Goal: Communication & Community: Share content

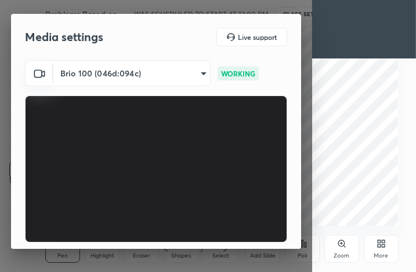
scroll to position [107, 0]
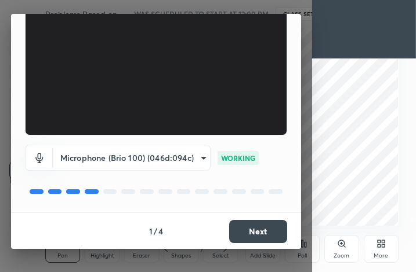
click at [266, 234] on button "Next" at bounding box center [258, 231] width 58 height 23
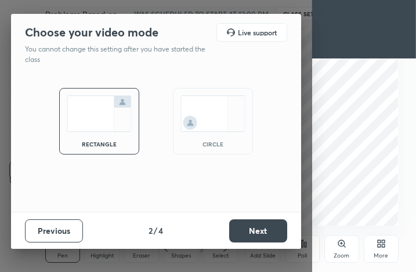
scroll to position [0, 0]
click at [266, 234] on button "Next" at bounding box center [258, 231] width 58 height 23
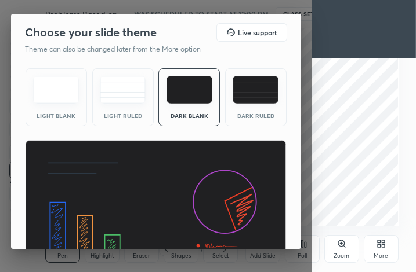
scroll to position [75, 0]
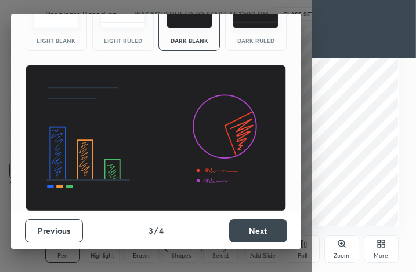
click at [266, 234] on button "Next" at bounding box center [258, 231] width 58 height 23
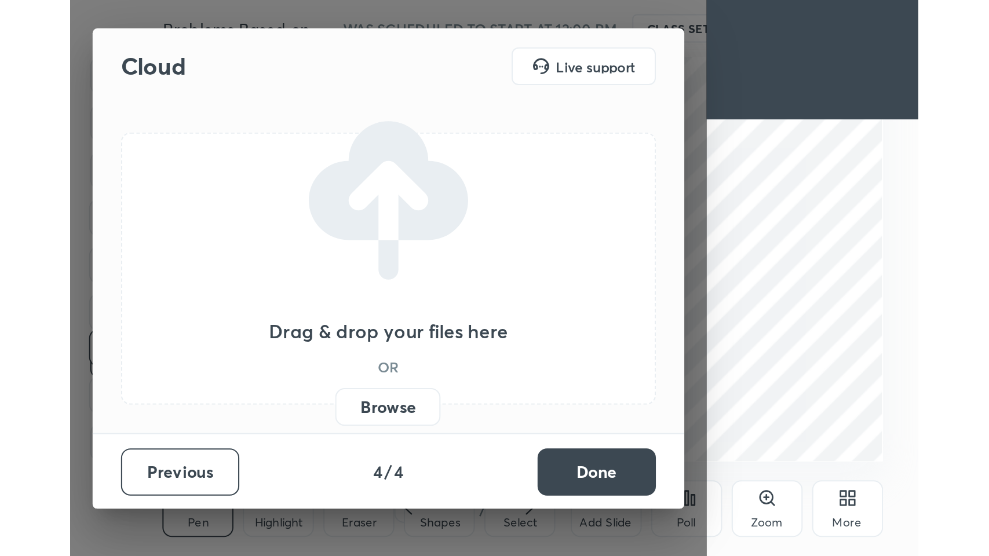
scroll to position [0, 0]
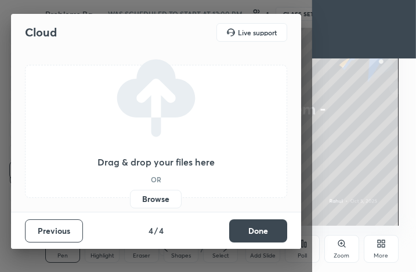
click at [174, 201] on label "Browse" at bounding box center [156, 199] width 52 height 19
click at [130, 201] on input "Browse" at bounding box center [130, 199] width 0 height 19
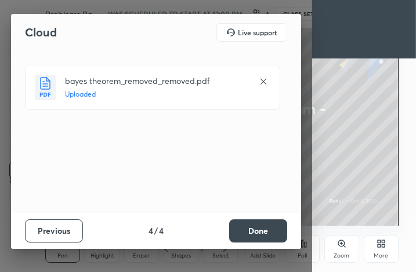
click at [255, 233] on button "Done" at bounding box center [258, 231] width 58 height 23
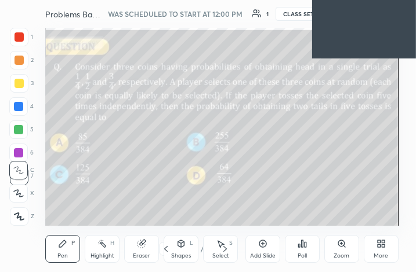
click at [376, 249] on div "More" at bounding box center [380, 249] width 35 height 28
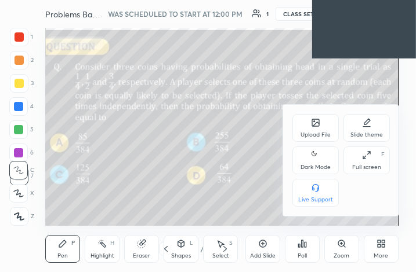
click at [370, 147] on div "Full screen F" at bounding box center [366, 161] width 46 height 28
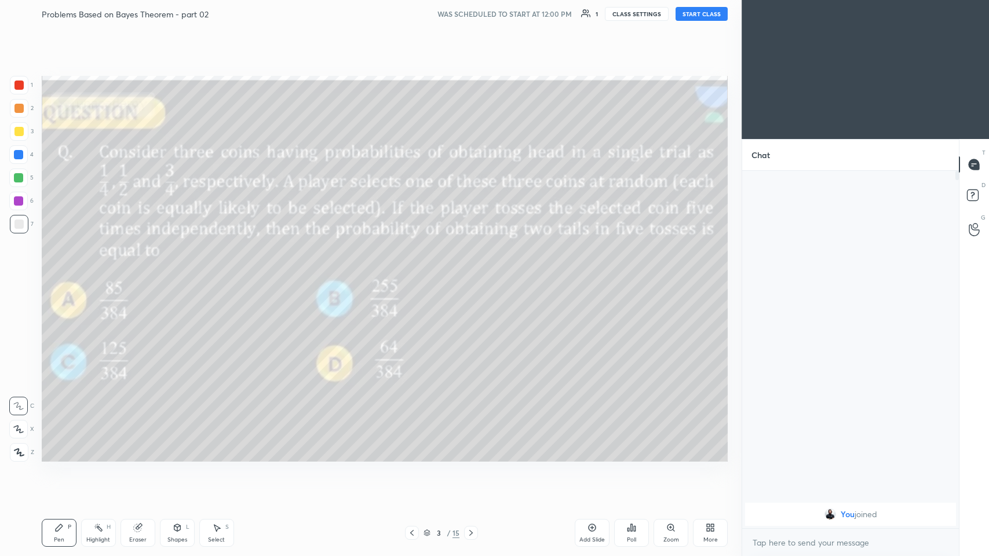
click at [415, 272] on icon at bounding box center [471, 533] width 9 height 9
click at [410, 272] on icon at bounding box center [412, 533] width 9 height 9
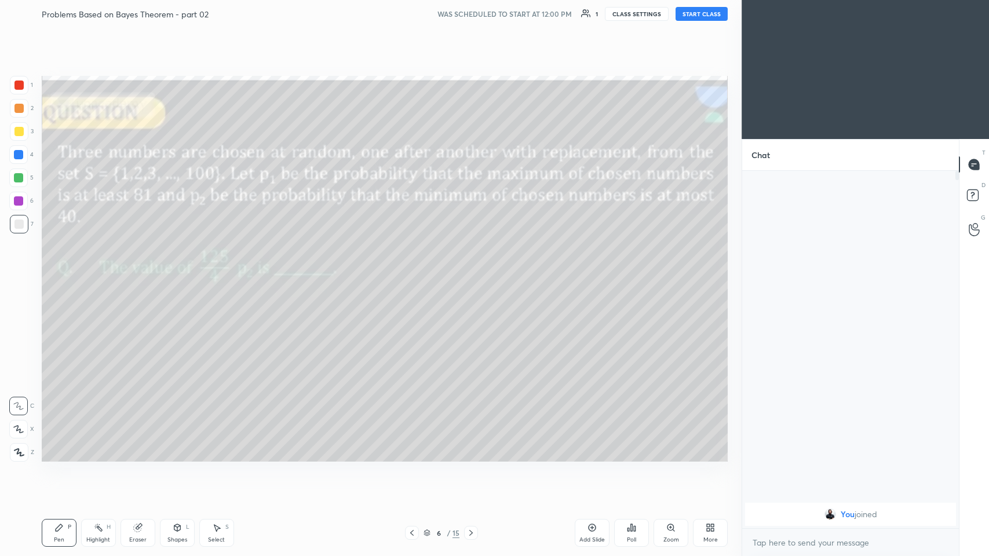
click at [415, 272] on icon at bounding box center [471, 533] width 9 height 9
click at [415, 272] on icon at bounding box center [471, 533] width 3 height 6
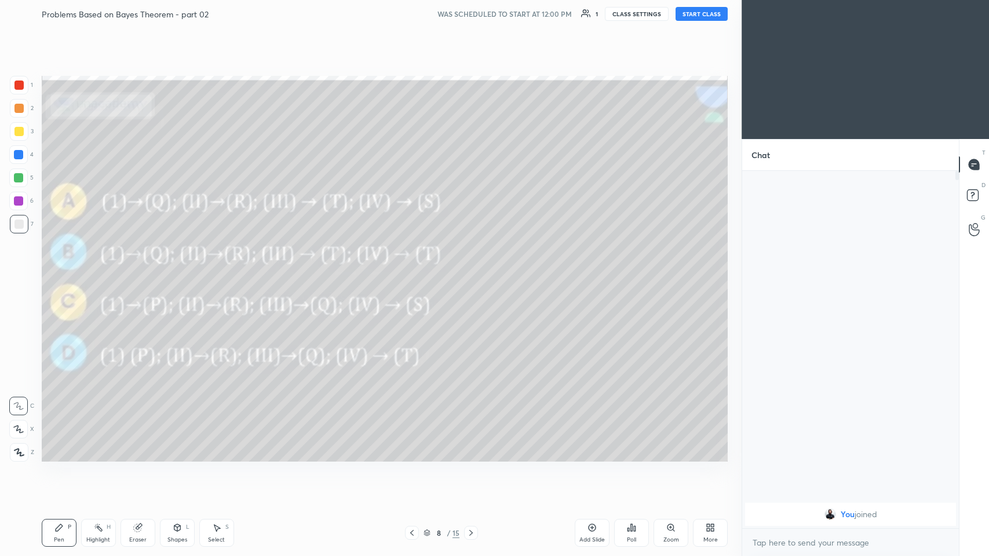
click at [410, 272] on icon at bounding box center [412, 533] width 9 height 9
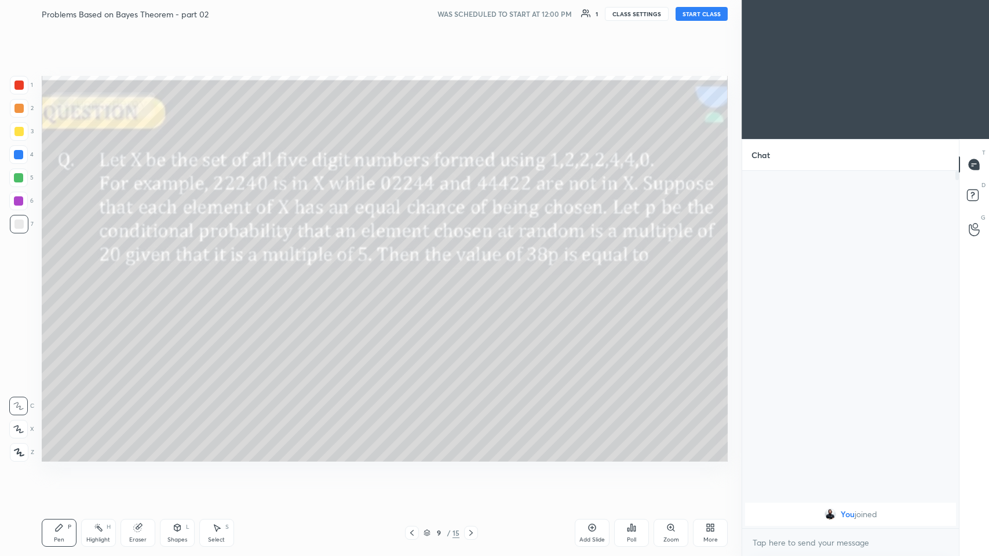
click at [130, 272] on div "Eraser" at bounding box center [137, 540] width 17 height 6
click at [21, 272] on span "Erase all" at bounding box center [18, 453] width 17 height 8
click at [59, 272] on icon at bounding box center [59, 528] width 7 height 7
click at [23, 272] on div at bounding box center [19, 452] width 19 height 19
click at [415, 272] on icon at bounding box center [471, 533] width 3 height 6
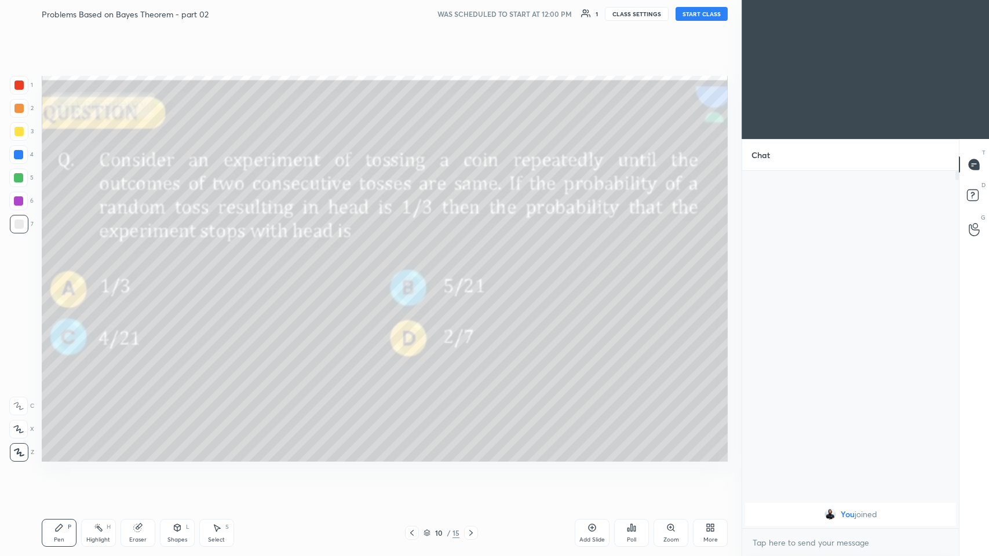
click at [415, 272] on icon at bounding box center [471, 533] width 3 height 6
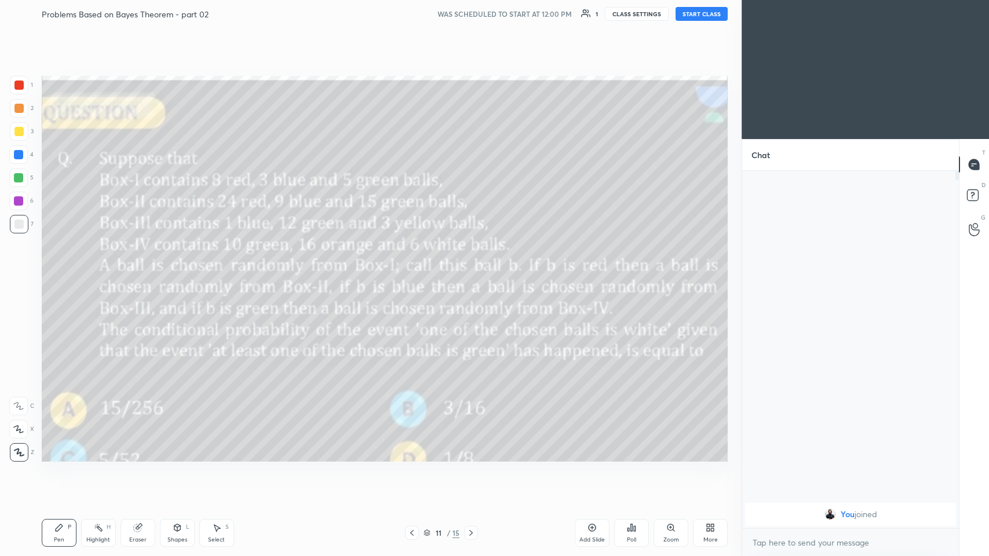
click at [415, 272] on icon at bounding box center [471, 533] width 9 height 9
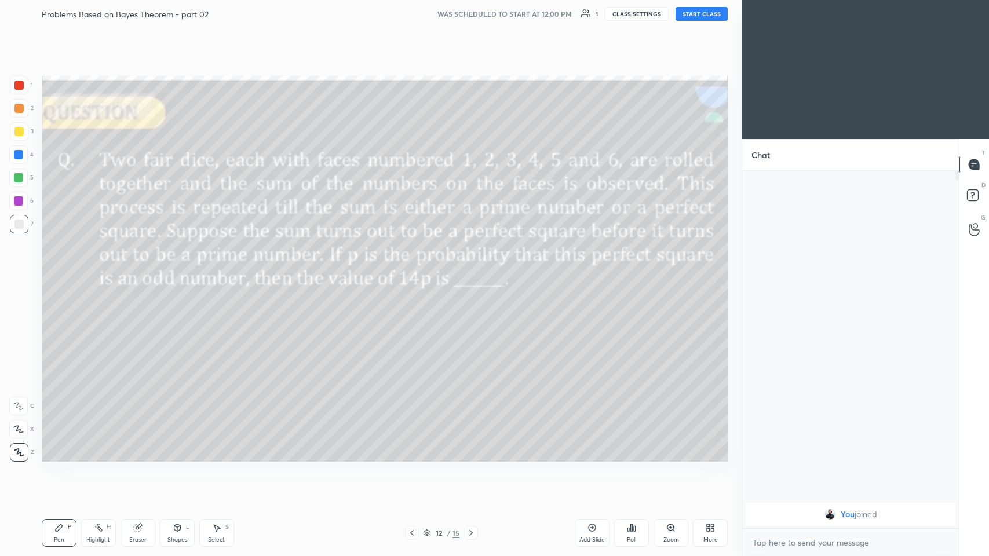
click at [415, 272] on icon at bounding box center [471, 533] width 9 height 9
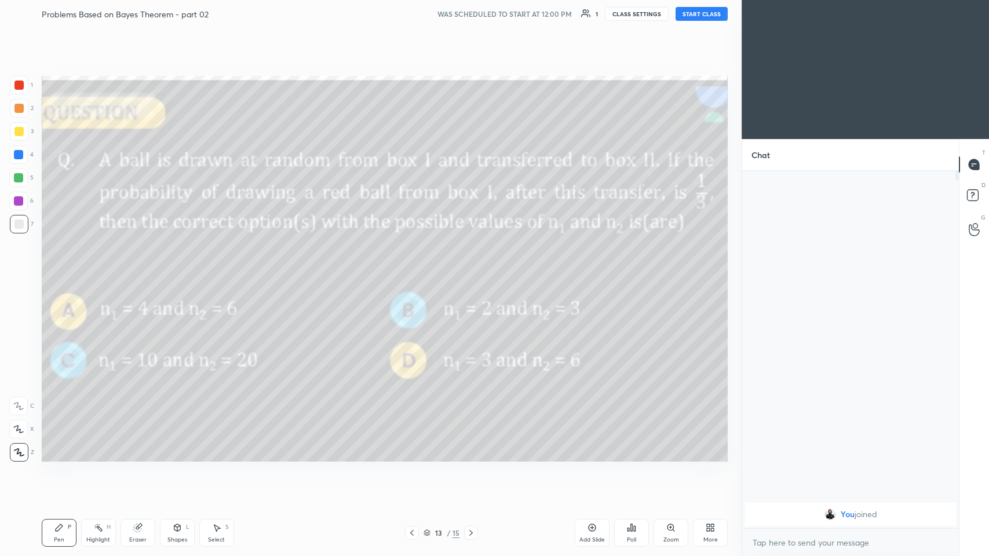
click at [415, 272] on icon at bounding box center [471, 533] width 9 height 9
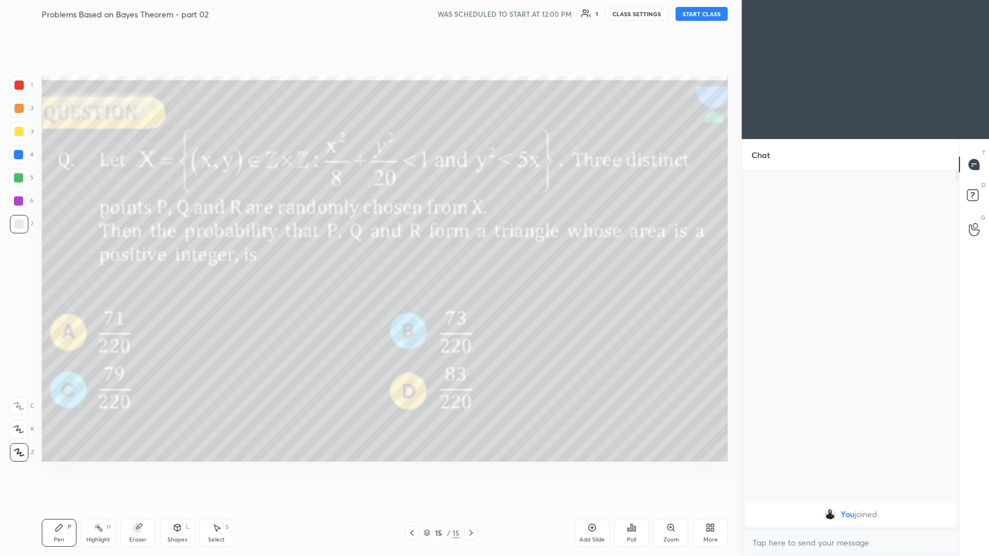
click at [412, 272] on icon at bounding box center [412, 533] width 9 height 9
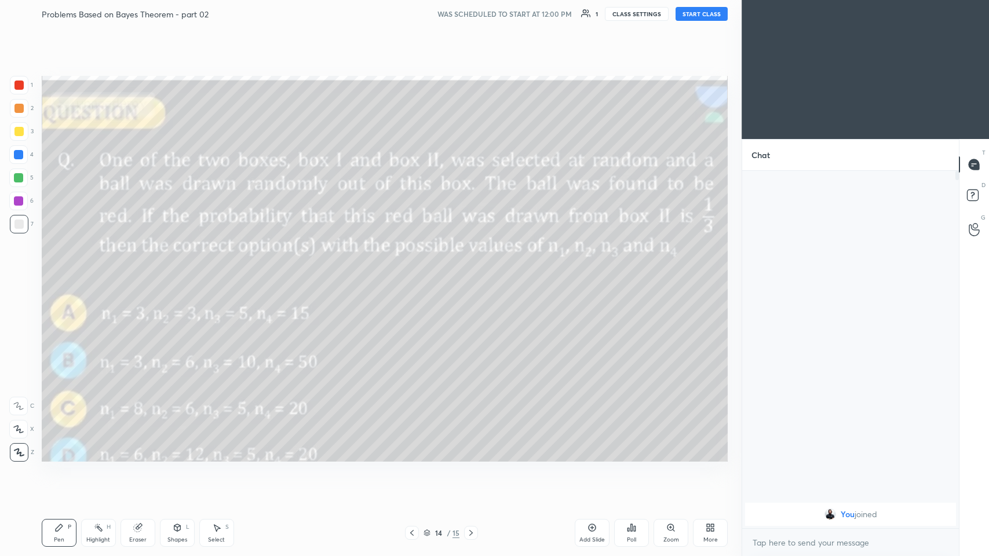
click at [413, 272] on icon at bounding box center [412, 533] width 9 height 9
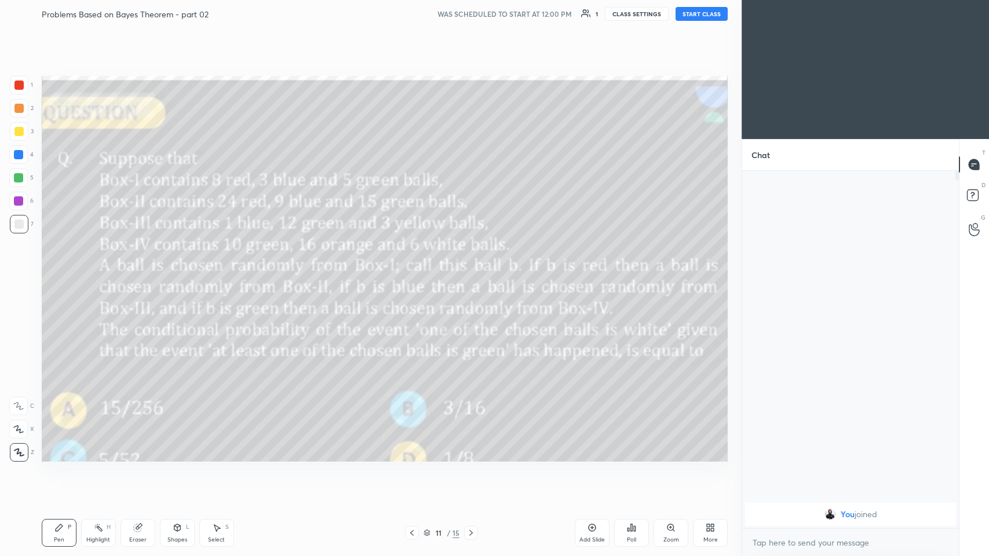
click at [413, 272] on icon at bounding box center [412, 533] width 9 height 9
click at [412, 272] on icon at bounding box center [411, 533] width 3 height 6
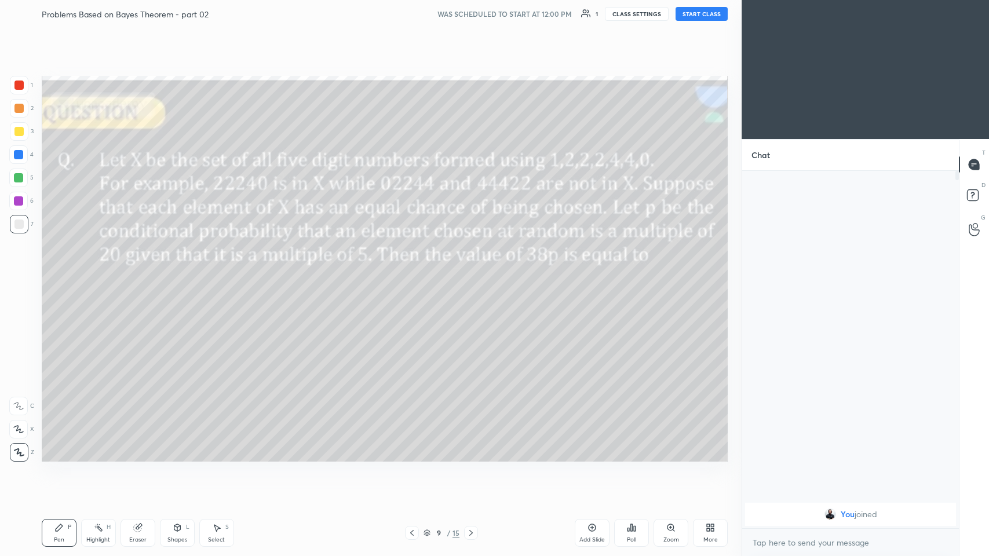
click at [410, 272] on icon at bounding box center [412, 533] width 9 height 9
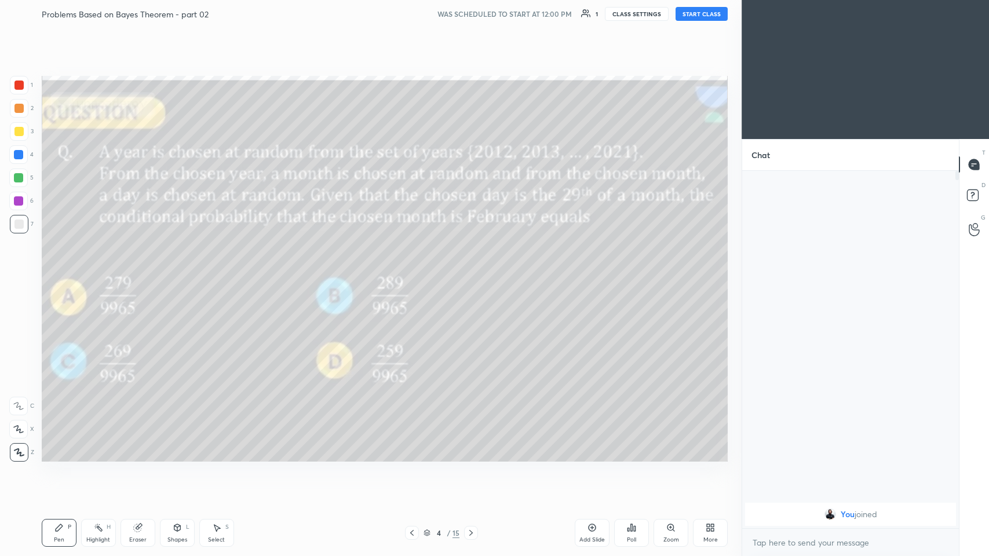
click at [410, 272] on icon at bounding box center [412, 533] width 9 height 9
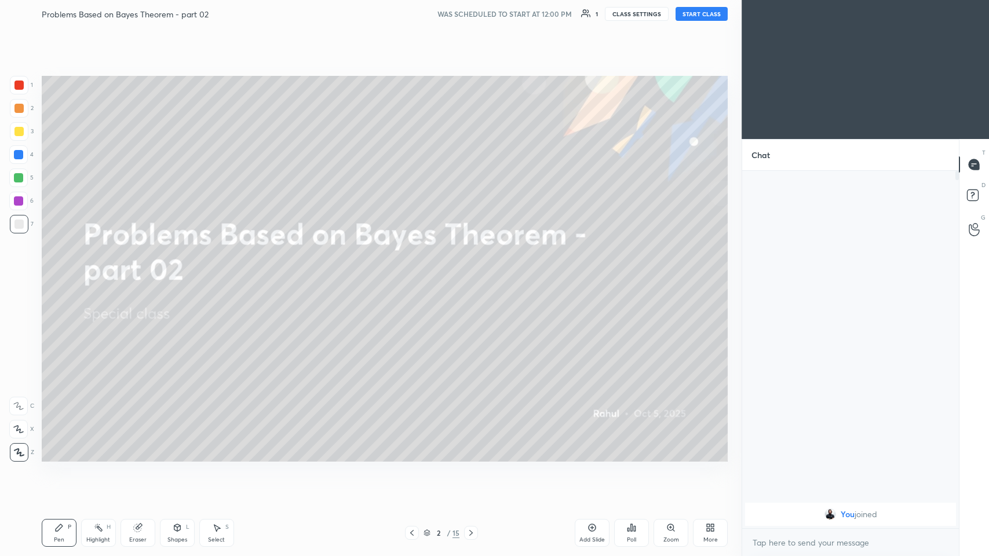
click at [412, 272] on icon at bounding box center [412, 533] width 9 height 9
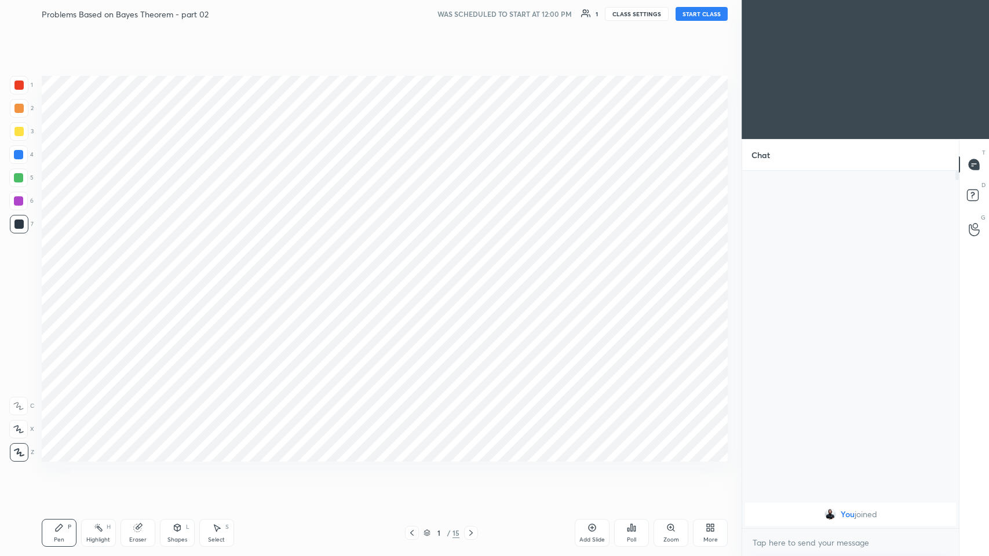
click at [415, 272] on icon at bounding box center [471, 533] width 9 height 9
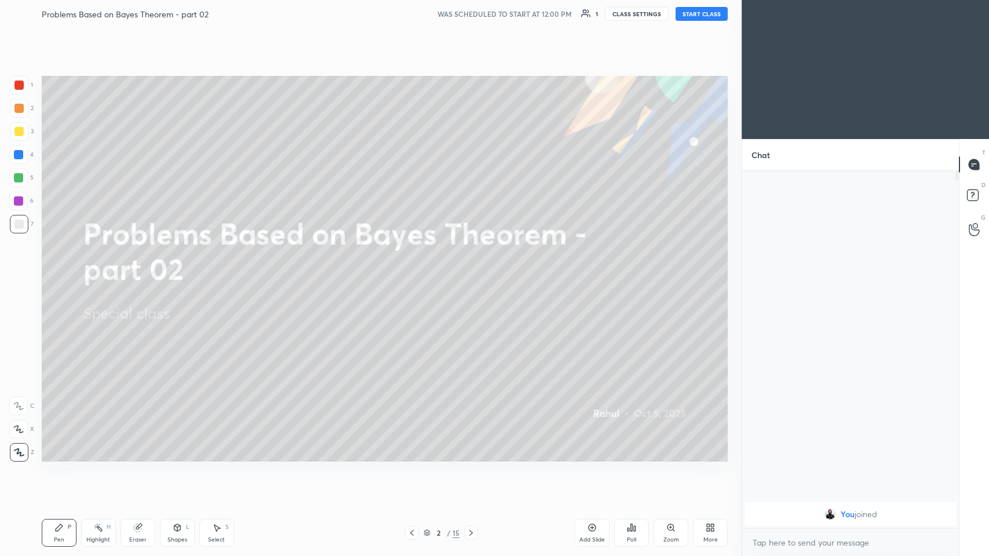
click at [415, 272] on icon at bounding box center [471, 533] width 9 height 9
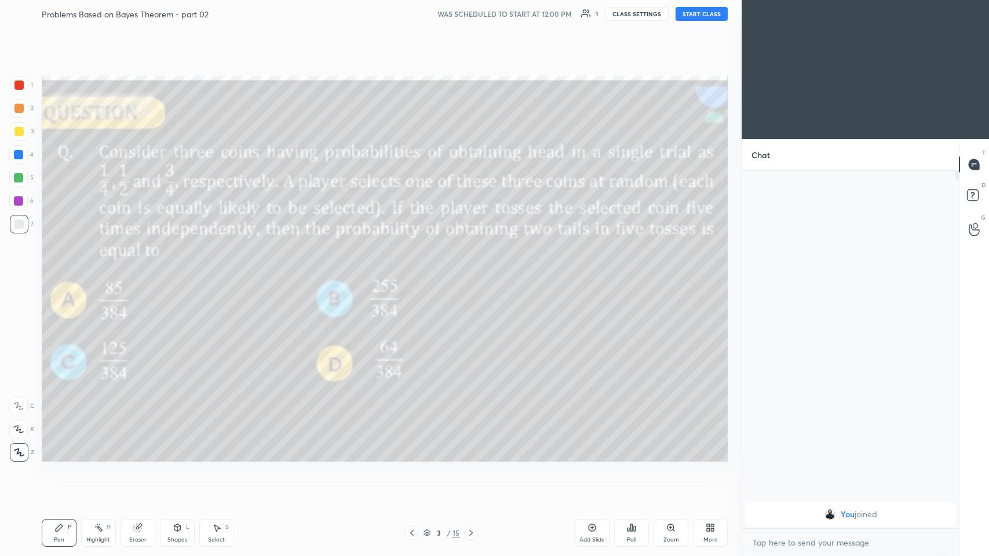
click at [415, 272] on icon at bounding box center [471, 533] width 9 height 9
click at [413, 272] on icon at bounding box center [412, 533] width 9 height 9
click at [415, 272] on icon at bounding box center [412, 533] width 9 height 9
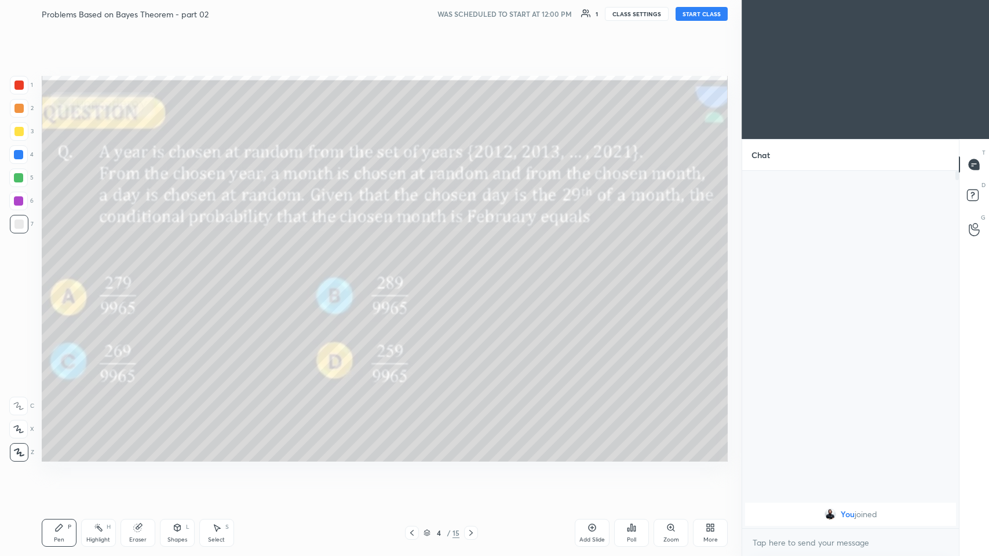
click at [415, 272] on icon at bounding box center [471, 533] width 9 height 9
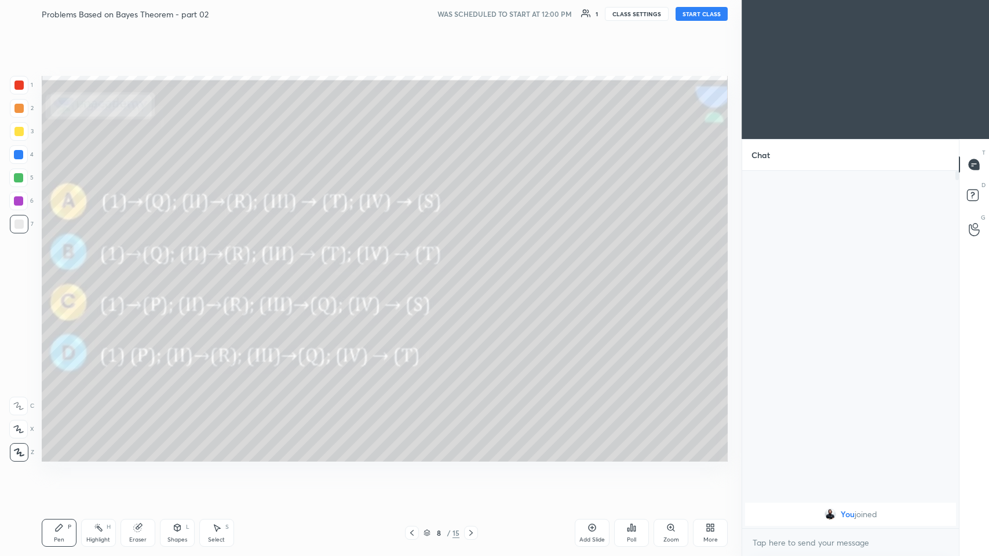
click at [415, 272] on icon at bounding box center [471, 533] width 9 height 9
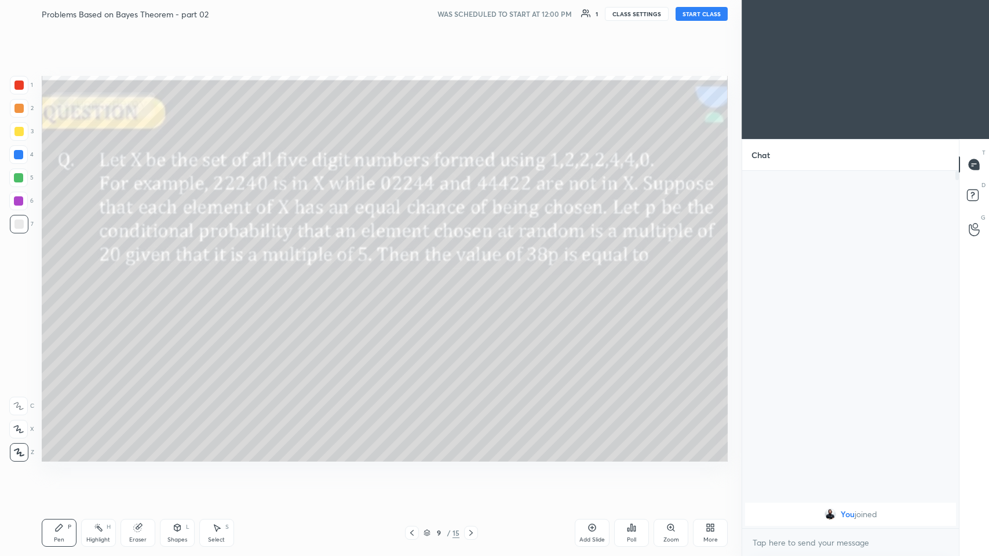
click at [415, 272] on icon at bounding box center [471, 533] width 9 height 9
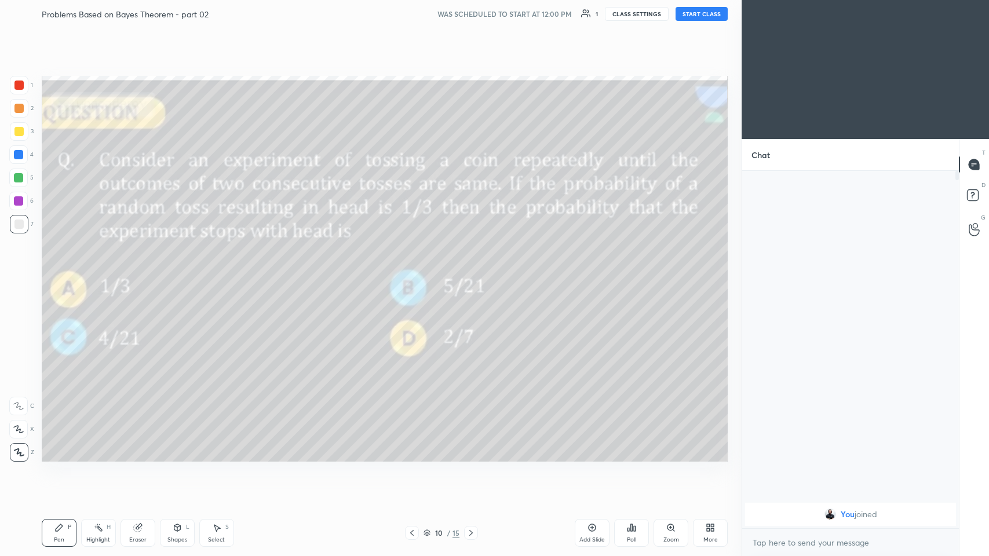
click at [415, 272] on icon at bounding box center [471, 533] width 3 height 6
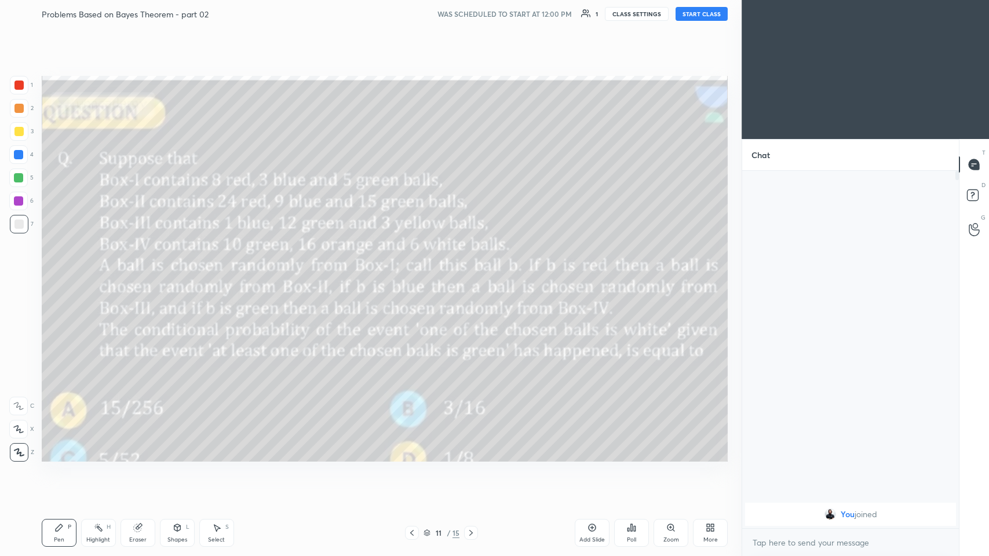
click at [415, 272] on icon at bounding box center [471, 533] width 9 height 9
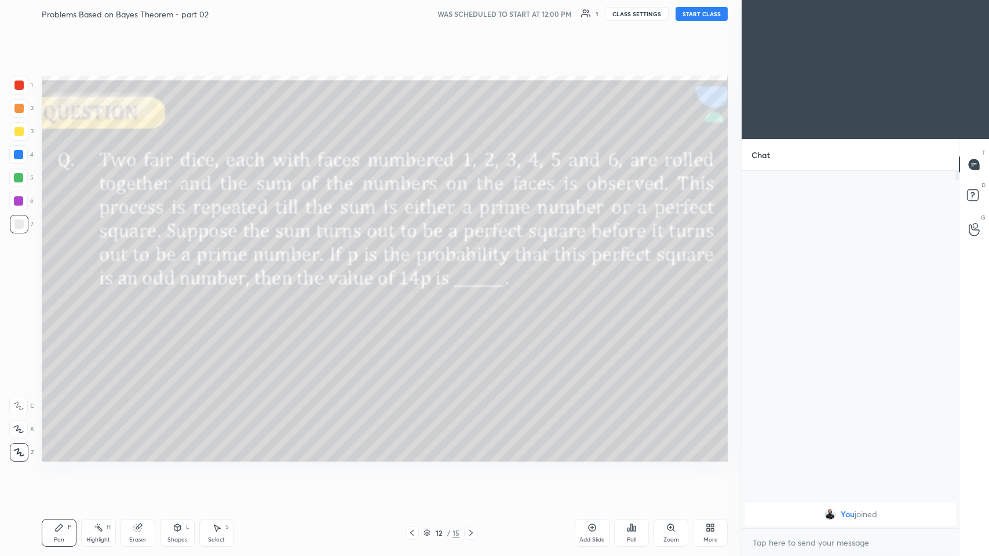
click at [410, 272] on icon at bounding box center [412, 533] width 9 height 9
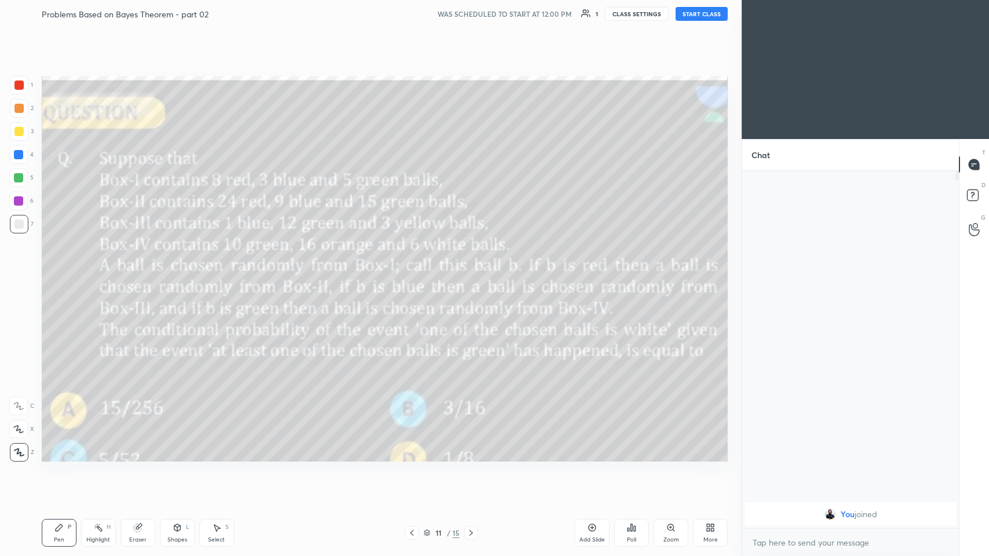
click at [415, 272] on icon at bounding box center [471, 533] width 9 height 9
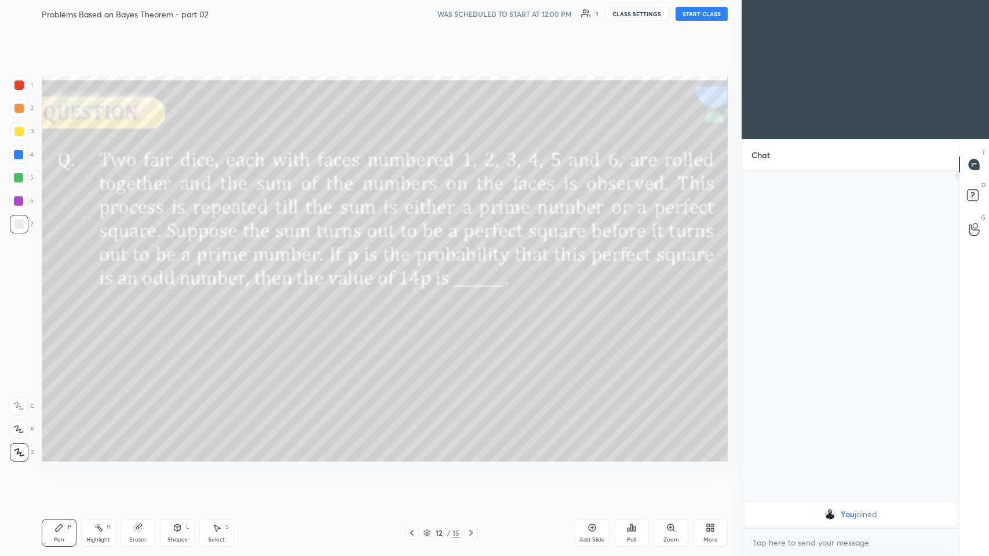
click at [415, 272] on icon at bounding box center [471, 533] width 3 height 6
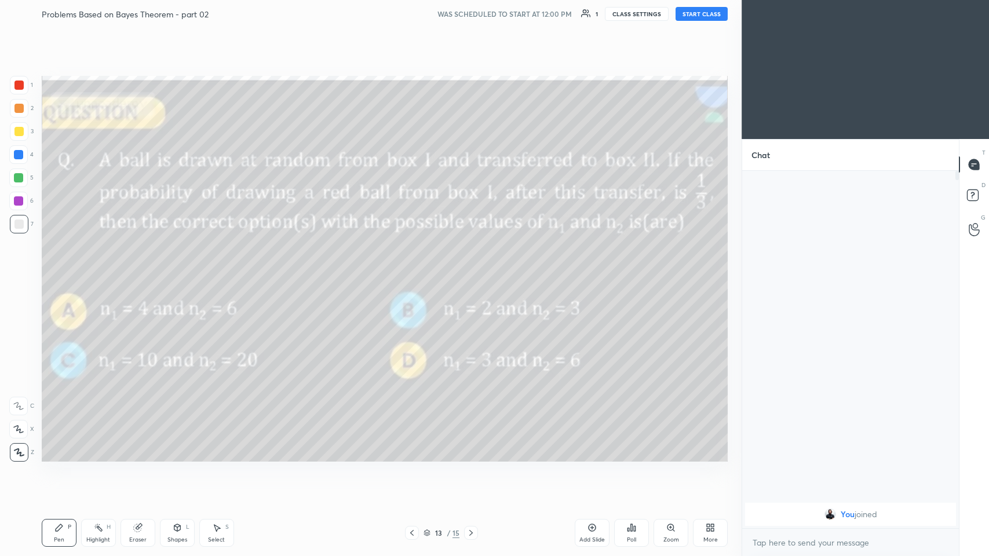
click at [415, 272] on icon at bounding box center [471, 533] width 9 height 9
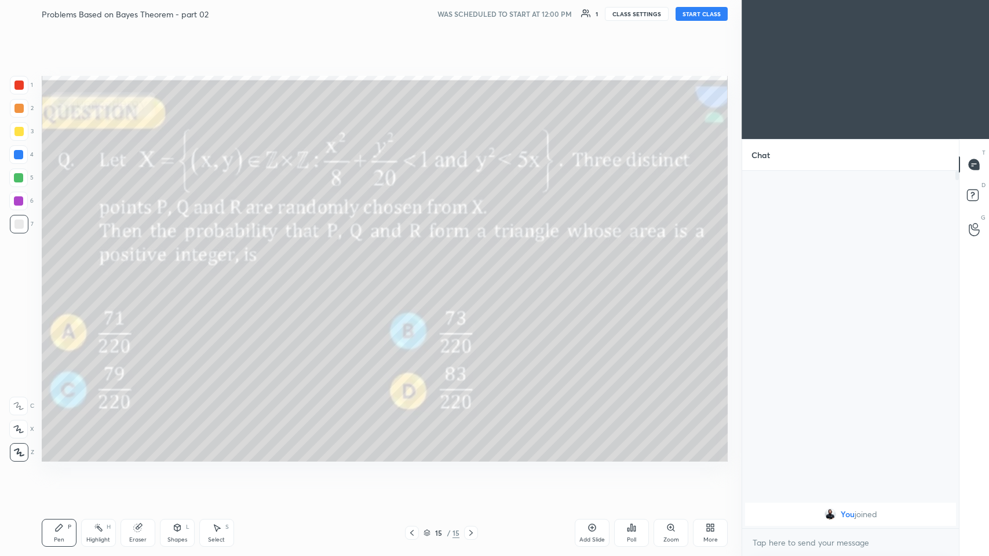
click at [415, 272] on icon at bounding box center [471, 533] width 9 height 9
click at [412, 272] on icon at bounding box center [412, 533] width 9 height 9
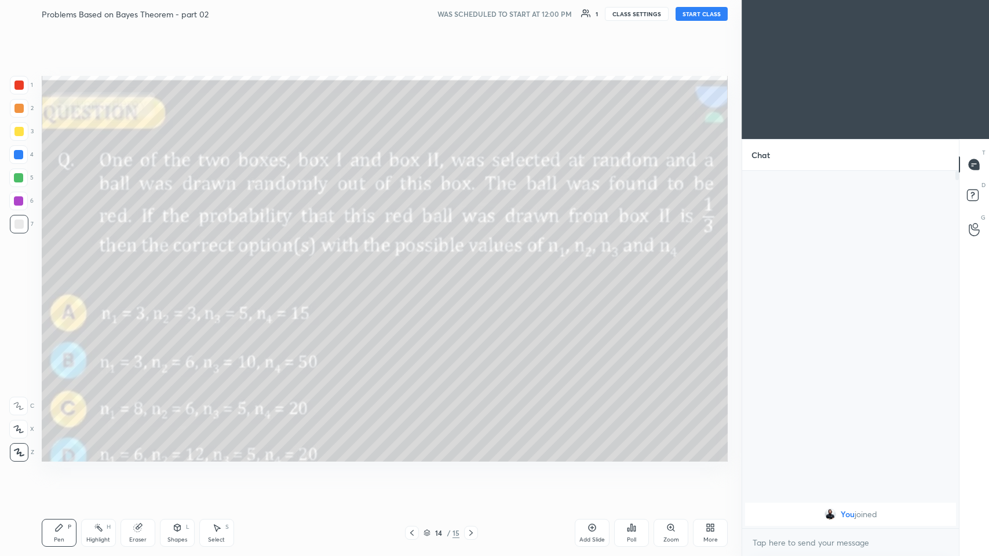
click at [410, 272] on icon at bounding box center [412, 533] width 9 height 9
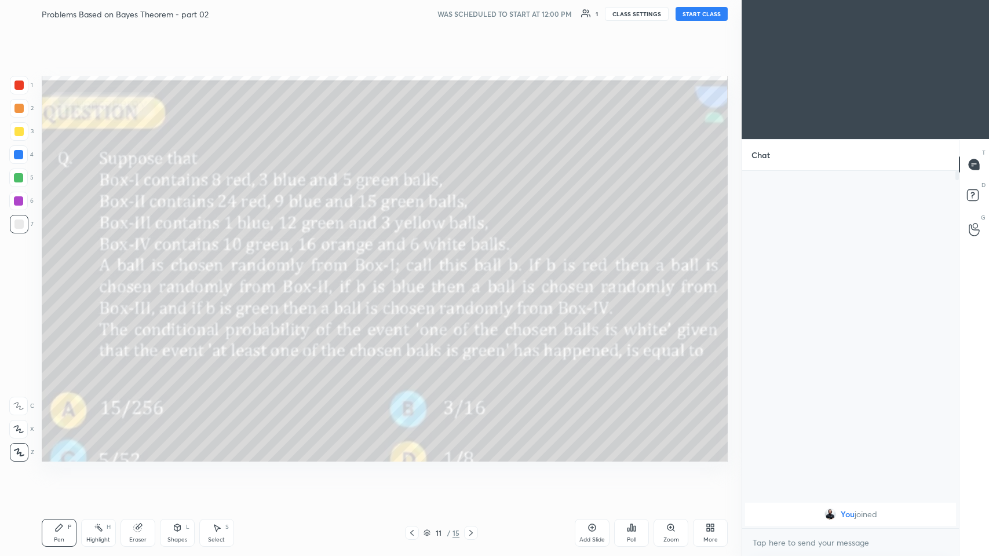
click at [408, 272] on icon at bounding box center [412, 533] width 9 height 9
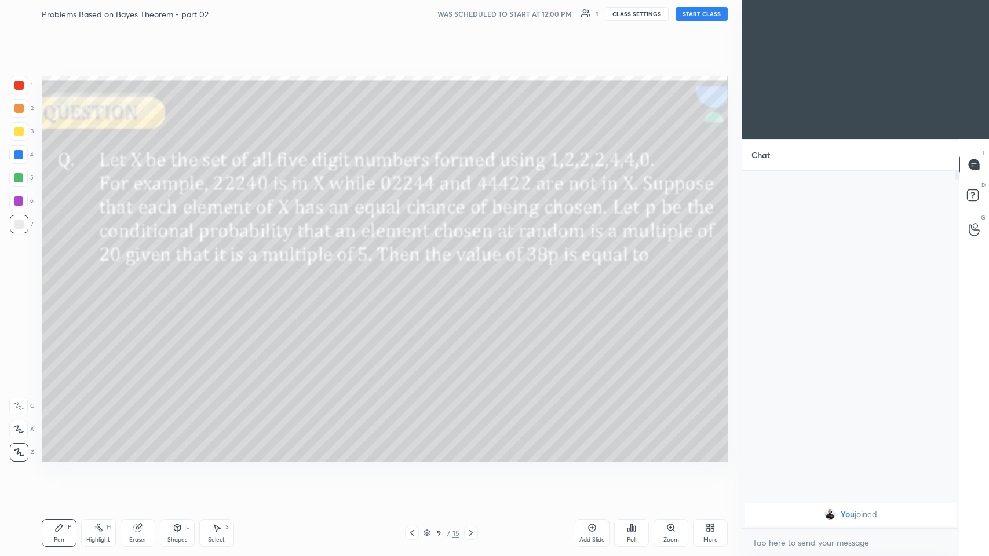
click at [409, 272] on icon at bounding box center [412, 533] width 9 height 9
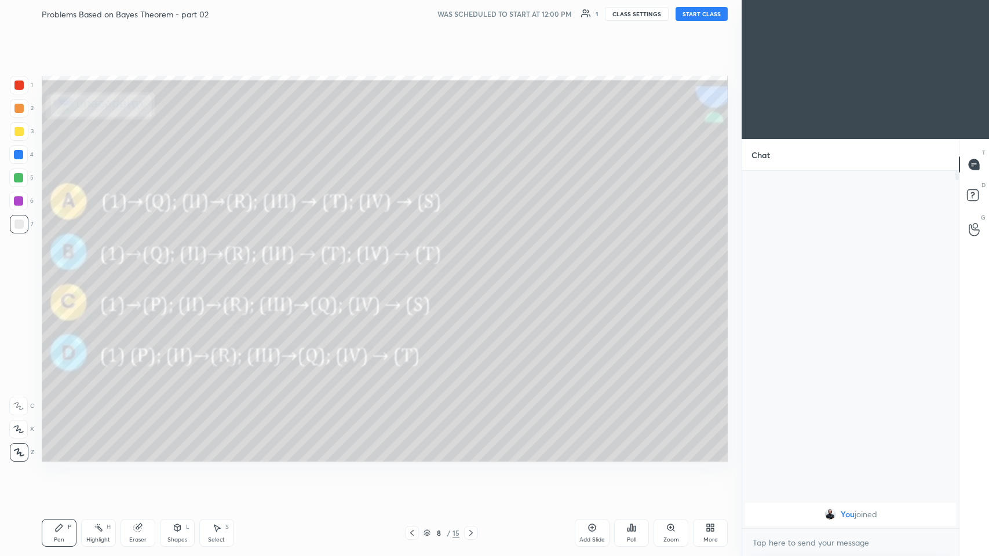
click at [409, 272] on icon at bounding box center [412, 533] width 9 height 9
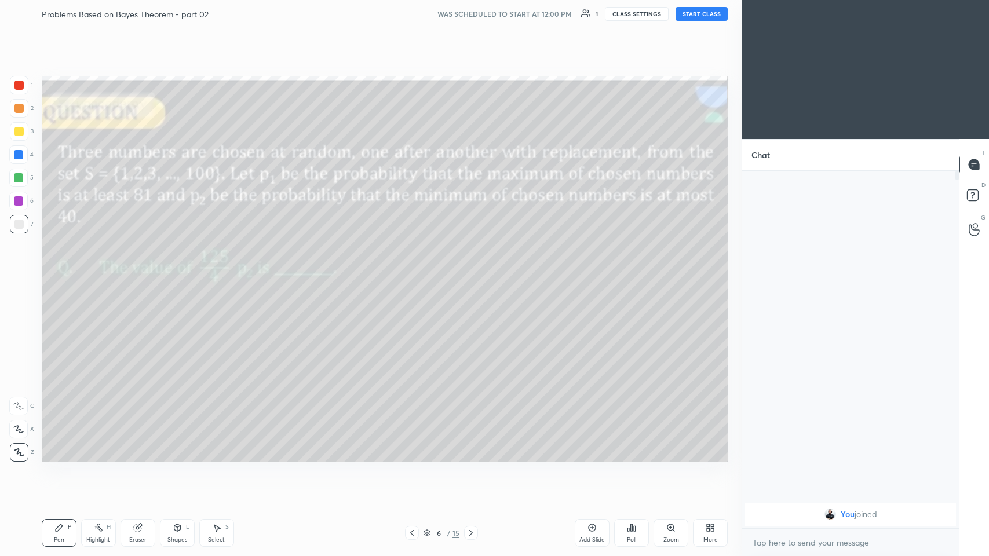
click at [409, 272] on icon at bounding box center [412, 533] width 9 height 9
click at [404, 272] on div "4 / 15" at bounding box center [441, 533] width 267 height 14
click at [410, 272] on icon at bounding box center [412, 533] width 9 height 9
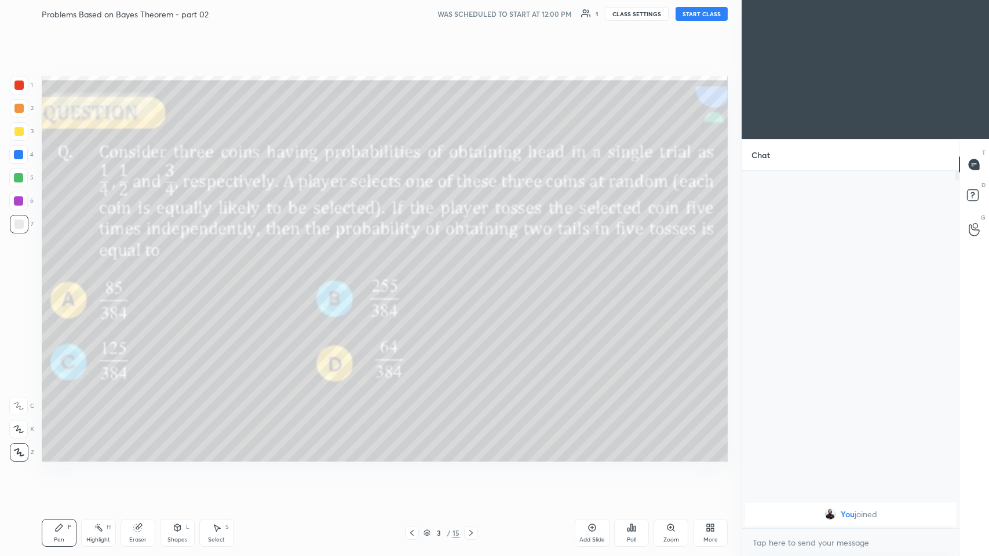
click at [413, 272] on icon at bounding box center [411, 533] width 3 height 6
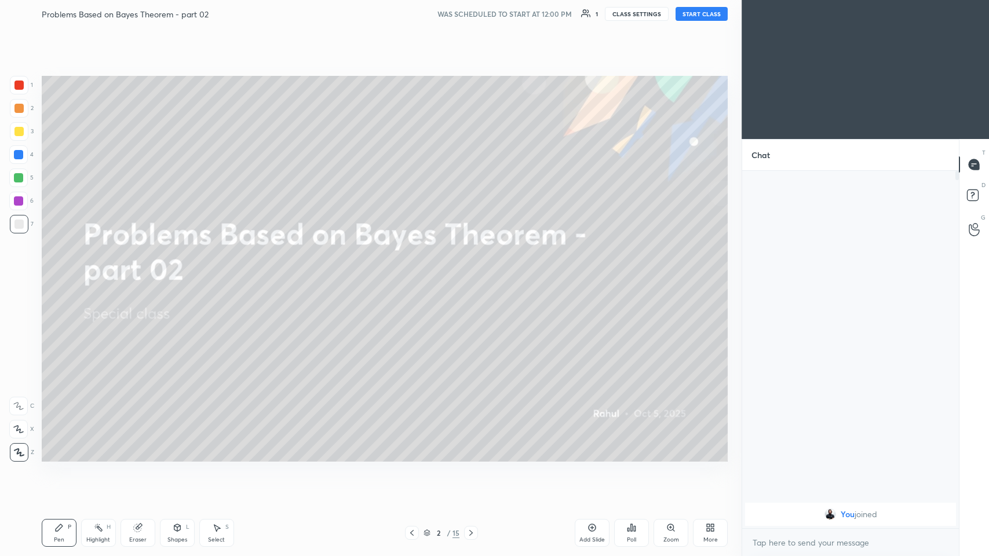
click at [413, 272] on icon at bounding box center [412, 533] width 9 height 9
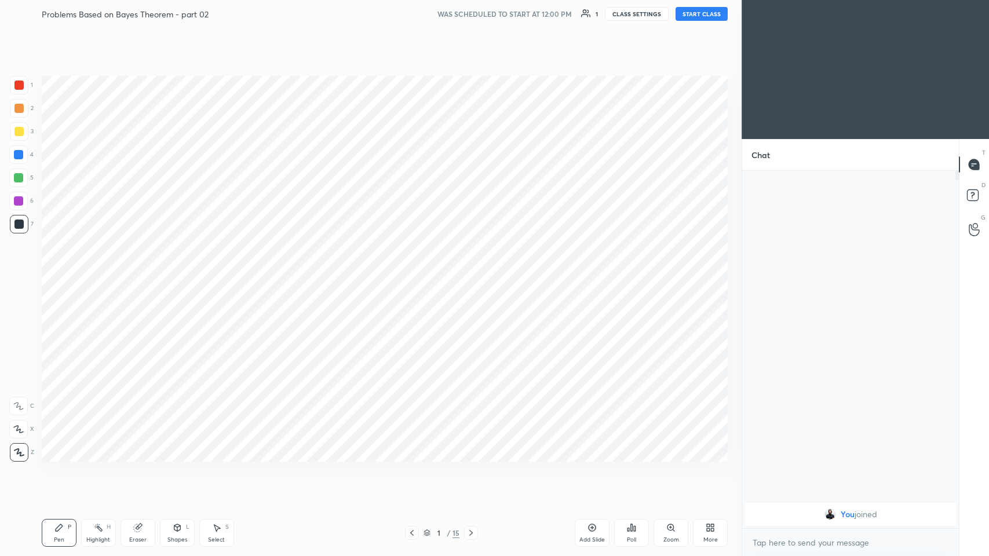
click at [415, 272] on icon at bounding box center [471, 533] width 9 height 9
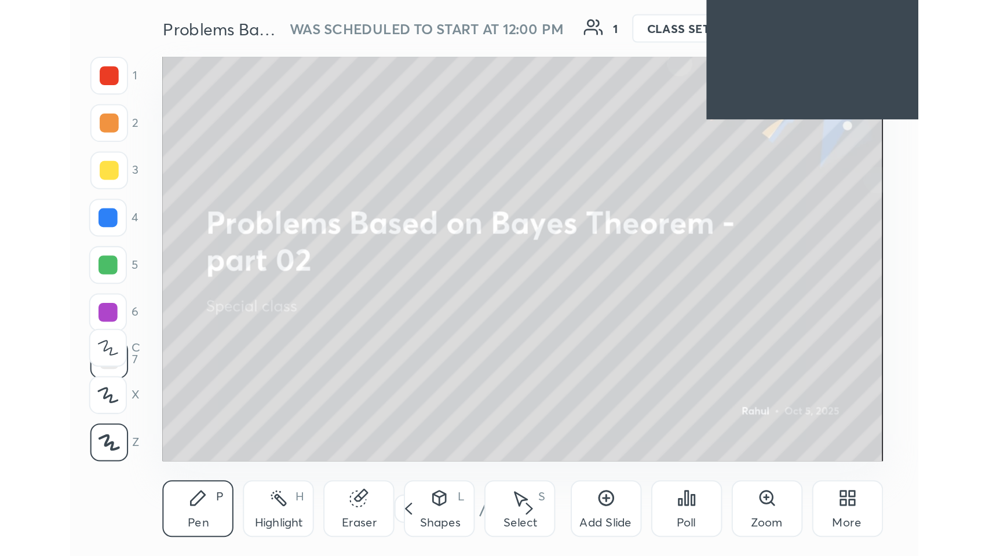
scroll to position [198, 369]
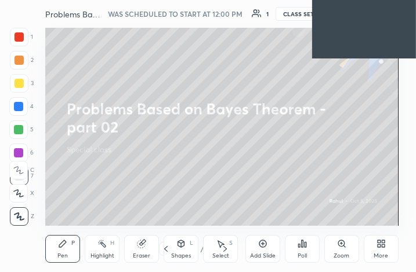
click at [379, 253] on div "More" at bounding box center [380, 256] width 14 height 6
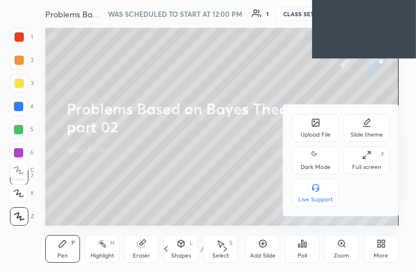
click at [368, 165] on div "Full screen" at bounding box center [366, 168] width 29 height 6
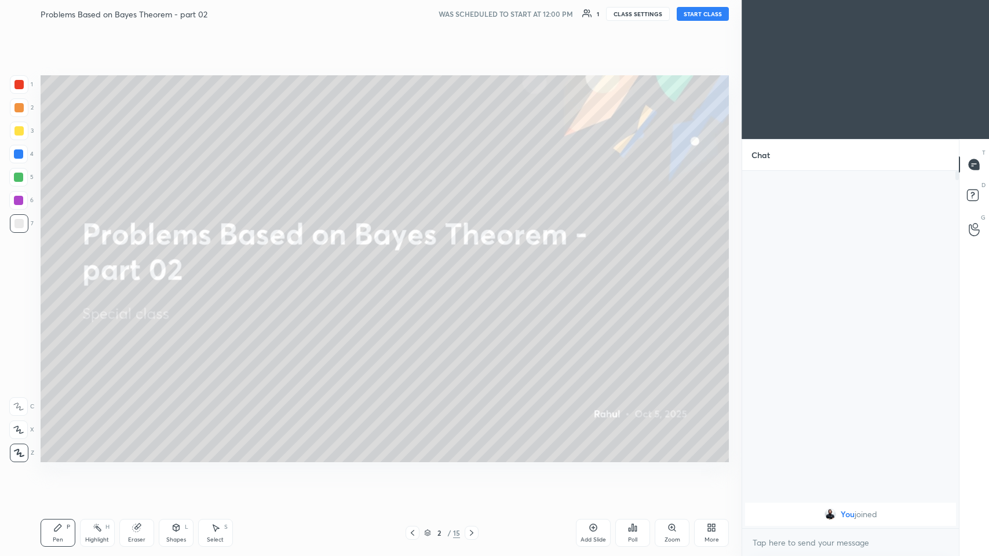
scroll to position [57483, 57269]
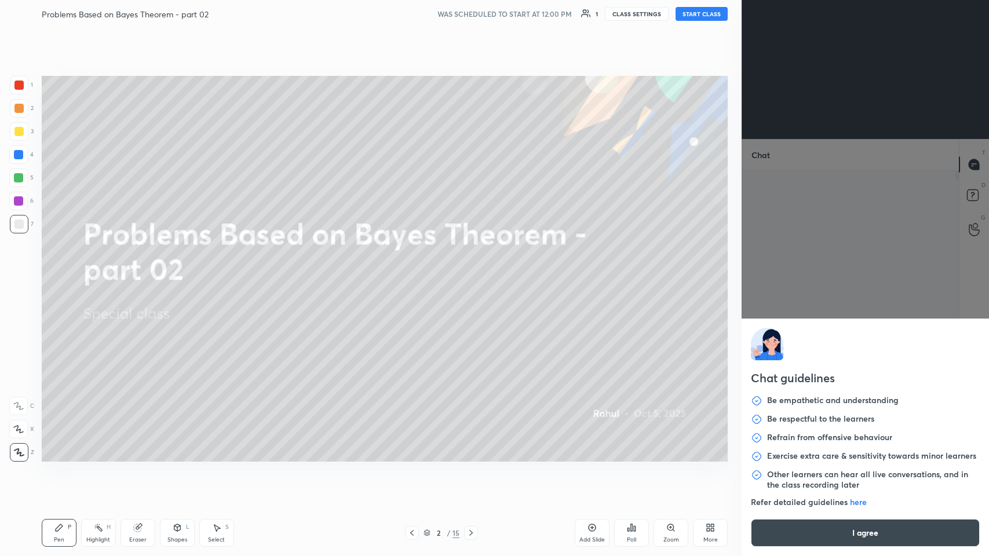
click at [415, 272] on body "1 2 3 4 5 6 7 C X Z C X Z E E Erase all H H Problems Based on Bayes Theorem - p…" at bounding box center [494, 278] width 989 height 556
click at [415, 272] on button "I agree" at bounding box center [865, 533] width 229 height 28
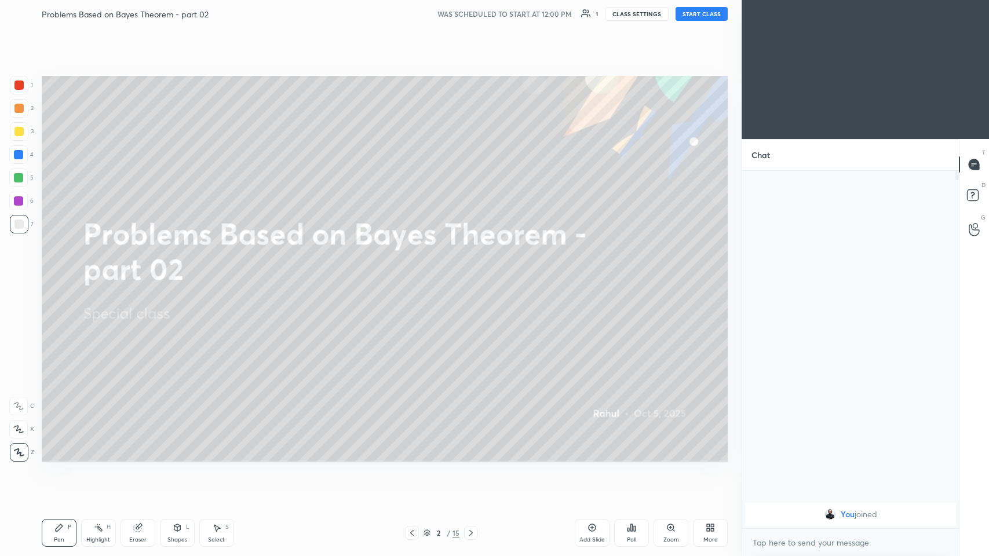
click at [415, 272] on div "x" at bounding box center [851, 542] width 217 height 27
type textarea "x"
paste textarea "[URL][DOMAIN_NAME]"
type textarea "[URL][DOMAIN_NAME]"
type textarea "x"
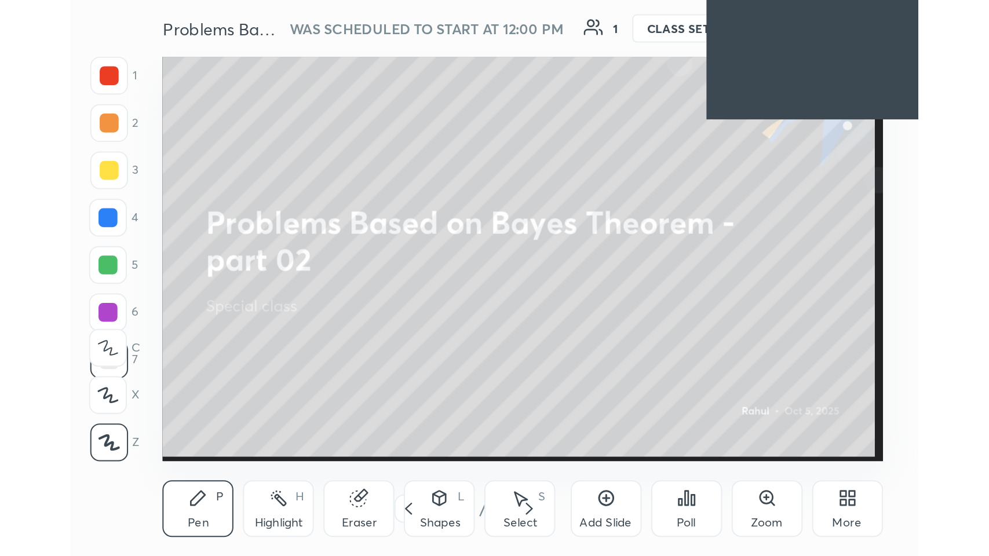
scroll to position [198, 369]
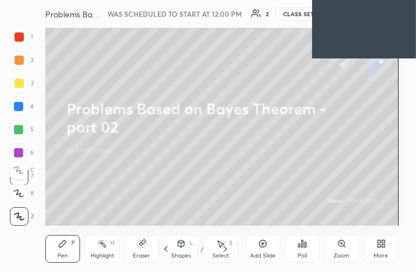
click at [383, 250] on div "More" at bounding box center [380, 249] width 35 height 28
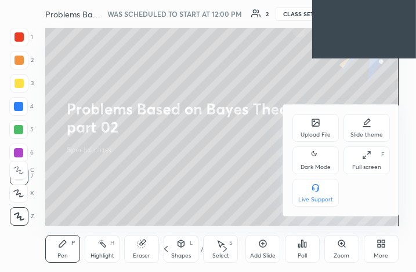
click at [369, 163] on div "Full screen F" at bounding box center [366, 161] width 46 height 28
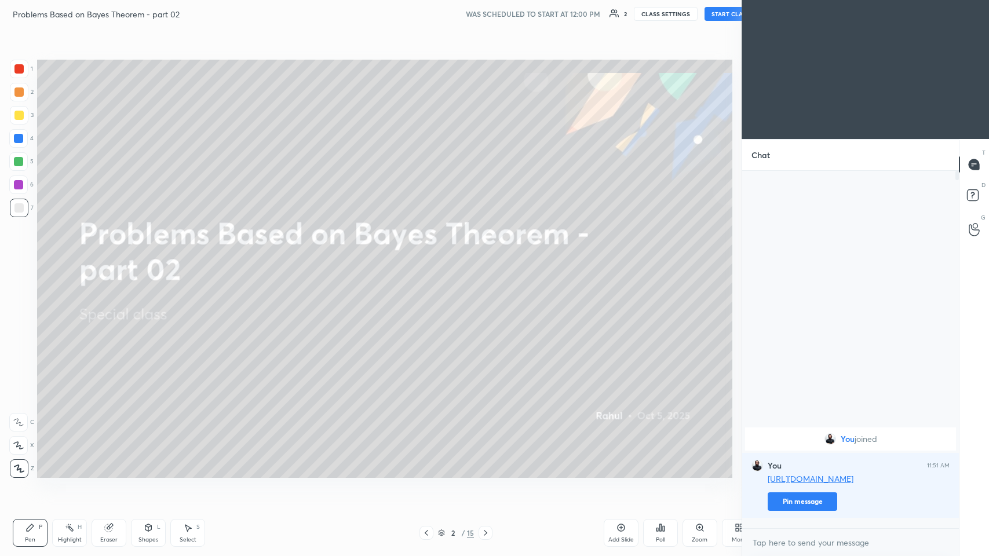
scroll to position [57483, 57269]
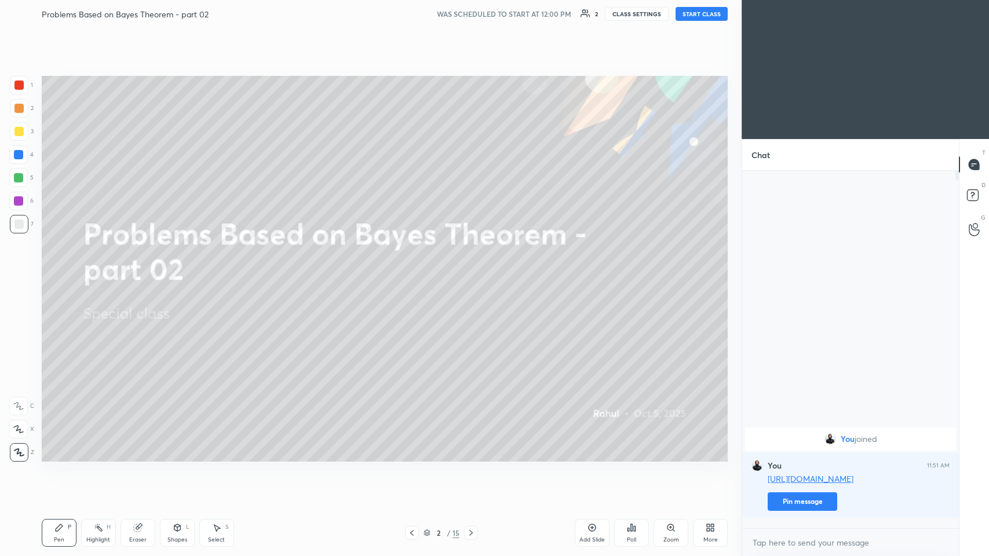
click at [415, 272] on div "x" at bounding box center [851, 542] width 217 height 27
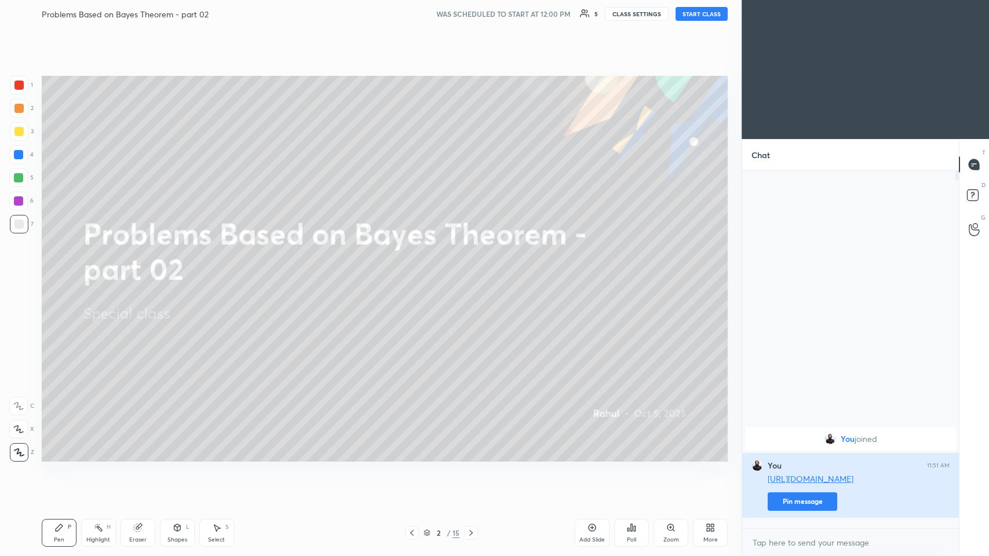
click at [415, 272] on button "Pin message" at bounding box center [803, 502] width 70 height 19
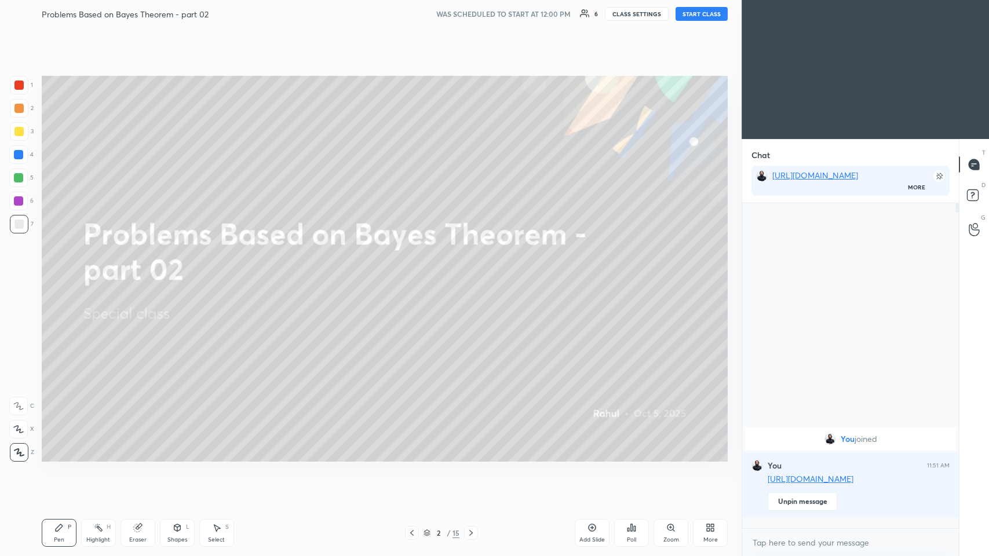
click at [415, 13] on button "START CLASS" at bounding box center [702, 14] width 52 height 14
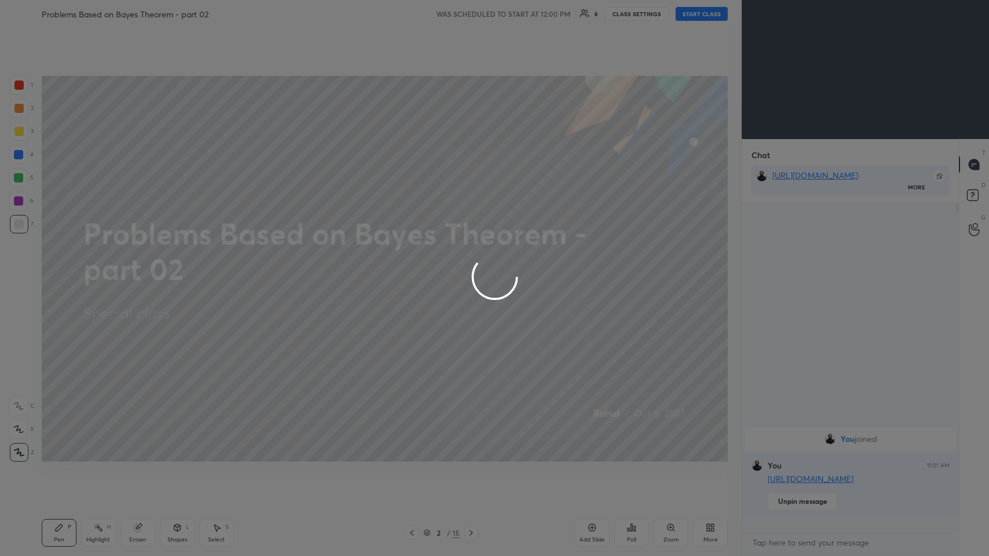
type textarea "x"
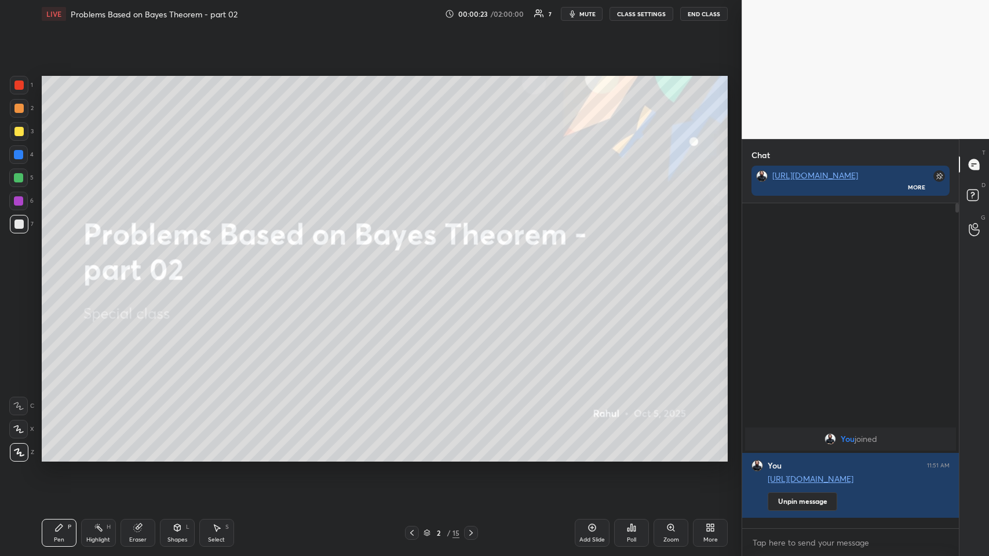
click at [415, 17] on button "CLASS SETTINGS" at bounding box center [642, 14] width 64 height 14
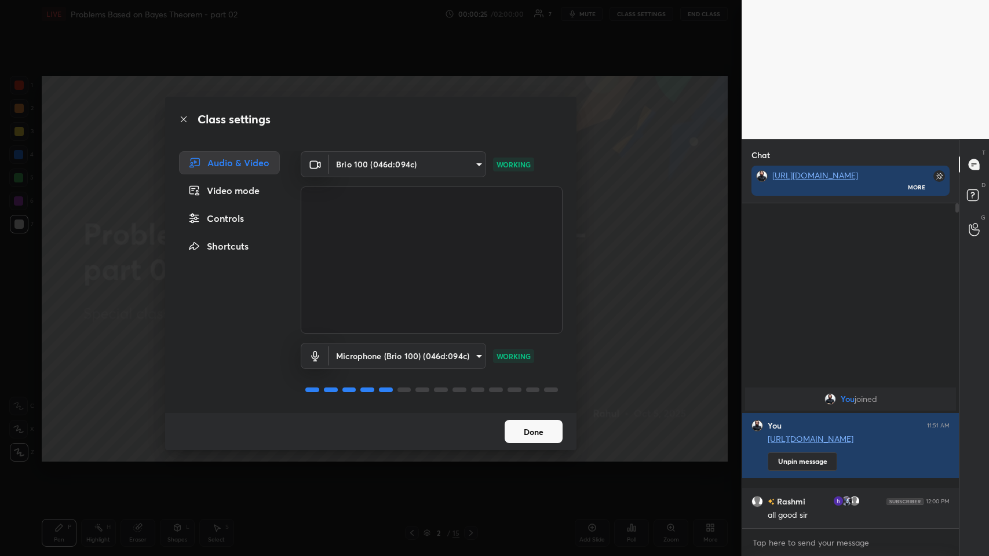
click at [415, 272] on body "1 2 3 4 5 6 7 C X Z C X Z E E Erase all H H LIVE Problems Based on Bayes Theore…" at bounding box center [494, 278] width 989 height 556
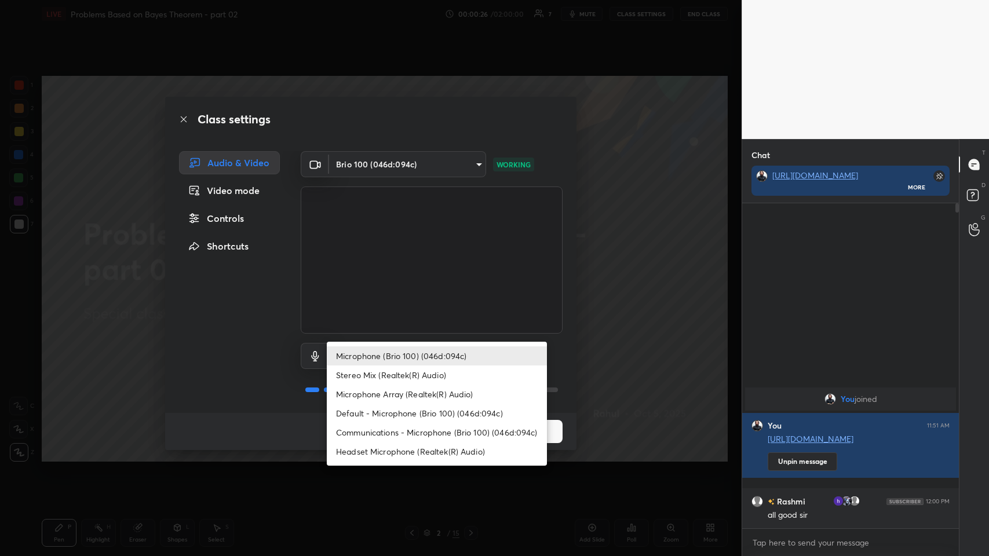
click at [396, 272] on li "Headset Microphone (Realtek(R) Audio)" at bounding box center [437, 451] width 220 height 19
type input "c5357366373ea2228791facba39c50250624b571dc46e3de83a2300c7d444454"
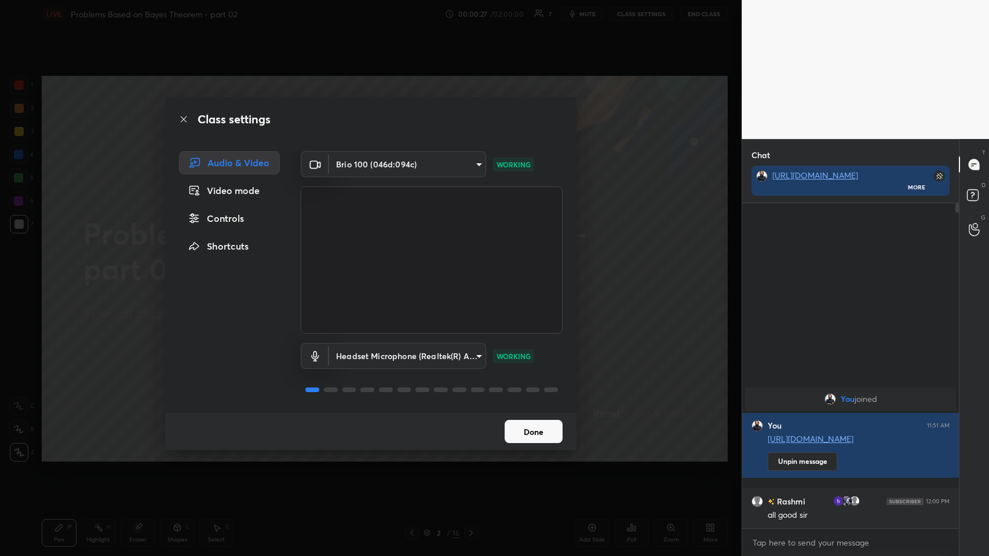
click at [415, 272] on button "Done" at bounding box center [534, 431] width 58 height 23
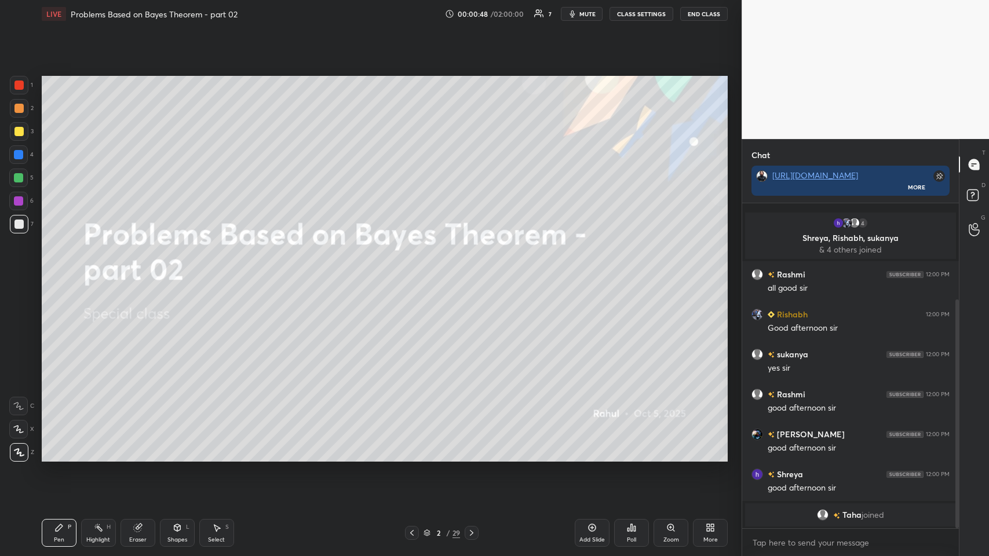
scroll to position [137, 0]
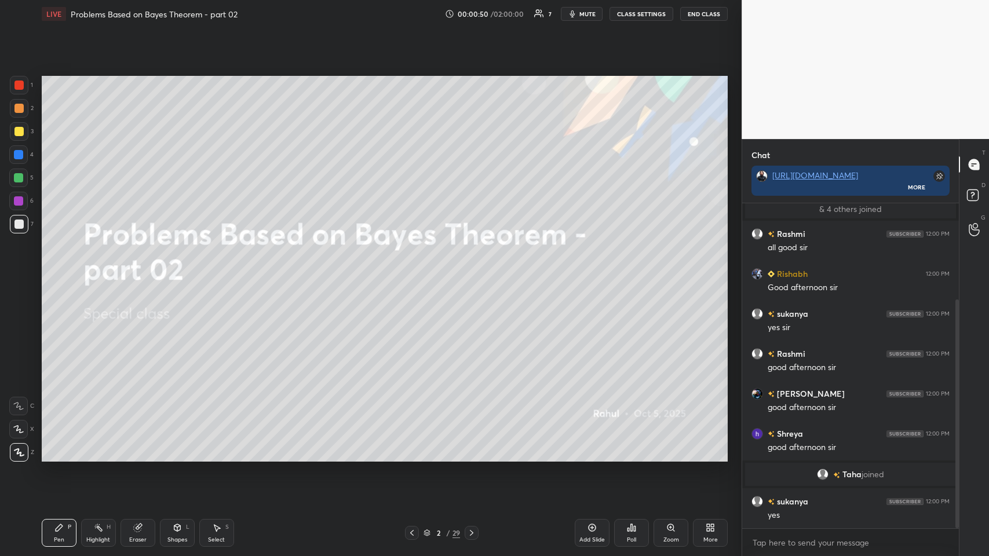
click at [21, 272] on icon at bounding box center [18, 429] width 10 height 8
click at [415, 272] on icon at bounding box center [471, 533] width 3 height 6
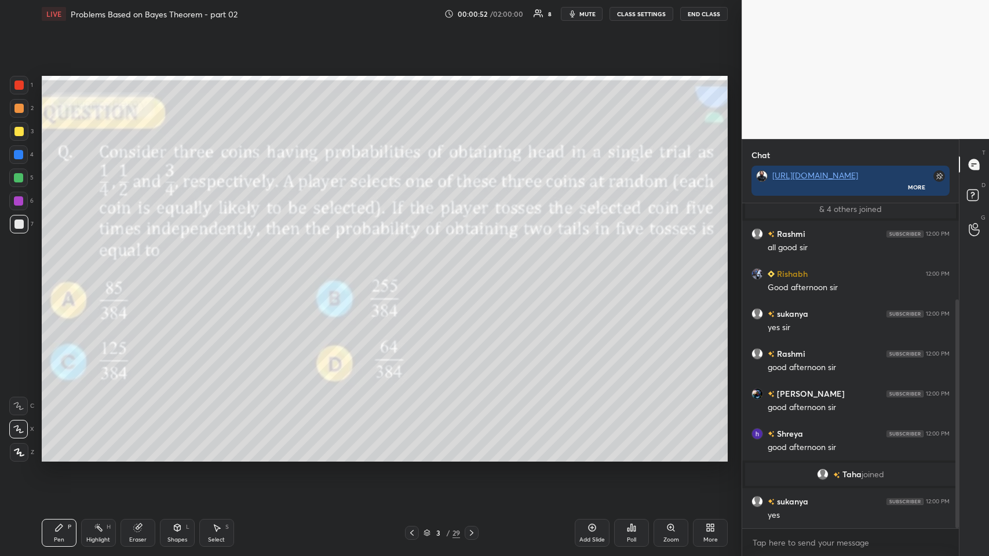
click at [415, 272] on icon at bounding box center [471, 533] width 9 height 9
click at [415, 272] on icon at bounding box center [631, 527] width 9 height 9
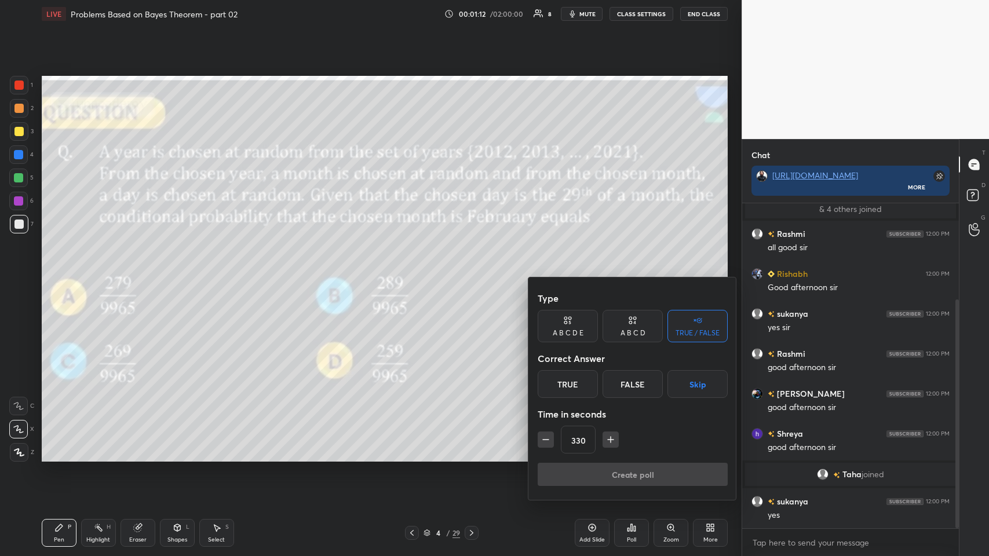
click at [413, 272] on div at bounding box center [494, 278] width 989 height 556
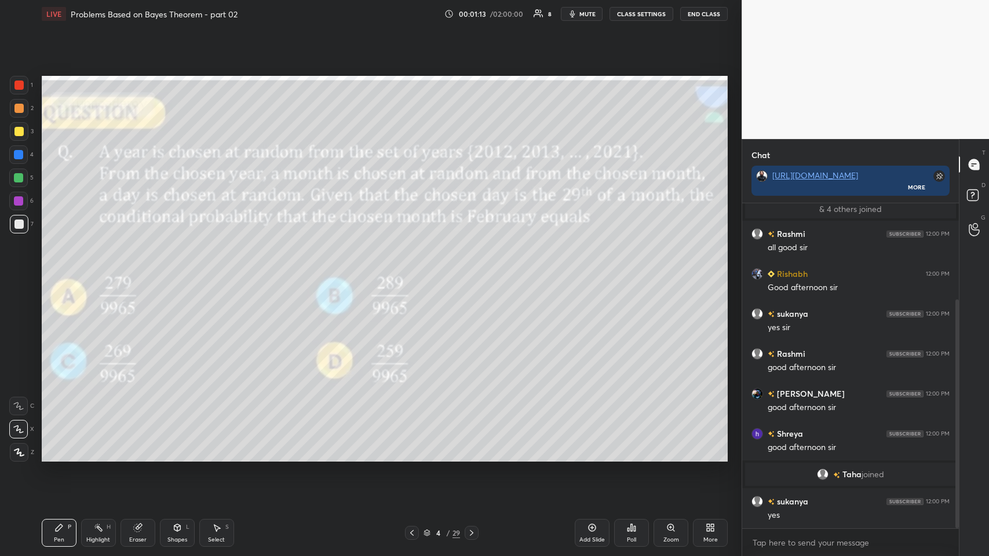
click at [415, 272] on div "Poll" at bounding box center [631, 533] width 35 height 28
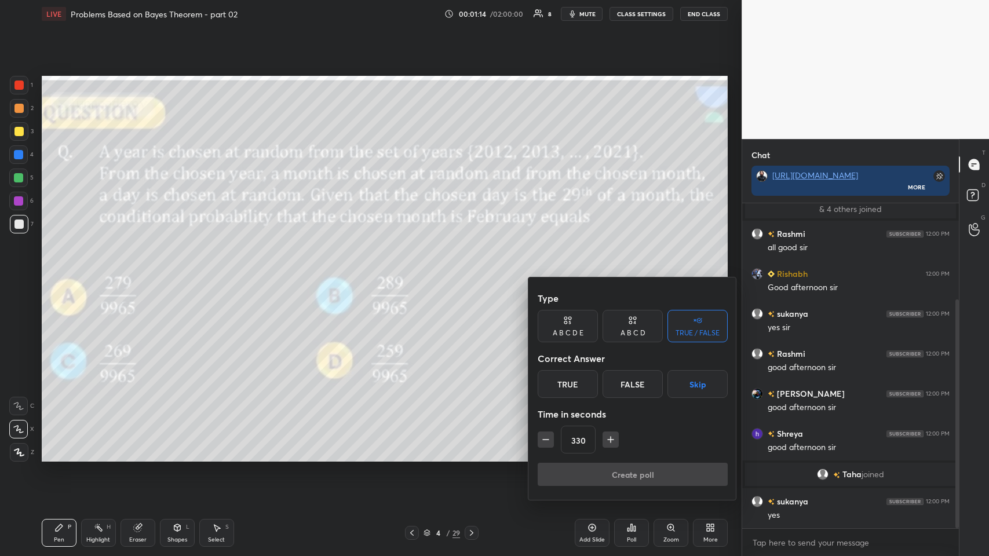
click at [415, 272] on div "A B C D E" at bounding box center [568, 326] width 60 height 32
click at [415, 272] on div "A" at bounding box center [552, 384] width 28 height 28
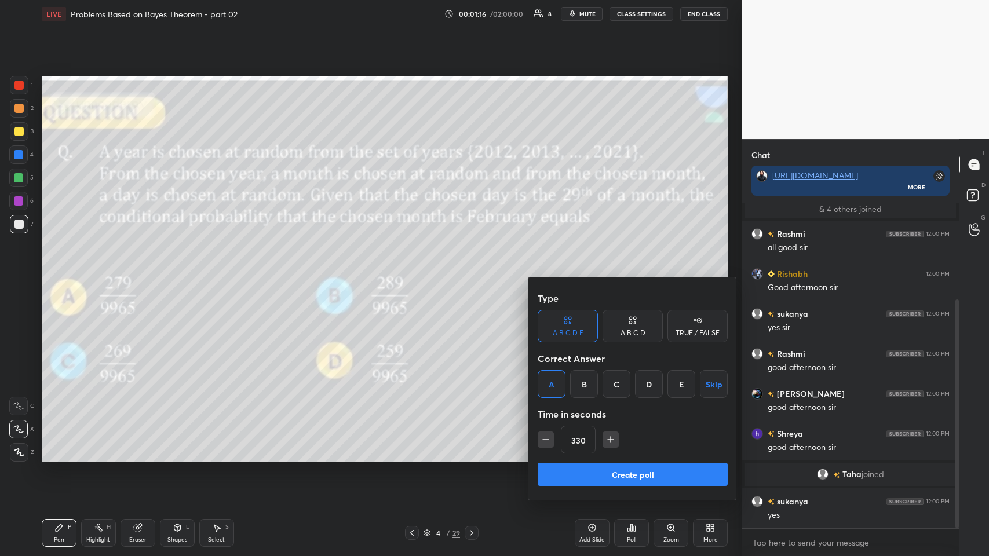
click at [415, 272] on button "Create poll" at bounding box center [633, 474] width 190 height 23
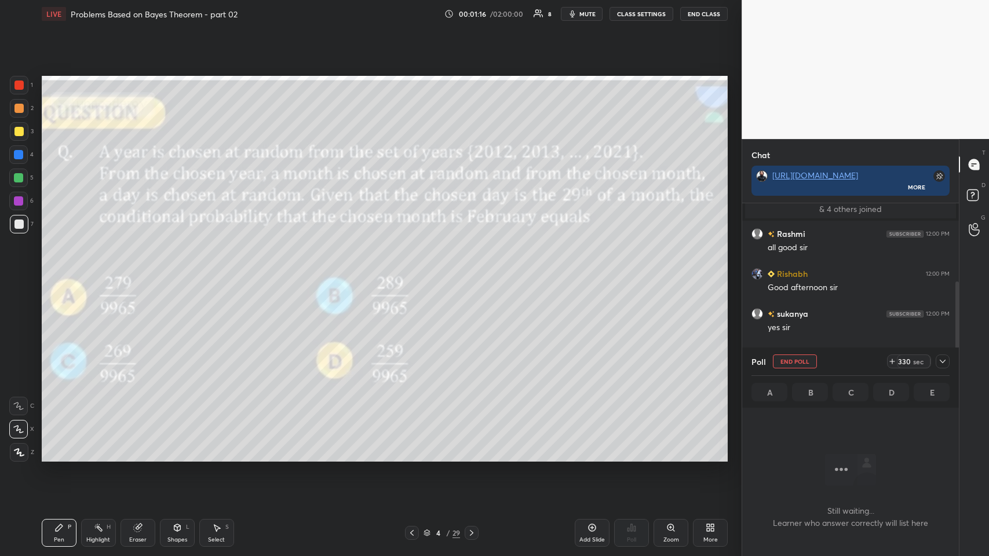
scroll to position [3, 3]
click at [415, 272] on icon at bounding box center [942, 361] width 9 height 9
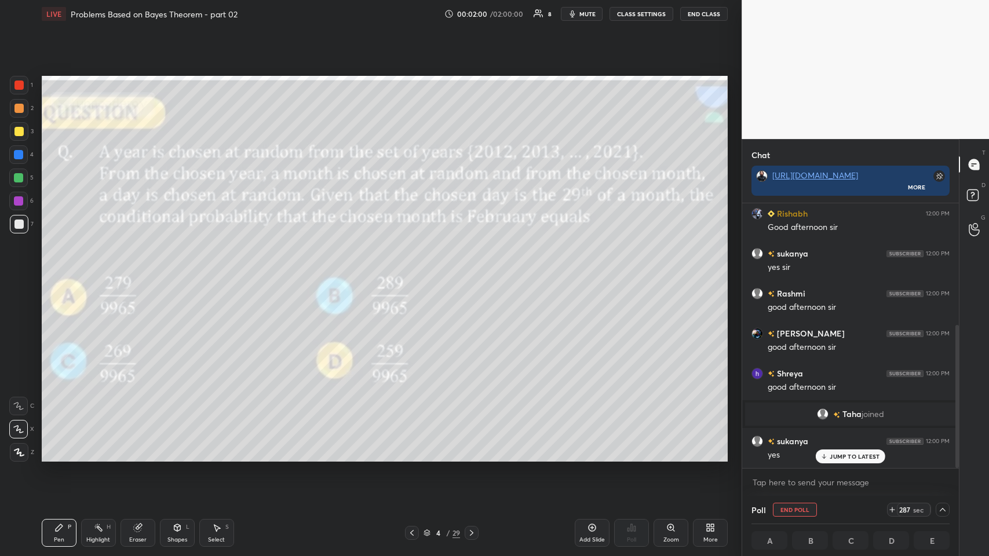
scroll to position [224, 0]
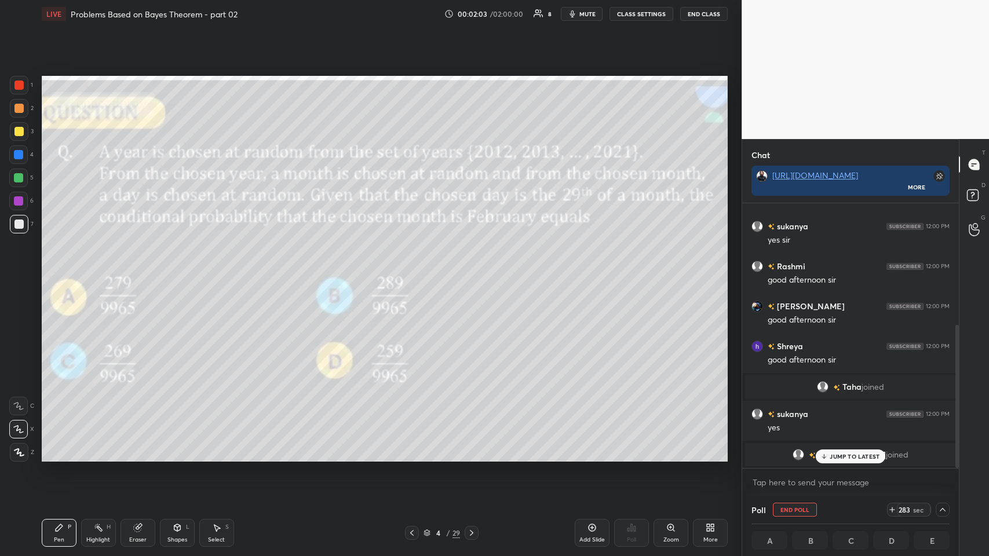
click at [415, 272] on p "JUMP TO LATEST" at bounding box center [855, 456] width 50 height 7
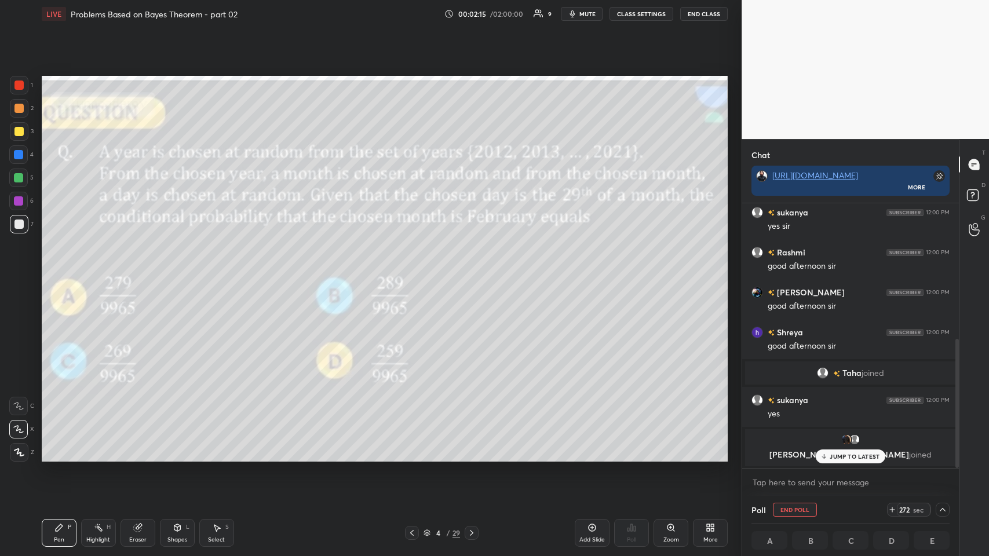
scroll to position [278, 0]
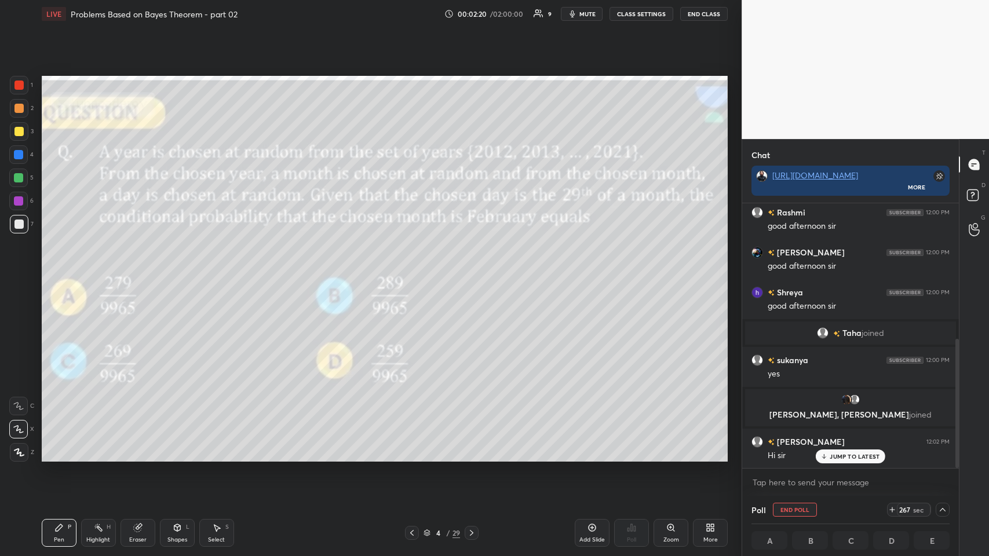
click at [415, 272] on p "JUMP TO LATEST" at bounding box center [855, 456] width 50 height 7
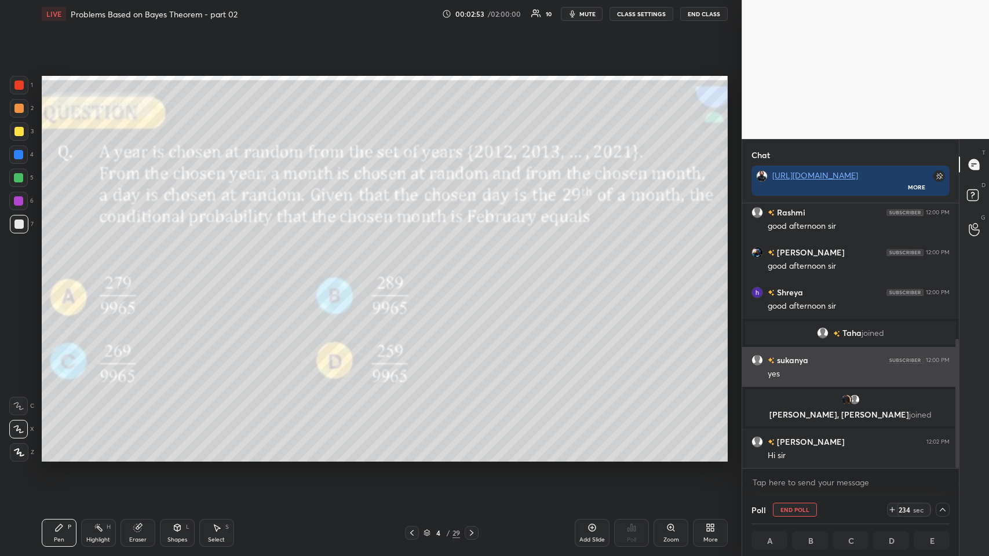
scroll to position [329, 0]
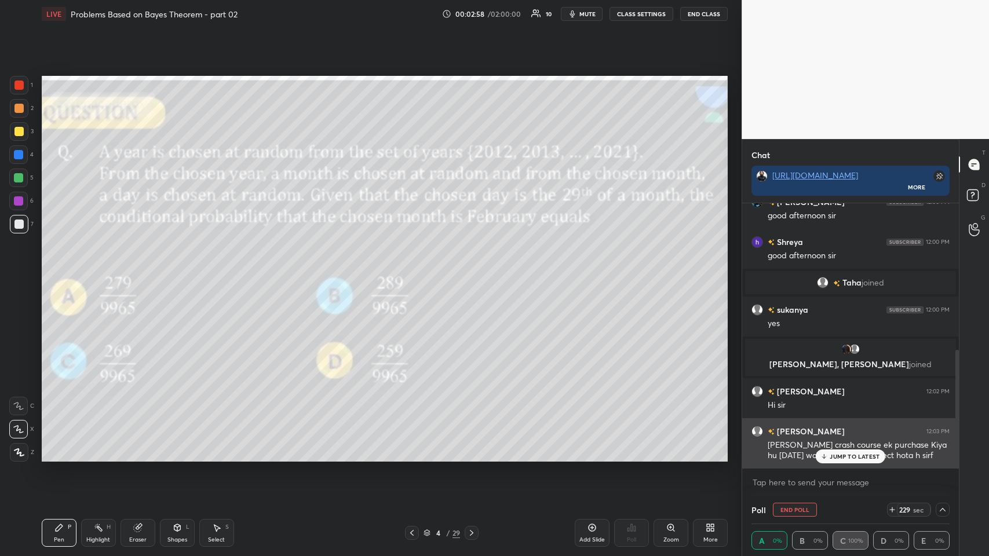
click at [415, 272] on p "JUMP TO LATEST" at bounding box center [855, 456] width 50 height 7
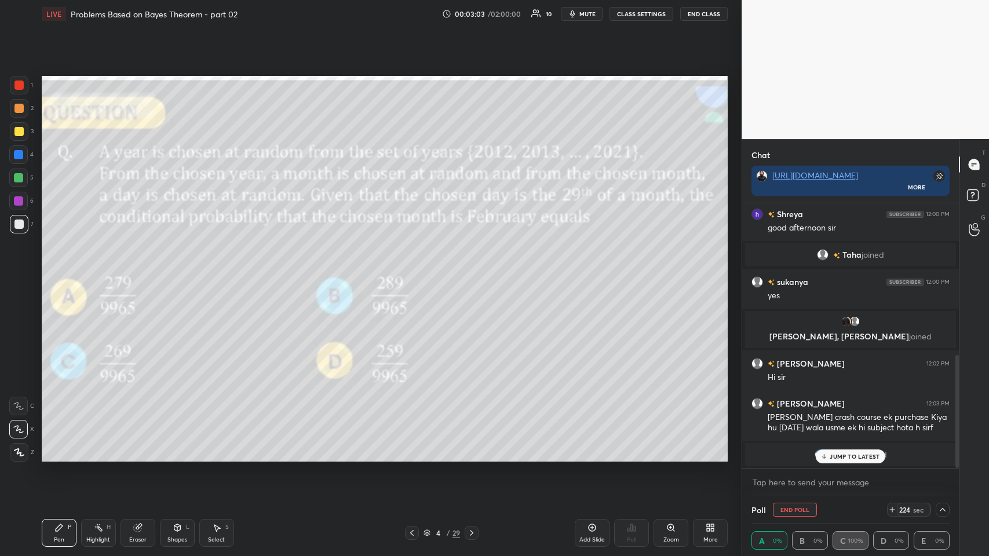
click at [415, 272] on p "JUMP TO LATEST" at bounding box center [855, 456] width 50 height 7
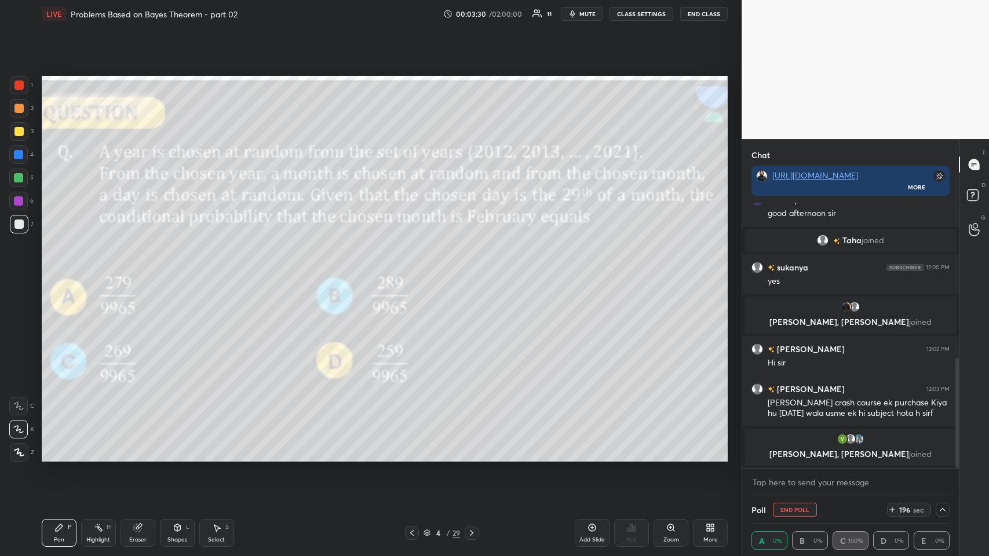
scroll to position [410, 0]
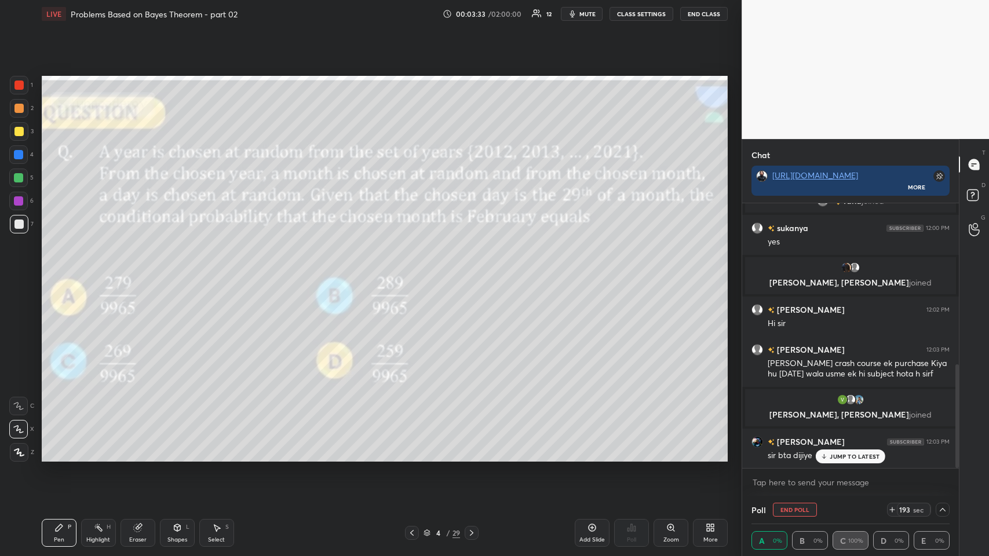
click at [415, 272] on div "JUMP TO LATEST" at bounding box center [851, 457] width 70 height 14
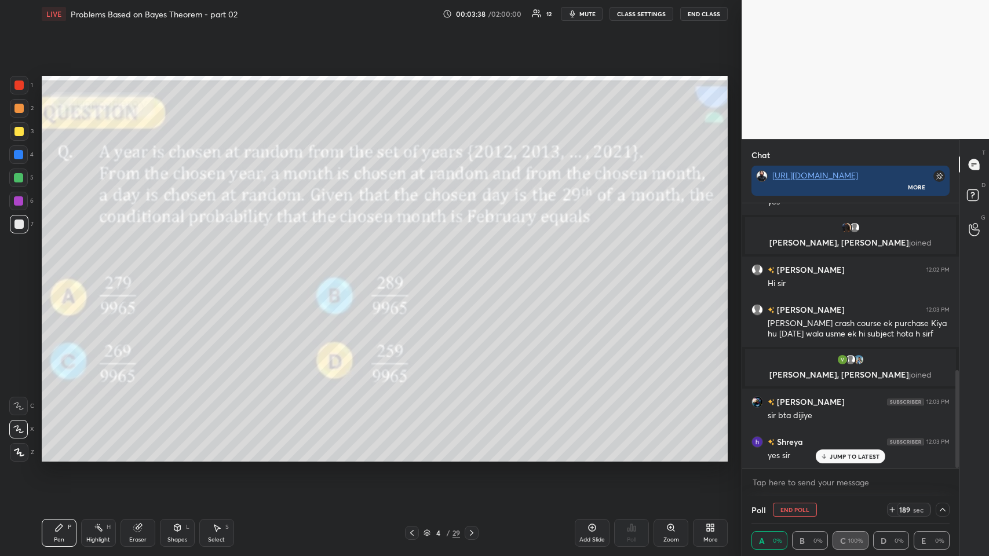
scroll to position [490, 0]
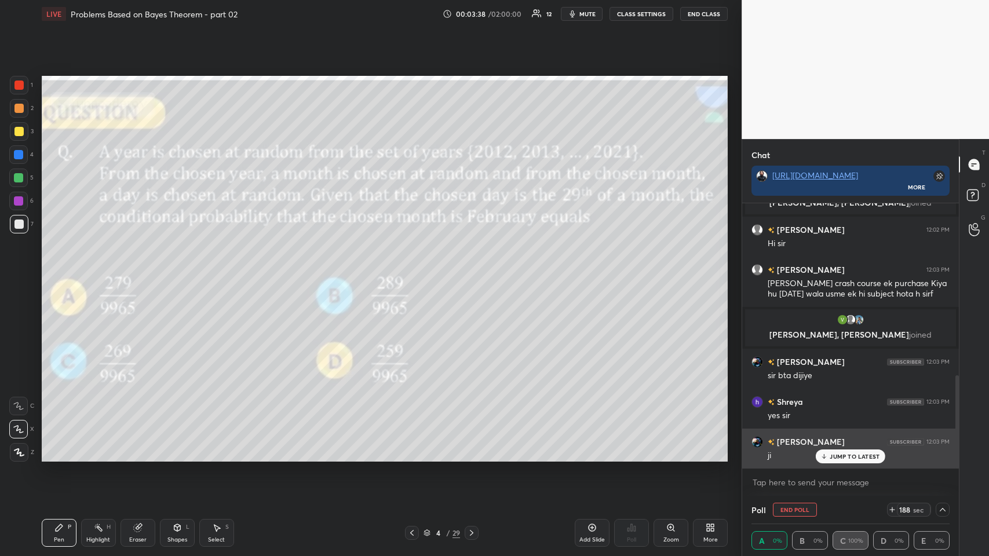
click at [415, 272] on p "JUMP TO LATEST" at bounding box center [855, 456] width 50 height 7
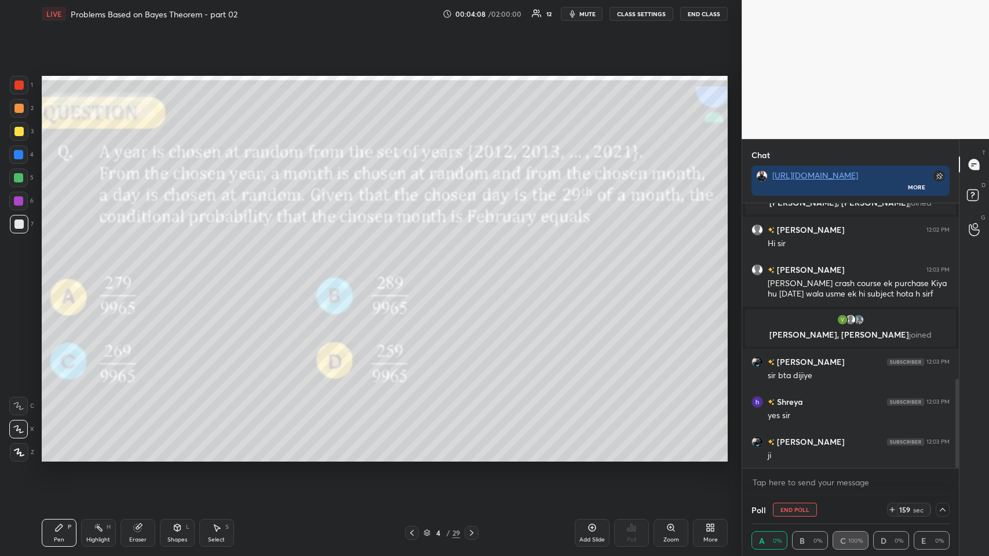
scroll to position [519, 0]
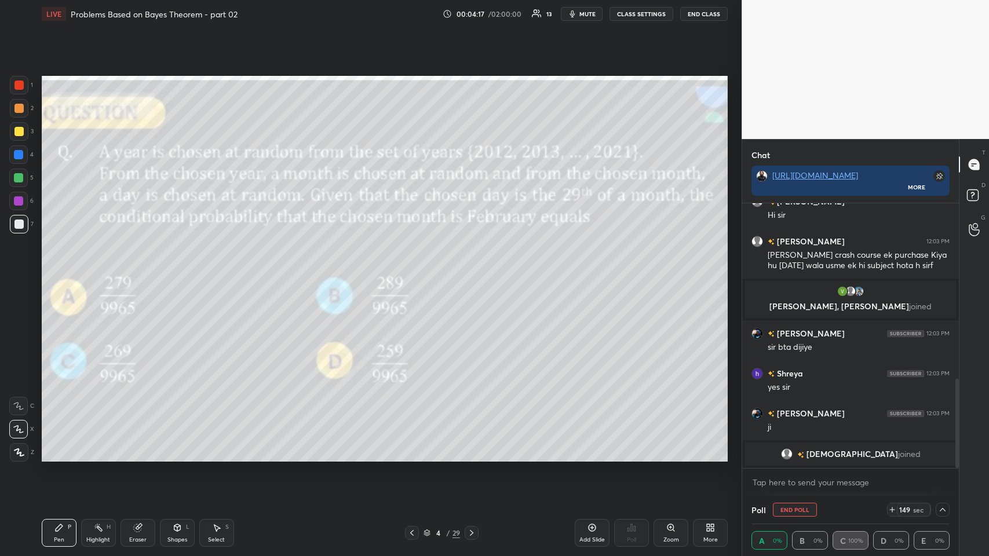
click at [16, 108] on div at bounding box center [18, 108] width 9 height 9
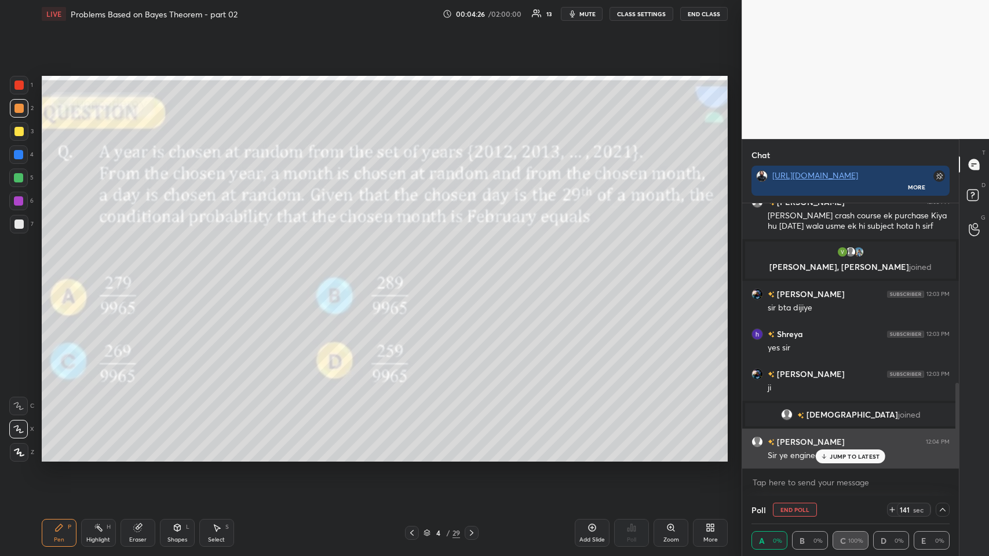
click at [415, 272] on p "JUMP TO LATEST" at bounding box center [855, 456] width 50 height 7
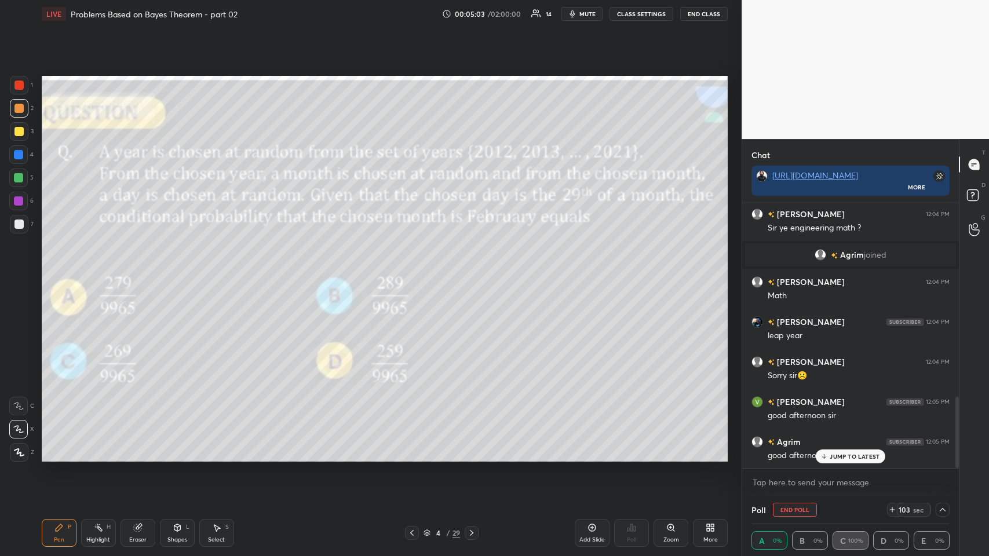
scroll to position [747, 0]
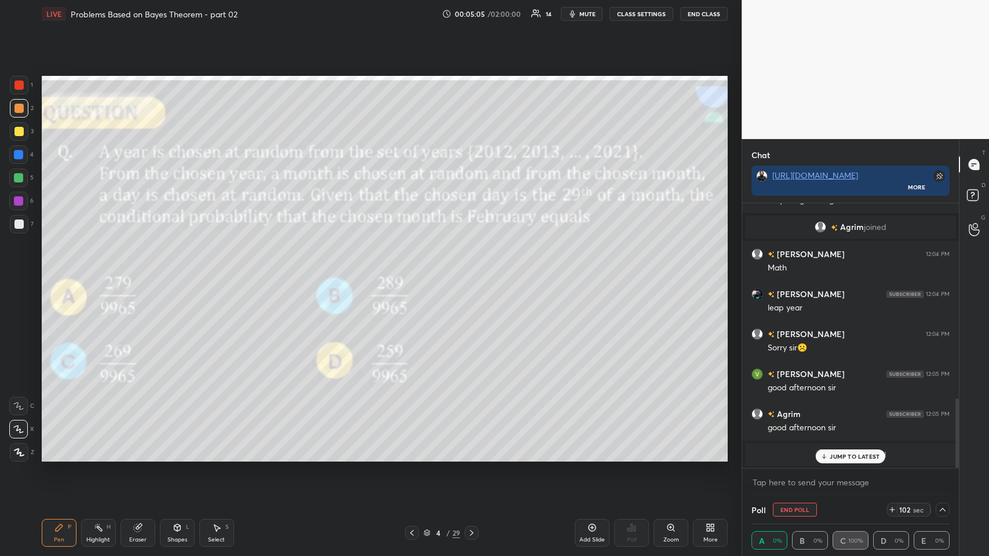
click at [415, 272] on icon at bounding box center [825, 456] width 8 height 7
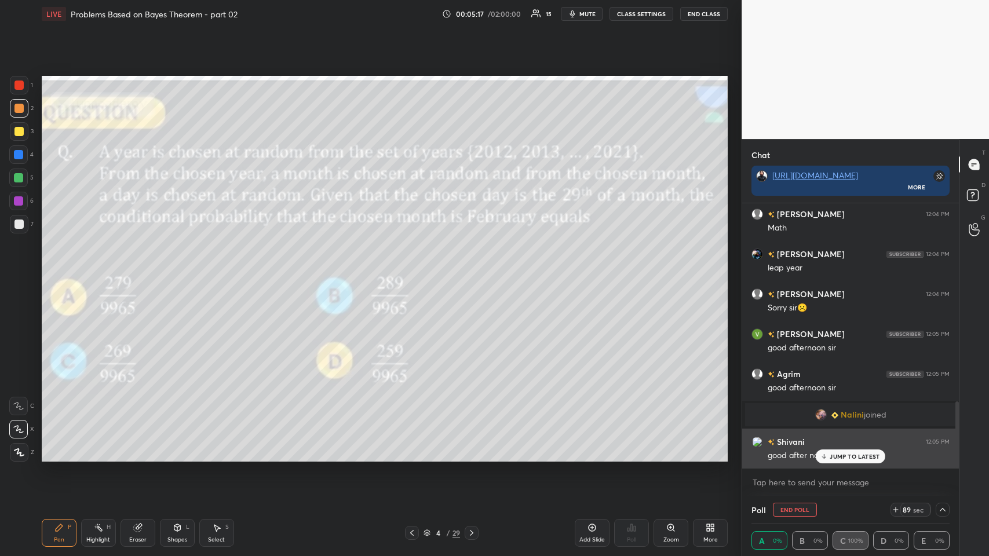
click at [415, 272] on icon at bounding box center [825, 456] width 8 height 7
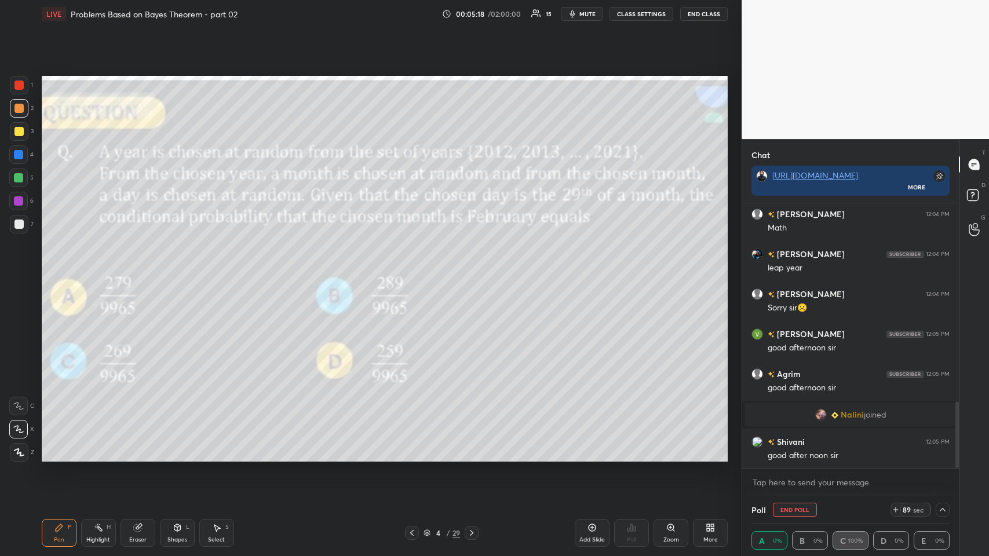
scroll to position [847, 0]
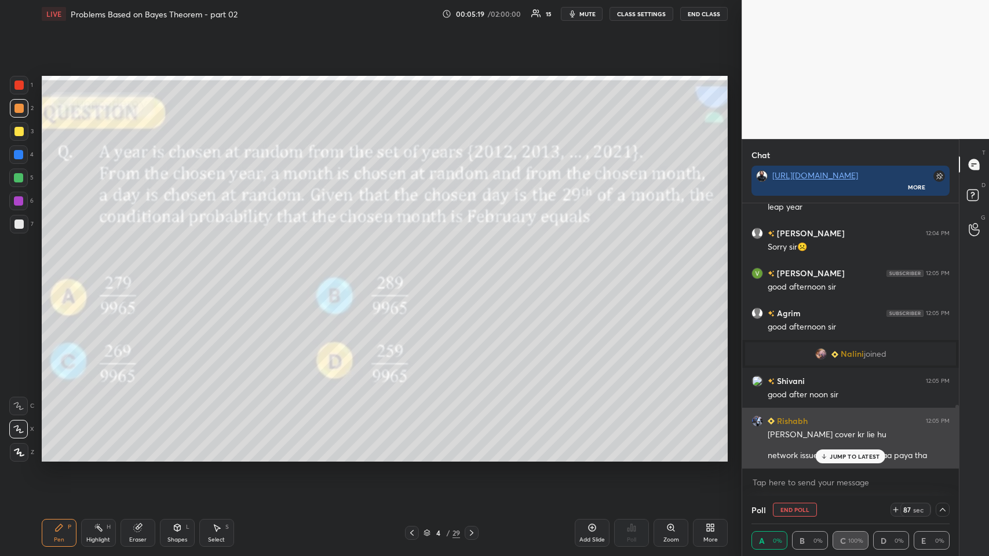
click at [415, 272] on icon at bounding box center [825, 456] width 8 height 7
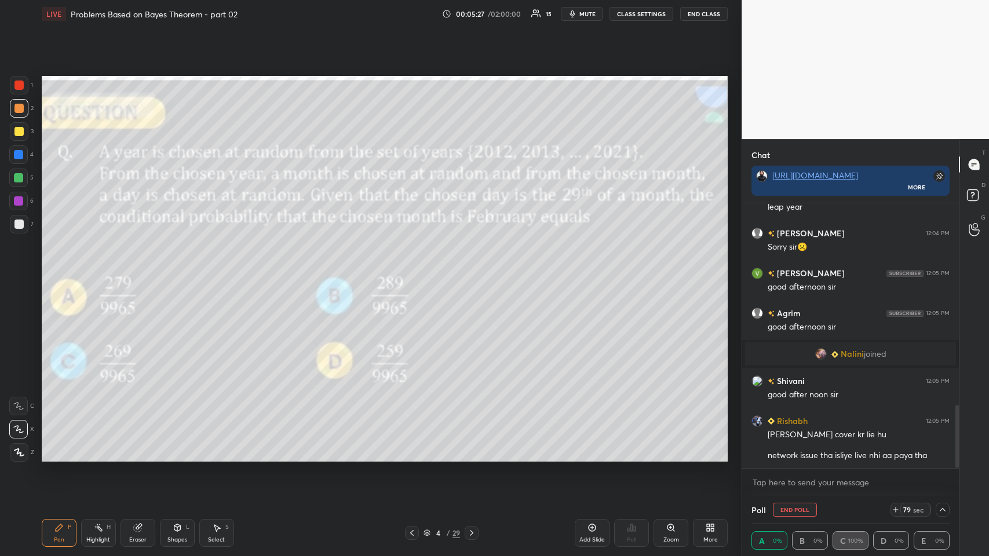
click at [137, 272] on icon at bounding box center [137, 529] width 8 height 8
click at [57, 272] on icon at bounding box center [59, 528] width 7 height 7
click at [23, 272] on icon at bounding box center [18, 429] width 10 height 8
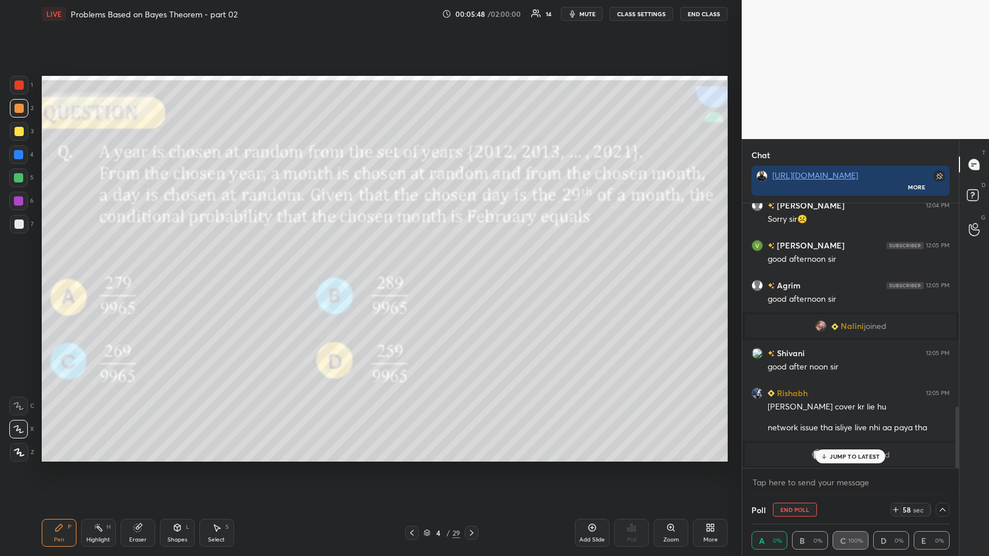
click at [415, 272] on p "JUMP TO LATEST" at bounding box center [855, 456] width 50 height 7
click at [415, 272] on icon at bounding box center [592, 527] width 9 height 9
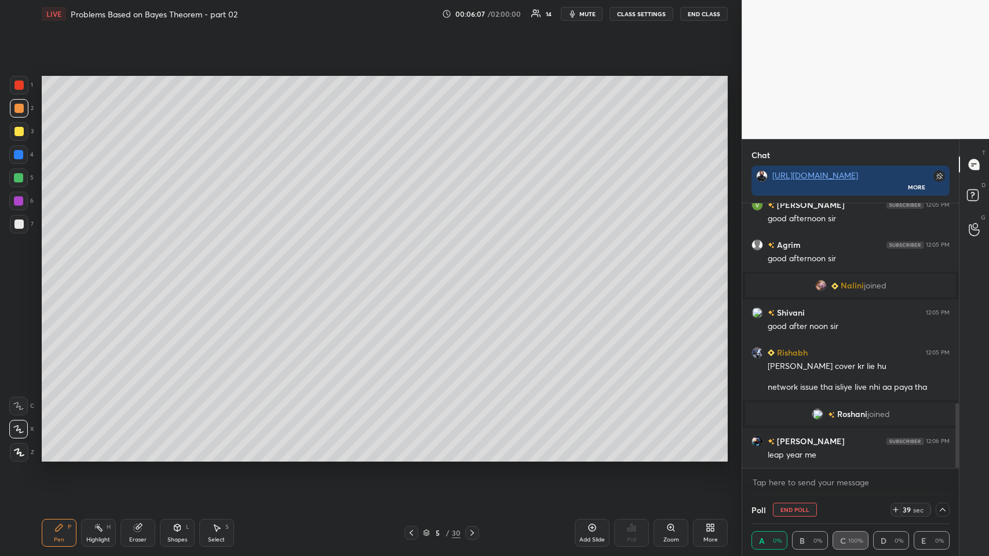
scroll to position [816, 0]
click at [407, 272] on icon at bounding box center [411, 533] width 9 height 9
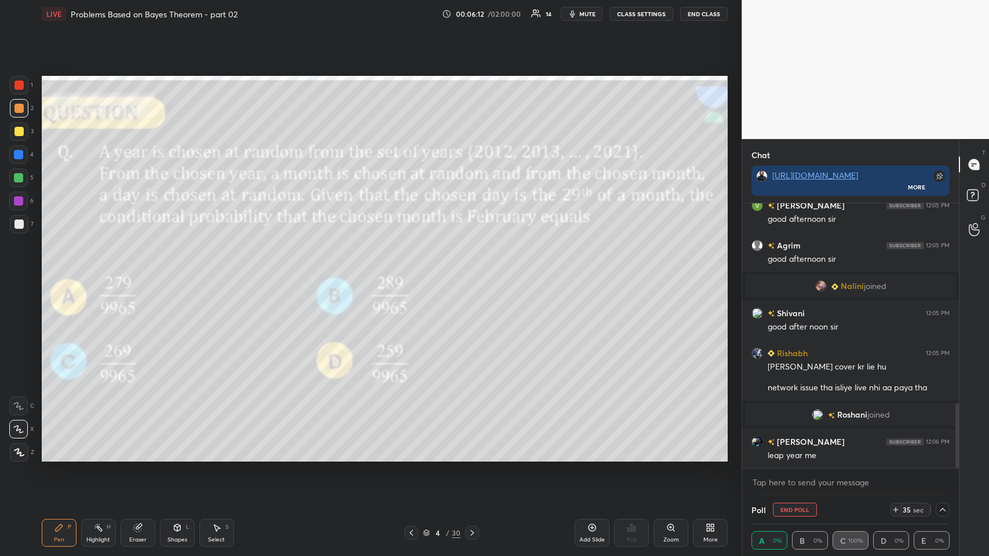
click at [415, 272] on icon at bounding box center [472, 533] width 9 height 9
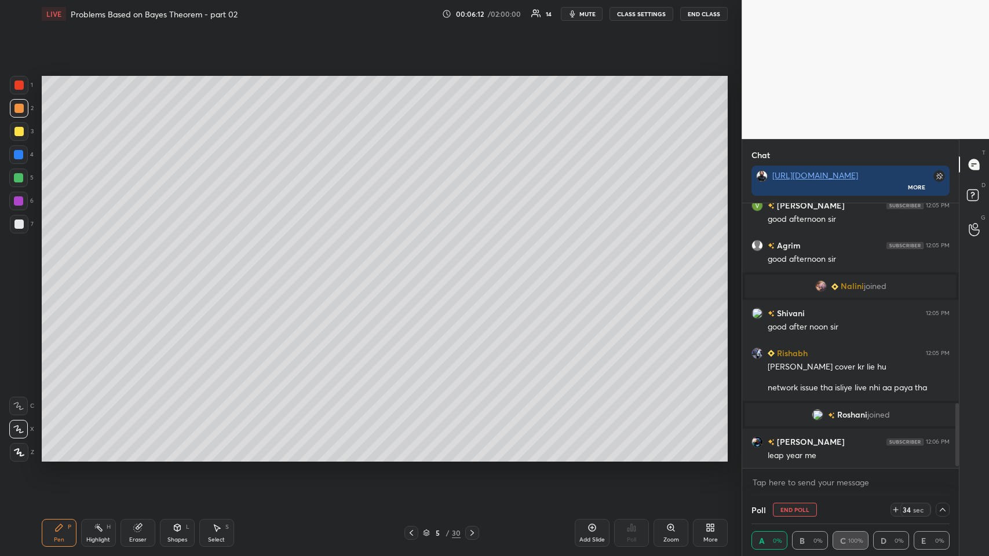
scroll to position [856, 0]
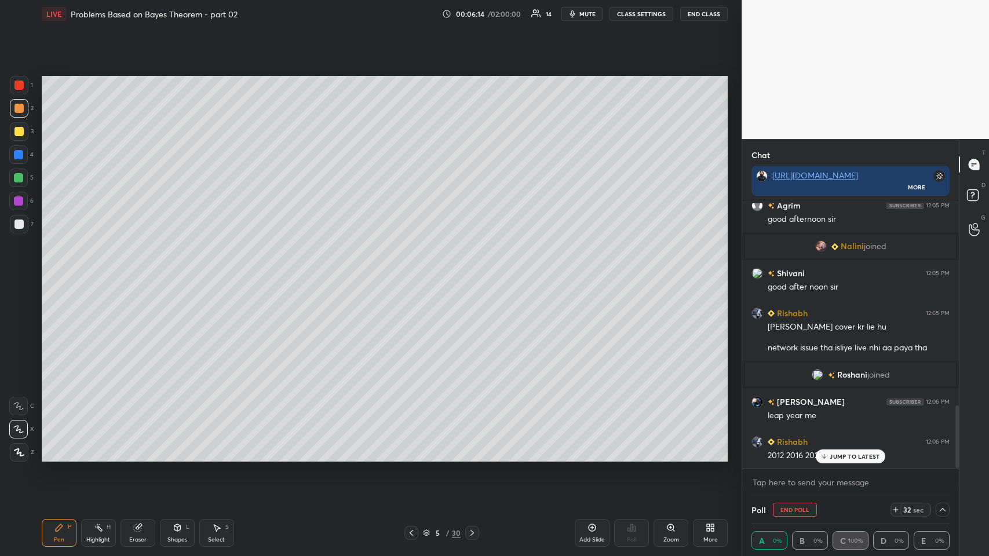
click at [177, 272] on icon at bounding box center [177, 528] width 6 height 7
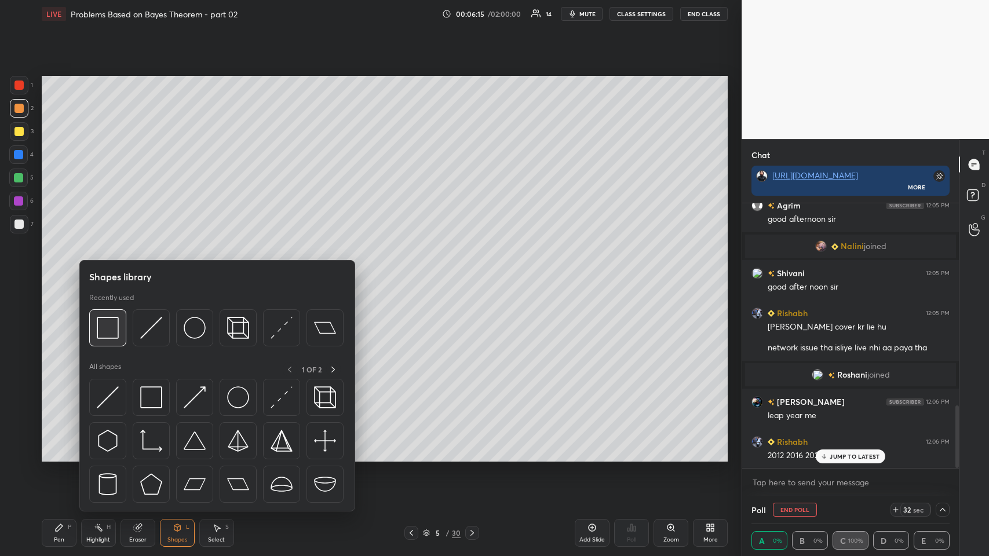
click at [102, 272] on img at bounding box center [108, 328] width 22 height 22
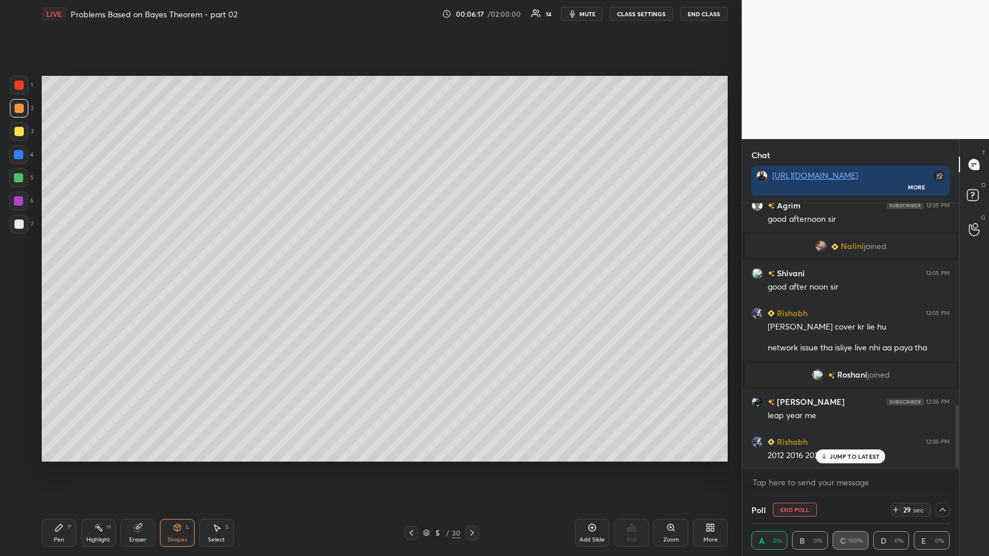
click at [48, 272] on div "Pen P" at bounding box center [59, 533] width 35 height 28
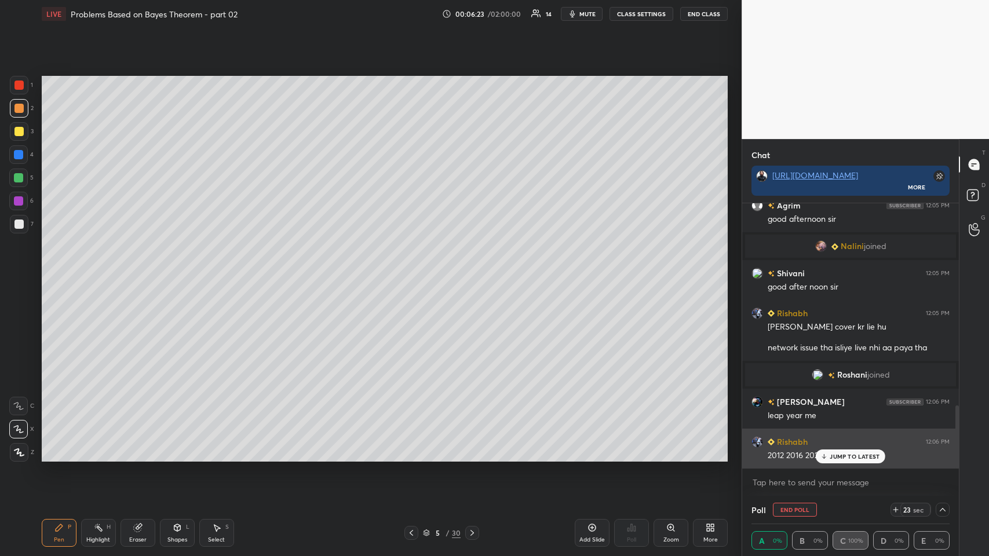
click at [415, 272] on p "JUMP TO LATEST" at bounding box center [855, 456] width 50 height 7
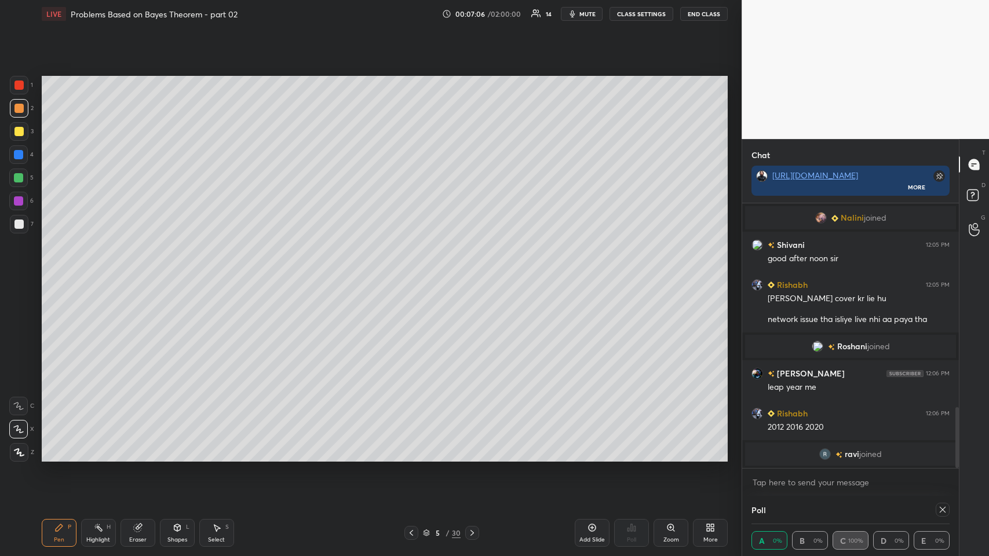
scroll to position [890, 0]
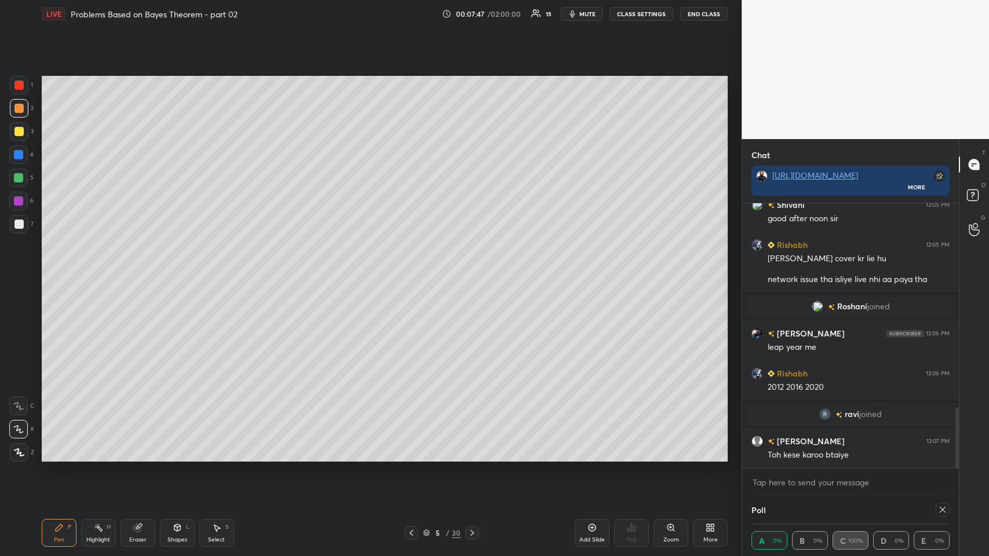
click at [16, 111] on div at bounding box center [18, 108] width 9 height 9
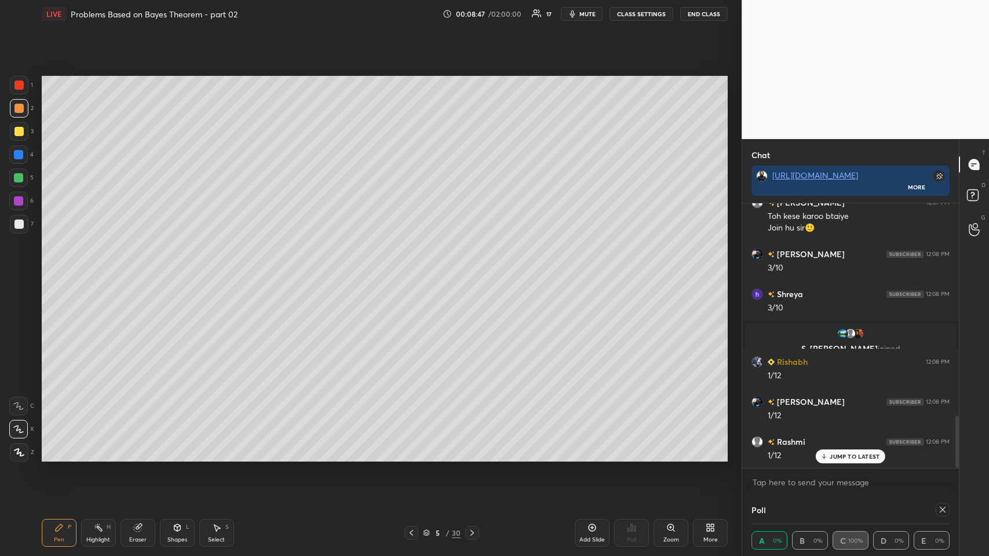
scroll to position [1097, 0]
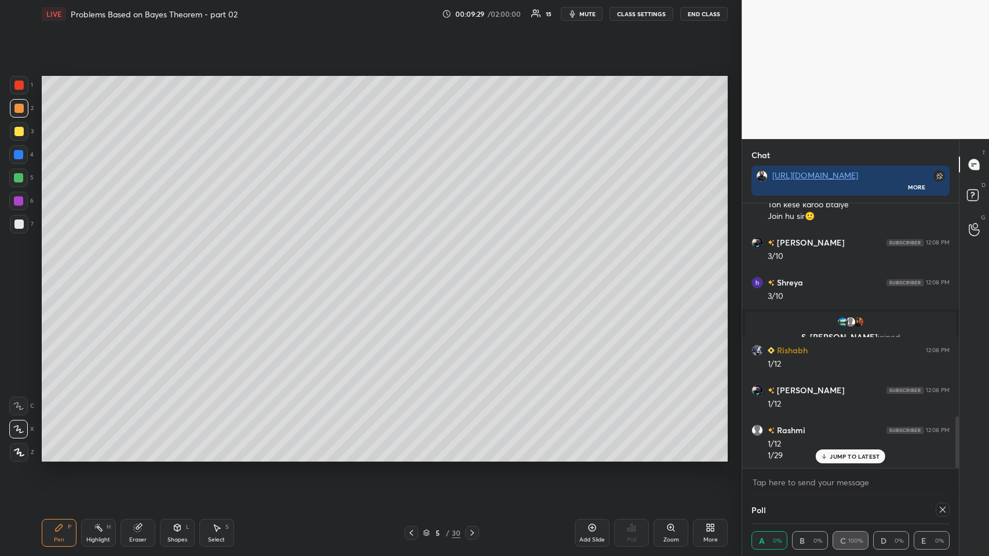
click at [20, 134] on div at bounding box center [18, 131] width 9 height 9
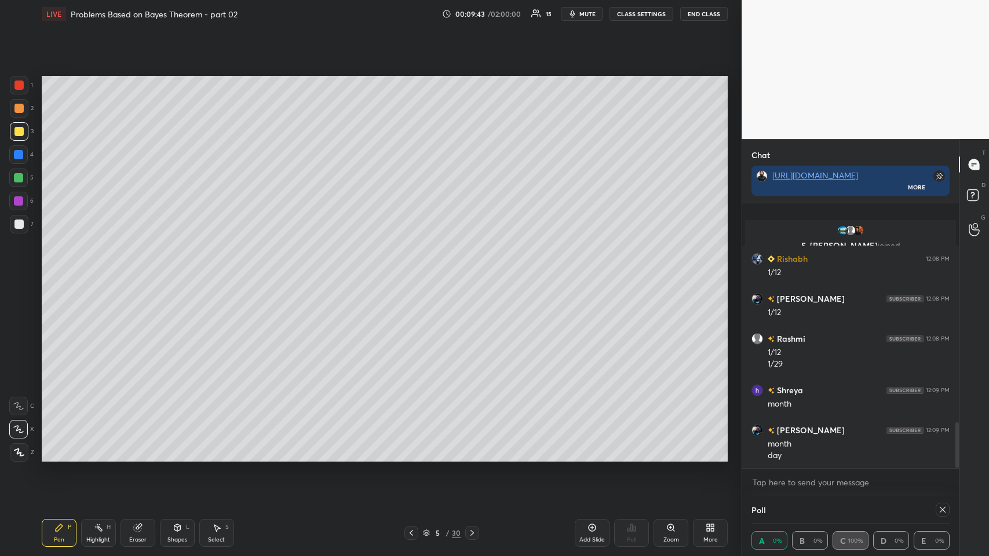
scroll to position [1269, 0]
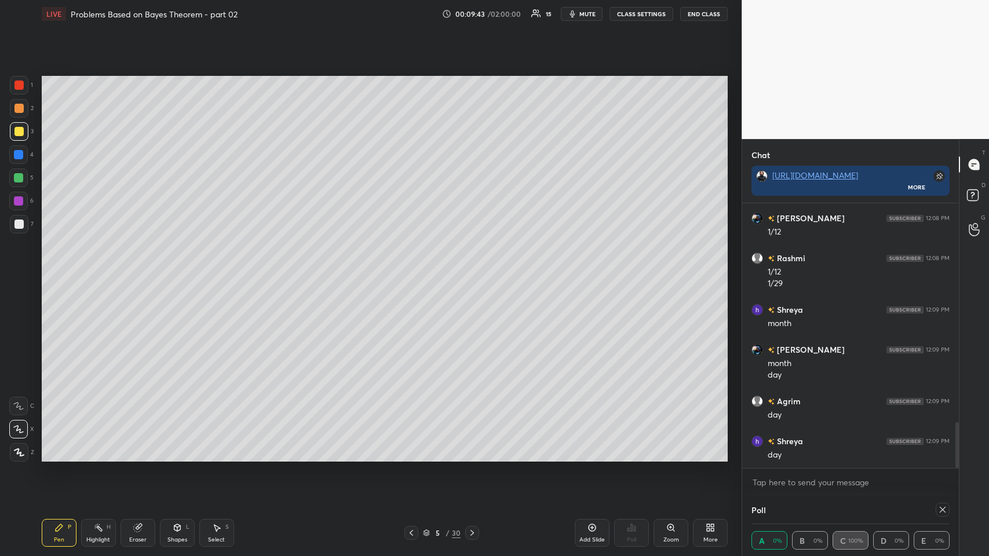
click at [415, 272] on icon at bounding box center [592, 527] width 9 height 9
click at [410, 272] on icon at bounding box center [412, 533] width 9 height 9
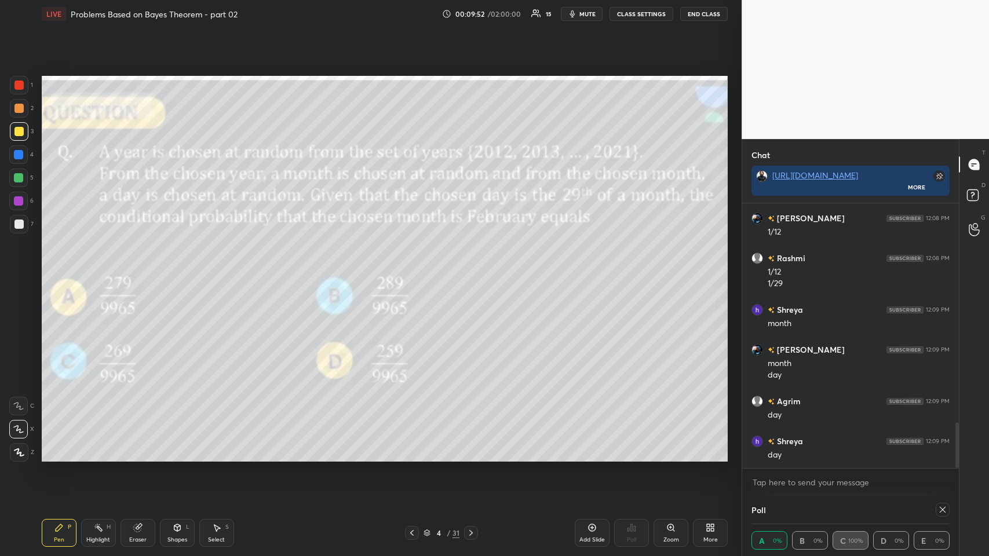
click at [415, 272] on icon at bounding box center [471, 533] width 9 height 9
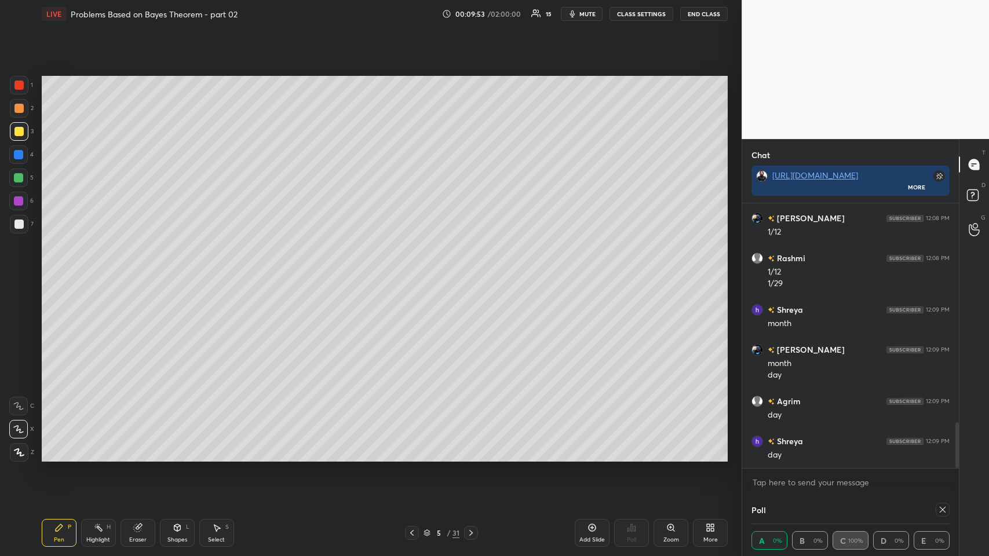
click at [415, 272] on icon at bounding box center [471, 533] width 9 height 9
click at [179, 272] on div "Shapes" at bounding box center [178, 540] width 20 height 6
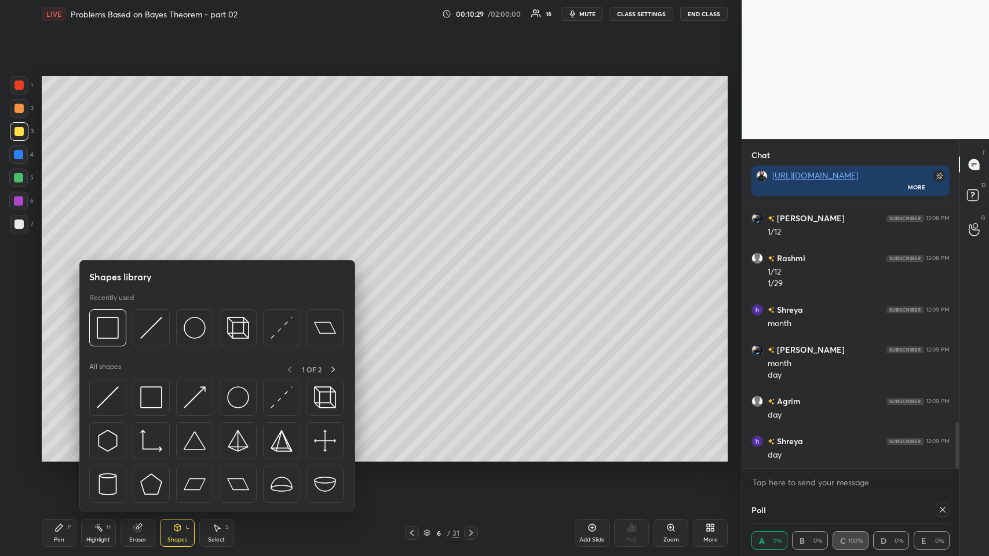
click at [158, 272] on img at bounding box center [151, 328] width 22 height 22
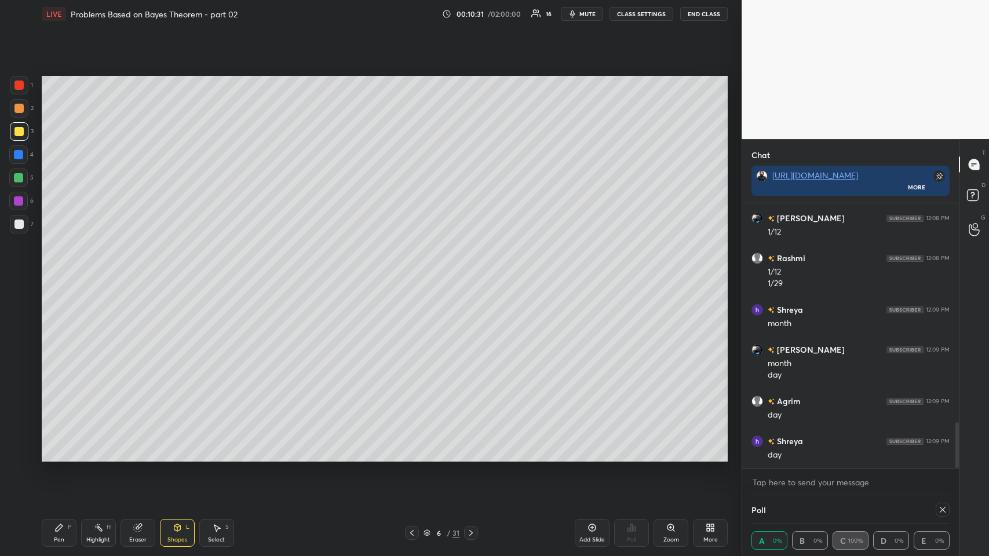
click at [68, 272] on div "P" at bounding box center [69, 528] width 3 height 6
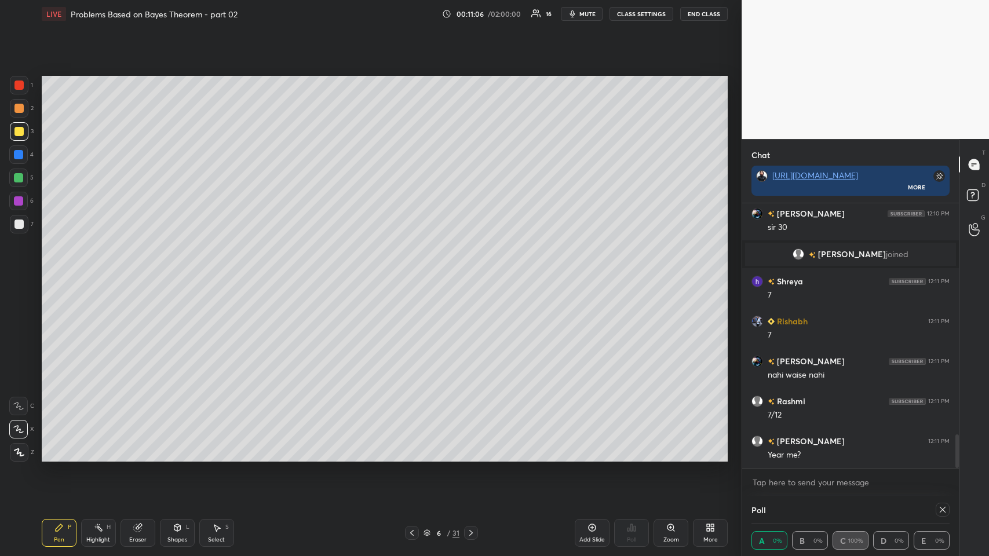
scroll to position [1857, 0]
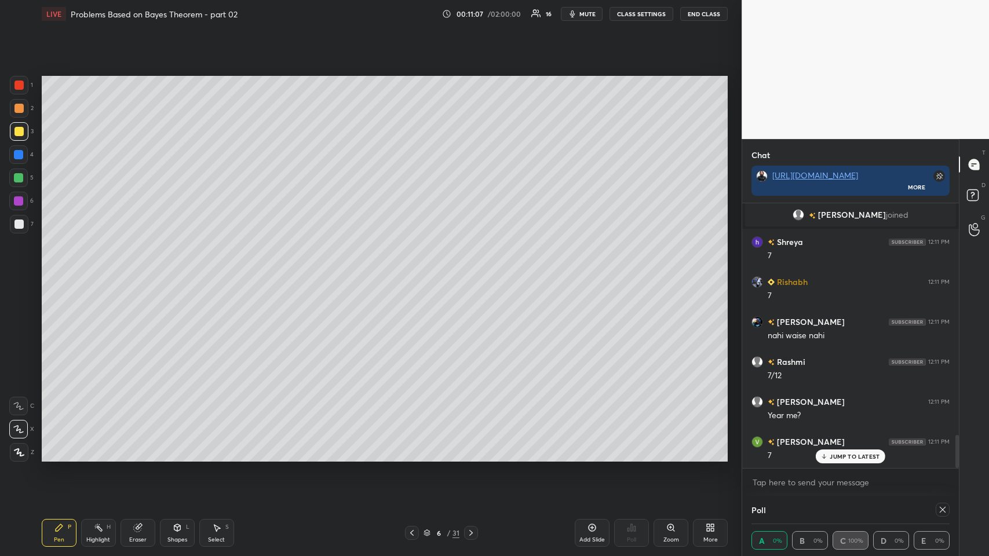
click at [16, 221] on div at bounding box center [18, 224] width 9 height 9
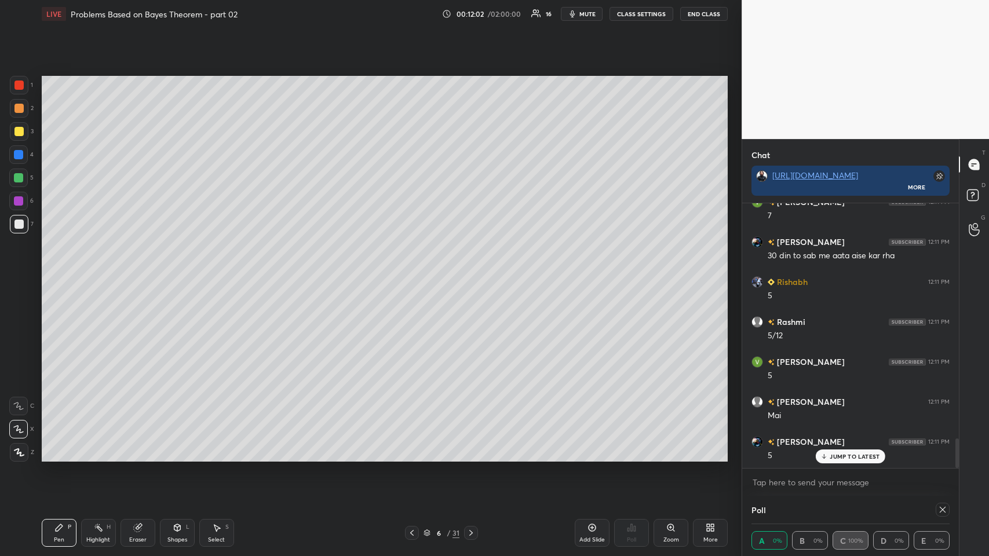
scroll to position [2124, 0]
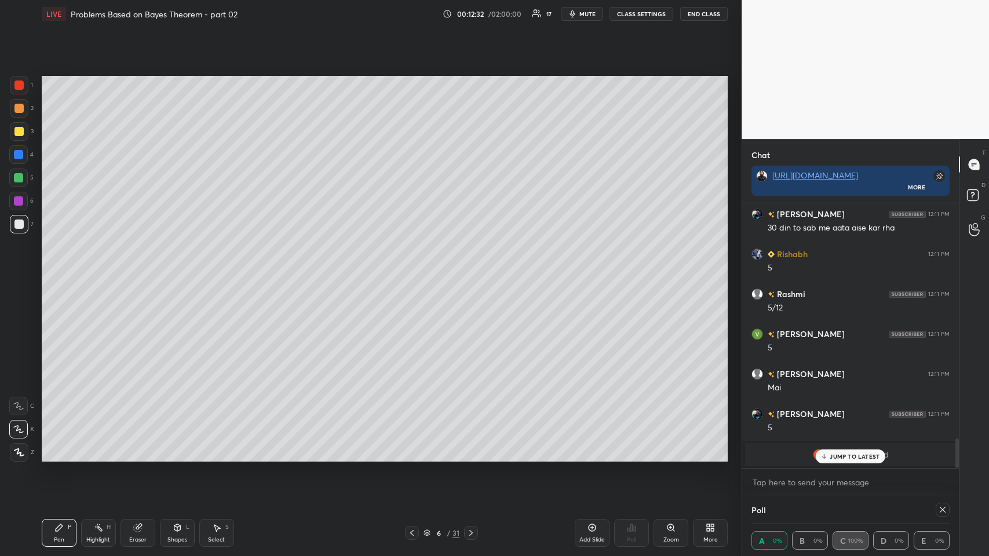
click at [415, 272] on p "JUMP TO LATEST" at bounding box center [855, 456] width 50 height 7
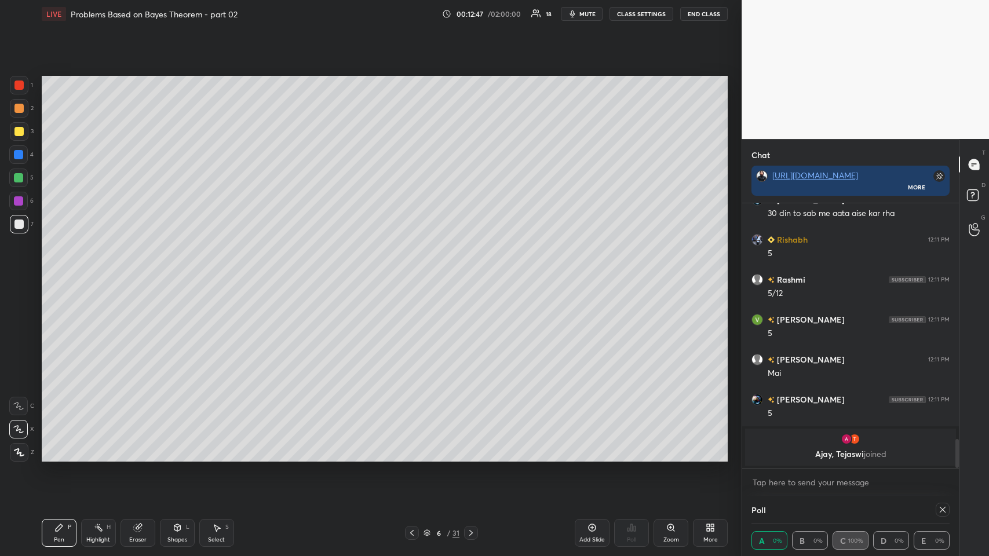
click at [410, 272] on div at bounding box center [412, 533] width 14 height 14
click at [412, 272] on icon at bounding box center [412, 533] width 9 height 9
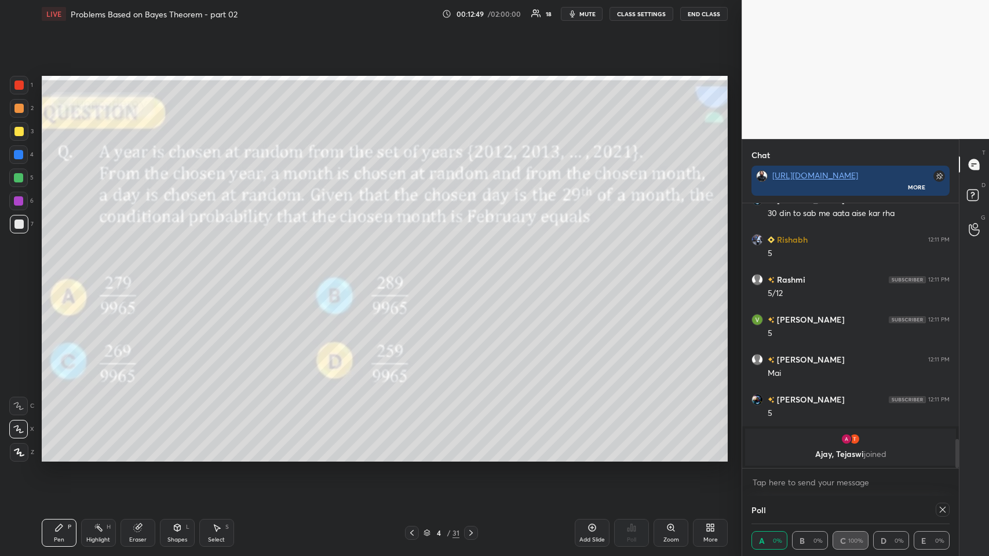
click at [415, 272] on icon at bounding box center [471, 533] width 9 height 9
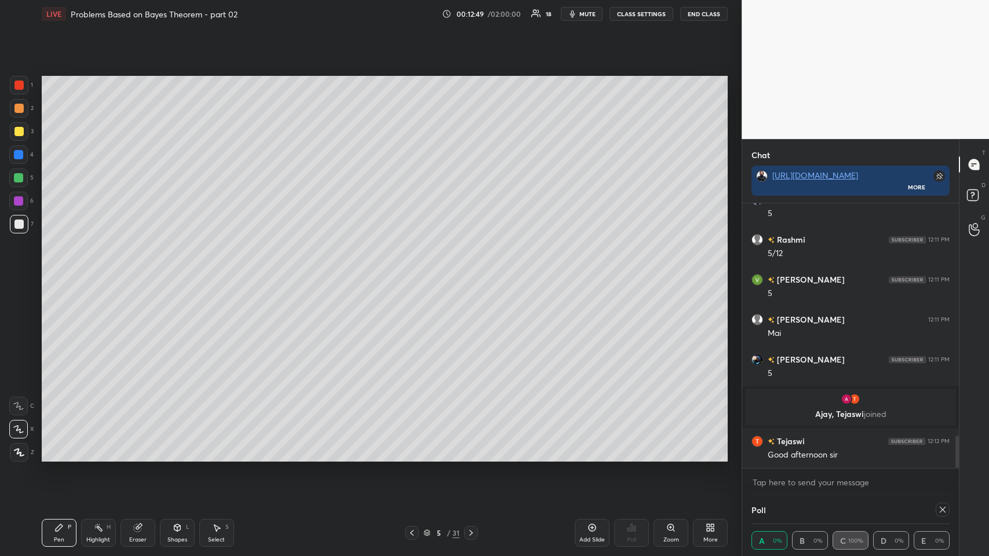
click at [415, 272] on icon at bounding box center [471, 533] width 9 height 9
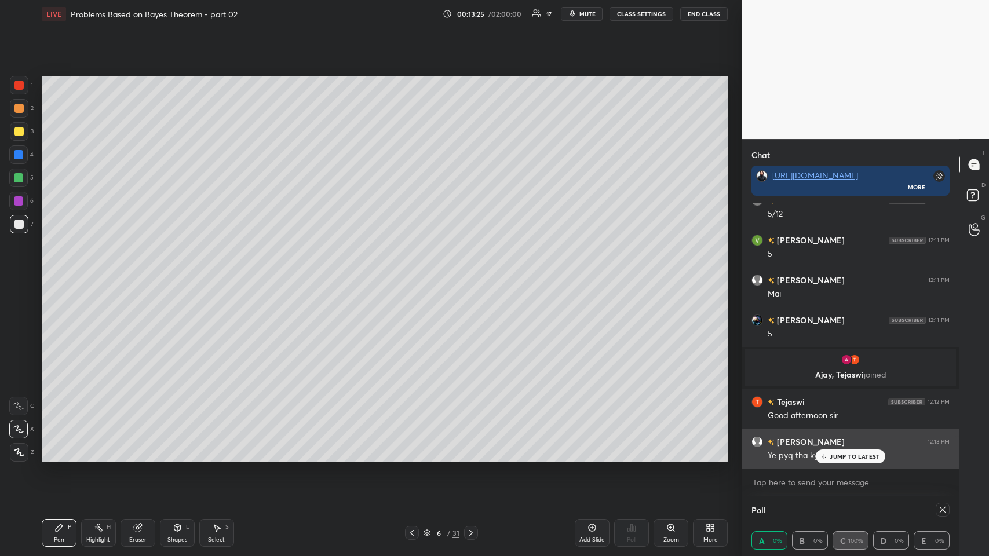
click at [415, 272] on p "JUMP TO LATEST" at bounding box center [855, 456] width 50 height 7
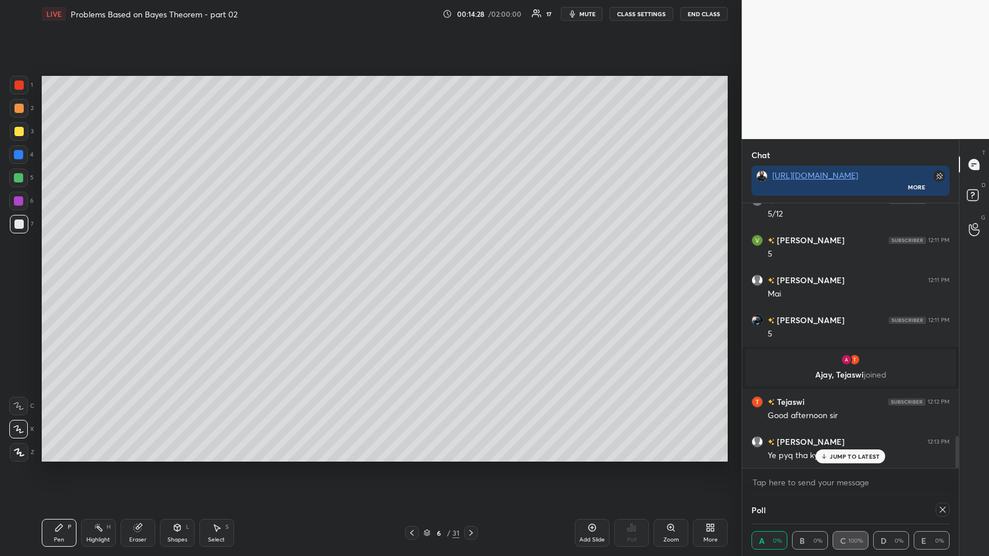
scroll to position [1954, 0]
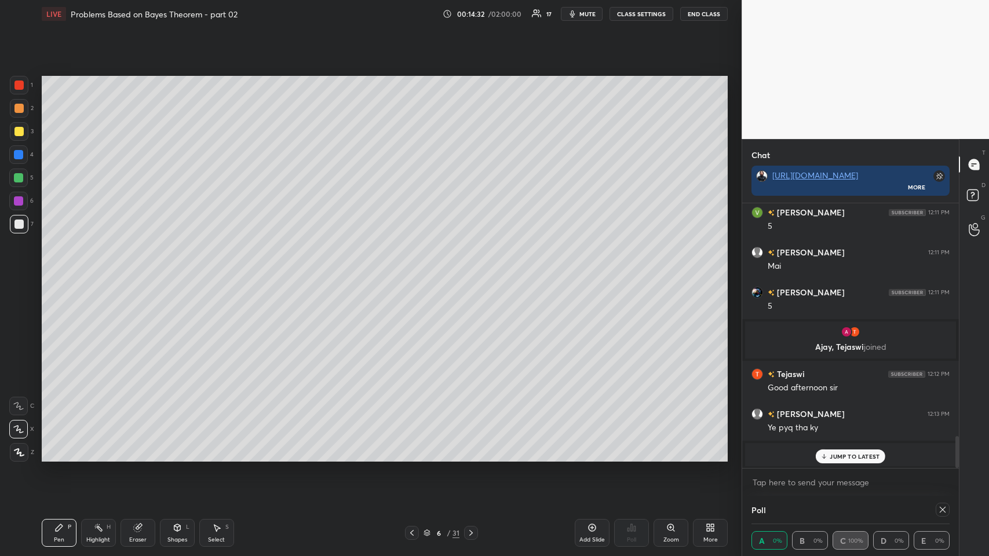
click at [415, 272] on p "JUMP TO LATEST" at bounding box center [855, 456] width 50 height 7
click at [133, 272] on icon at bounding box center [137, 527] width 9 height 9
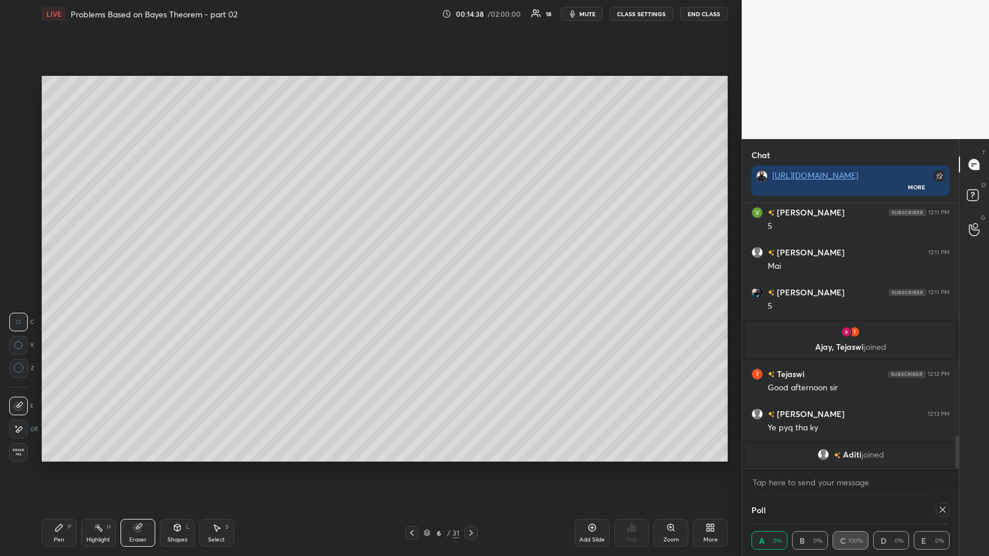
click at [408, 272] on icon at bounding box center [412, 533] width 9 height 9
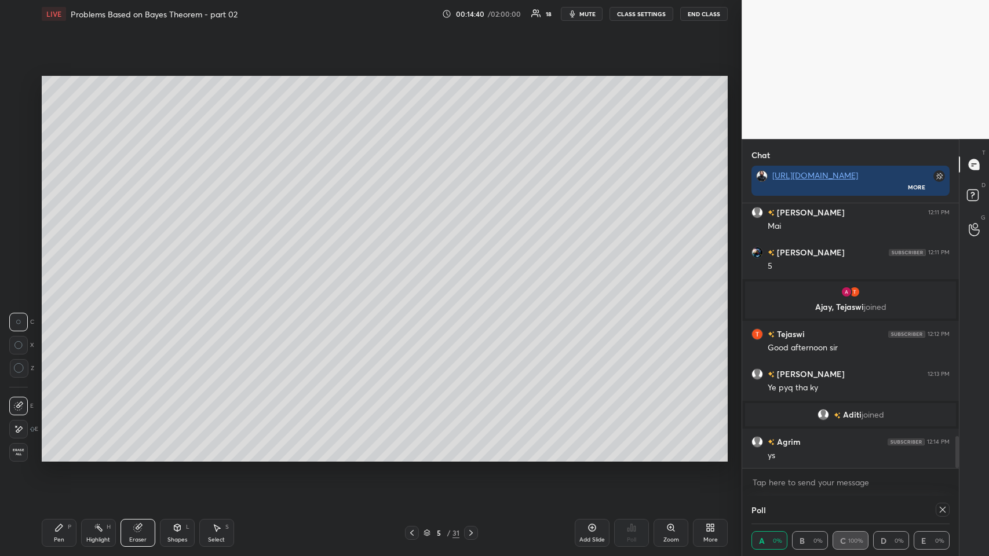
click at [407, 272] on div at bounding box center [412, 533] width 14 height 14
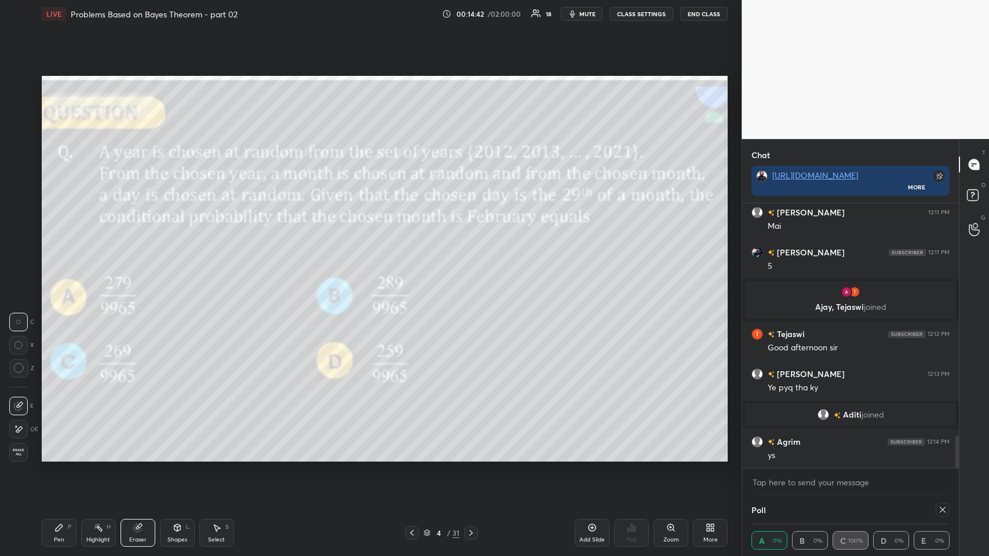
click at [56, 272] on icon at bounding box center [59, 528] width 7 height 7
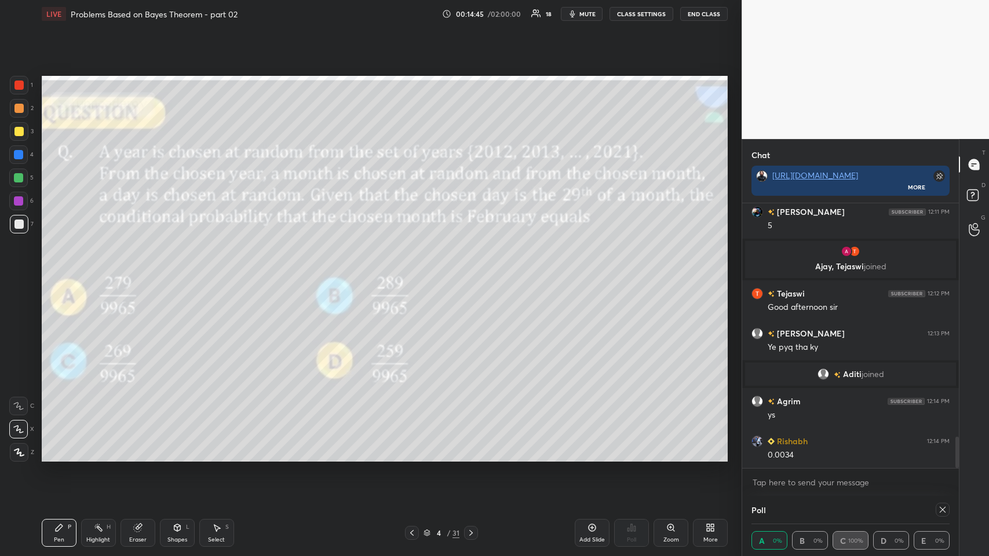
click at [415, 272] on icon at bounding box center [471, 533] width 9 height 9
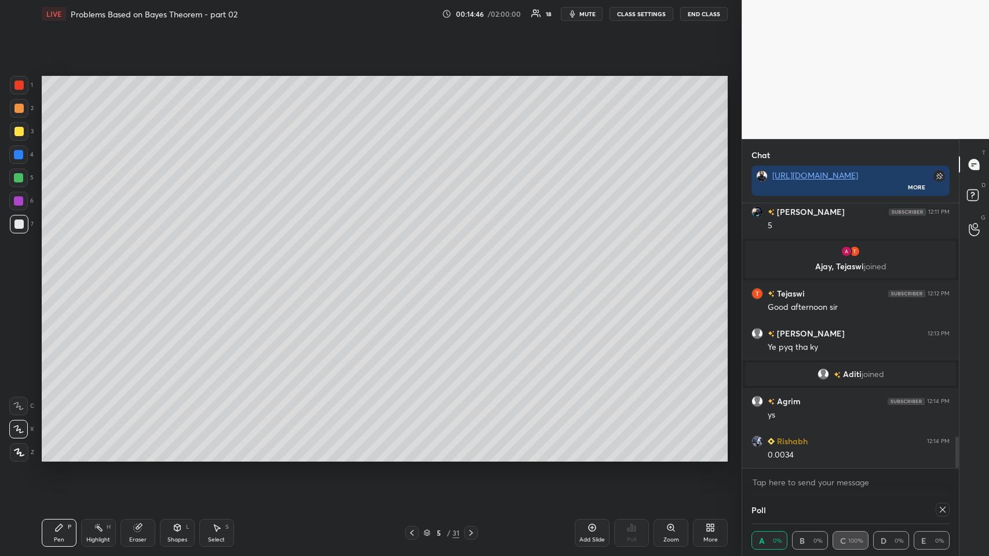
click at [415, 272] on icon at bounding box center [471, 533] width 9 height 9
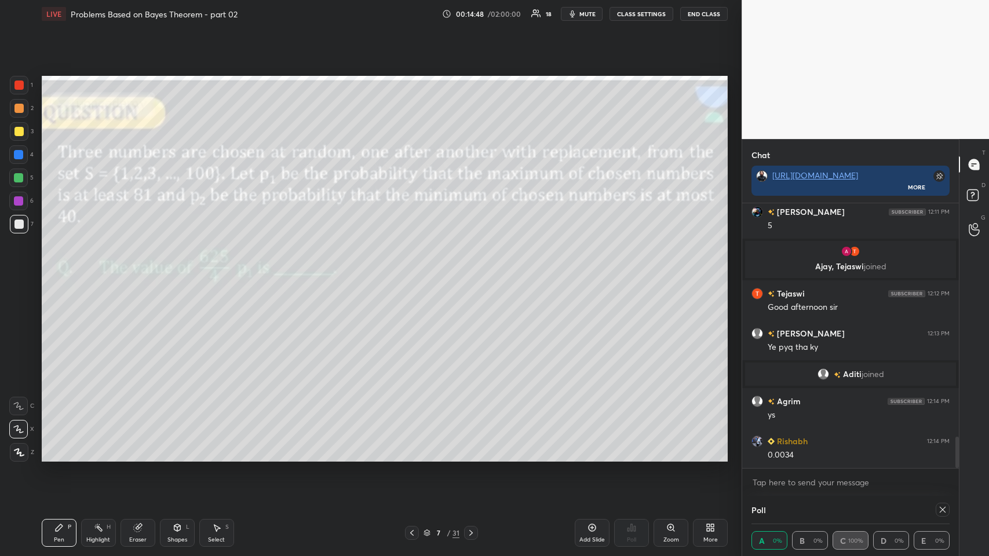
click at [415, 272] on icon at bounding box center [471, 533] width 3 height 6
click at [415, 272] on icon at bounding box center [471, 533] width 9 height 9
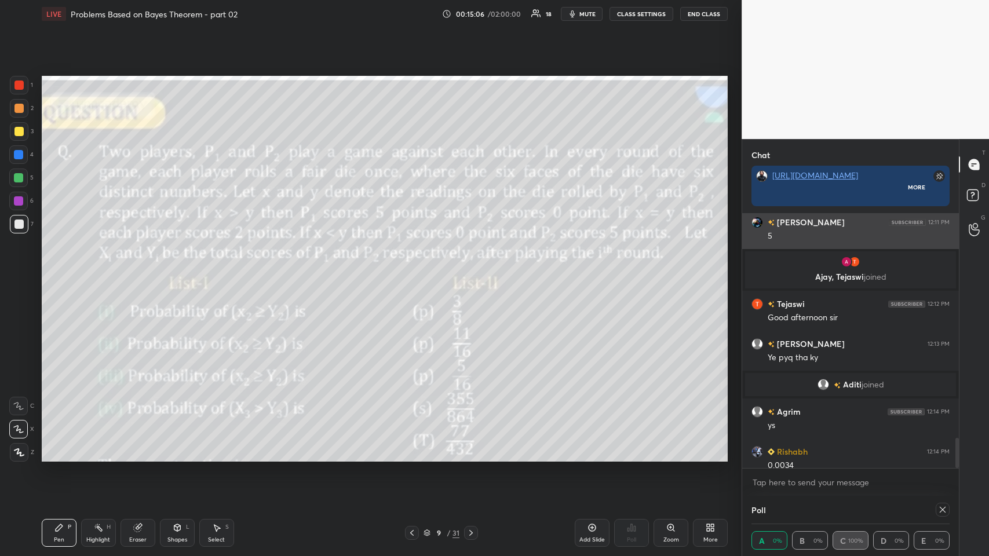
scroll to position [262, 213]
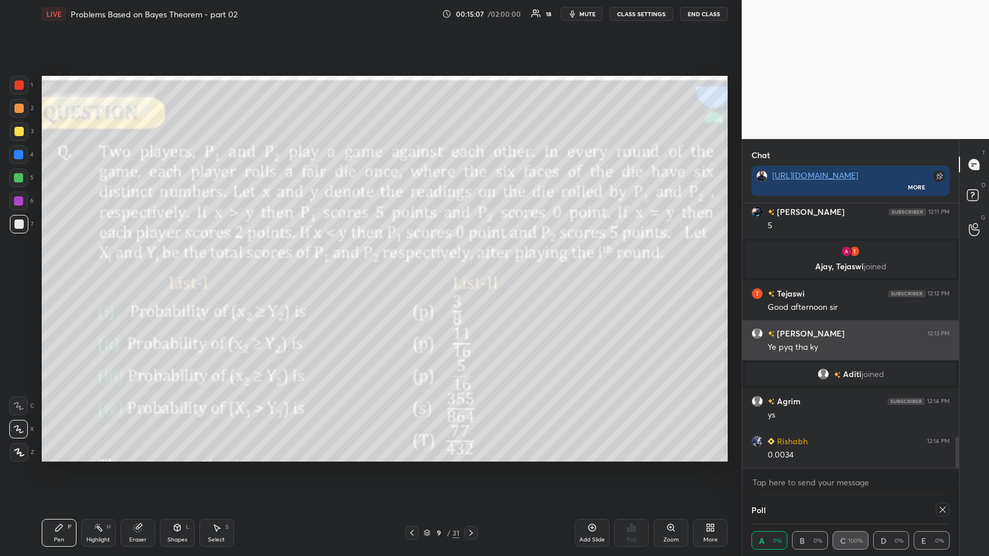
click at [415, 272] on div "Ravi 12:13 PM" at bounding box center [851, 334] width 198 height 12
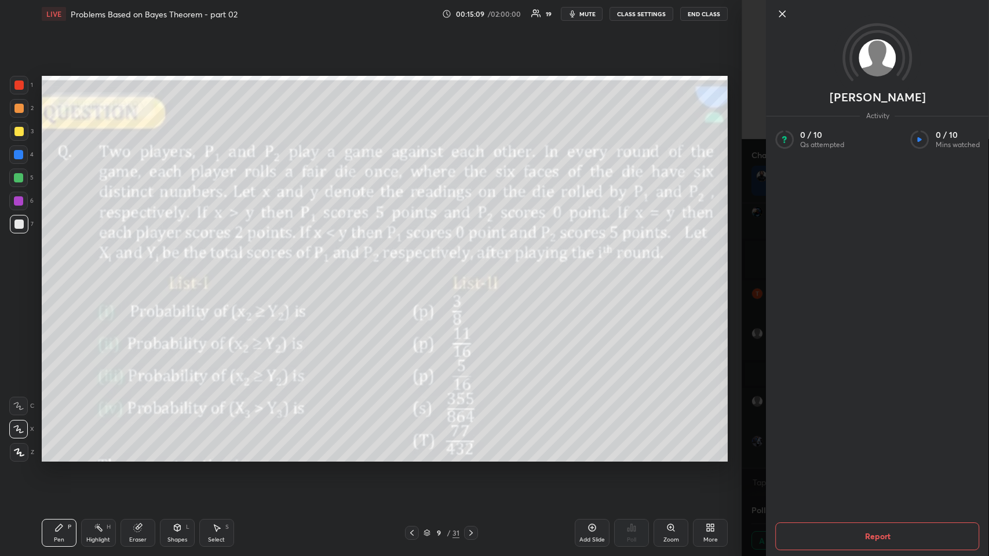
scroll to position [2007, 0]
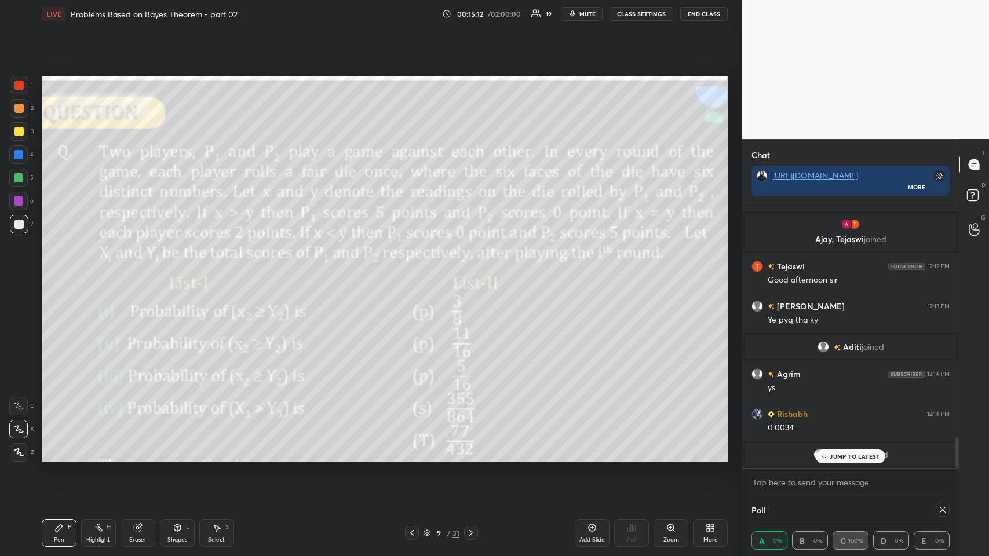
click at [415, 272] on p "JUMP TO LATEST" at bounding box center [855, 456] width 50 height 7
click at [415, 272] on textarea at bounding box center [851, 483] width 198 height 19
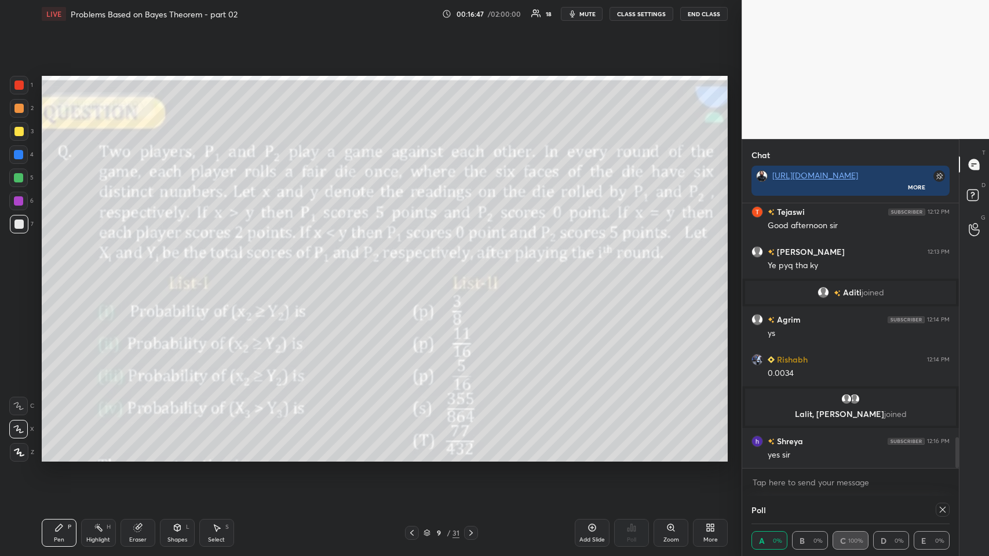
scroll to position [2080, 0]
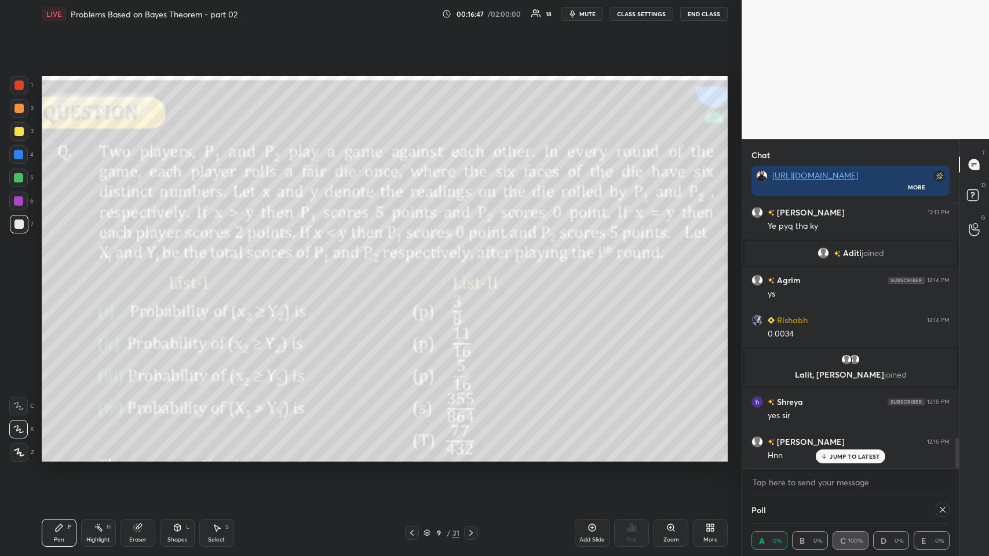
click at [175, 272] on div "Shapes L" at bounding box center [177, 533] width 35 height 28
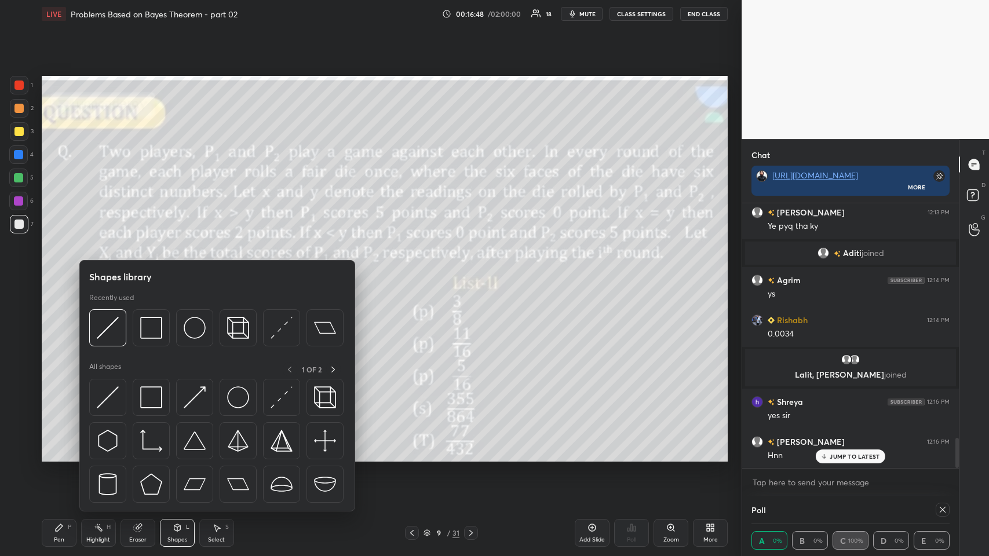
click at [113, 272] on img at bounding box center [108, 328] width 22 height 22
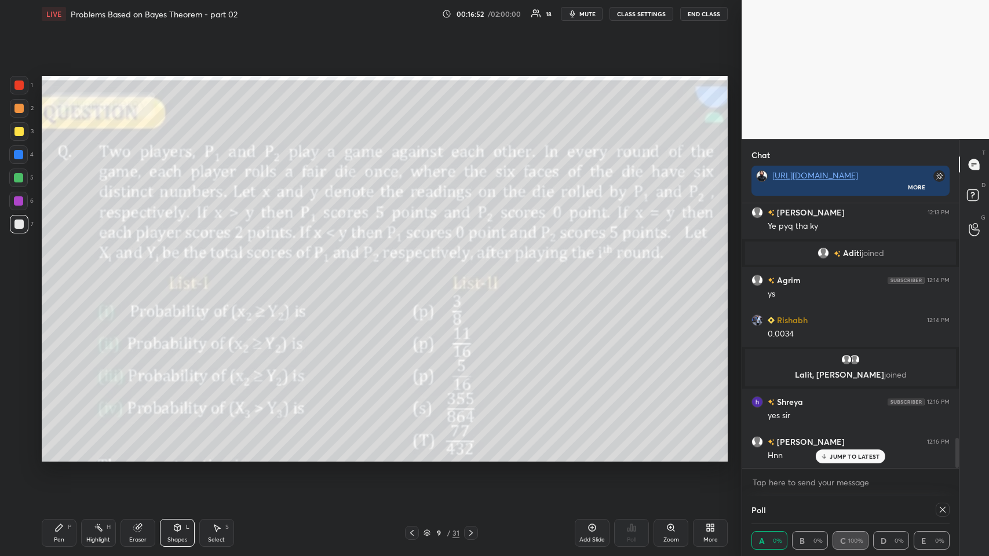
click at [56, 272] on icon at bounding box center [59, 528] width 7 height 7
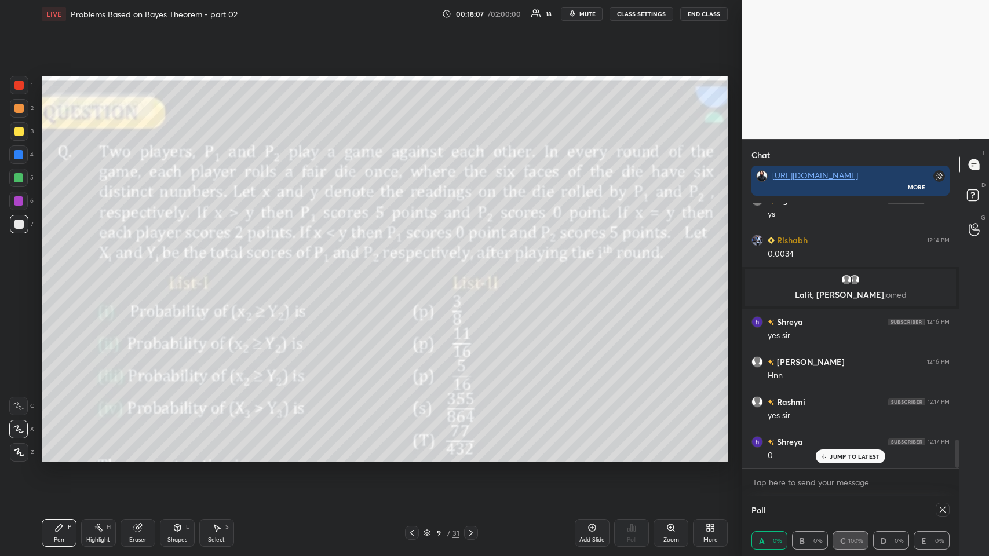
scroll to position [2200, 0]
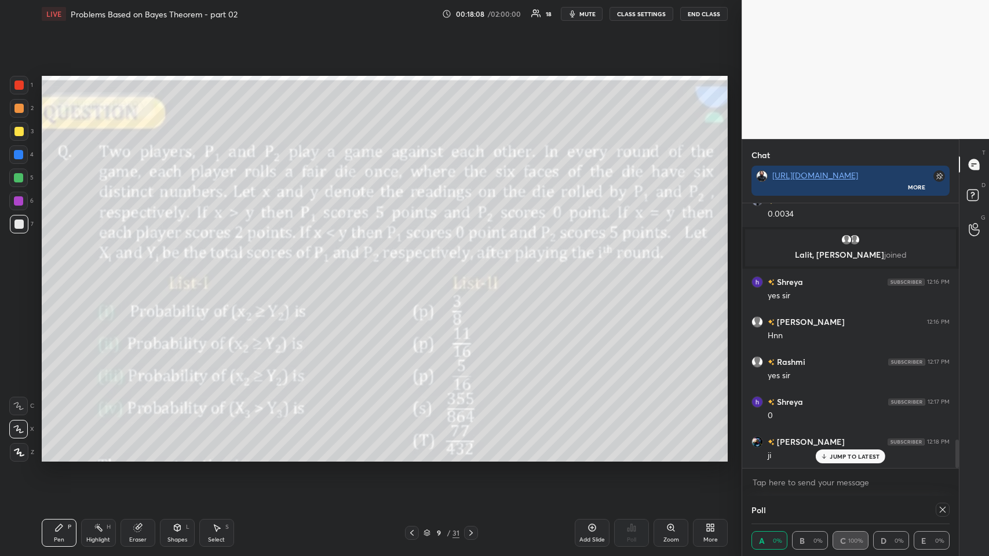
click at [415, 272] on icon at bounding box center [592, 527] width 9 height 9
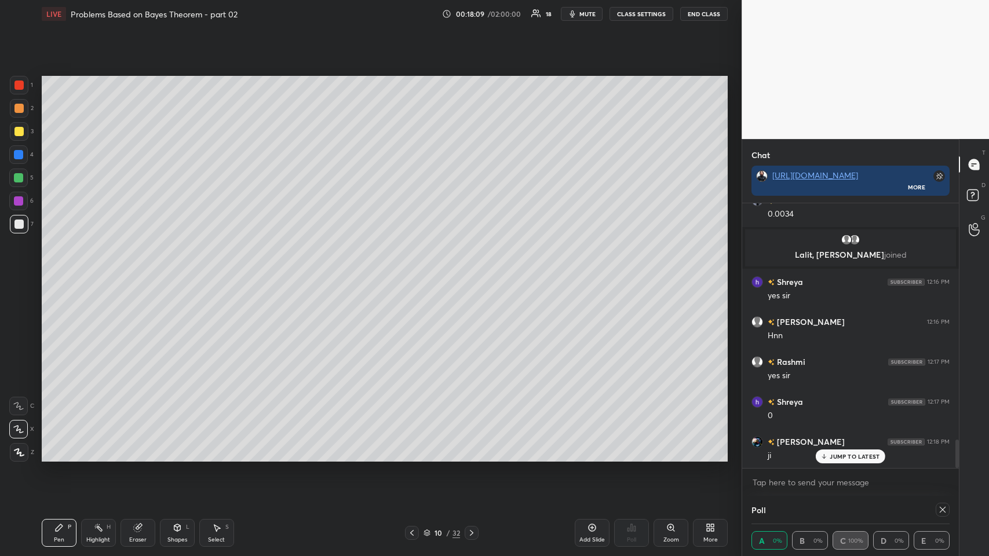
click at [177, 272] on icon at bounding box center [177, 529] width 0 height 4
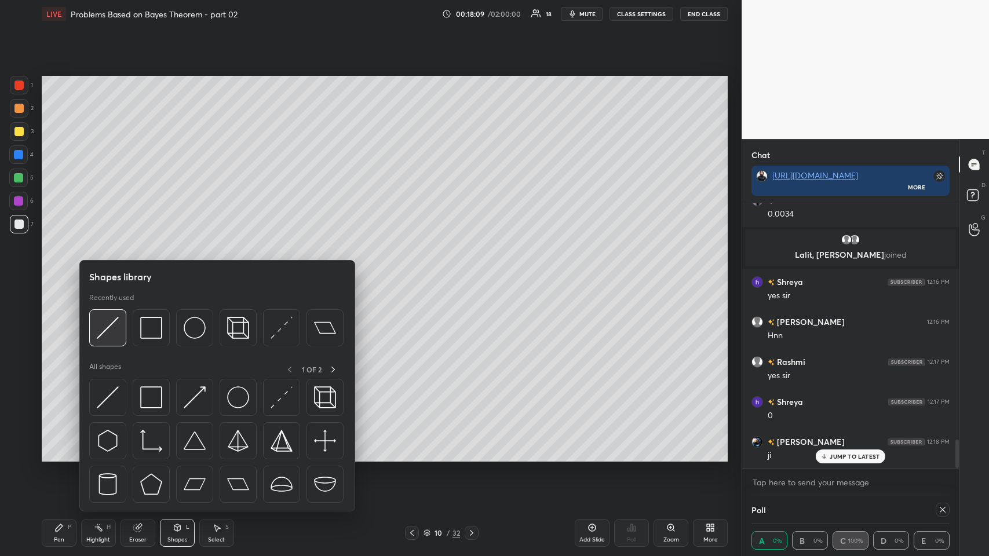
click at [113, 272] on img at bounding box center [108, 328] width 22 height 22
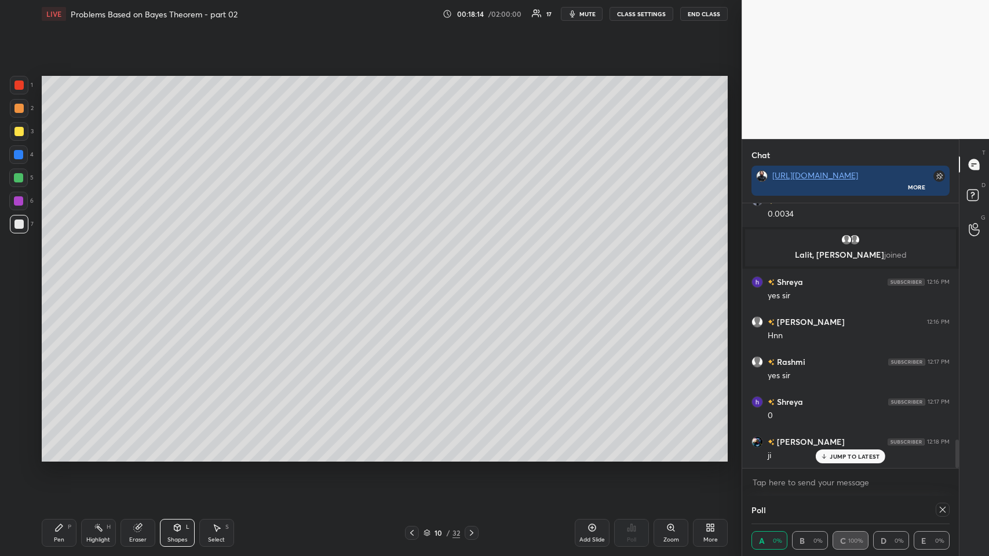
click at [61, 272] on div "Pen P" at bounding box center [59, 533] width 35 height 28
click at [19, 154] on div at bounding box center [18, 154] width 9 height 9
click at [17, 128] on div at bounding box center [18, 131] width 9 height 9
click at [10, 104] on div at bounding box center [19, 108] width 19 height 19
click at [413, 272] on icon at bounding box center [411, 533] width 3 height 6
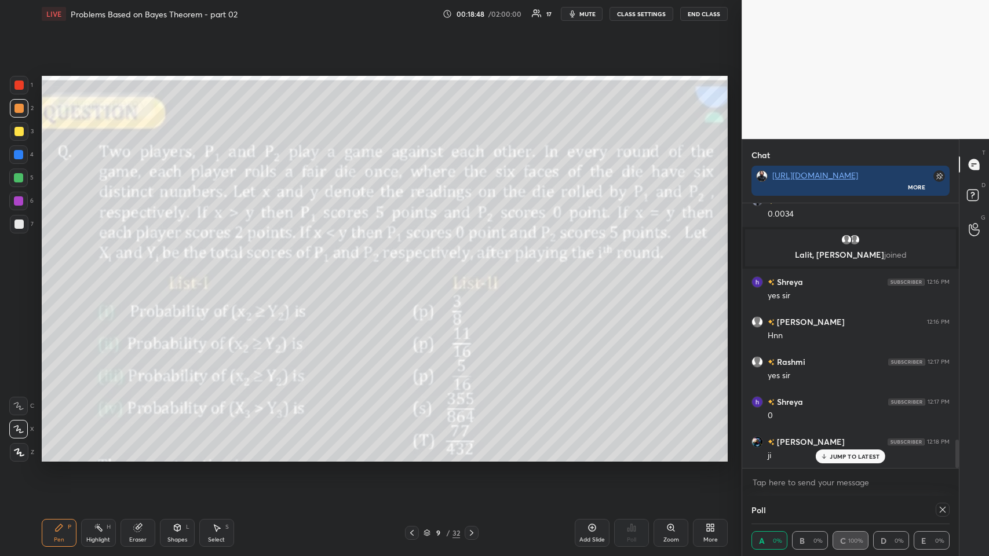
click at [415, 272] on icon at bounding box center [471, 533] width 9 height 9
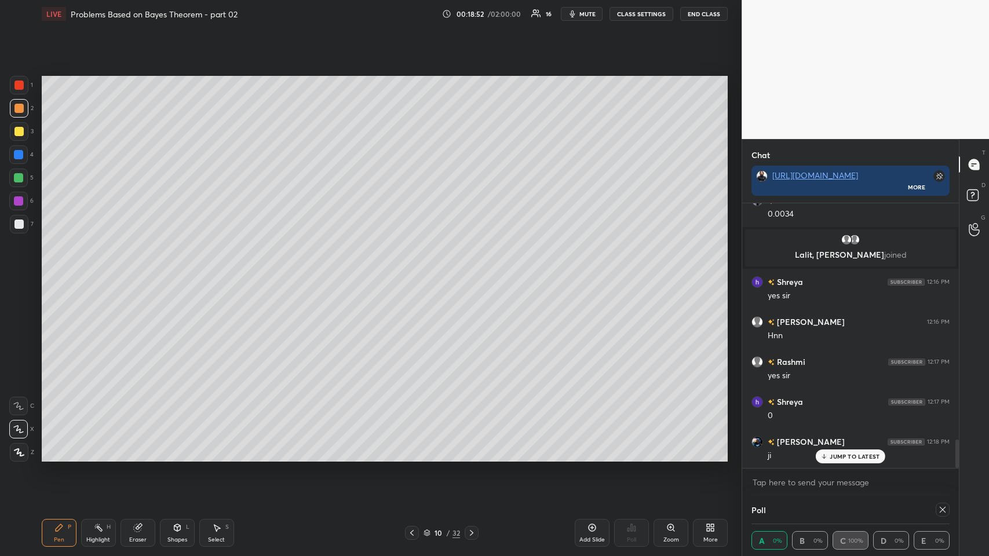
click at [132, 272] on div "Eraser" at bounding box center [138, 533] width 35 height 28
click at [62, 272] on div "Pen P" at bounding box center [59, 533] width 35 height 28
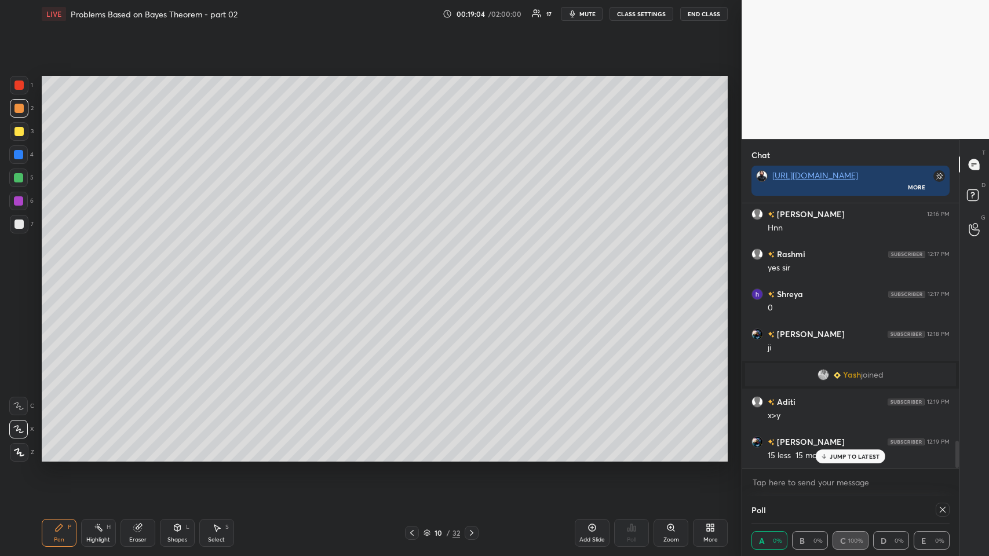
scroll to position [2348, 0]
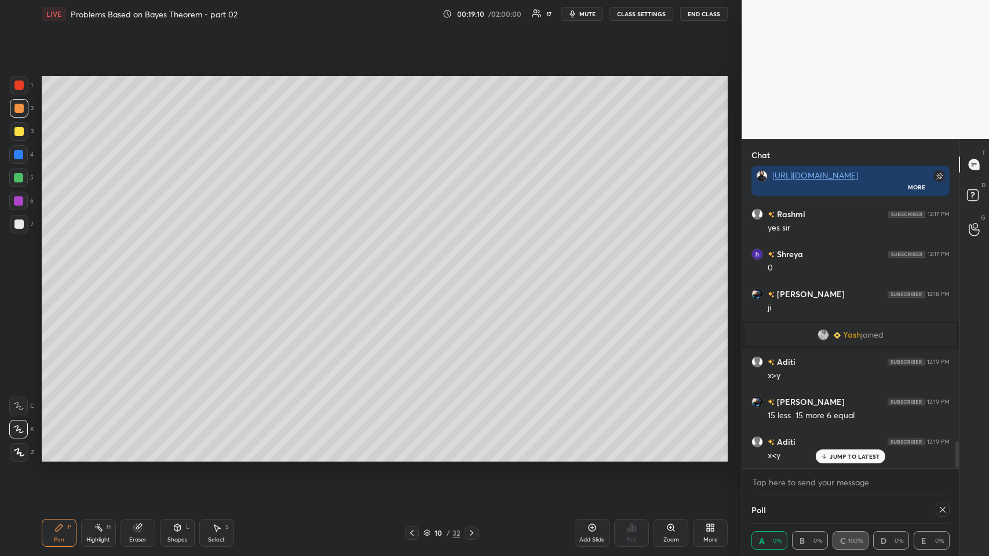
click at [18, 129] on div at bounding box center [18, 131] width 9 height 9
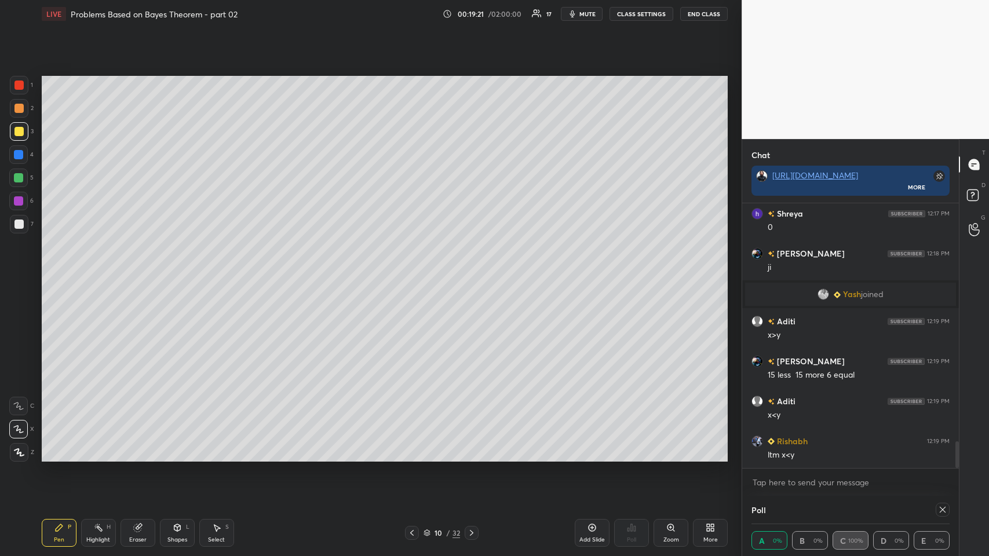
scroll to position [2428, 0]
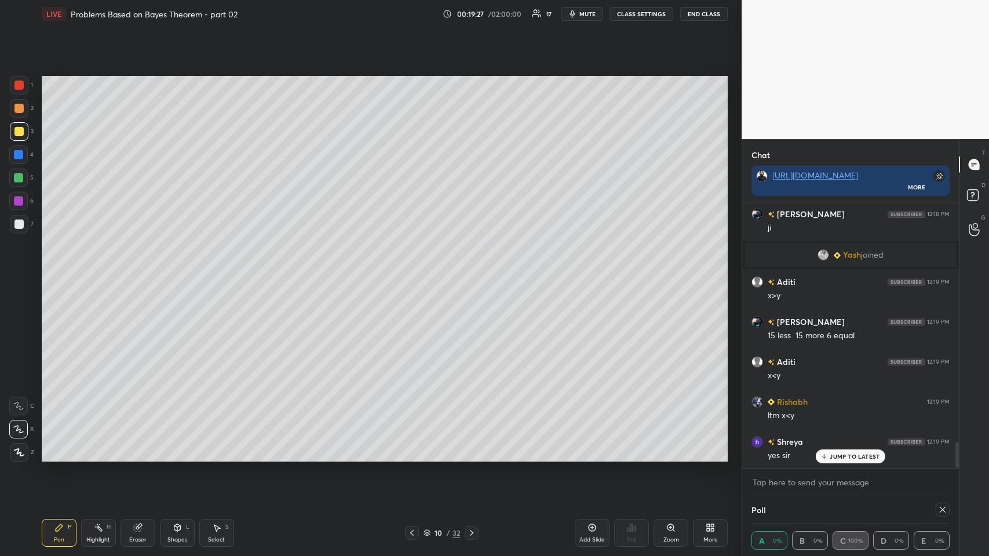
click at [16, 129] on div at bounding box center [18, 131] width 9 height 9
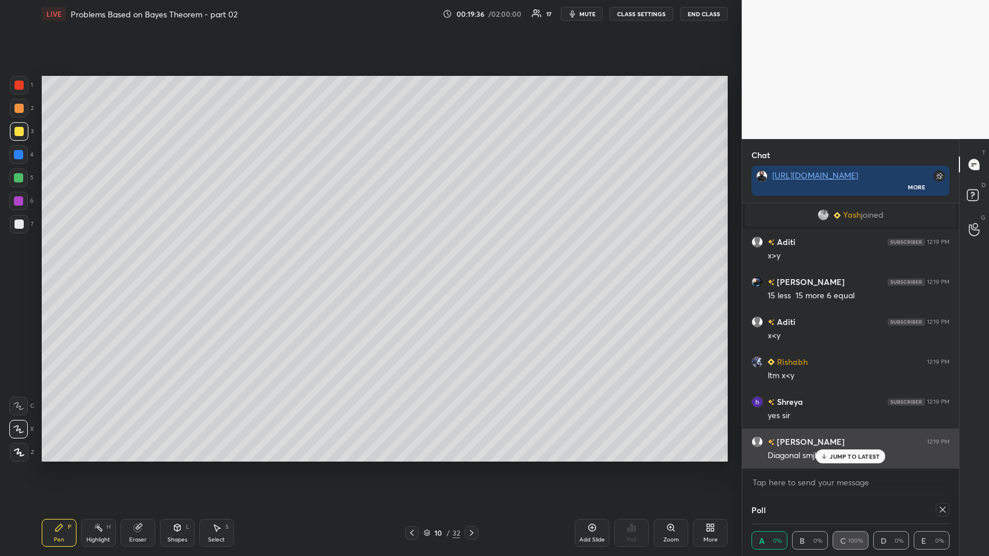
click at [415, 272] on p "JUMP TO LATEST" at bounding box center [855, 456] width 50 height 7
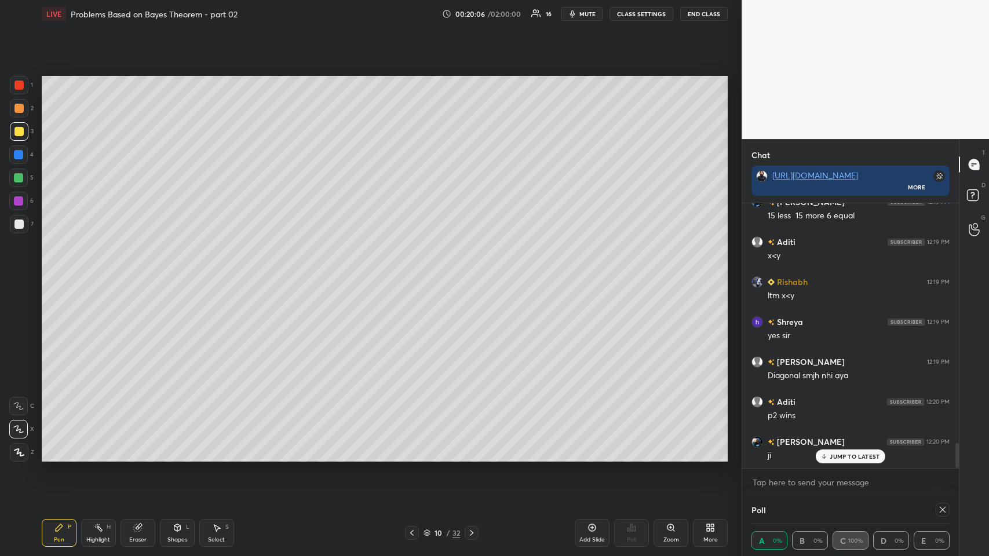
scroll to position [2628, 0]
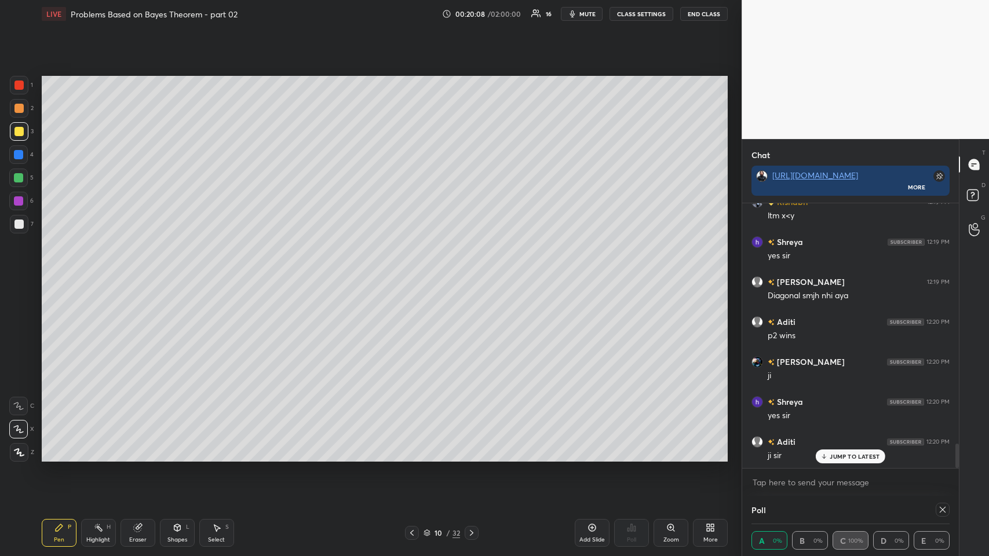
click at [21, 217] on div at bounding box center [19, 224] width 19 height 19
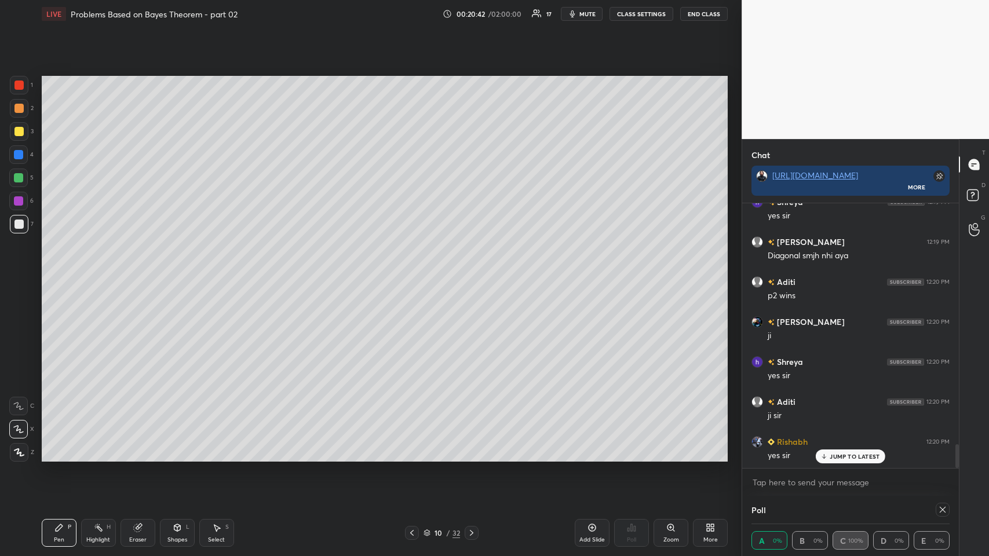
scroll to position [2708, 0]
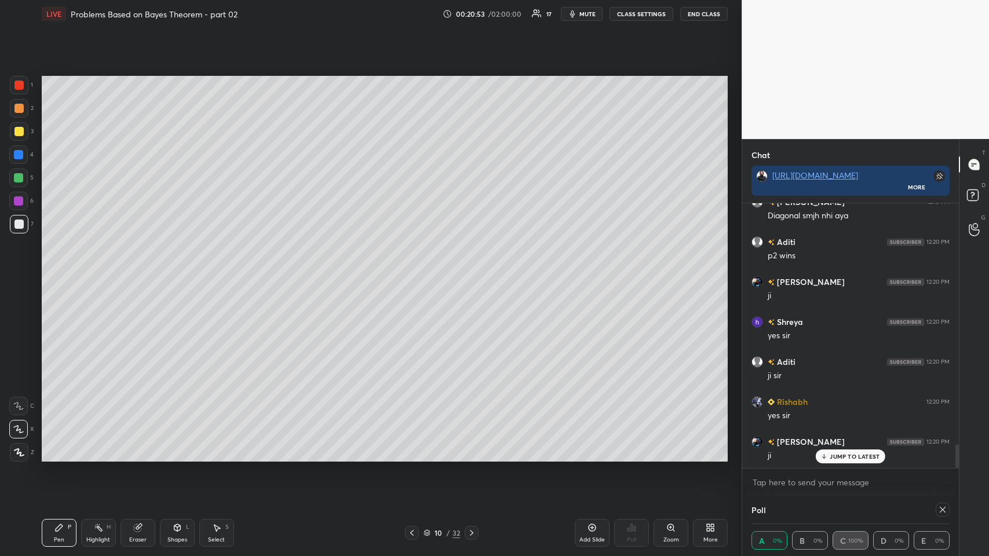
click at [19, 106] on div at bounding box center [18, 108] width 9 height 9
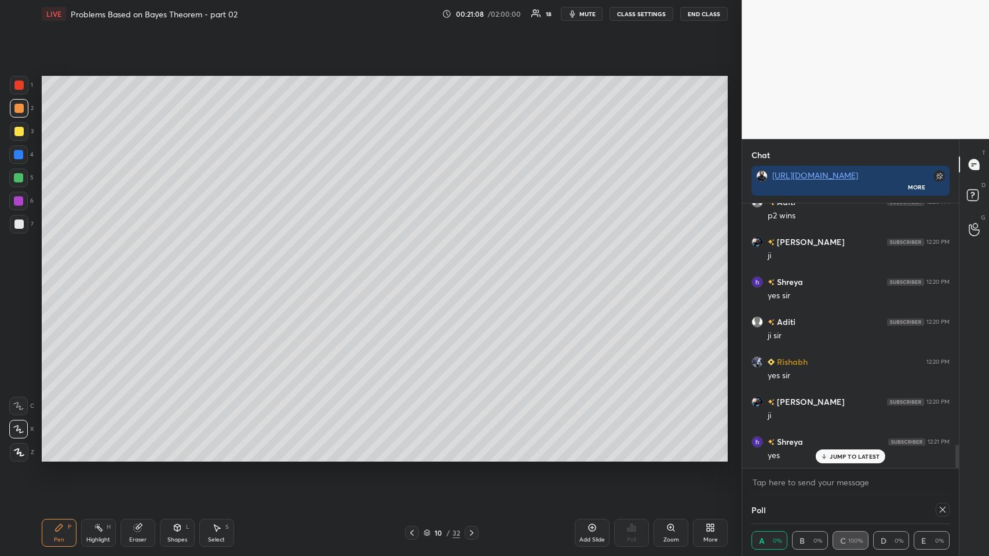
click at [214, 272] on icon at bounding box center [216, 527] width 9 height 9
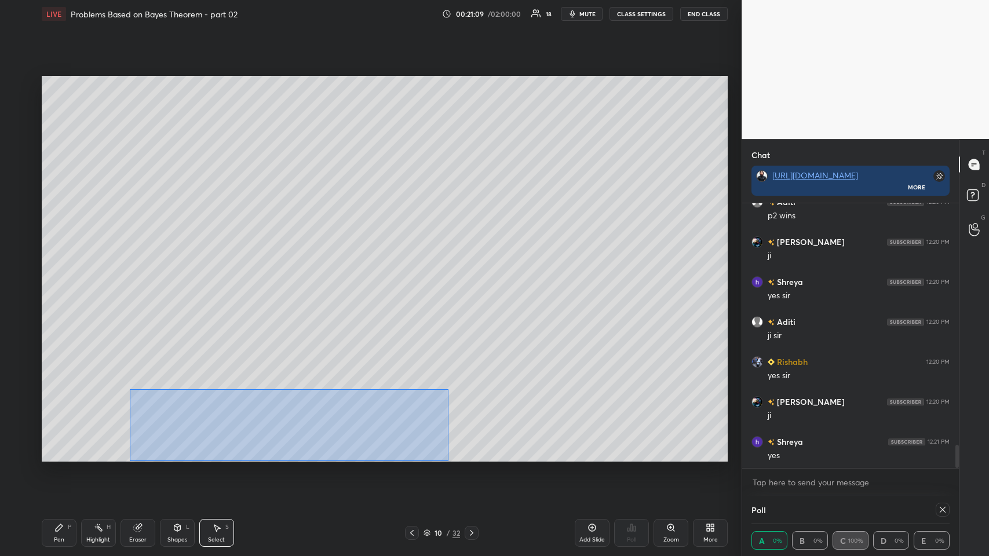
scroll to position [2788, 0]
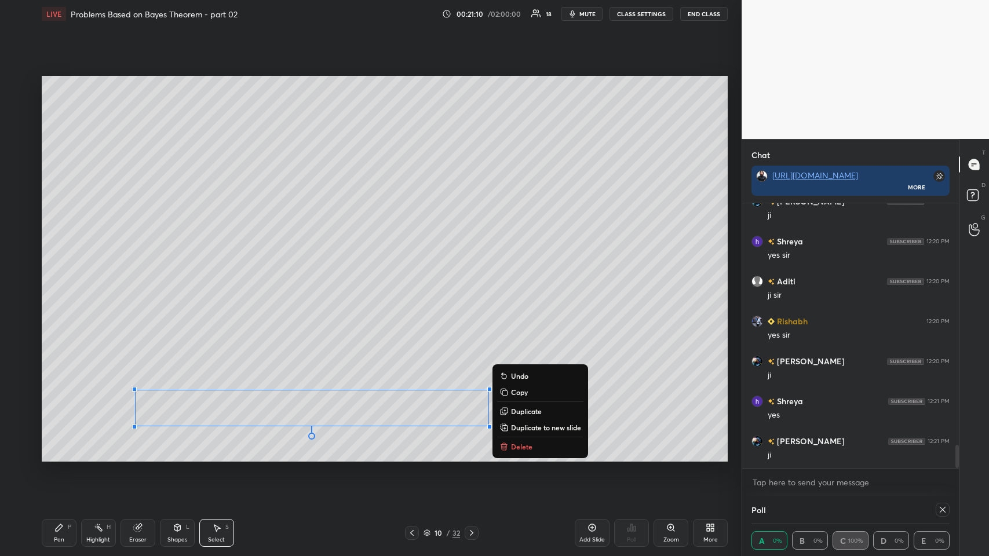
click at [415, 272] on p "Copy" at bounding box center [519, 392] width 17 height 9
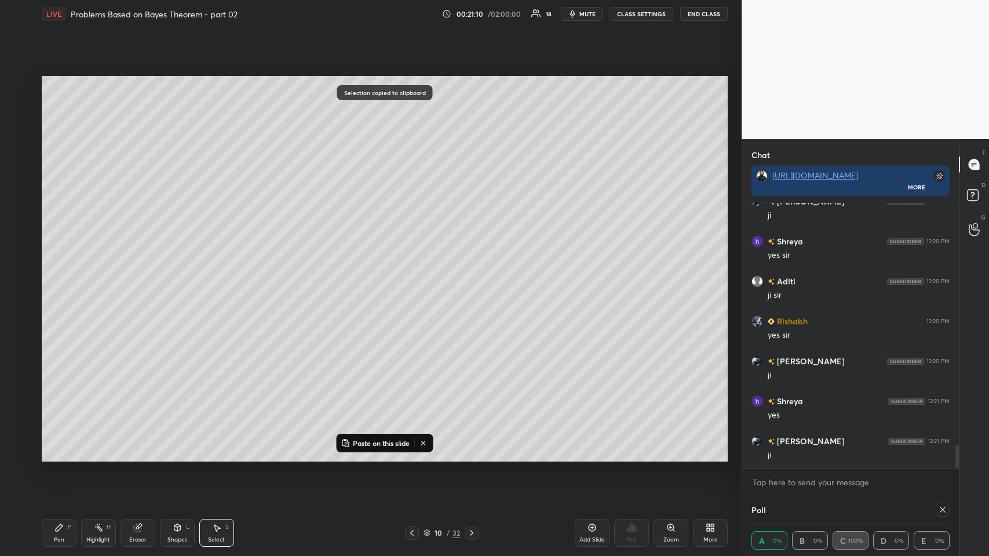
scroll to position [2828, 0]
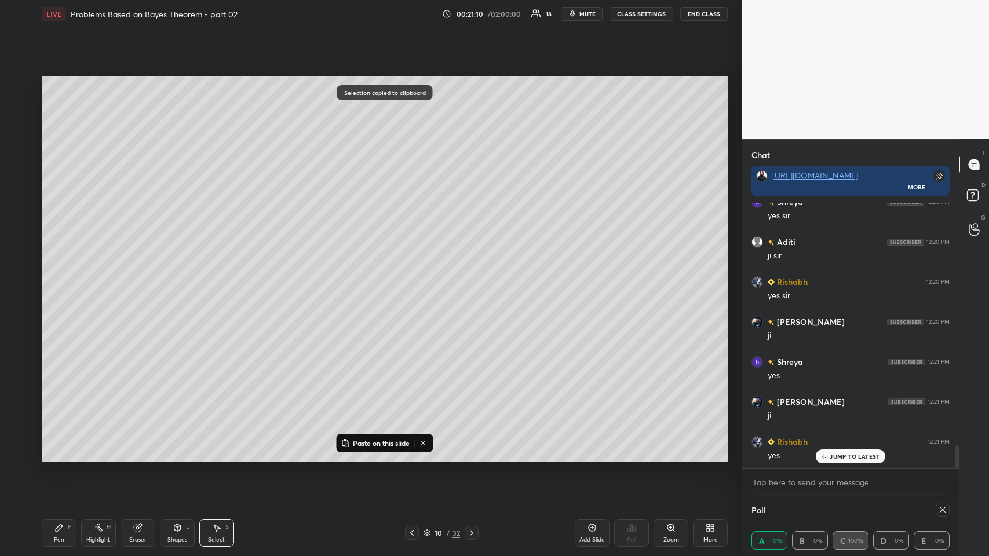
click at [415, 272] on icon at bounding box center [592, 527] width 9 height 9
click at [366, 272] on p "Paste on this slide" at bounding box center [381, 443] width 57 height 9
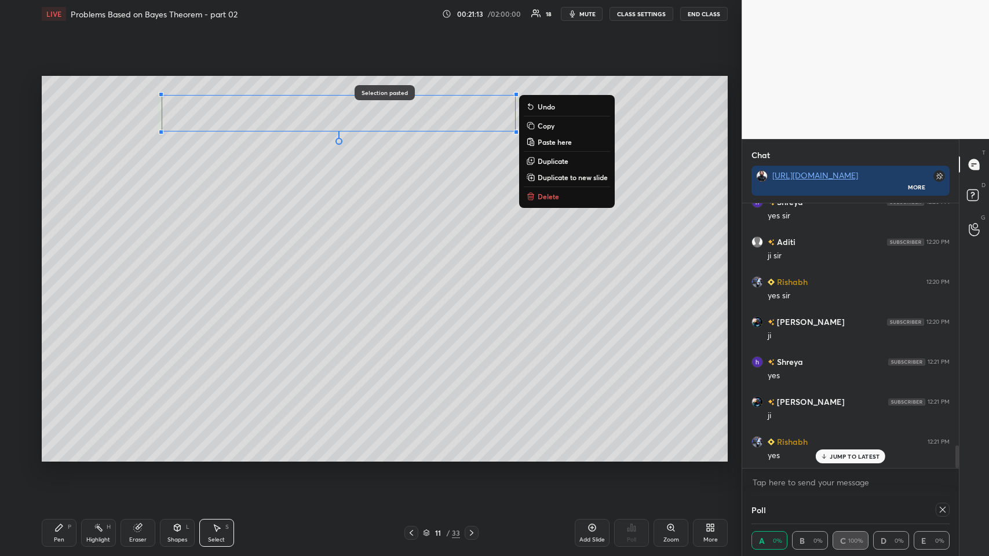
click at [279, 254] on div "0 ° Undo Copy Paste here Duplicate Duplicate to new slide Delete" at bounding box center [385, 269] width 687 height 386
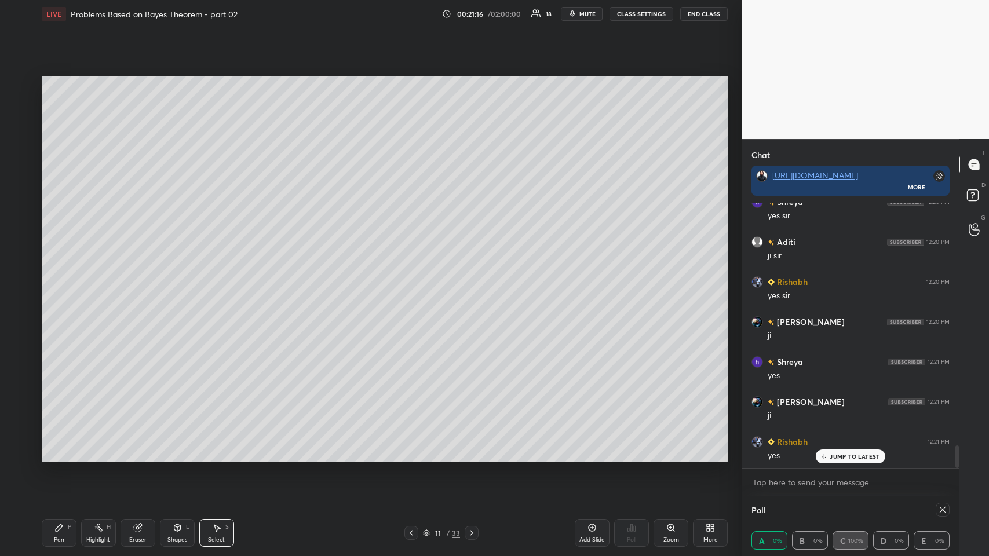
click at [54, 272] on icon at bounding box center [58, 527] width 9 height 9
click at [19, 222] on div at bounding box center [18, 224] width 9 height 9
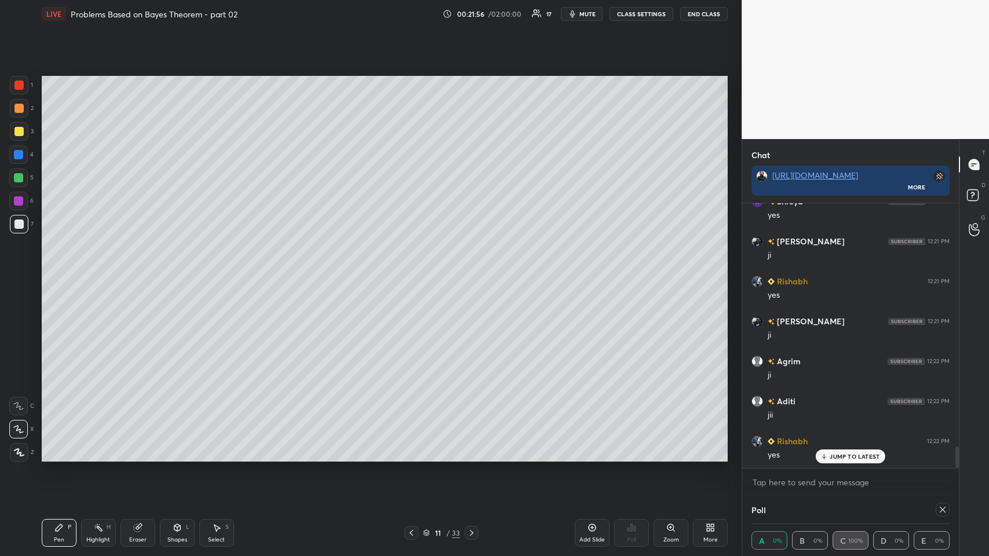
scroll to position [3028, 0]
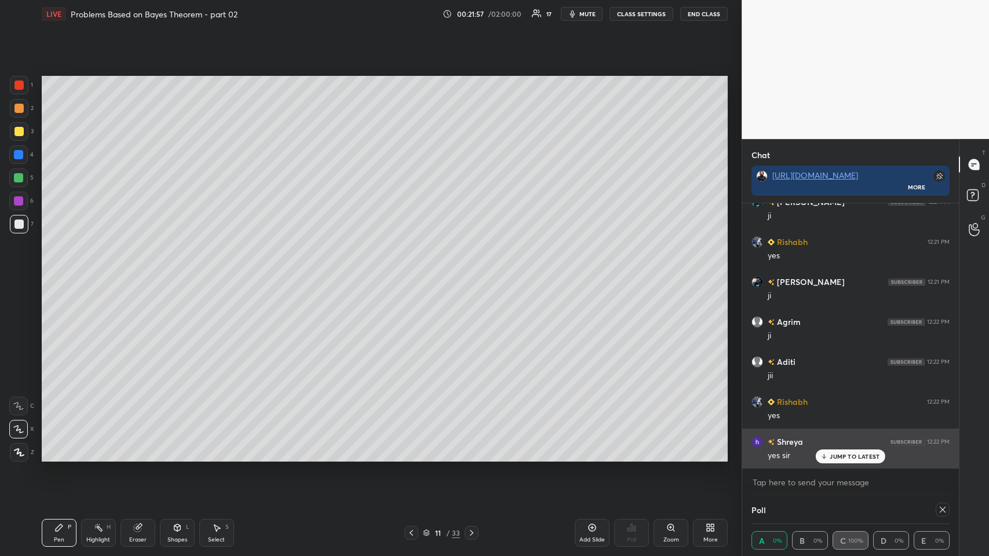
click at [415, 272] on div "JUMP TO LATEST" at bounding box center [851, 457] width 70 height 14
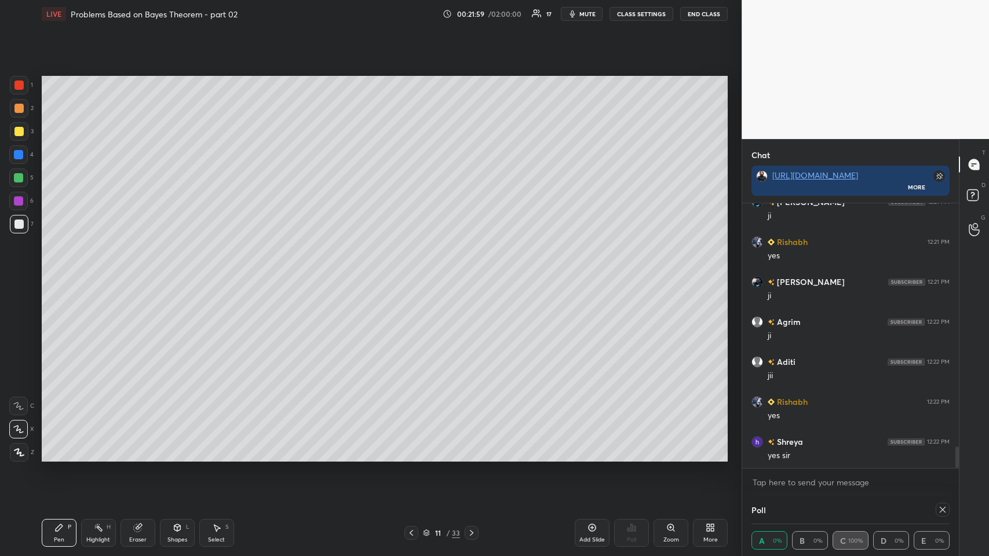
click at [20, 132] on div at bounding box center [18, 131] width 9 height 9
click at [134, 272] on icon at bounding box center [137, 527] width 9 height 9
click at [61, 272] on icon at bounding box center [58, 527] width 9 height 9
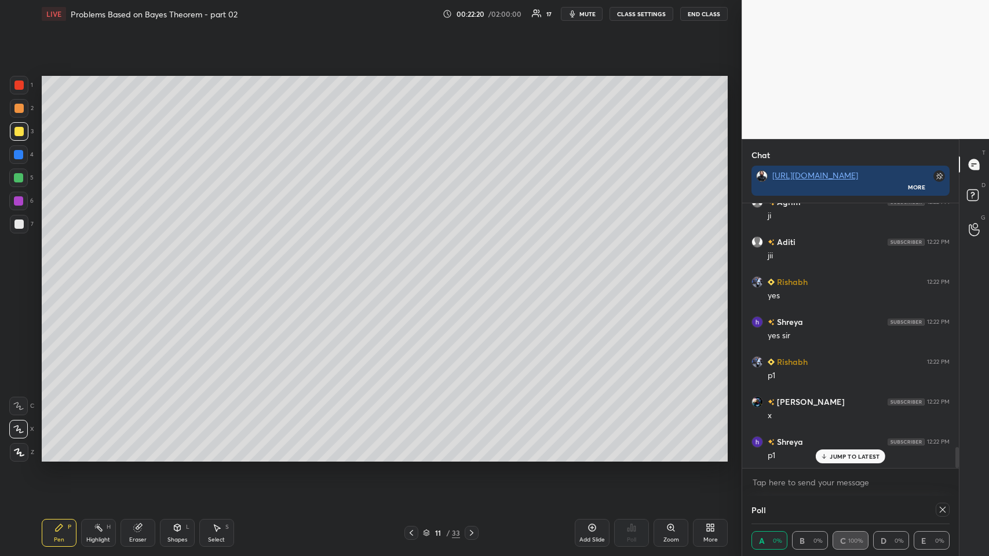
scroll to position [3188, 0]
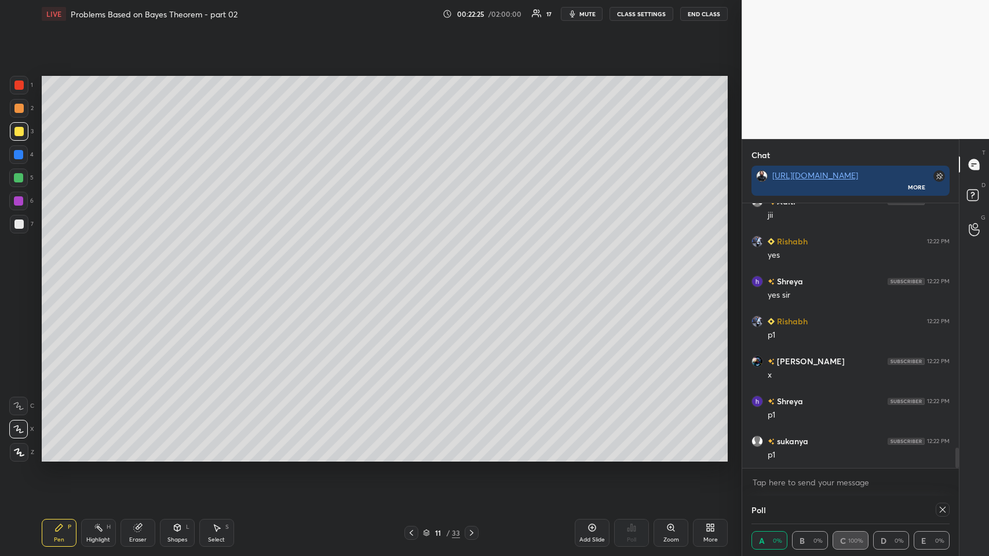
click at [18, 178] on div at bounding box center [18, 177] width 9 height 9
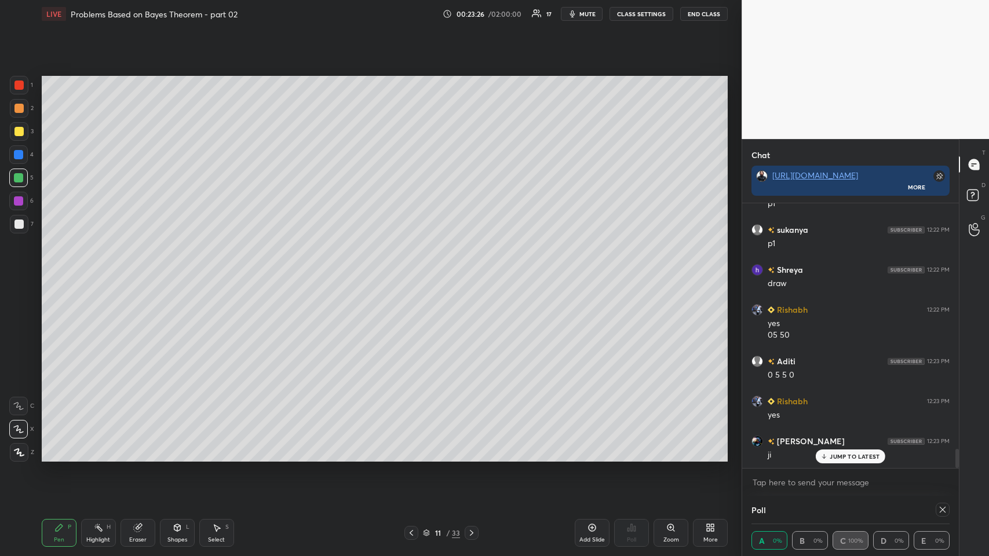
scroll to position [3439, 0]
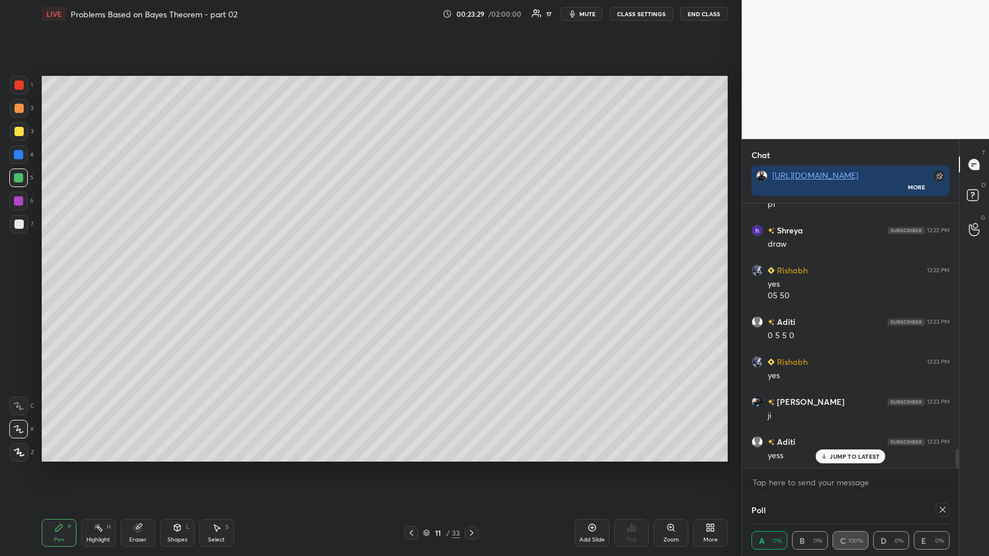
click at [415, 272] on div "Add Slide" at bounding box center [592, 533] width 35 height 28
click at [20, 128] on div at bounding box center [18, 131] width 9 height 9
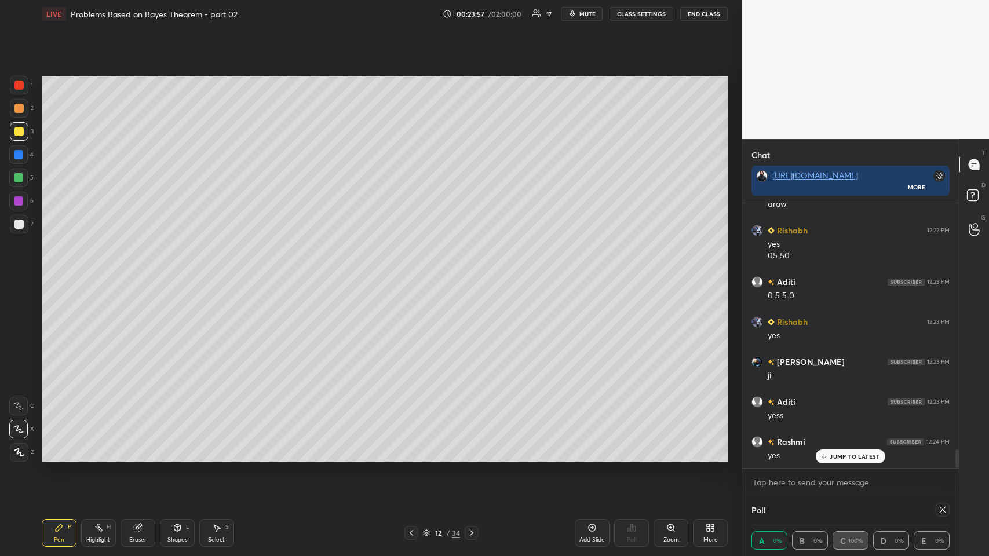
click at [21, 176] on div at bounding box center [18, 177] width 9 height 9
click at [18, 132] on div at bounding box center [18, 131] width 9 height 9
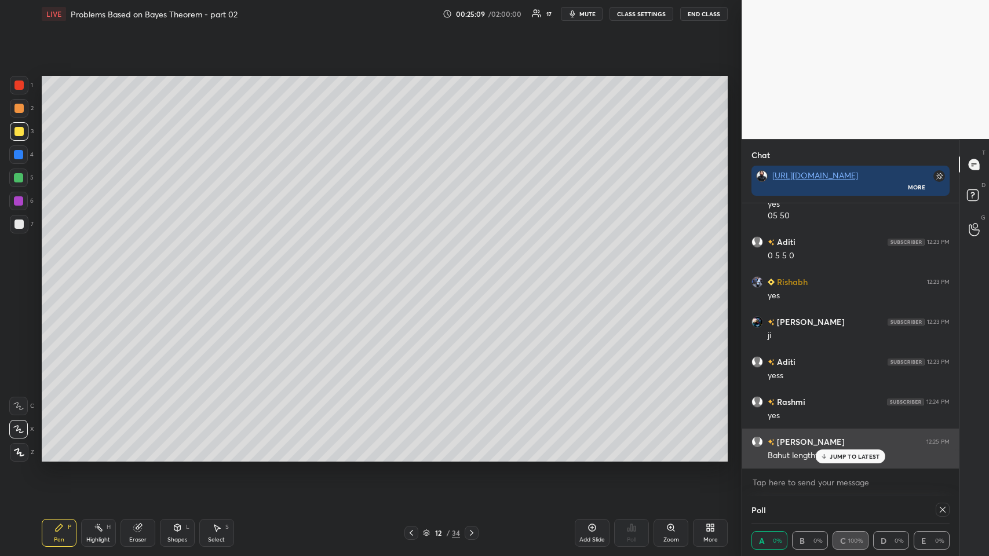
click at [415, 272] on p "JUMP TO LATEST" at bounding box center [855, 456] width 50 height 7
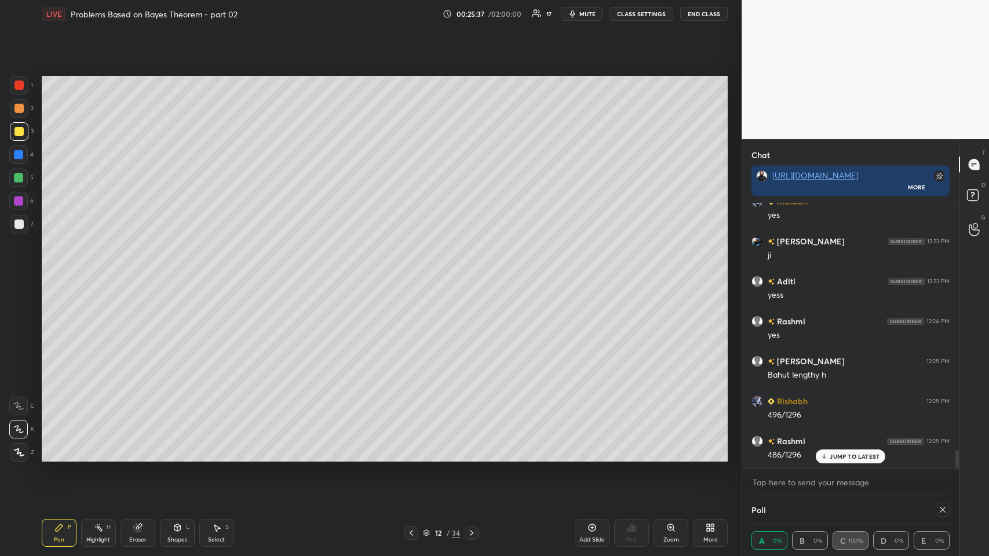
scroll to position [3639, 0]
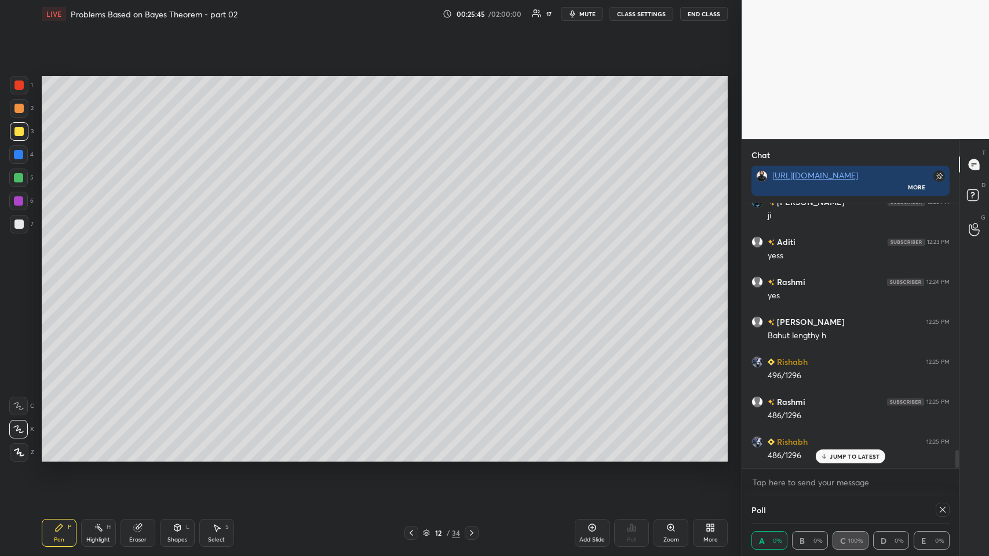
click at [408, 272] on icon at bounding box center [411, 533] width 9 height 9
click at [412, 272] on icon at bounding box center [411, 533] width 9 height 9
click at [413, 272] on icon at bounding box center [411, 533] width 9 height 9
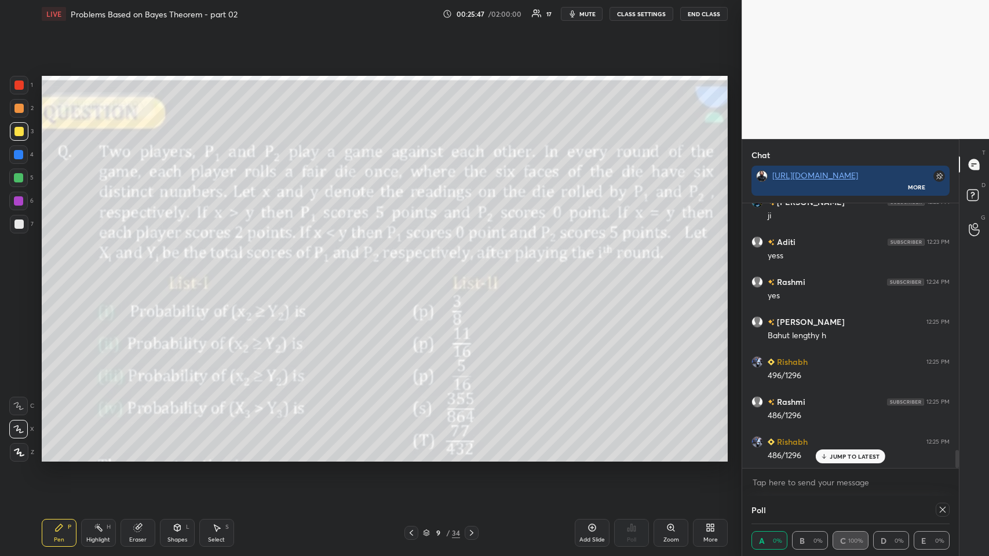
scroll to position [3679, 0]
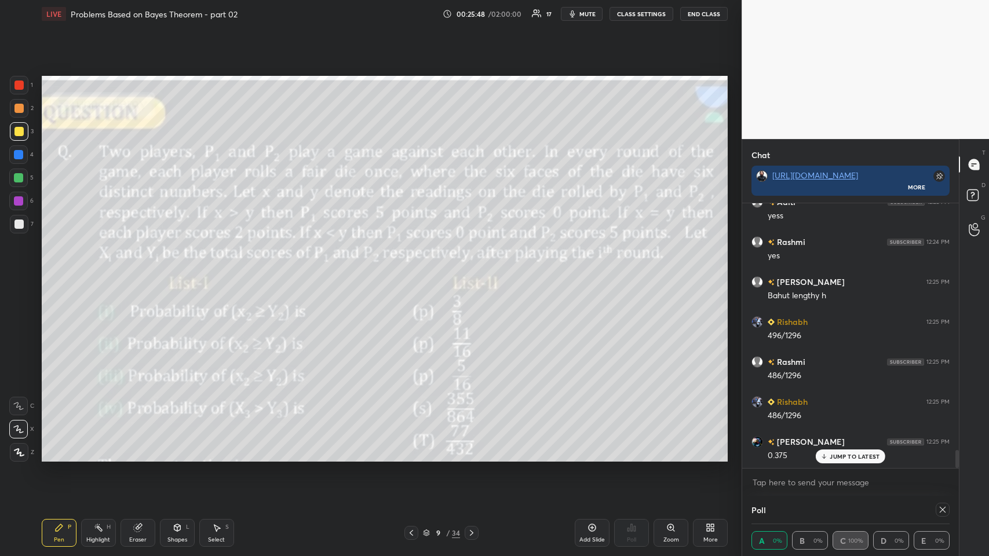
click at [415, 272] on icon at bounding box center [471, 533] width 9 height 9
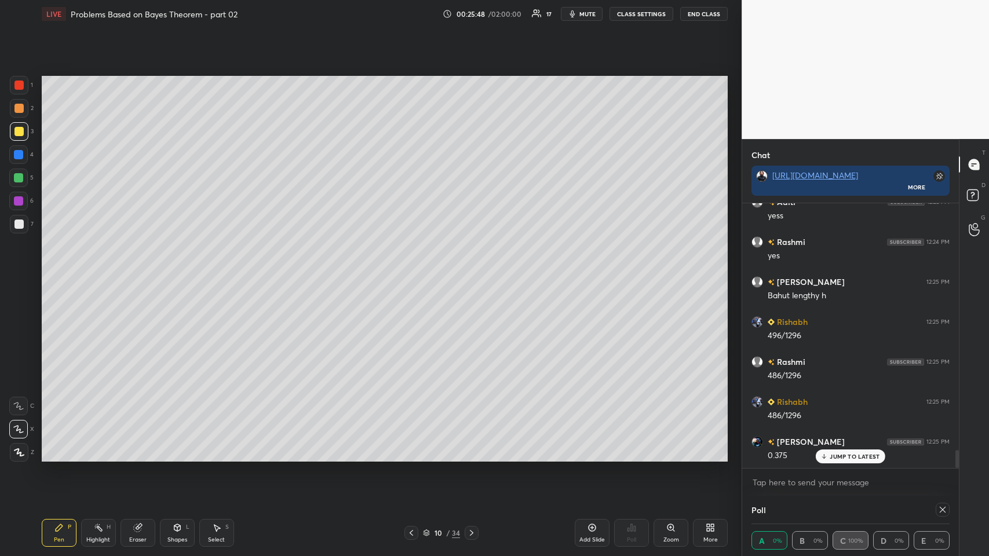
click at [415, 272] on icon at bounding box center [471, 533] width 9 height 9
click at [415, 272] on icon at bounding box center [592, 527] width 9 height 9
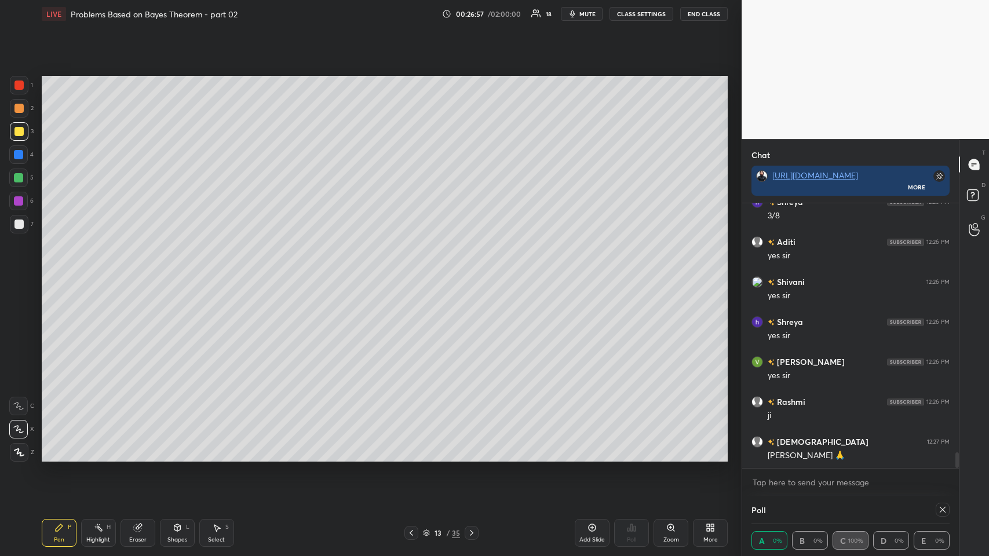
click at [409, 272] on icon at bounding box center [411, 533] width 9 height 9
click at [415, 272] on icon at bounding box center [471, 533] width 9 height 9
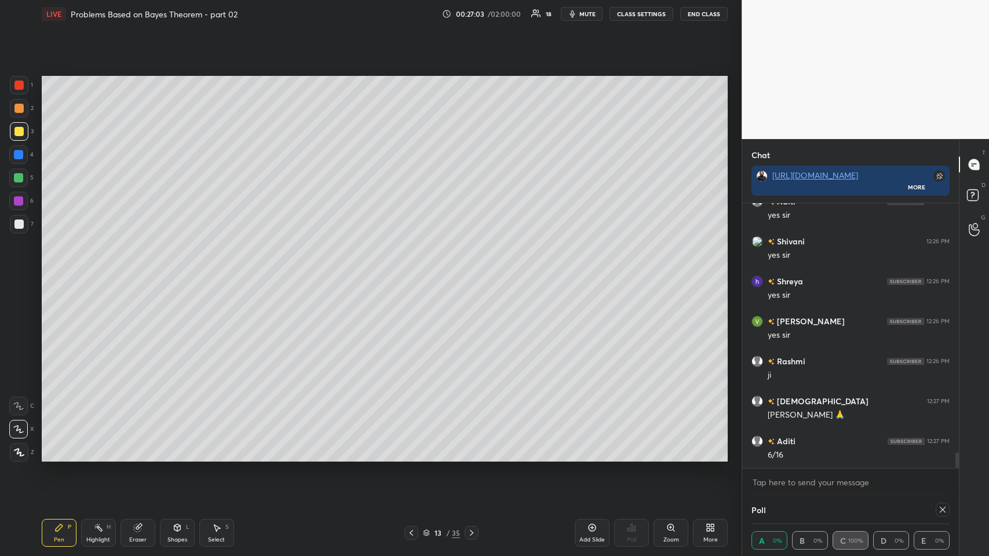
click at [408, 272] on icon at bounding box center [411, 533] width 9 height 9
click at [415, 272] on icon at bounding box center [471, 533] width 9 height 9
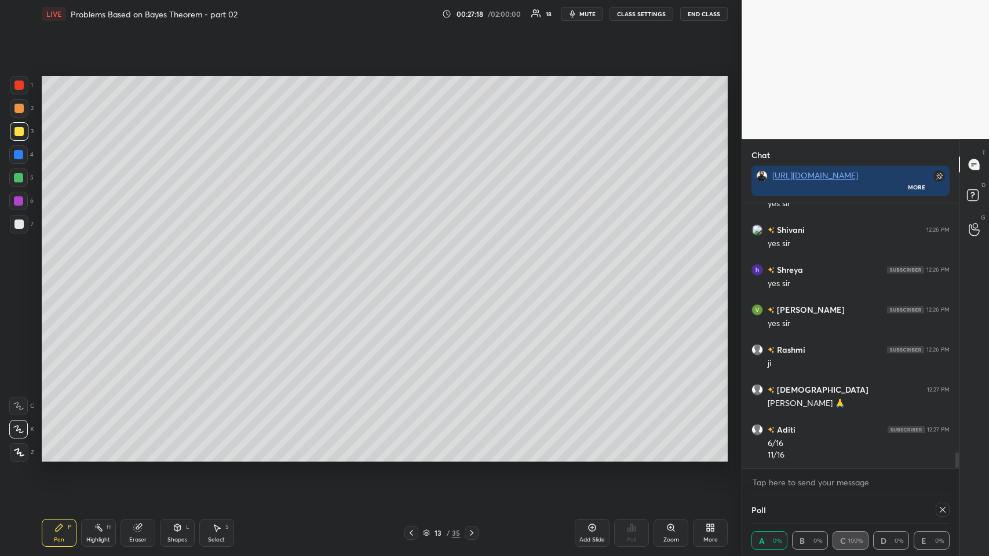
scroll to position [4251, 0]
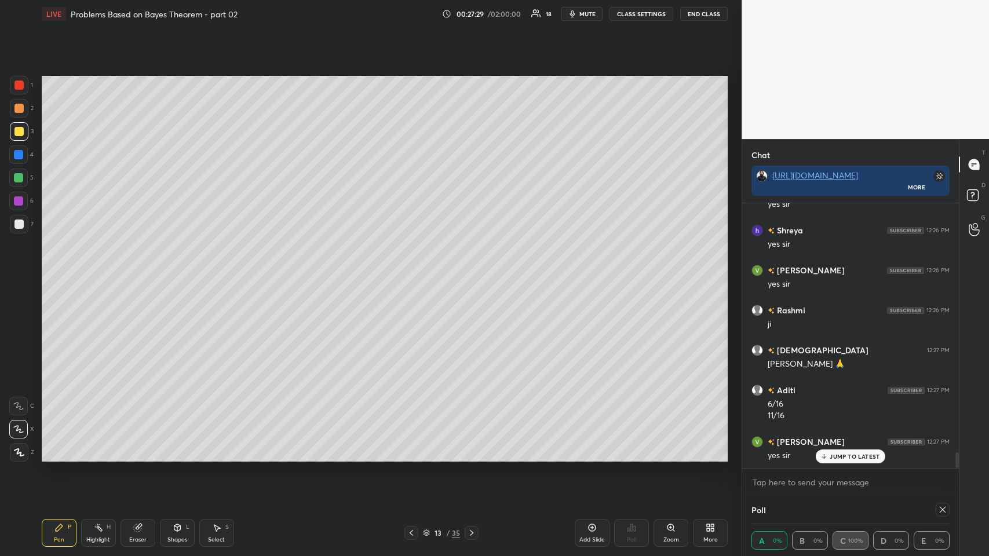
click at [175, 272] on icon at bounding box center [177, 528] width 6 height 7
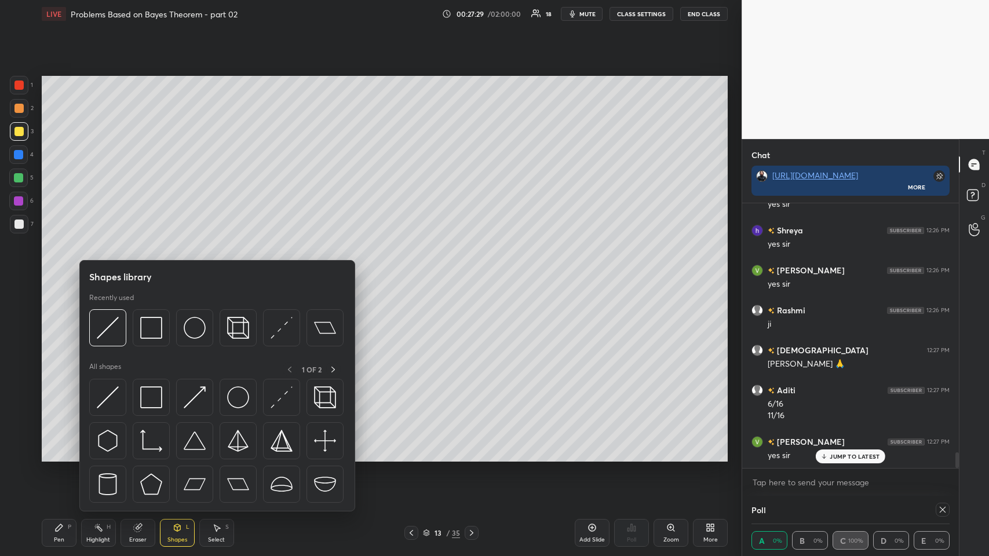
click at [151, 272] on img at bounding box center [151, 328] width 22 height 22
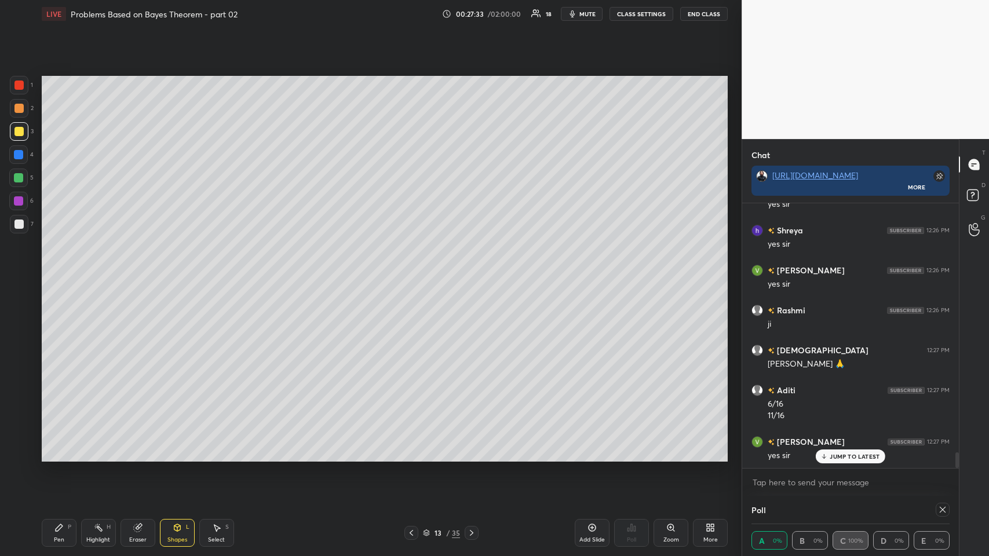
click at [412, 272] on div at bounding box center [412, 533] width 14 height 14
click at [412, 272] on icon at bounding box center [411, 533] width 9 height 9
click at [414, 272] on icon at bounding box center [411, 533] width 9 height 9
click at [415, 272] on div at bounding box center [412, 533] width 14 height 14
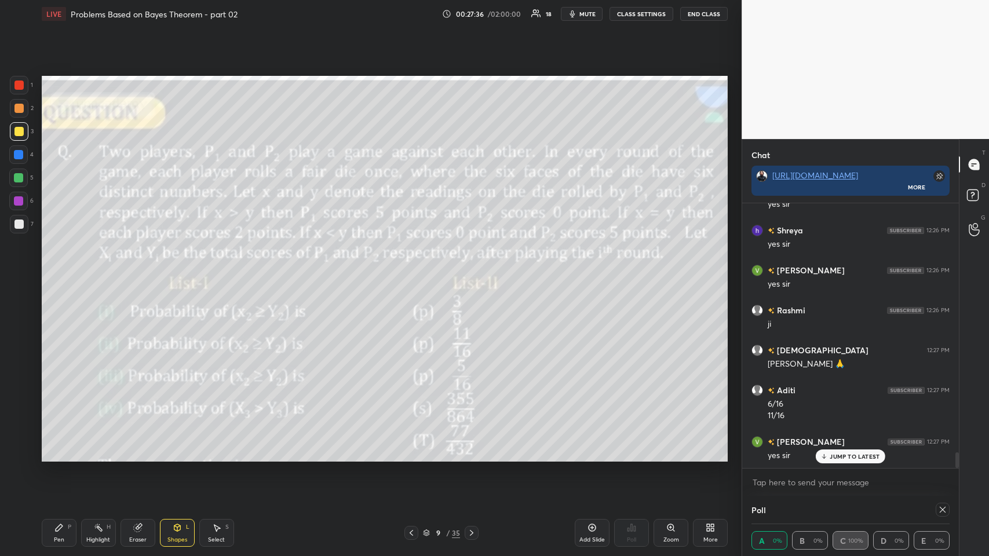
click at [54, 272] on icon at bounding box center [58, 527] width 9 height 9
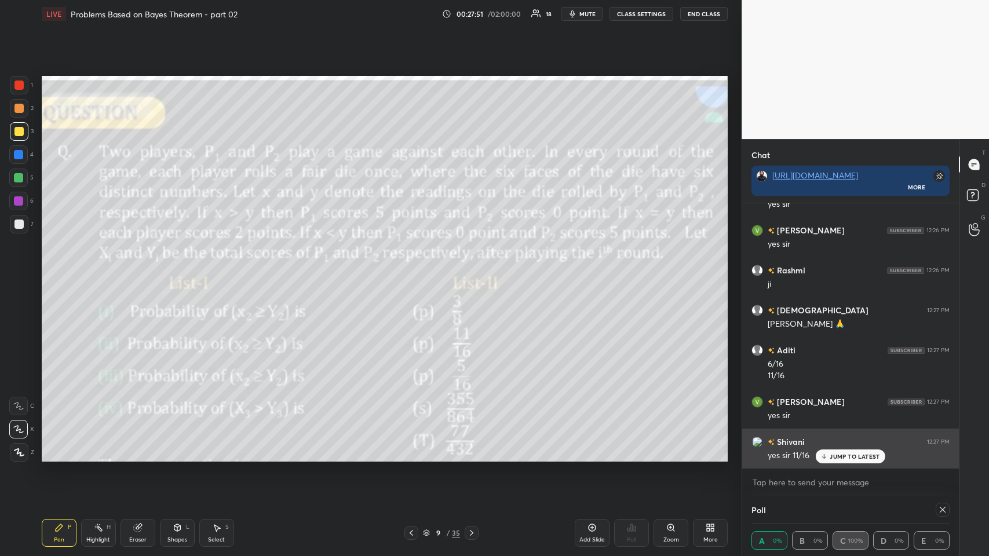
click at [415, 272] on p "JUMP TO LATEST" at bounding box center [855, 456] width 50 height 7
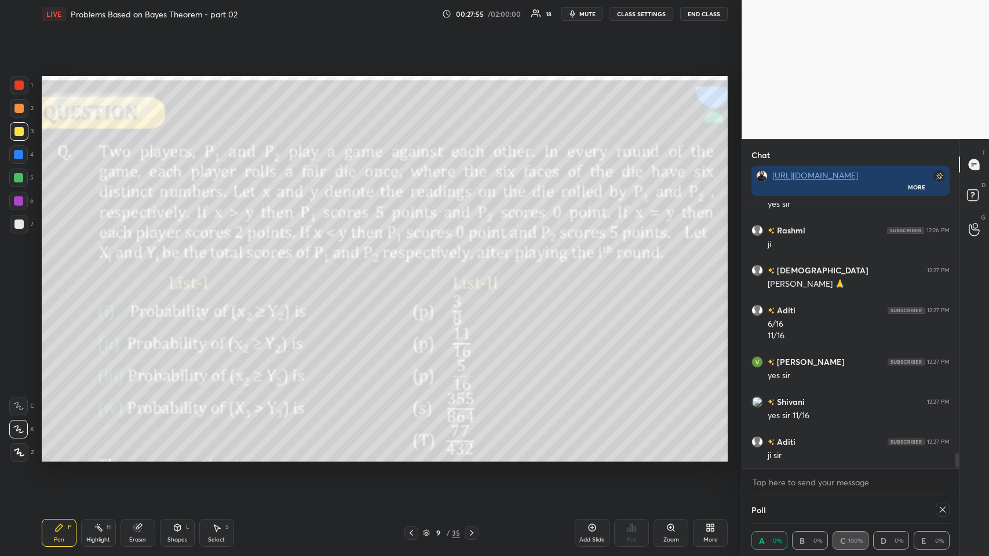
scroll to position [4371, 0]
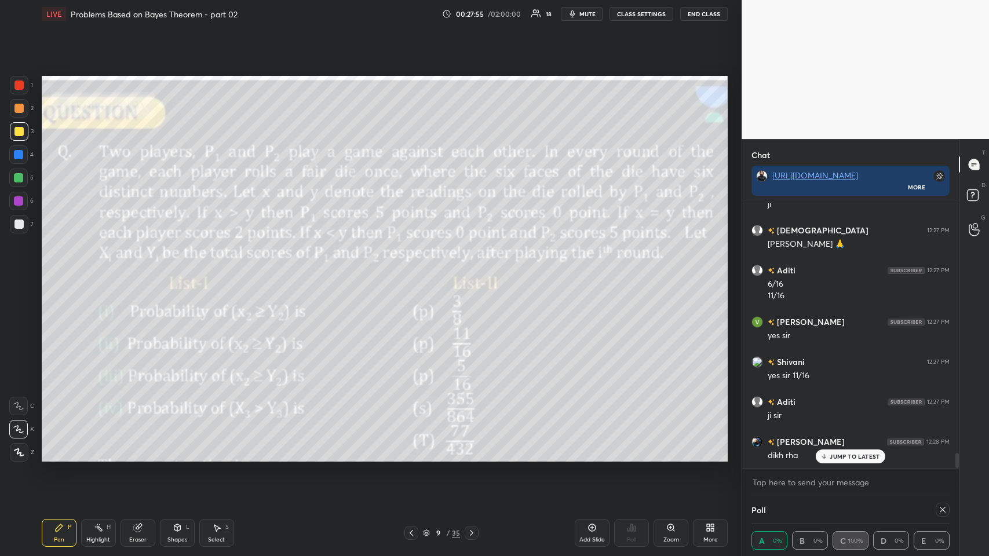
click at [415, 272] on icon at bounding box center [471, 533] width 9 height 9
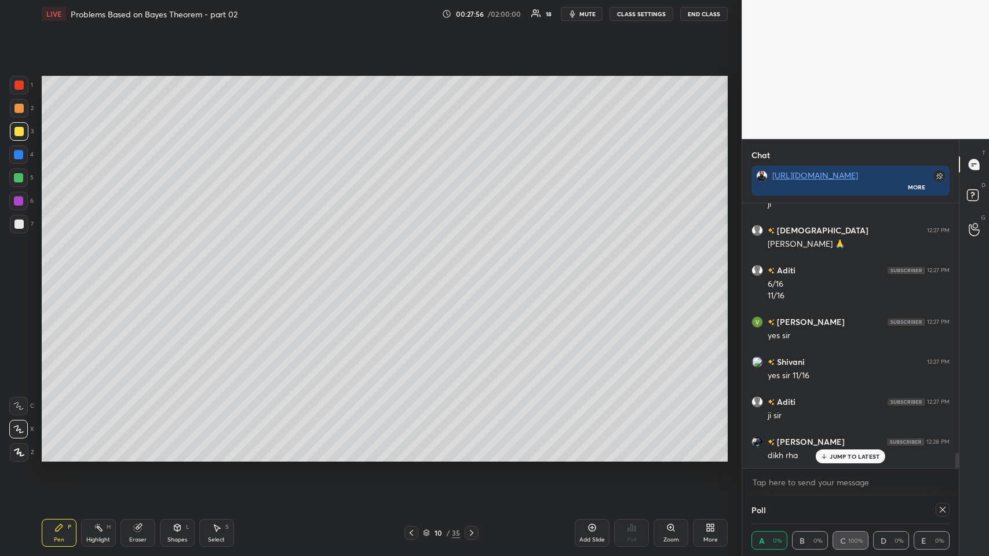
scroll to position [4411, 0]
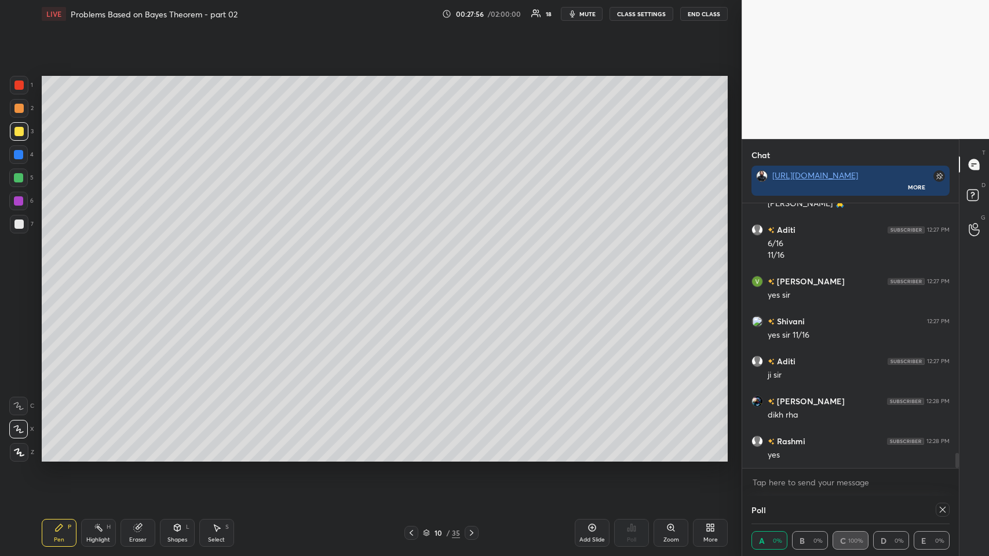
click at [415, 272] on icon at bounding box center [471, 533] width 9 height 9
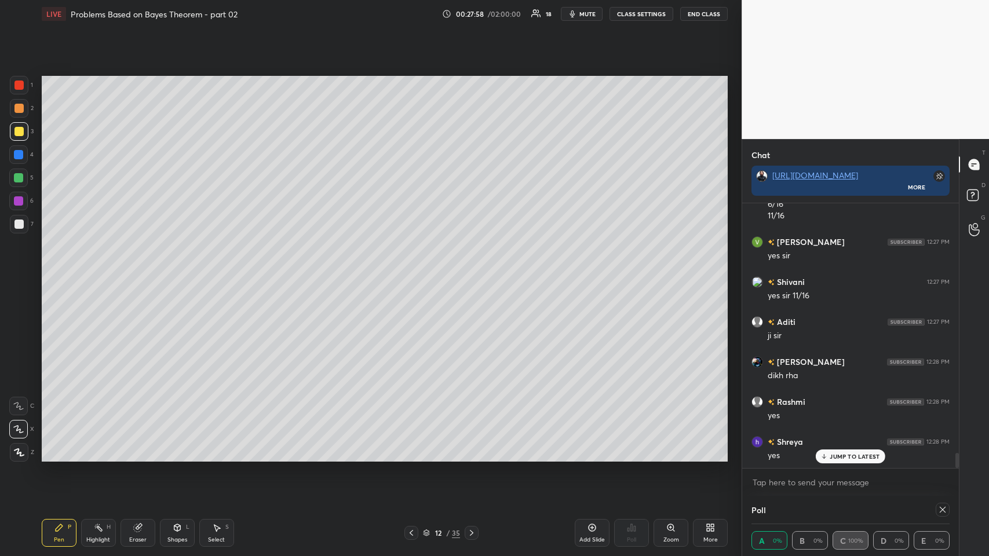
click at [415, 272] on icon at bounding box center [471, 533] width 9 height 9
click at [415, 272] on icon at bounding box center [592, 527] width 9 height 9
click at [19, 132] on div at bounding box center [18, 131] width 9 height 9
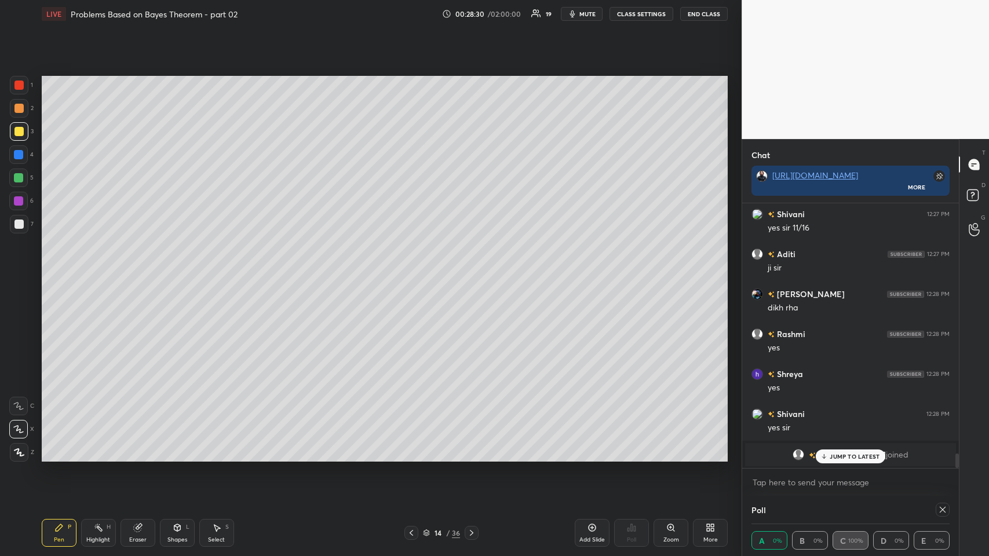
scroll to position [4559, 0]
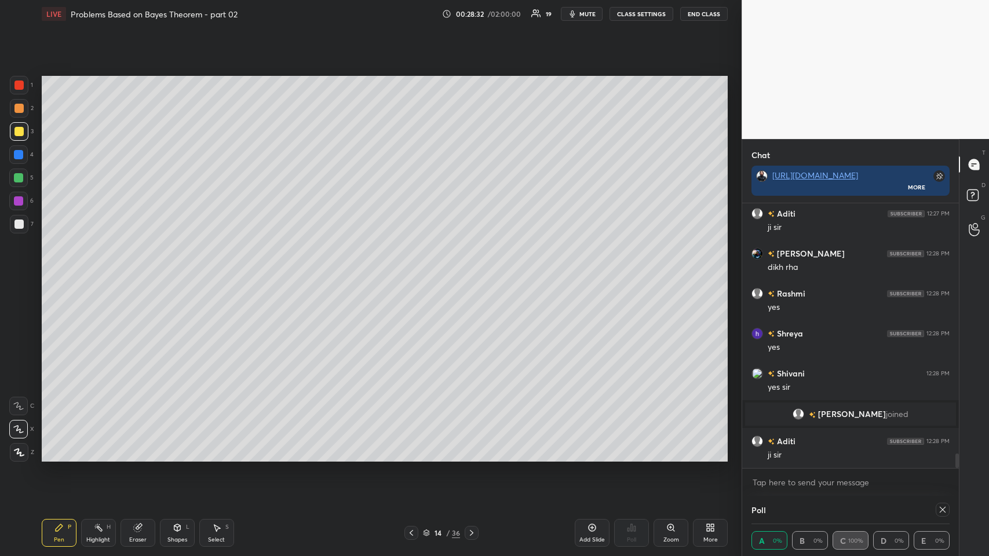
click at [19, 155] on div at bounding box center [18, 154] width 9 height 9
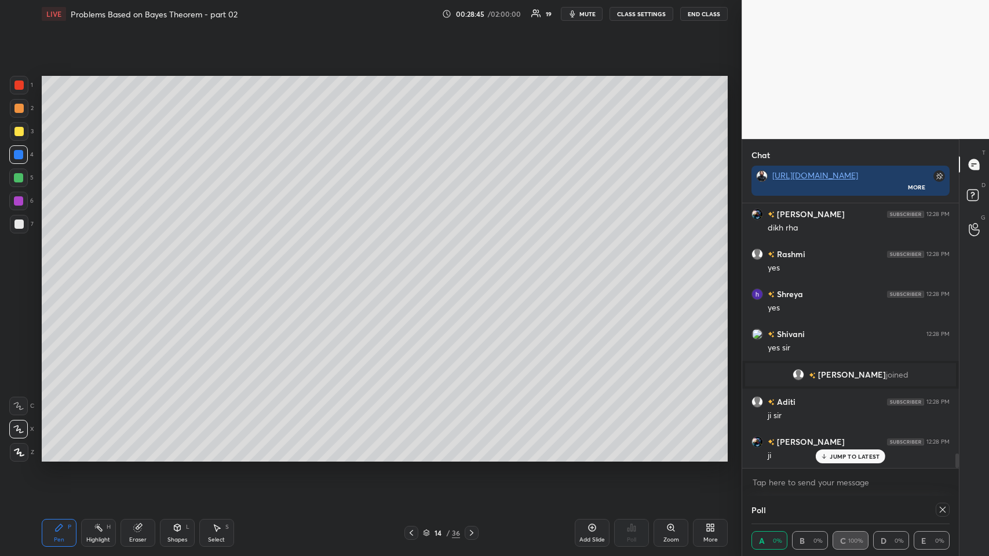
click at [15, 131] on div at bounding box center [18, 131] width 9 height 9
click at [133, 272] on icon at bounding box center [137, 527] width 9 height 9
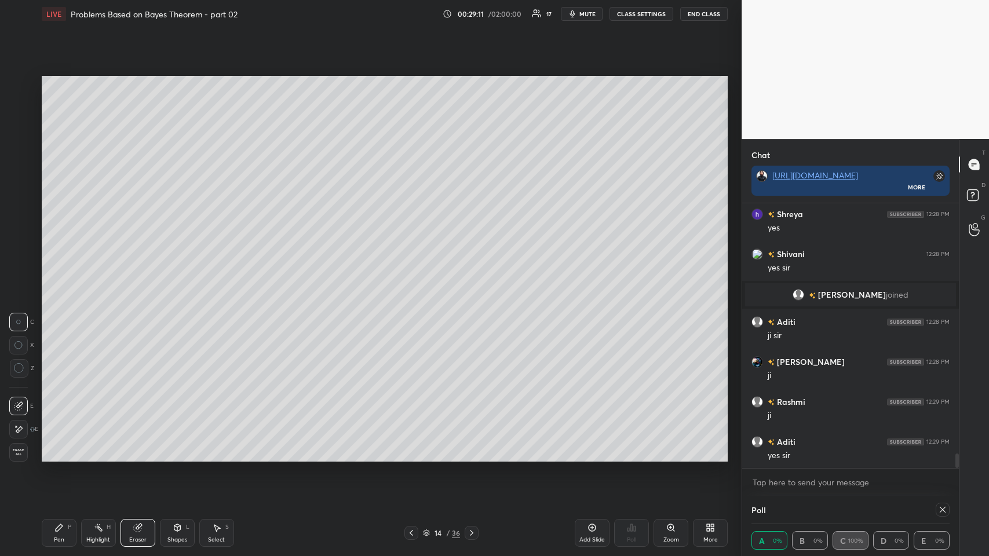
scroll to position [4707, 0]
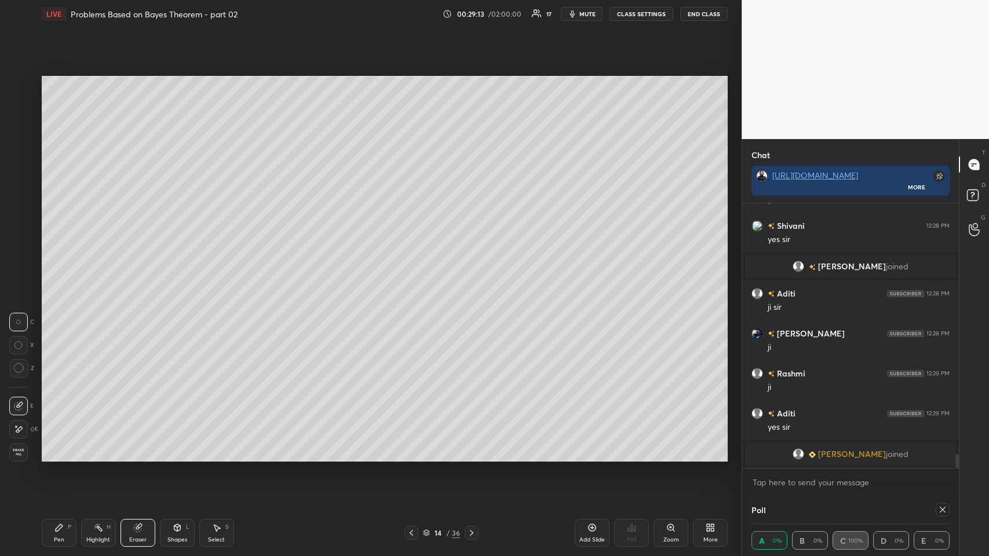
click at [58, 272] on icon at bounding box center [59, 528] width 7 height 7
click at [19, 133] on div at bounding box center [18, 131] width 9 height 9
click at [141, 272] on icon at bounding box center [137, 527] width 9 height 9
click at [66, 272] on div "Pen P" at bounding box center [59, 533] width 35 height 28
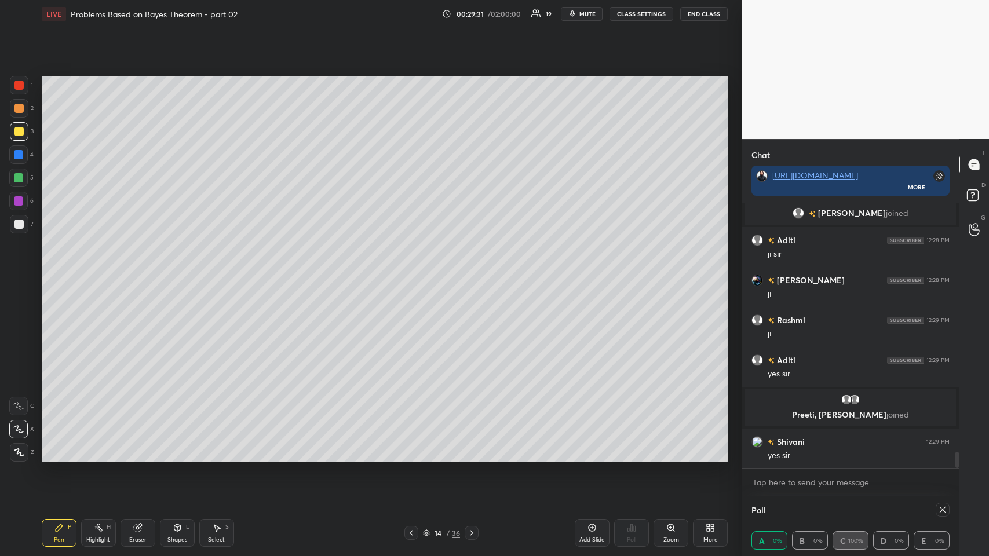
scroll to position [4061, 0]
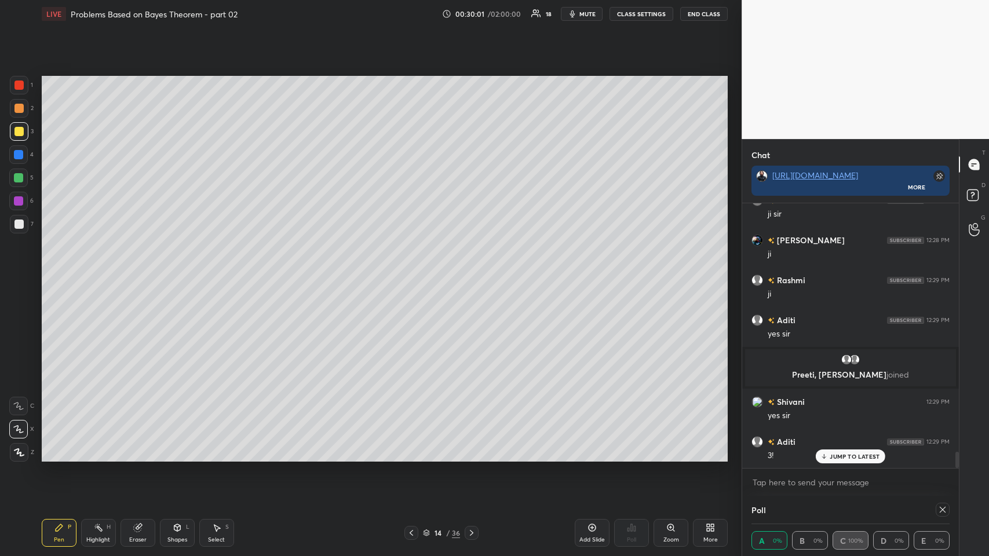
click at [16, 105] on div at bounding box center [18, 108] width 9 height 9
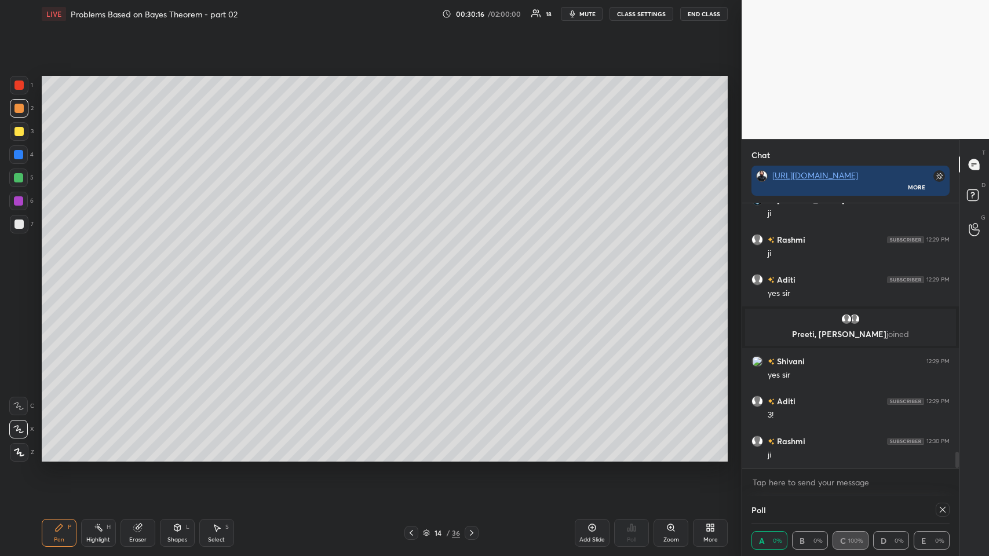
click at [415, 272] on div "Add Slide" at bounding box center [592, 533] width 35 height 28
click at [27, 131] on div at bounding box center [19, 131] width 19 height 19
click at [410, 272] on icon at bounding box center [412, 533] width 9 height 9
click at [415, 272] on icon at bounding box center [471, 533] width 9 height 9
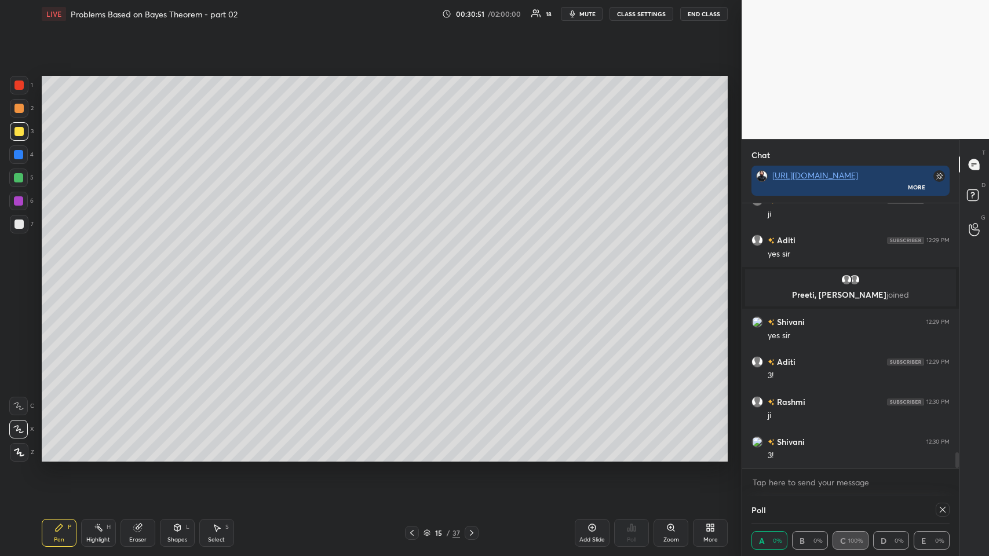
scroll to position [4181, 0]
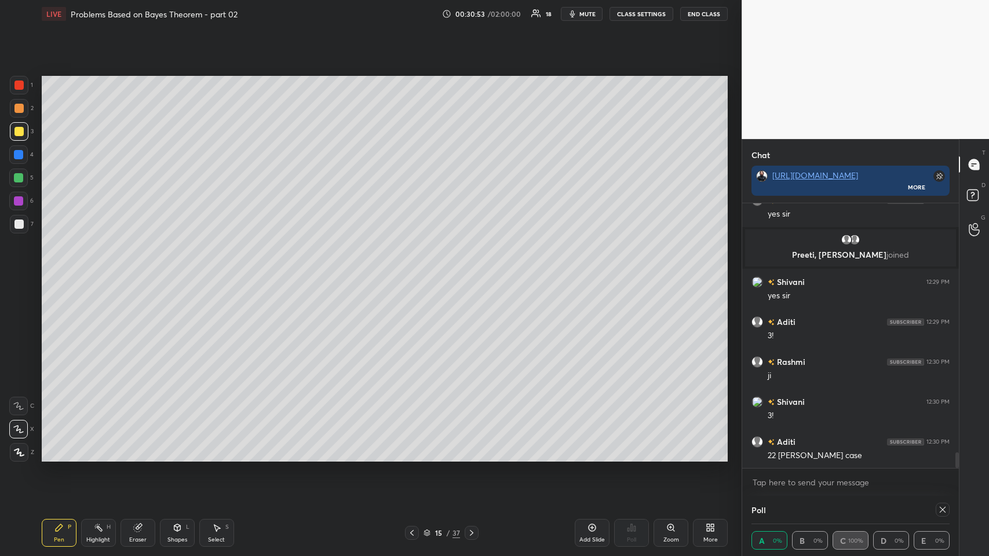
click at [135, 272] on icon at bounding box center [137, 529] width 8 height 8
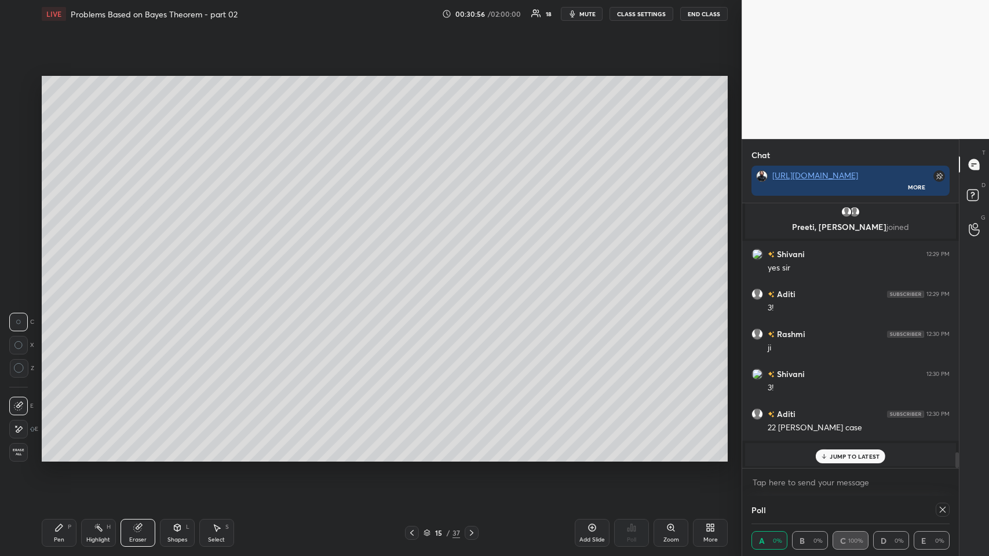
click at [56, 272] on div "Pen P" at bounding box center [59, 533] width 35 height 28
click at [415, 272] on p "JUMP TO LATEST" at bounding box center [855, 456] width 50 height 7
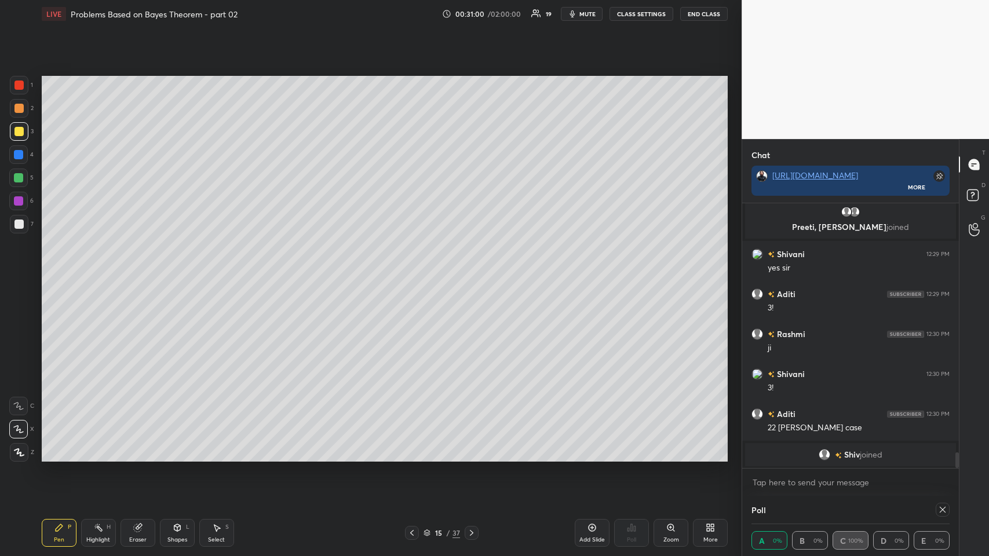
click at [18, 111] on div at bounding box center [18, 108] width 9 height 9
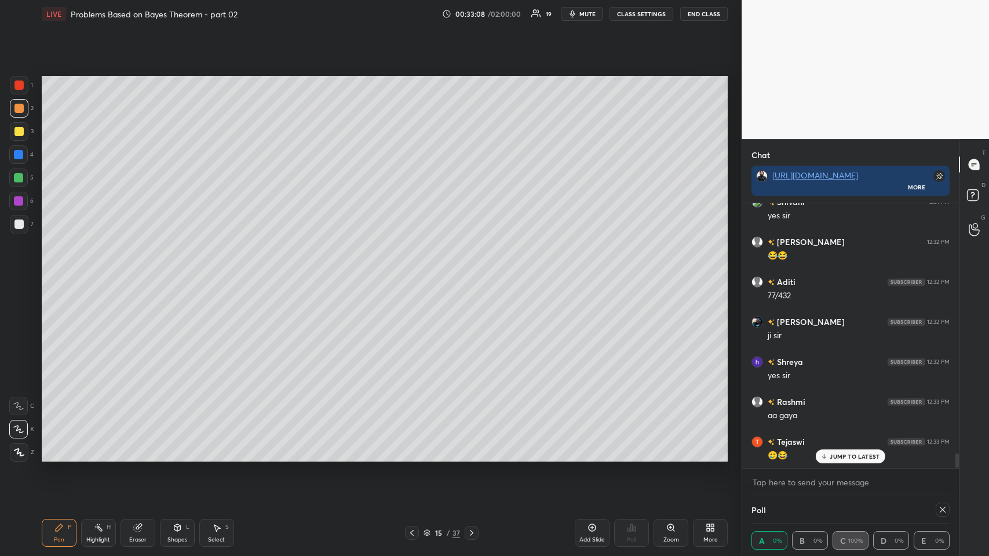
scroll to position [4491, 0]
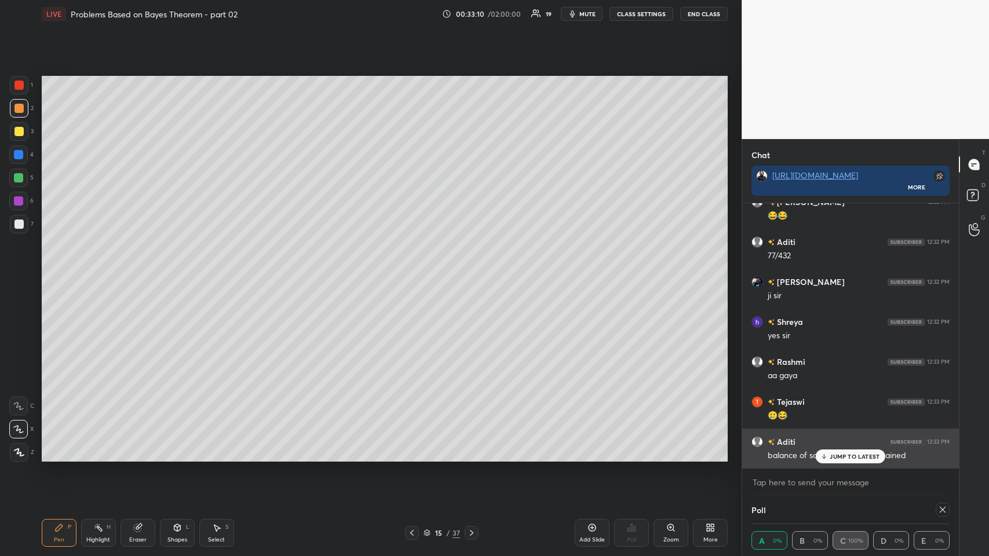
click at [415, 272] on p "JUMP TO LATEST" at bounding box center [855, 456] width 50 height 7
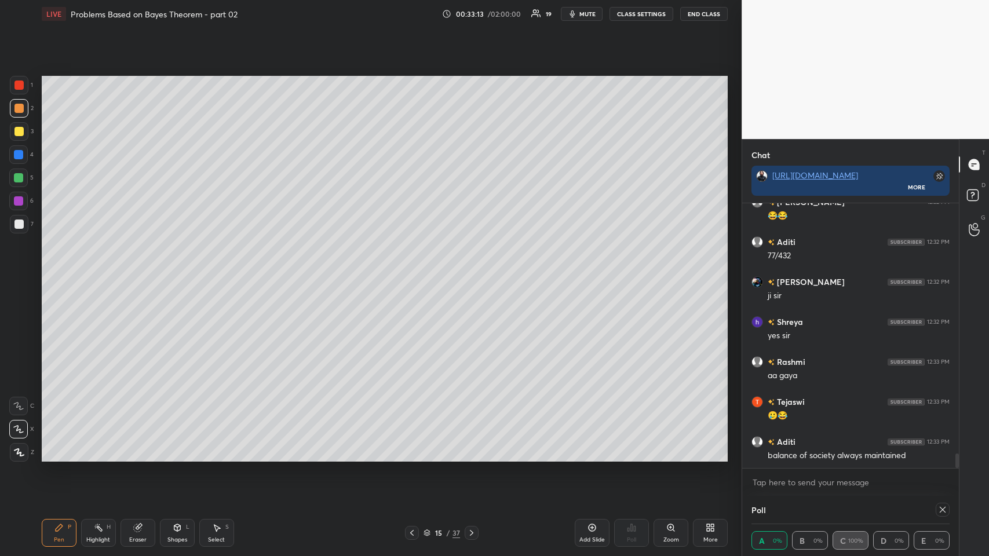
click at [409, 272] on icon at bounding box center [412, 533] width 9 height 9
click at [412, 272] on icon at bounding box center [412, 533] width 9 height 9
click at [409, 272] on icon at bounding box center [412, 533] width 9 height 9
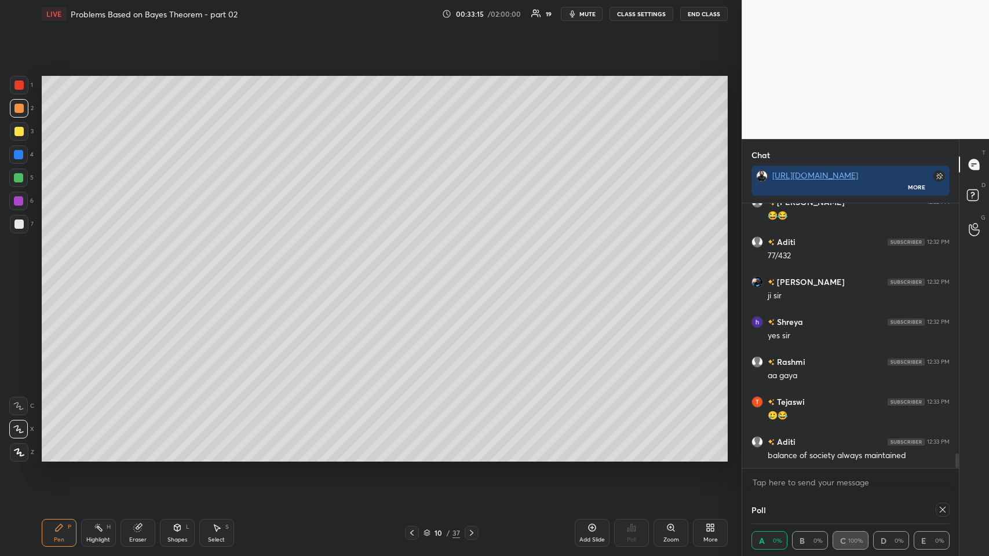
click at [409, 272] on icon at bounding box center [412, 533] width 9 height 9
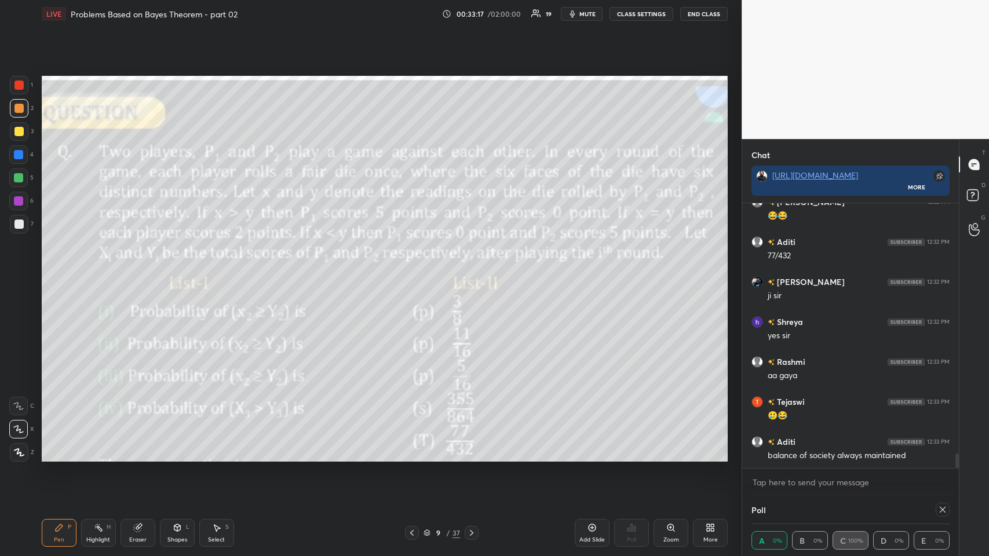
click at [415, 272] on icon at bounding box center [471, 533] width 9 height 9
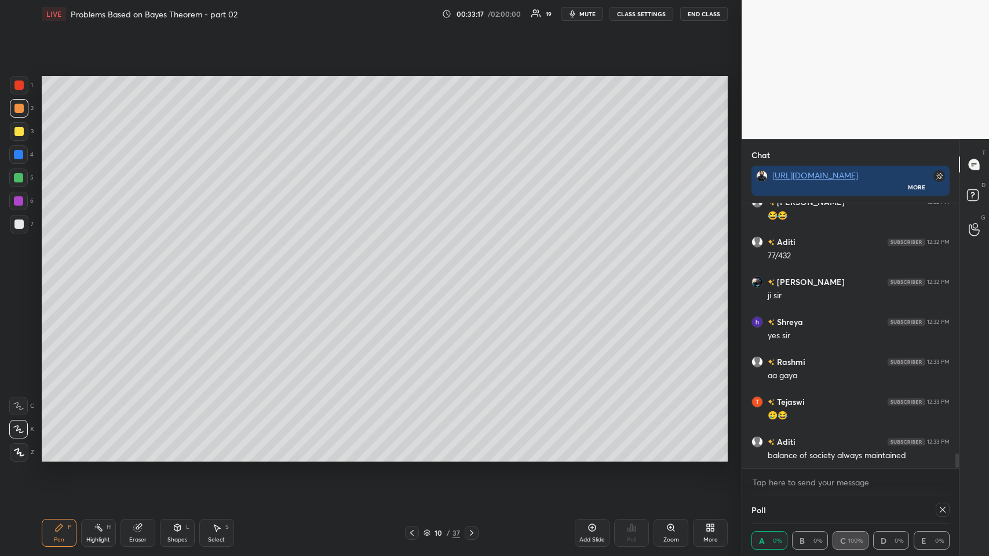
click at [415, 272] on icon at bounding box center [471, 533] width 9 height 9
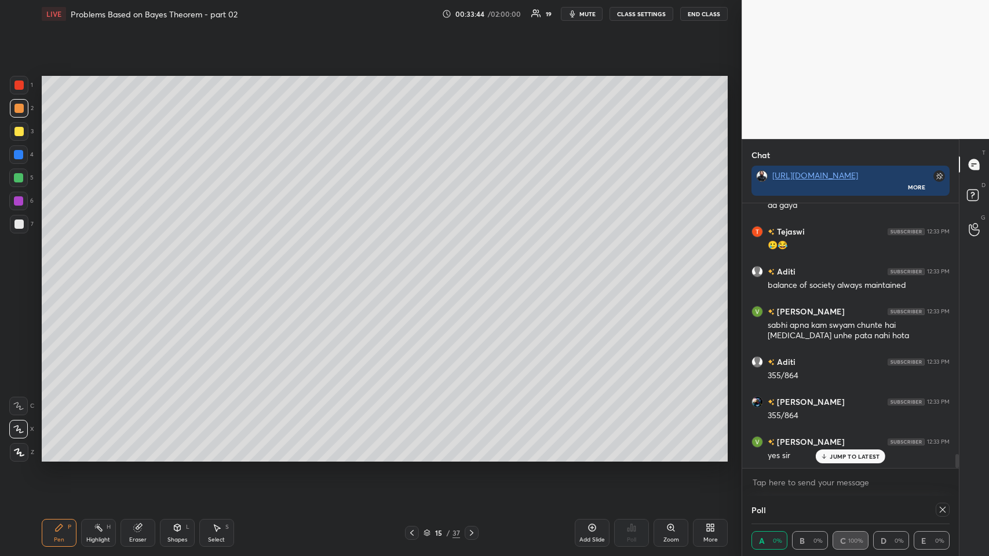
scroll to position [4701, 0]
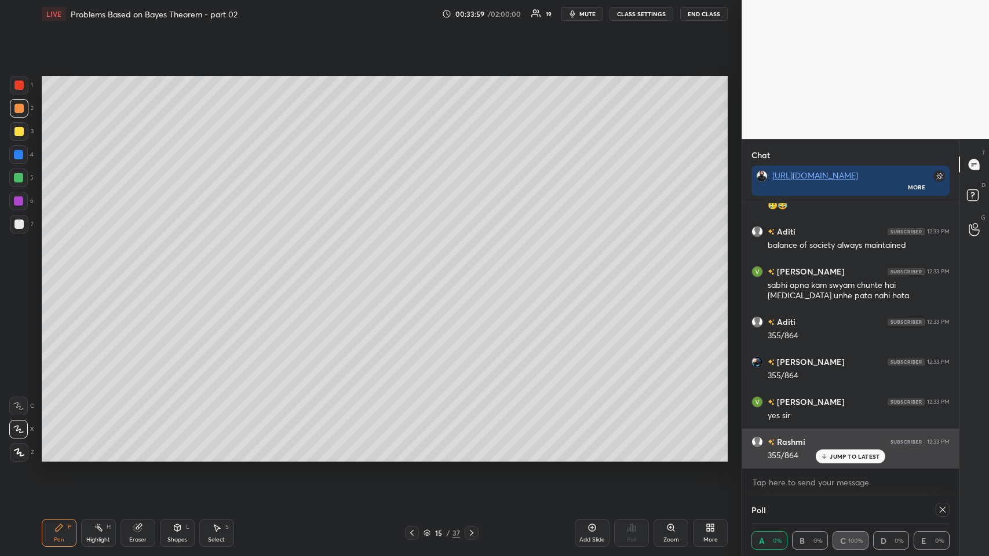
click at [415, 272] on p "JUMP TO LATEST" at bounding box center [855, 456] width 50 height 7
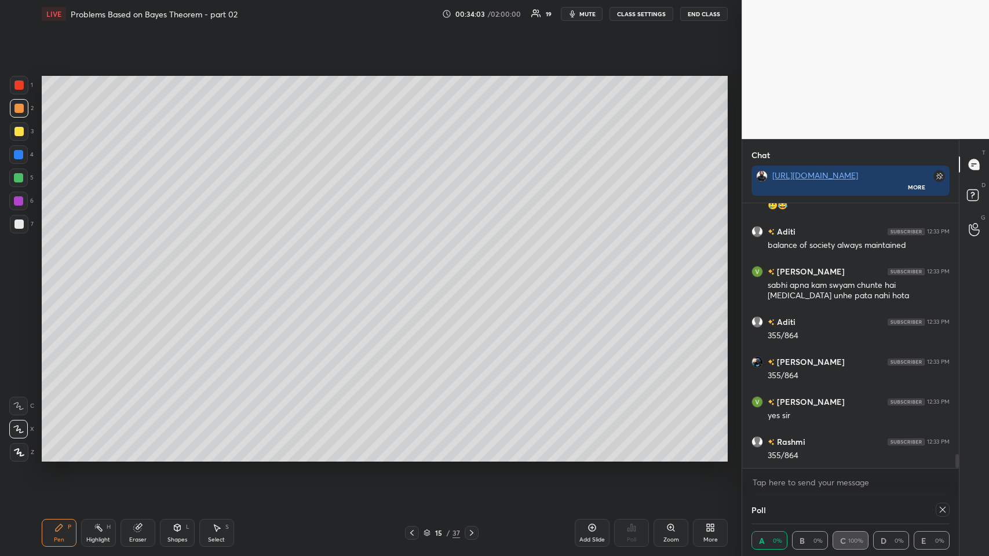
click at [413, 272] on icon at bounding box center [412, 533] width 9 height 9
click at [409, 272] on icon at bounding box center [412, 533] width 9 height 9
click at [413, 272] on icon at bounding box center [412, 533] width 9 height 9
click at [412, 272] on icon at bounding box center [412, 533] width 9 height 9
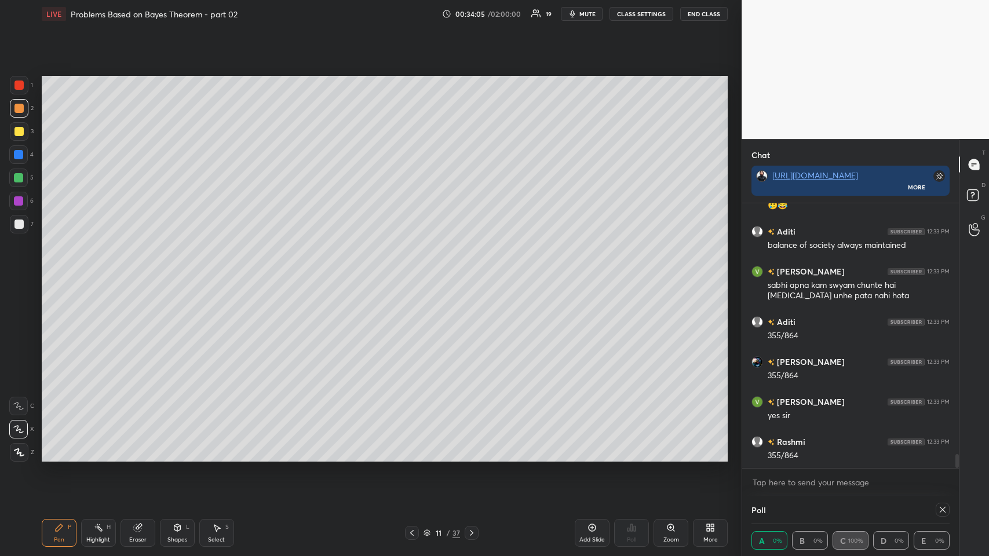
scroll to position [4742, 0]
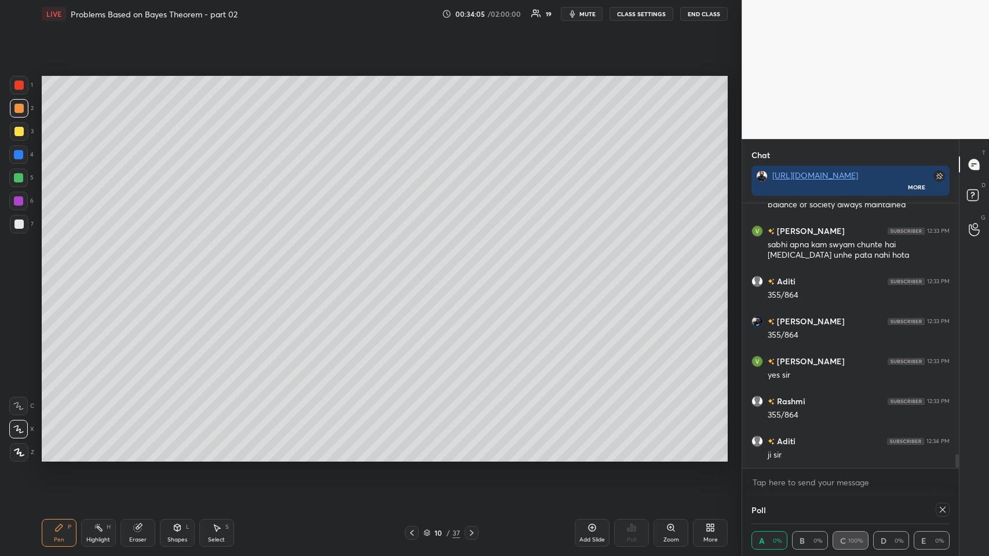
click at [413, 272] on icon at bounding box center [412, 533] width 9 height 9
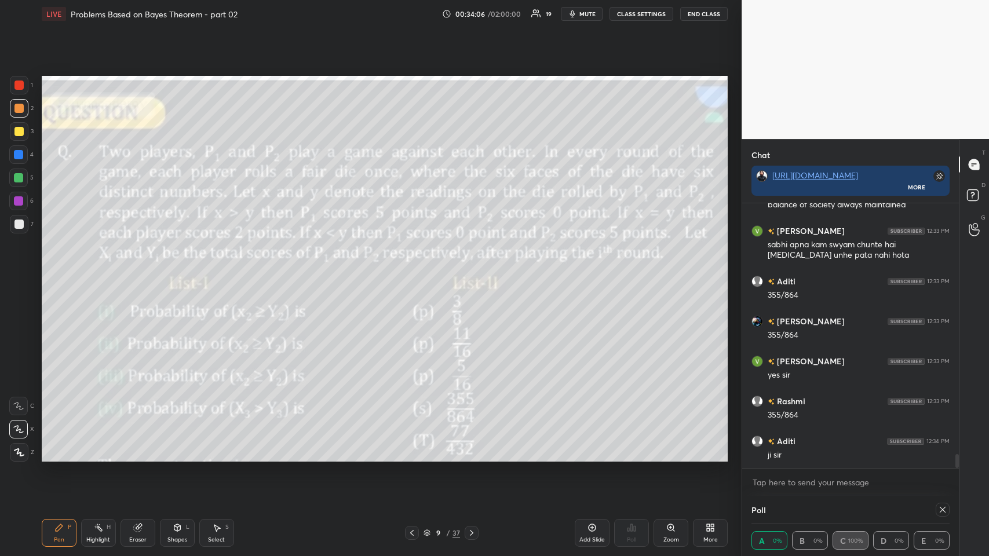
click at [412, 272] on icon at bounding box center [412, 533] width 9 height 9
click at [415, 272] on icon at bounding box center [471, 533] width 9 height 9
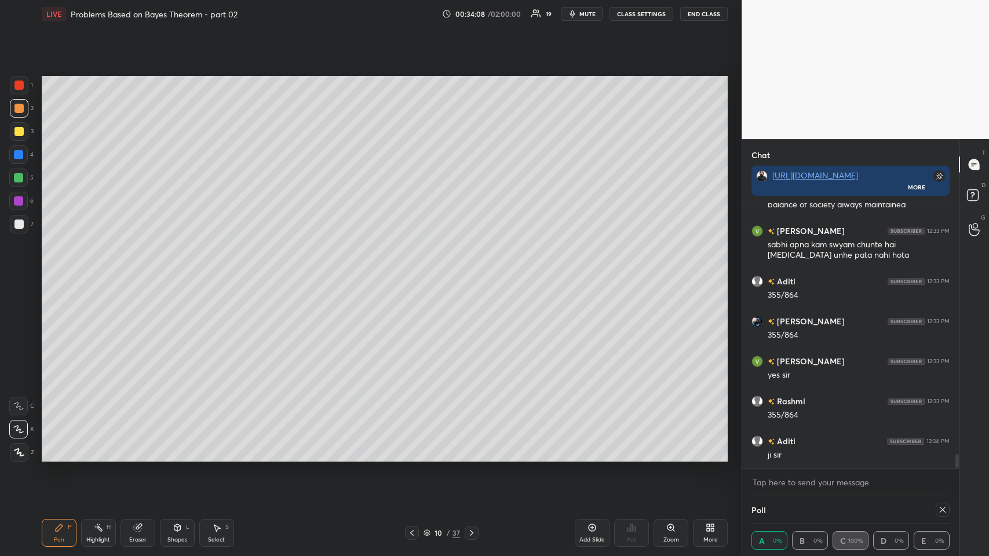
click at [413, 272] on icon at bounding box center [412, 533] width 9 height 9
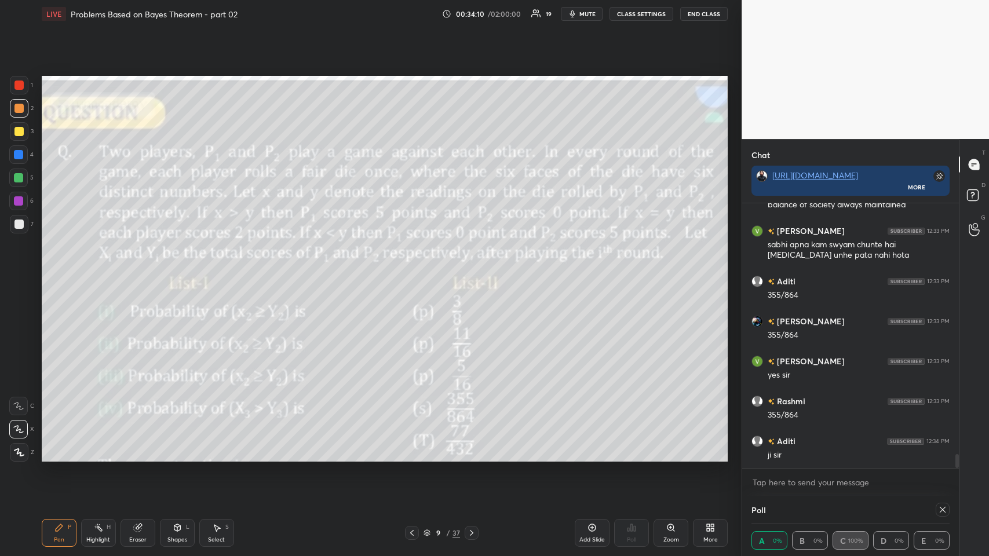
scroll to position [4781, 0]
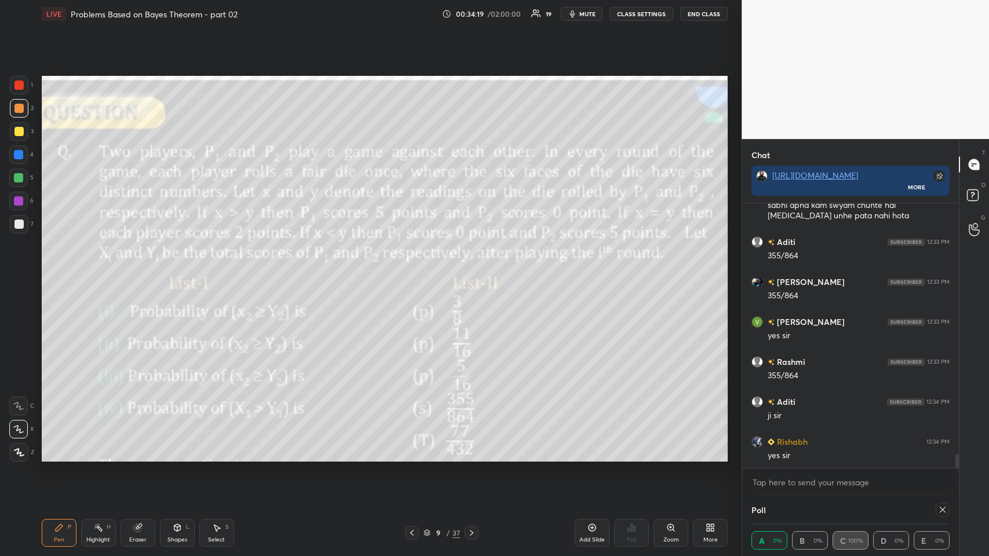
click at [133, 272] on icon at bounding box center [137, 527] width 9 height 9
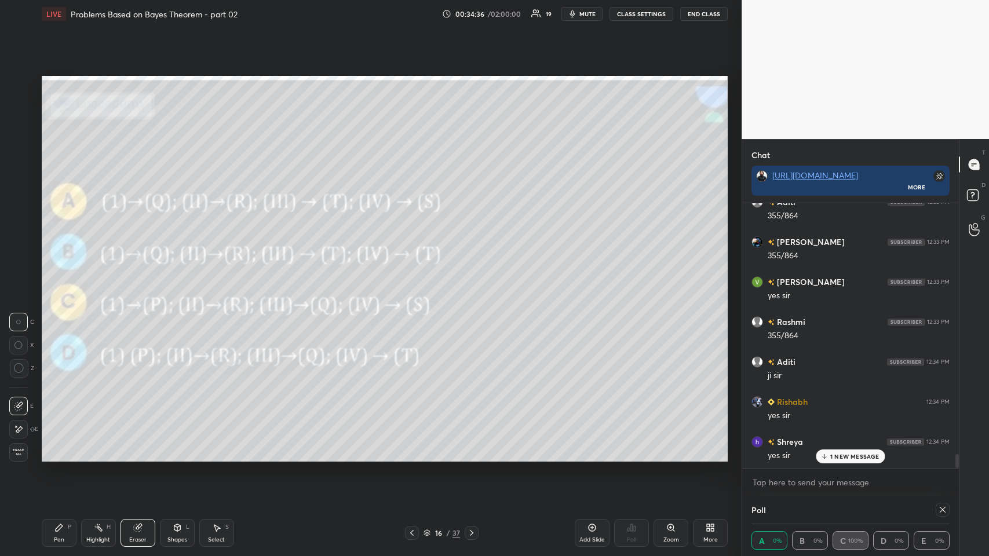
scroll to position [4861, 0]
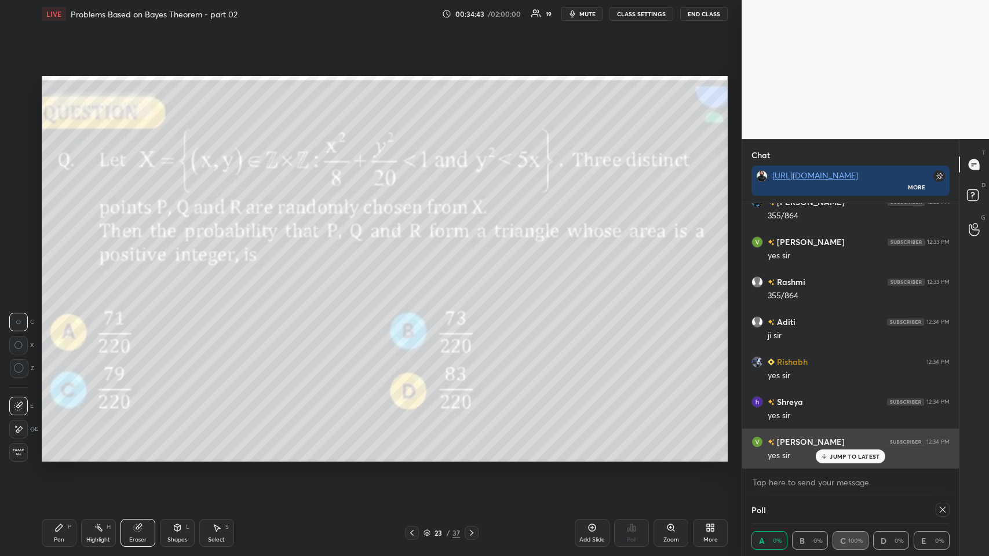
click at [415, 272] on p "JUMP TO LATEST" at bounding box center [855, 456] width 50 height 7
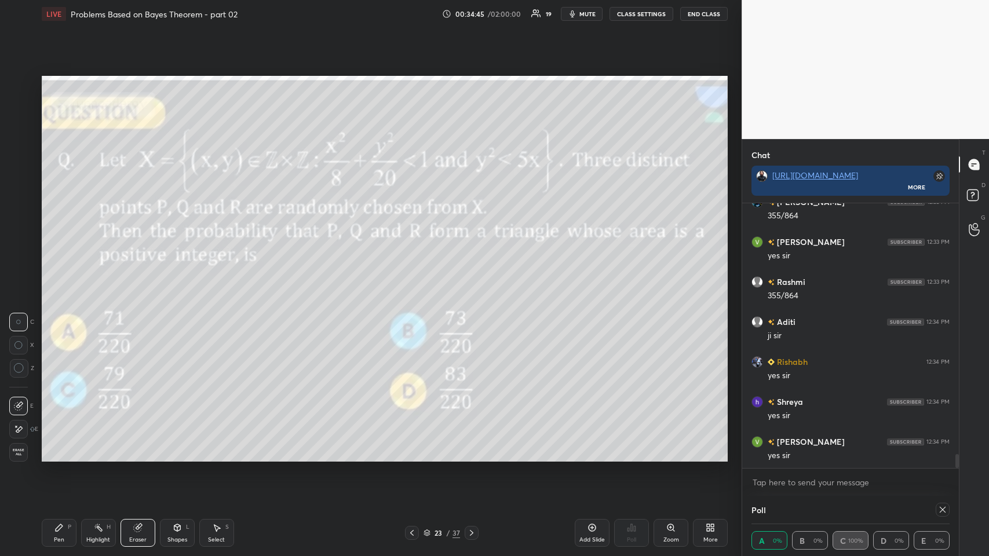
click at [57, 272] on icon at bounding box center [59, 528] width 7 height 7
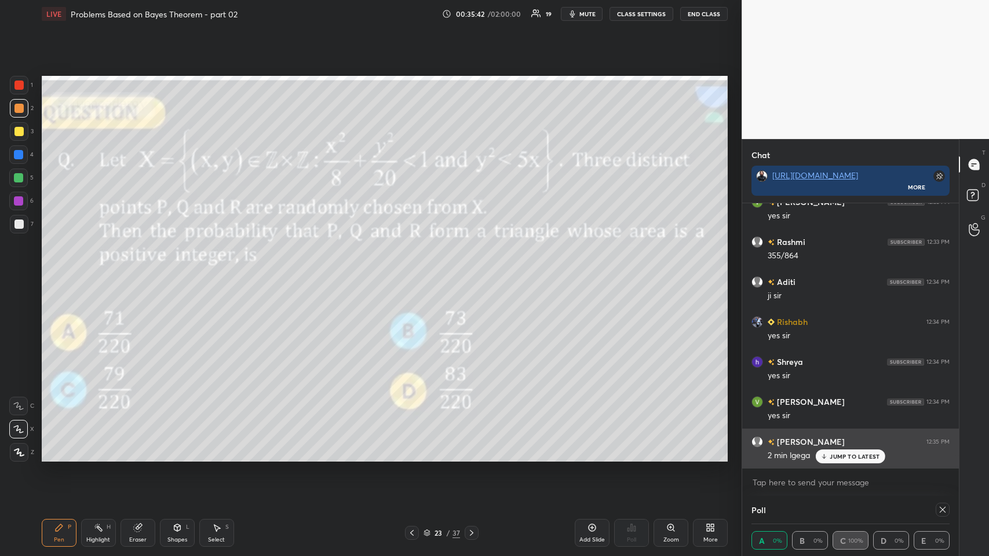
click at [415, 272] on p "JUMP TO LATEST" at bounding box center [855, 456] width 50 height 7
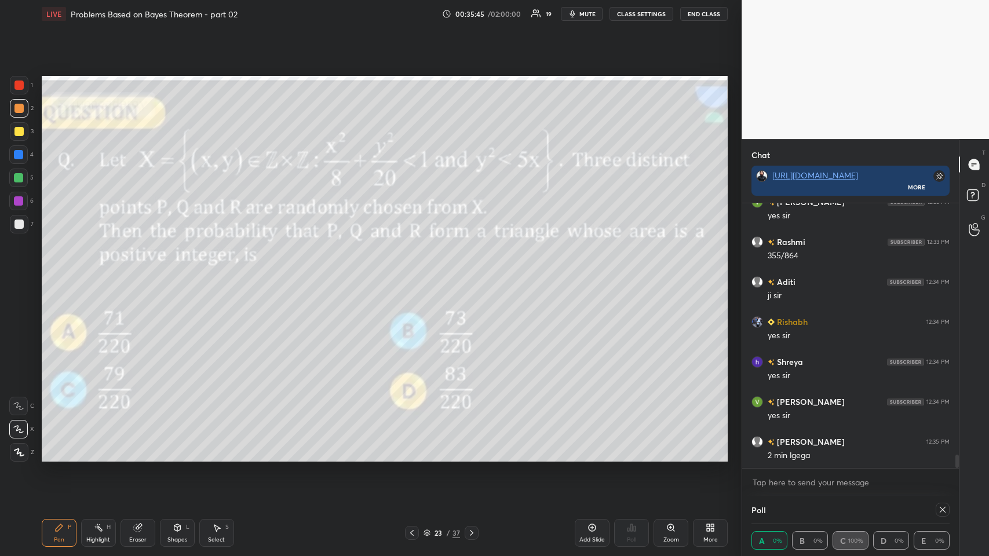
click at [415, 272] on icon at bounding box center [942, 509] width 9 height 9
type textarea "x"
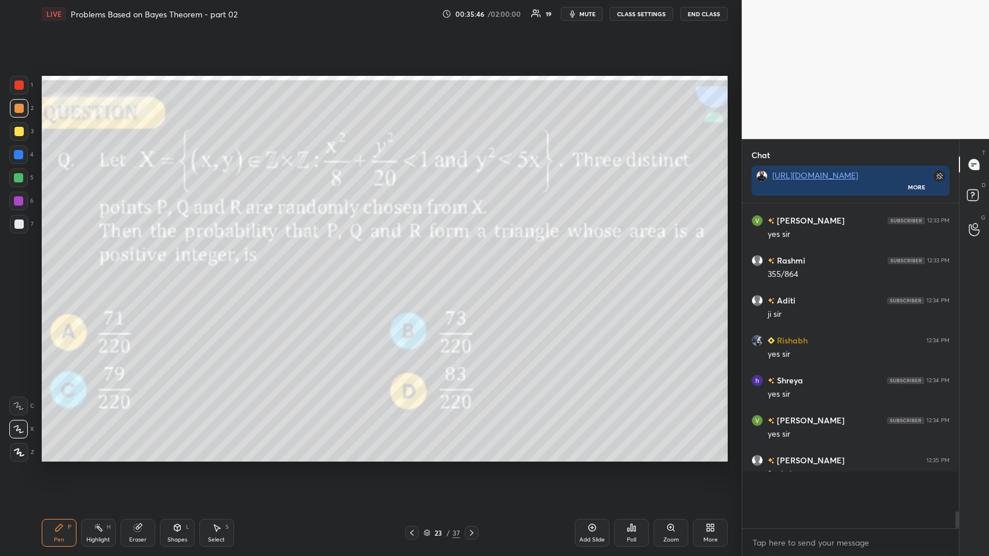
scroll to position [3, 3]
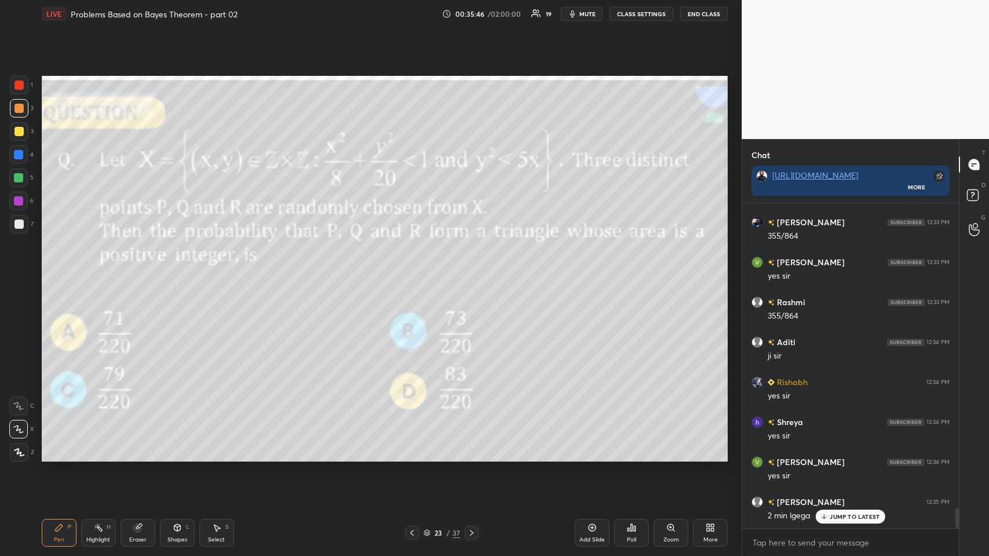
click at [415, 272] on icon at bounding box center [632, 528] width 2 height 7
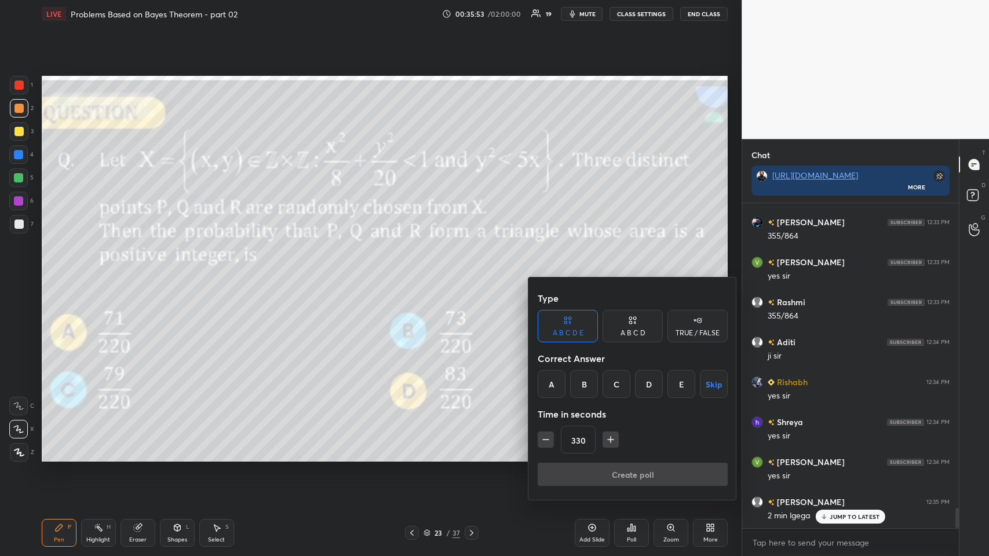
click at [415, 272] on div "B" at bounding box center [584, 384] width 28 height 28
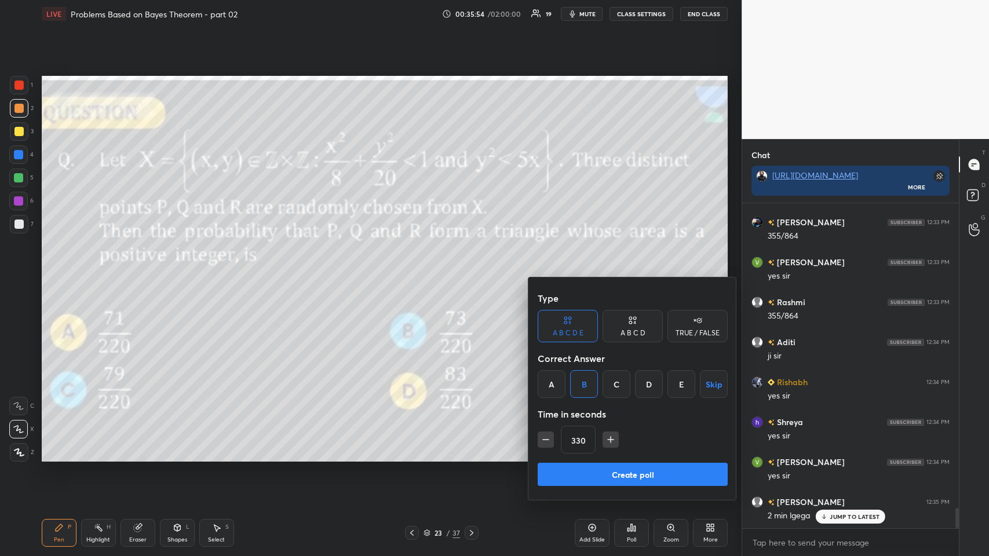
click at [415, 272] on icon "button" at bounding box center [611, 440] width 12 height 12
click at [415, 272] on icon "button" at bounding box center [611, 440] width 0 height 6
click at [415, 272] on icon "button" at bounding box center [611, 440] width 12 height 12
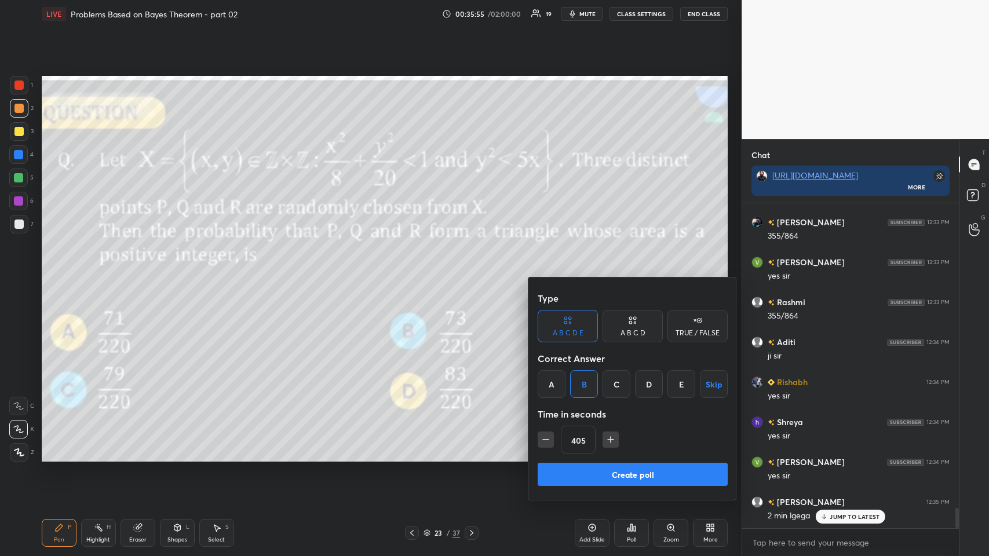
click at [415, 272] on icon "button" at bounding box center [611, 440] width 12 height 12
type input "435"
click at [415, 272] on button "Create poll" at bounding box center [633, 474] width 190 height 23
type textarea "x"
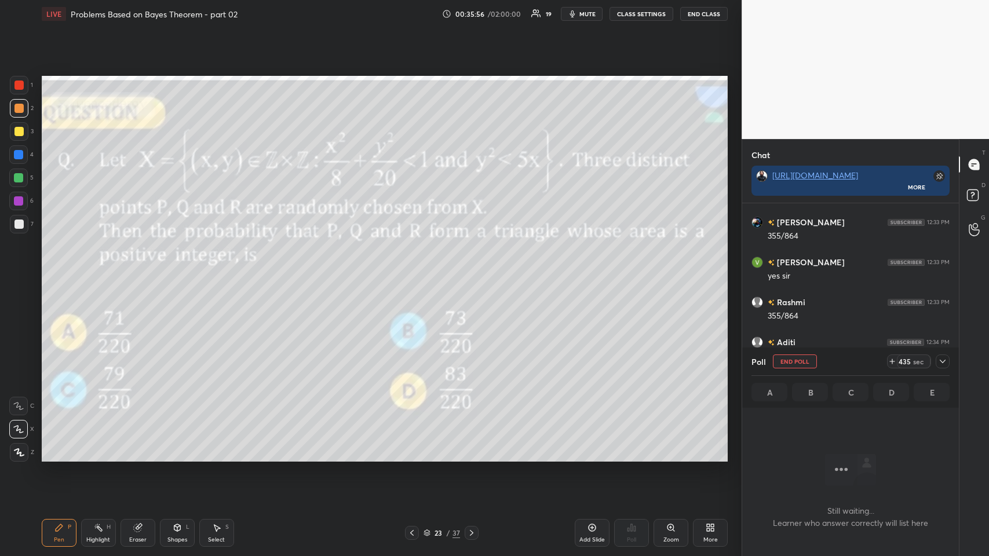
scroll to position [164, 213]
click at [415, 272] on icon at bounding box center [942, 361] width 9 height 9
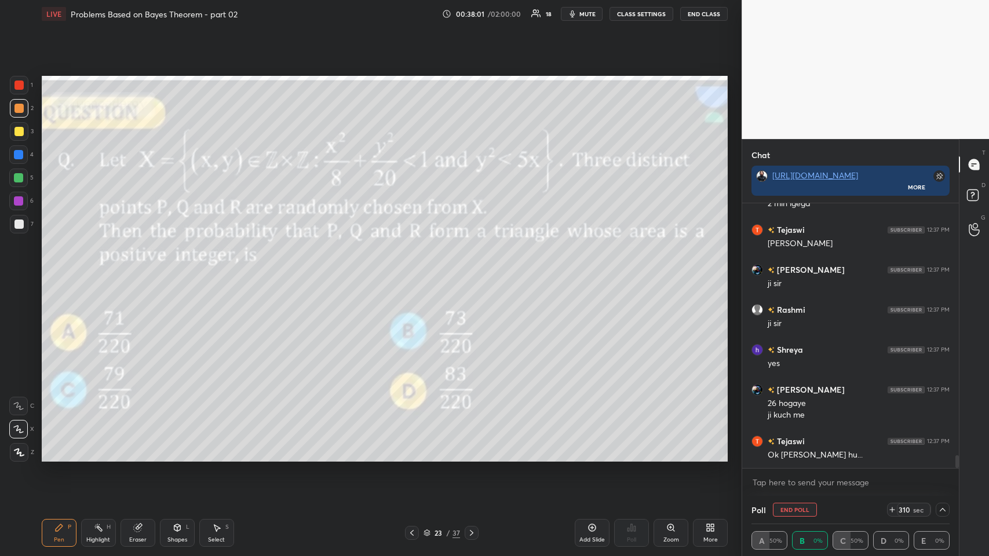
scroll to position [5193, 0]
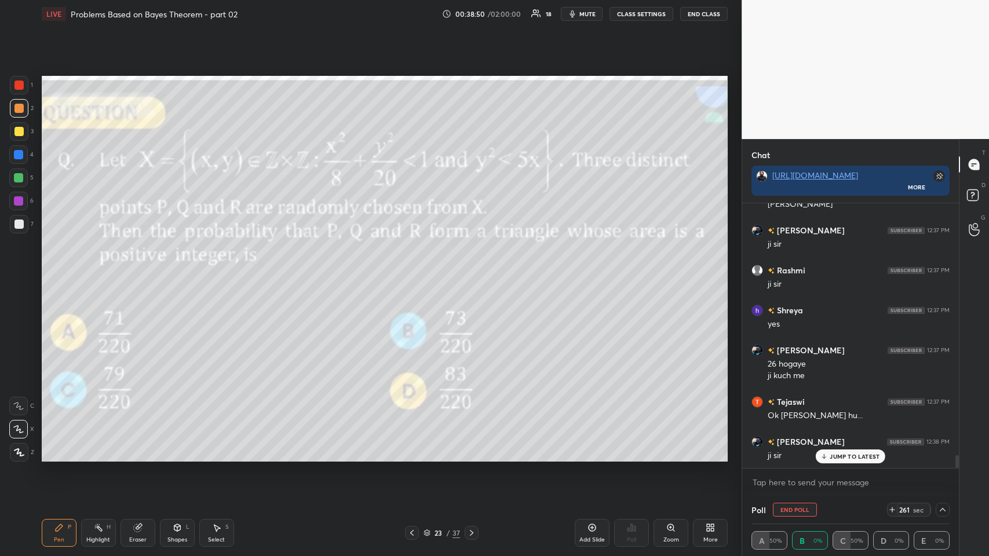
click at [415, 272] on icon at bounding box center [942, 509] width 9 height 9
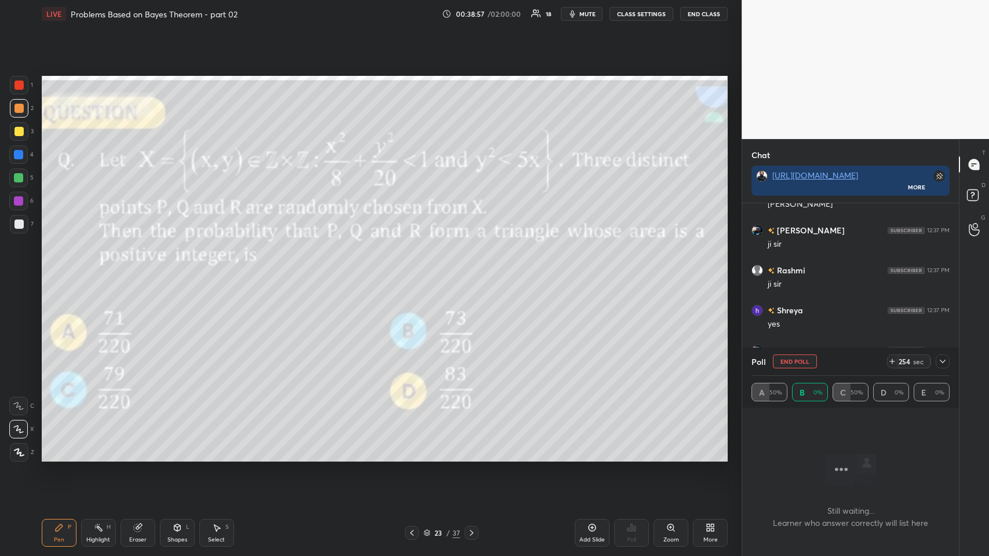
click at [415, 272] on icon at bounding box center [942, 361] width 9 height 9
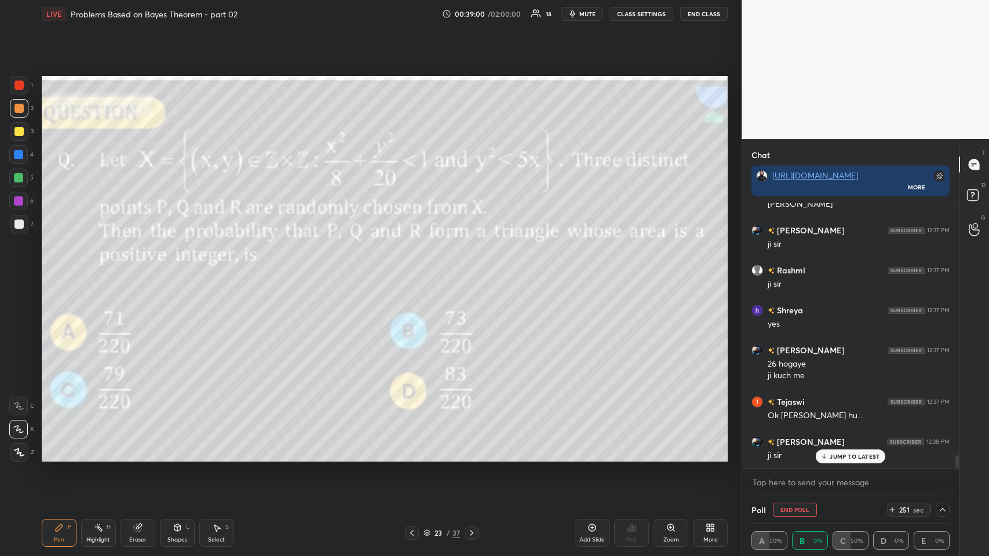
click at [415, 272] on p "JUMP TO LATEST" at bounding box center [855, 456] width 50 height 7
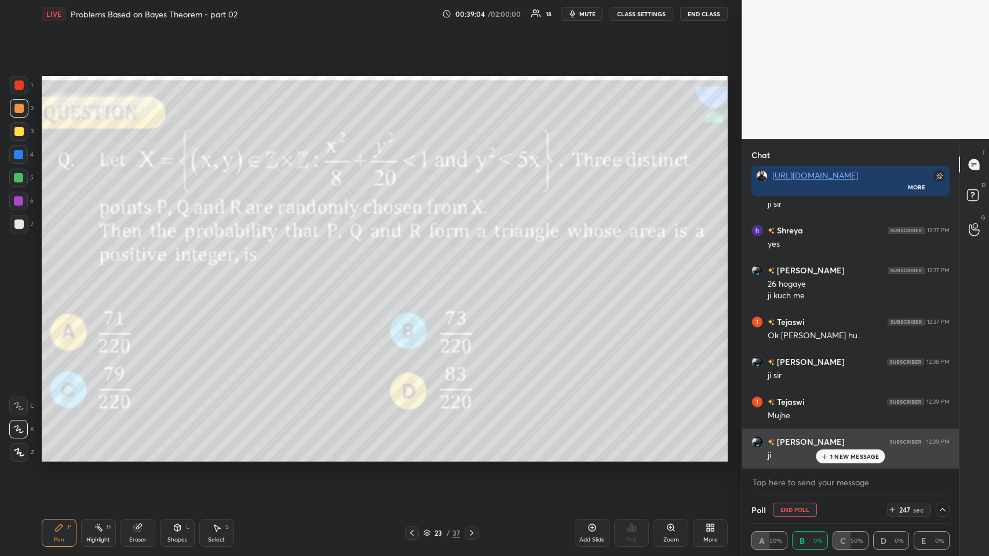
scroll to position [5313, 0]
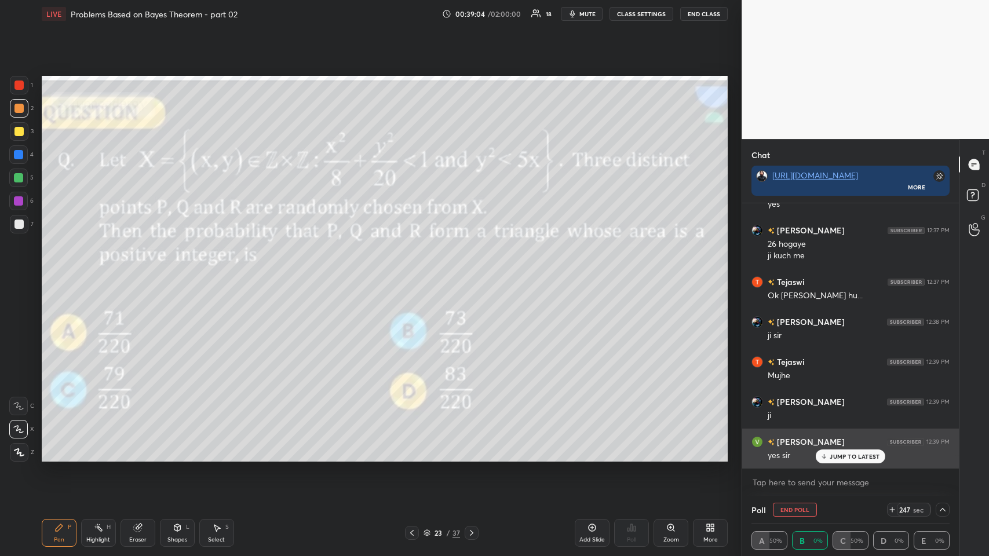
click at [415, 272] on p "JUMP TO LATEST" at bounding box center [855, 456] width 50 height 7
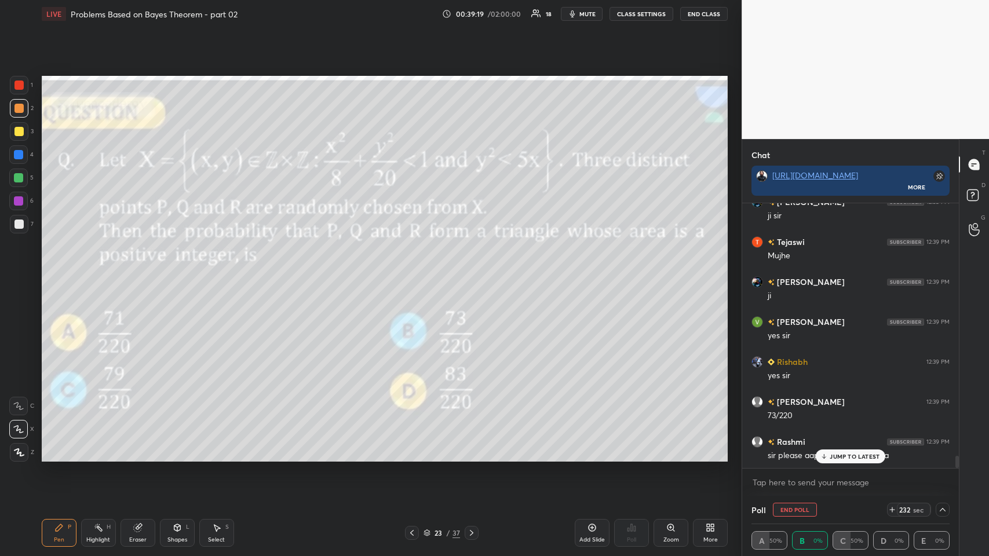
scroll to position [5473, 0]
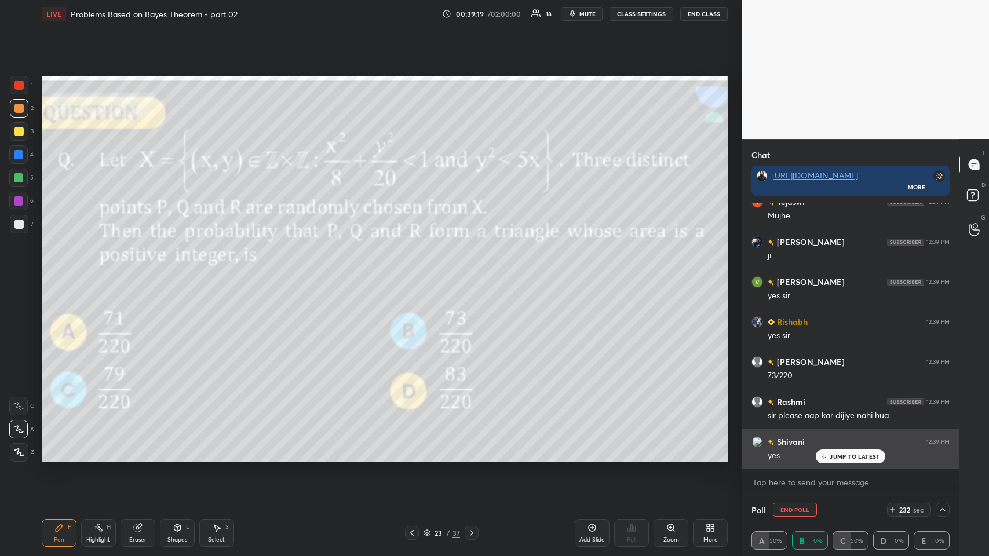
click at [415, 272] on p "JUMP TO LATEST" at bounding box center [855, 456] width 50 height 7
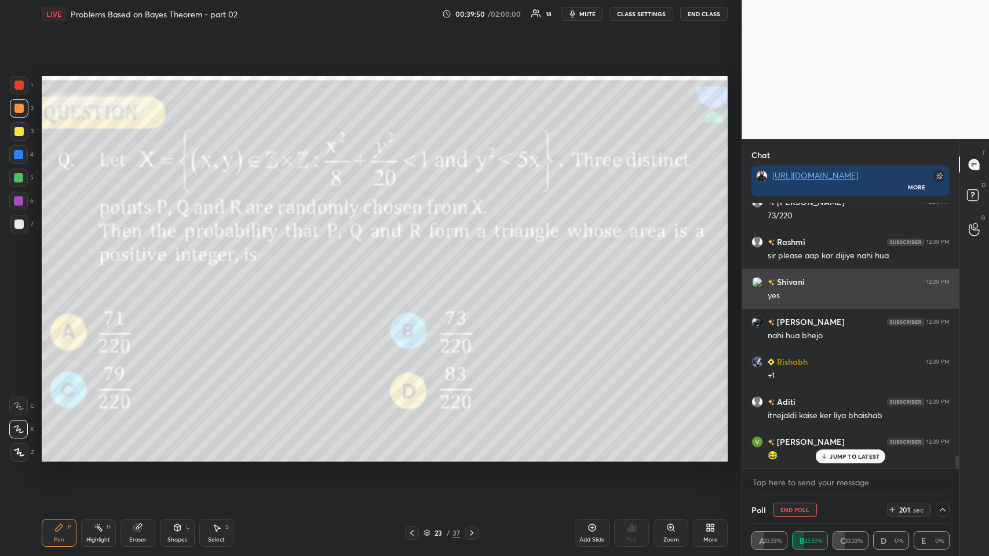
scroll to position [5673, 0]
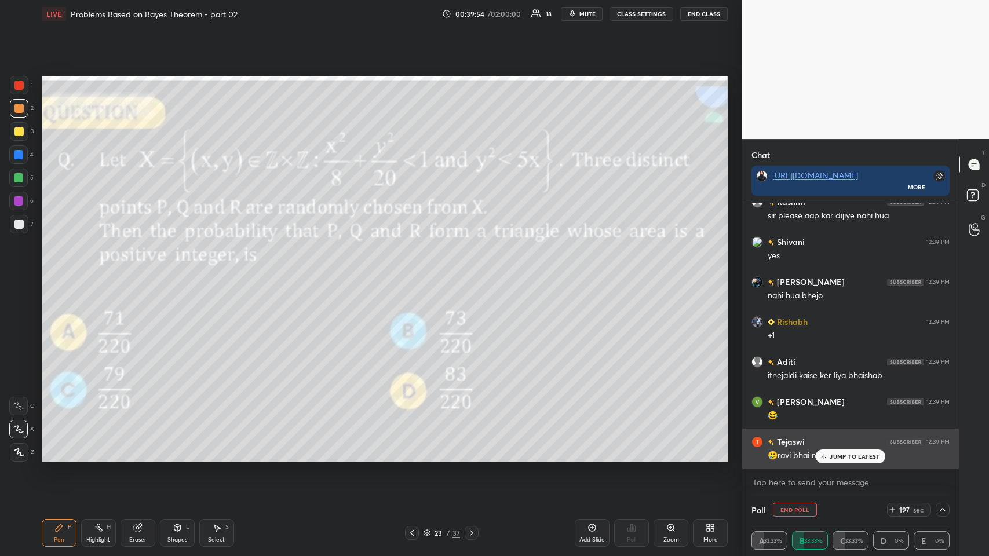
click at [415, 272] on div "Tejaswi 12:39 PM 🥲ravi bhai mt kr ese" at bounding box center [851, 449] width 217 height 40
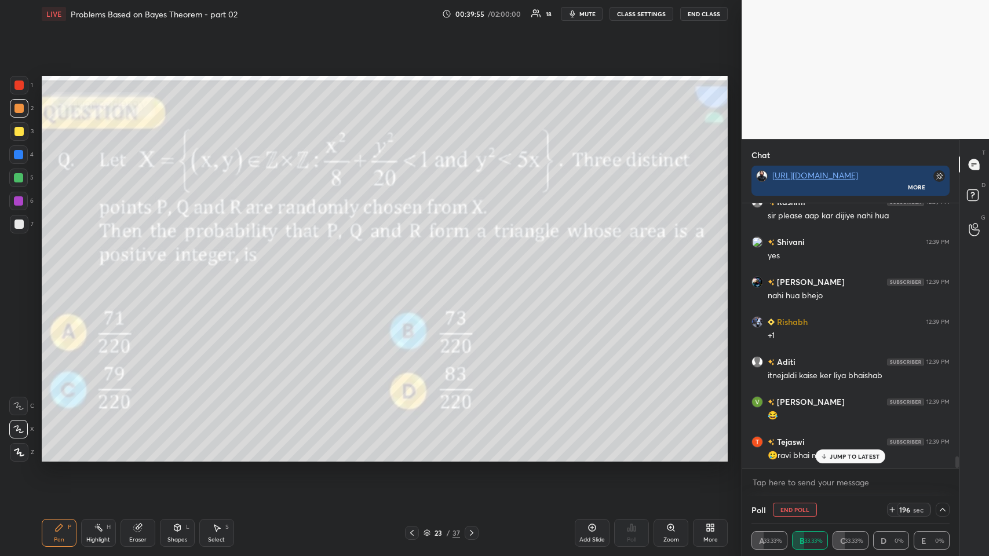
scroll to position [5713, 0]
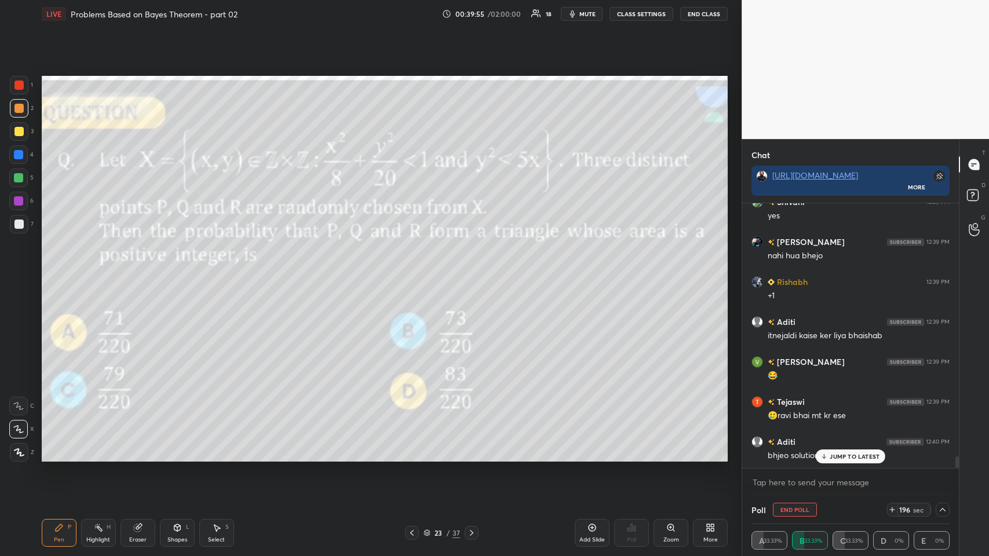
click at [415, 272] on div "JUMP TO LATEST" at bounding box center [851, 457] width 70 height 14
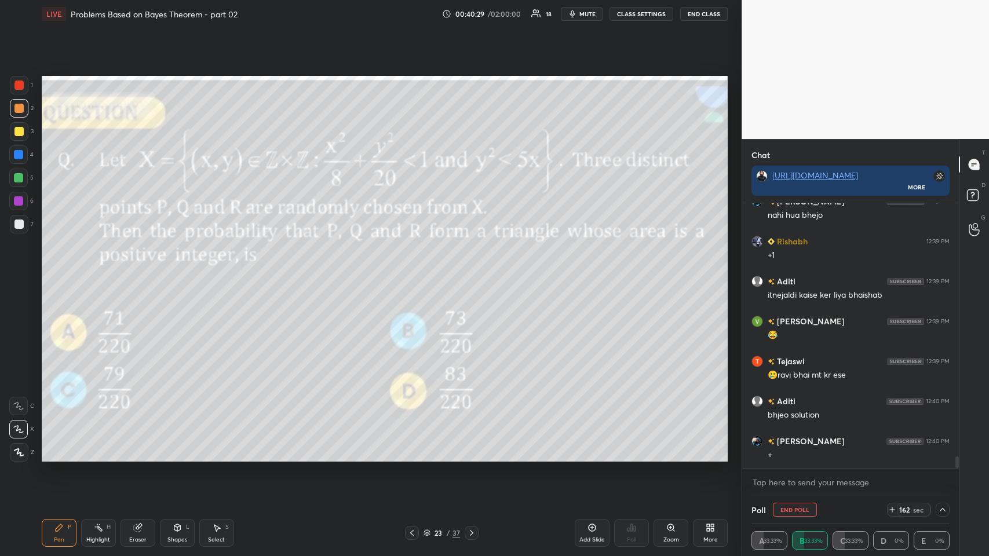
scroll to position [5803, 0]
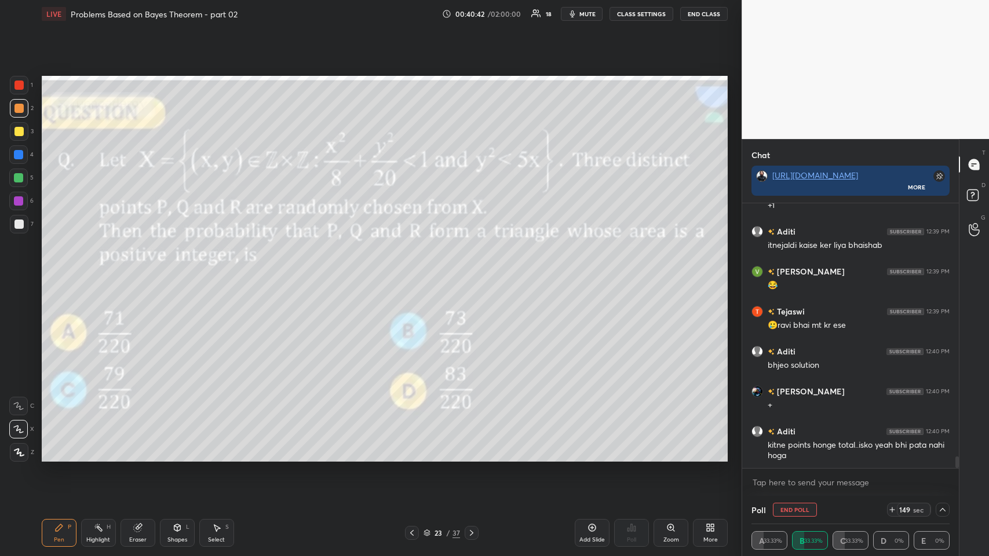
click at [415, 272] on div "Add Slide" at bounding box center [592, 533] width 35 height 28
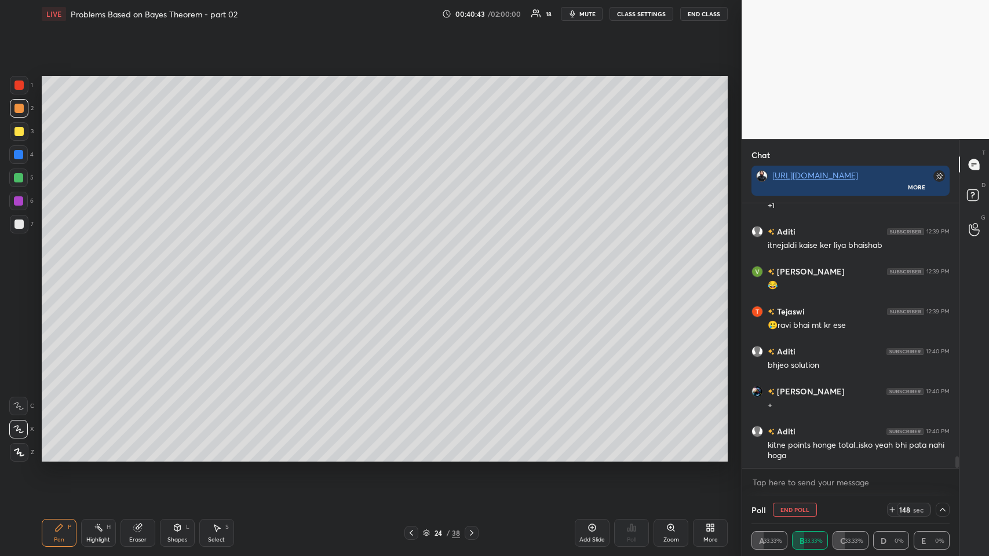
click at [177, 272] on icon at bounding box center [177, 529] width 0 height 4
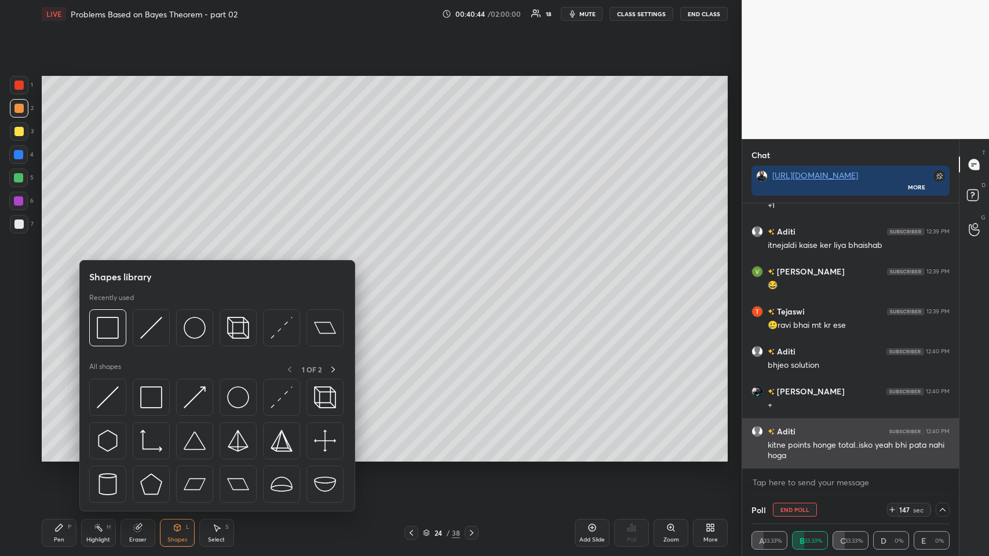
click at [152, 272] on img at bounding box center [151, 328] width 22 height 22
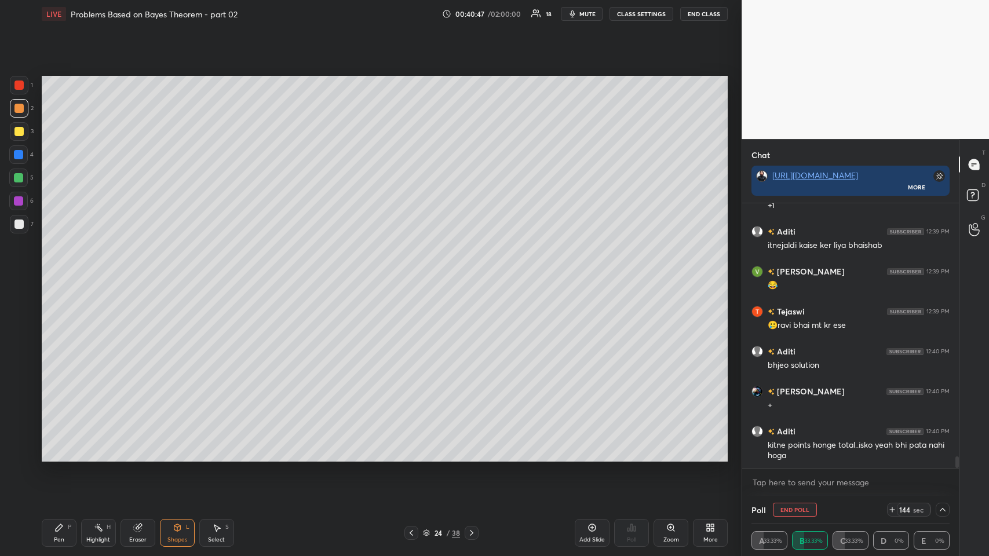
click at [51, 272] on div "Pen P" at bounding box center [59, 533] width 35 height 28
click at [16, 132] on div at bounding box center [18, 131] width 9 height 9
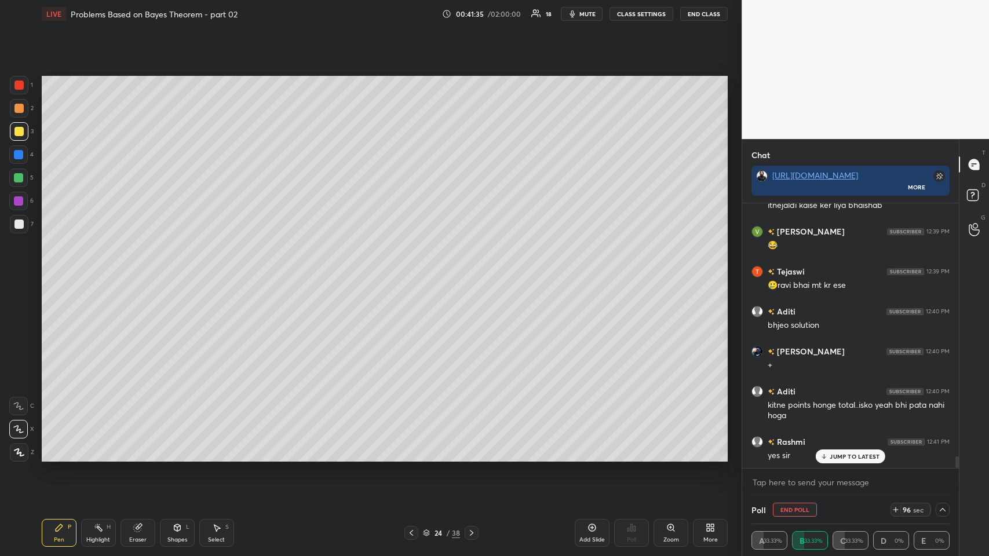
scroll to position [5884, 0]
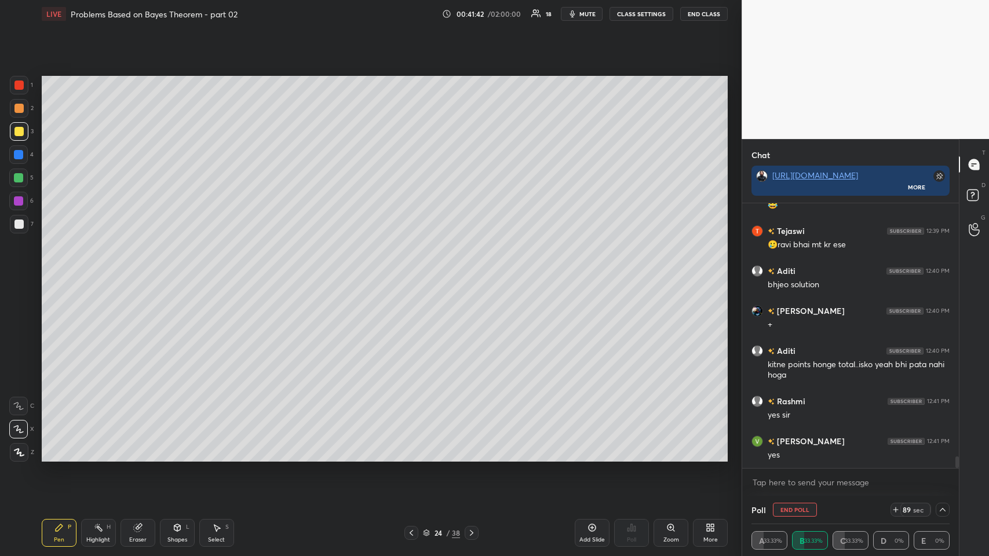
click at [415, 272] on div "Add Slide" at bounding box center [592, 533] width 35 height 28
click at [174, 272] on div "Shapes L" at bounding box center [177, 533] width 35 height 28
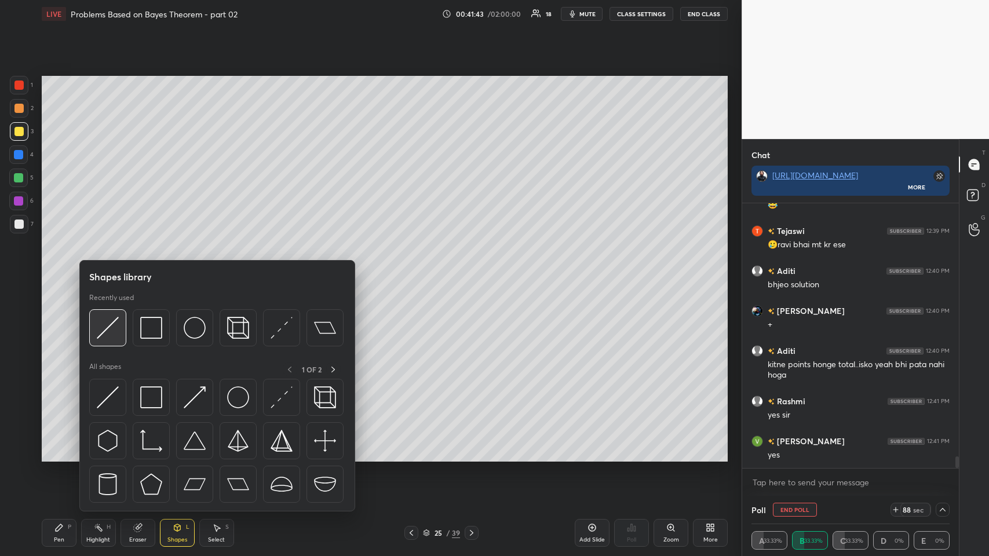
click at [114, 272] on img at bounding box center [108, 328] width 22 height 22
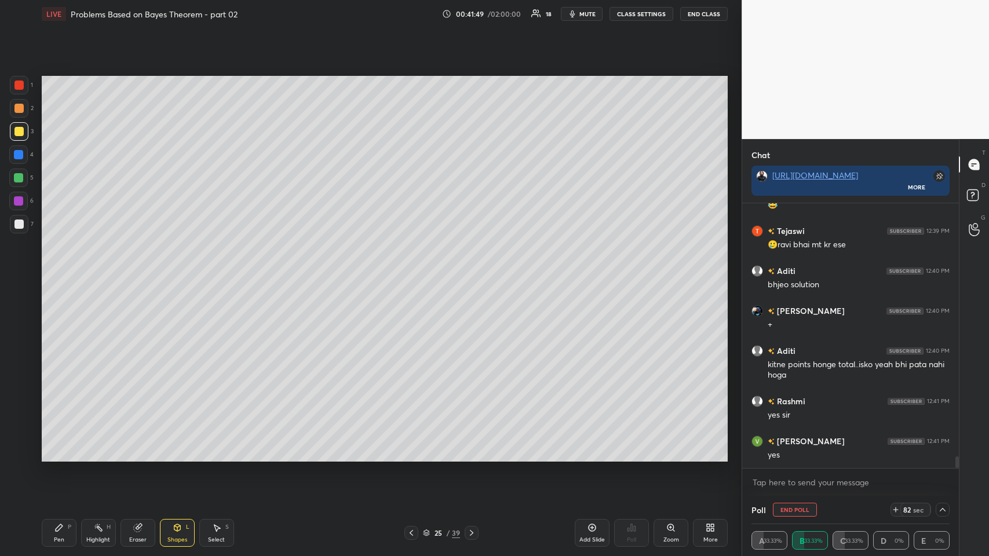
click at [53, 272] on div "Pen P" at bounding box center [59, 533] width 35 height 28
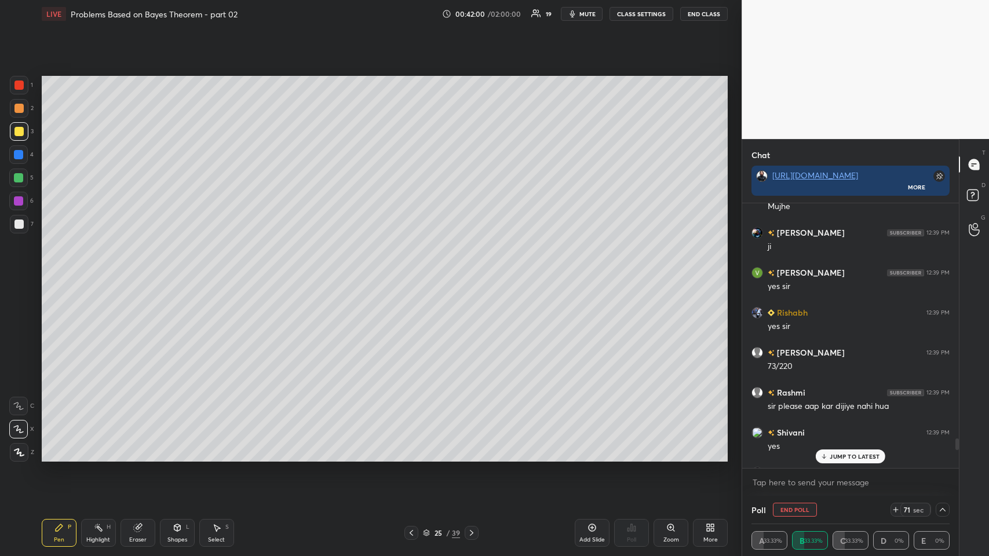
scroll to position [5479, 0]
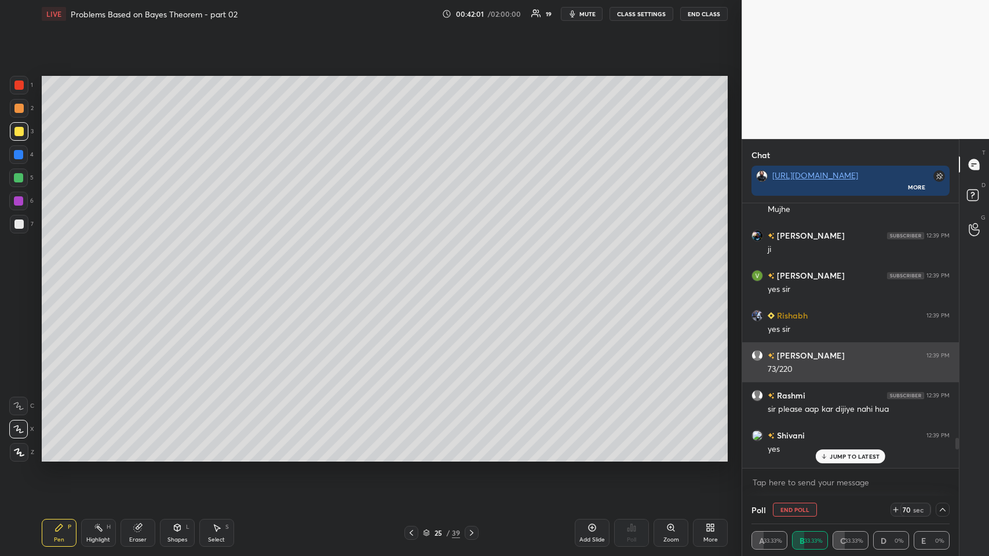
click at [415, 272] on div "73/220" at bounding box center [859, 370] width 182 height 12
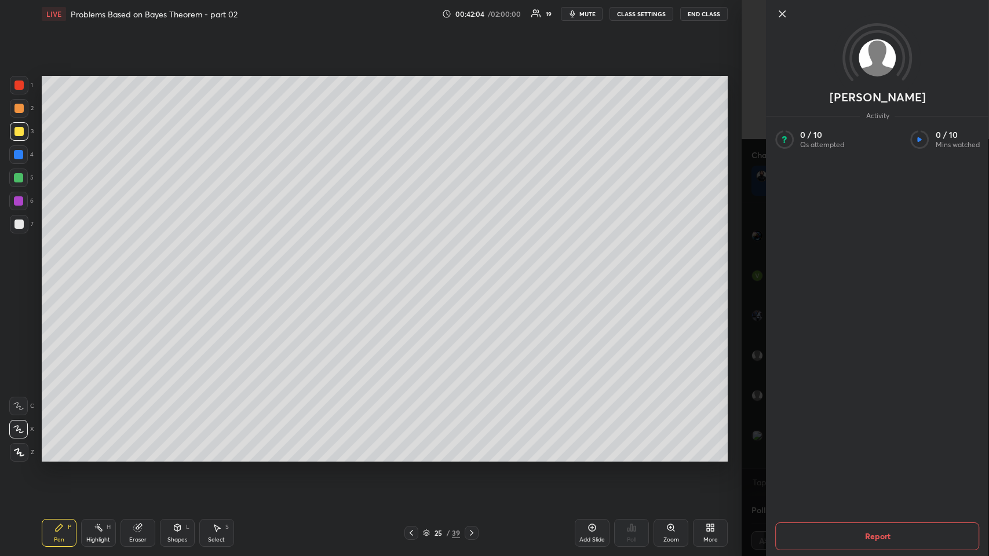
click at [415, 272] on button "Report" at bounding box center [878, 537] width 204 height 28
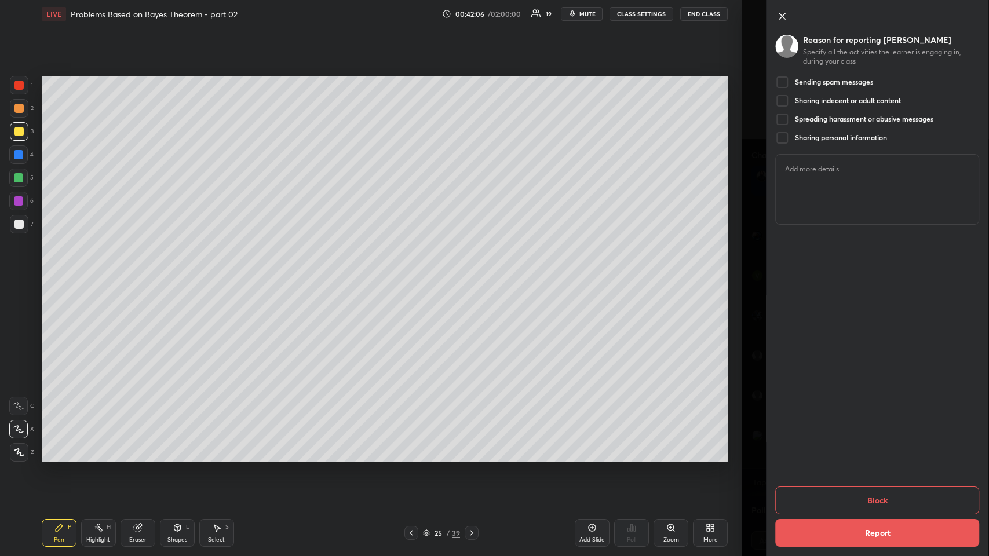
click at [415, 78] on div at bounding box center [783, 82] width 14 height 14
click at [415, 187] on textarea at bounding box center [877, 190] width 203 height 70
type textarea "block this person"
click at [415, 100] on div at bounding box center [783, 101] width 14 height 14
click at [415, 111] on div "Sending spam messages Sharing indecent or adult content Spreading harassment or…" at bounding box center [878, 112] width 204 height 74
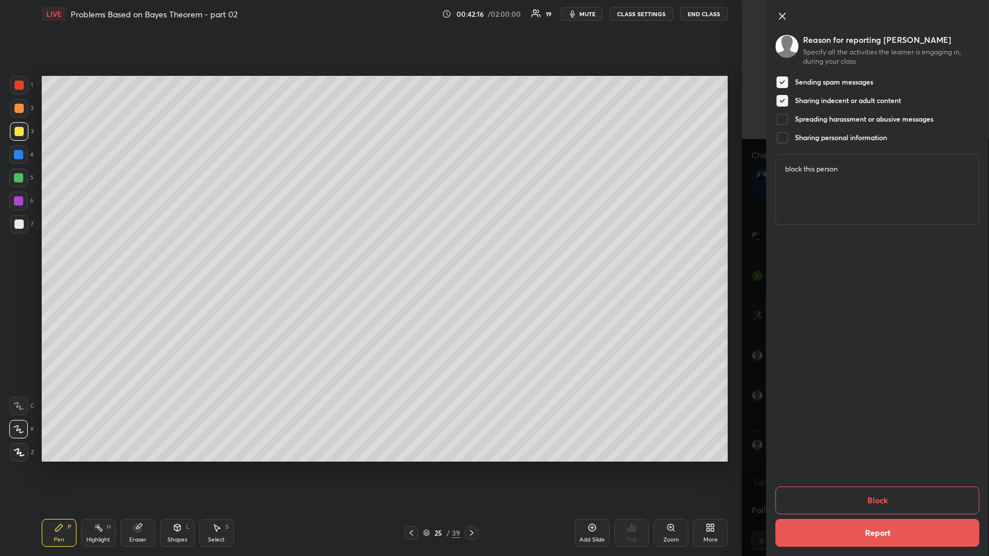
click at [415, 134] on div at bounding box center [783, 138] width 14 height 14
click at [415, 122] on div at bounding box center [783, 119] width 14 height 14
click at [415, 272] on button "Block" at bounding box center [878, 501] width 204 height 28
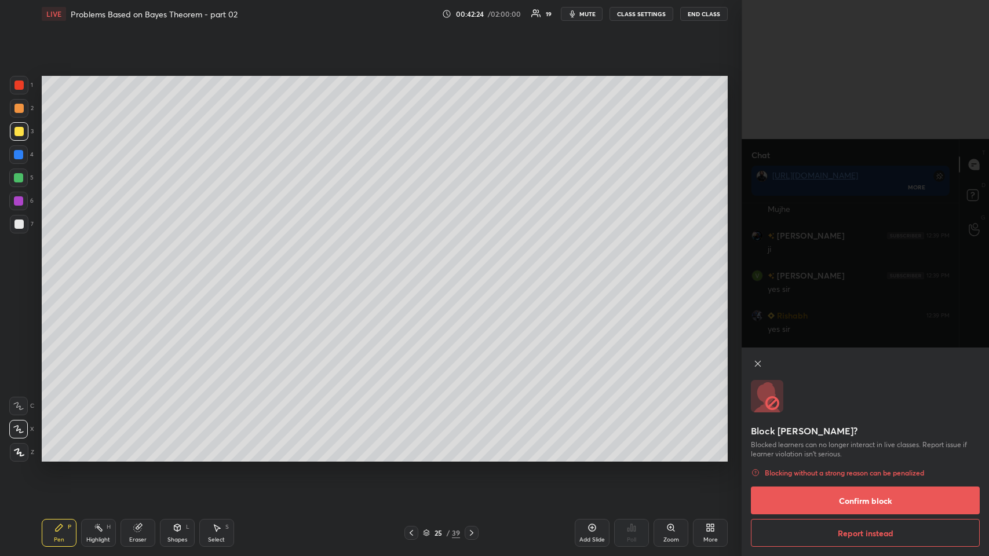
click at [415, 272] on button "Confirm block" at bounding box center [865, 501] width 229 height 28
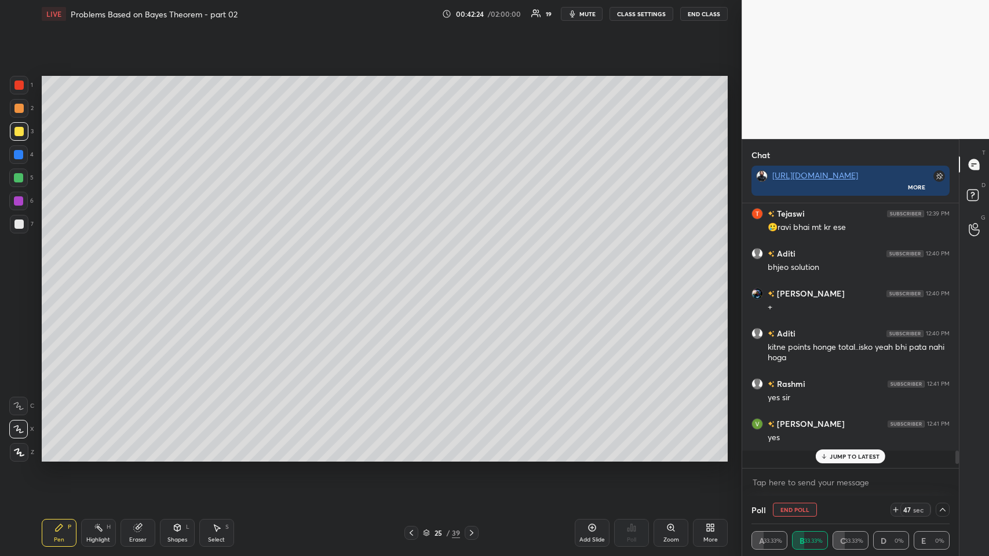
scroll to position [4810, 0]
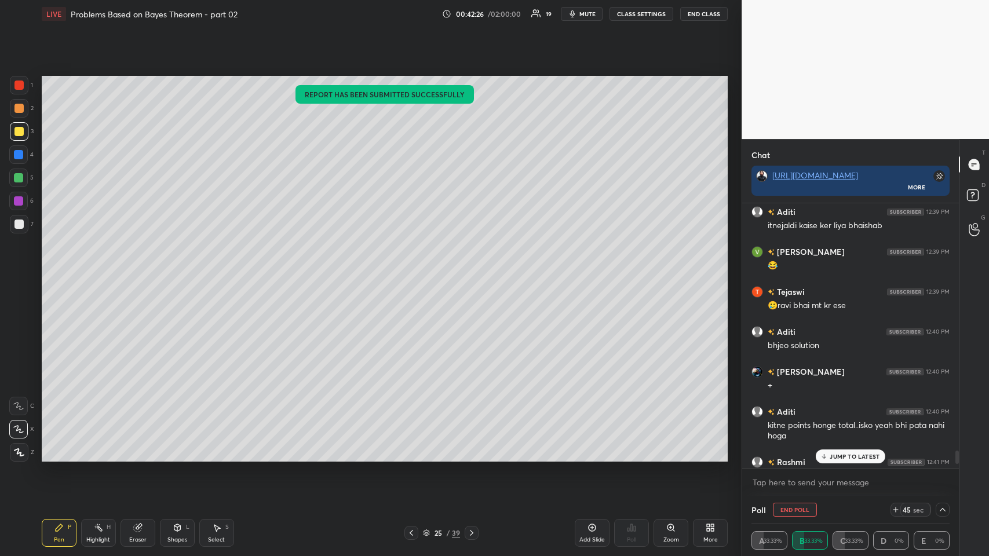
click at [415, 272] on div "JUMP TO LATEST" at bounding box center [851, 457] width 70 height 14
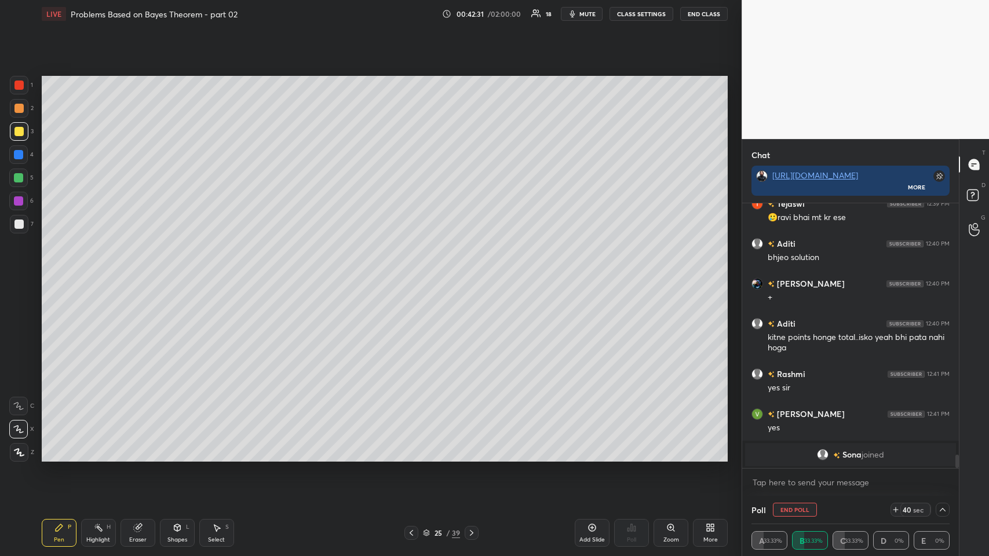
click at [172, 272] on div "Shapes L" at bounding box center [177, 533] width 35 height 28
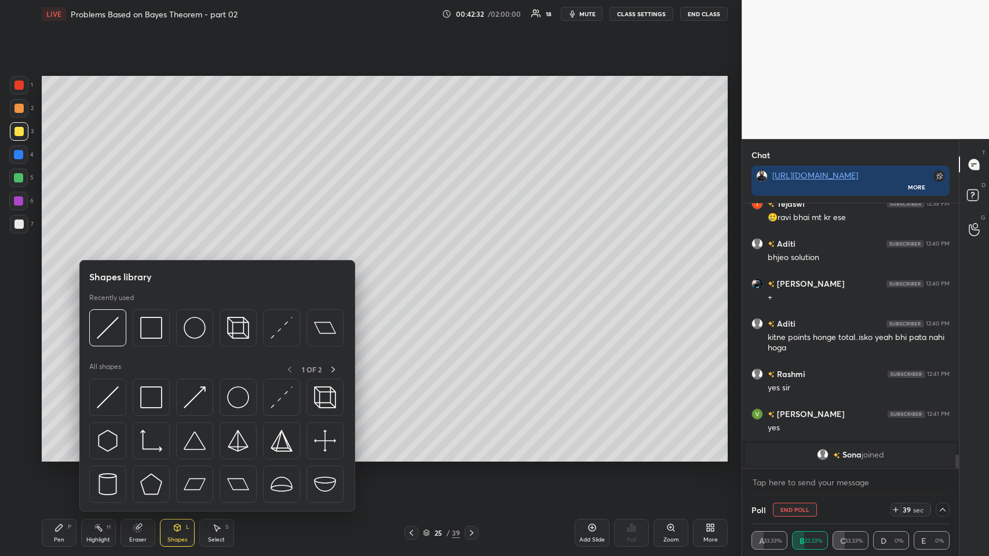
click at [56, 272] on icon at bounding box center [59, 528] width 7 height 7
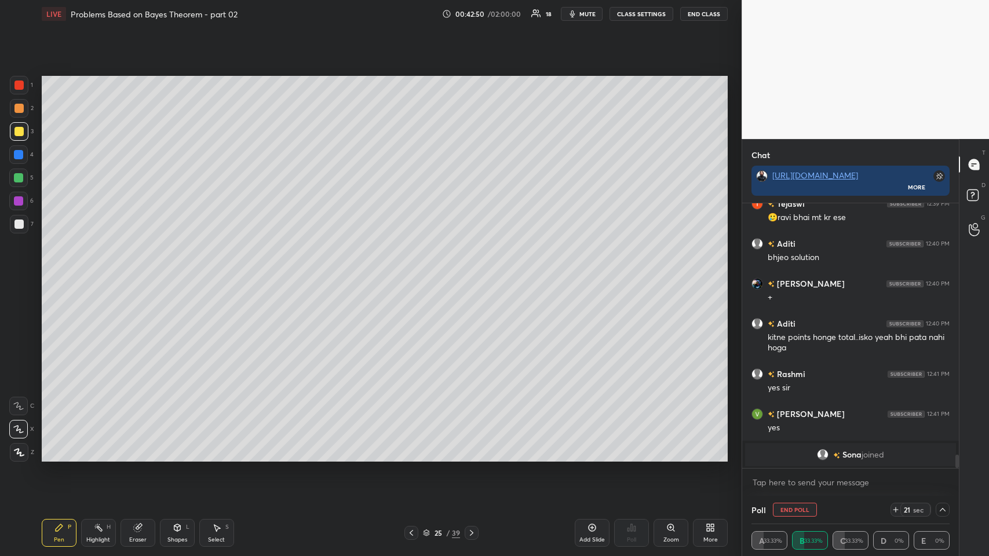
click at [37, 272] on div "LIVE Problems Based on Bayes Theorem - part 02 00:42:50 / 02:00:00 18 mute CLAS…" at bounding box center [385, 278] width 696 height 556
click at [17, 224] on div at bounding box center [18, 224] width 9 height 9
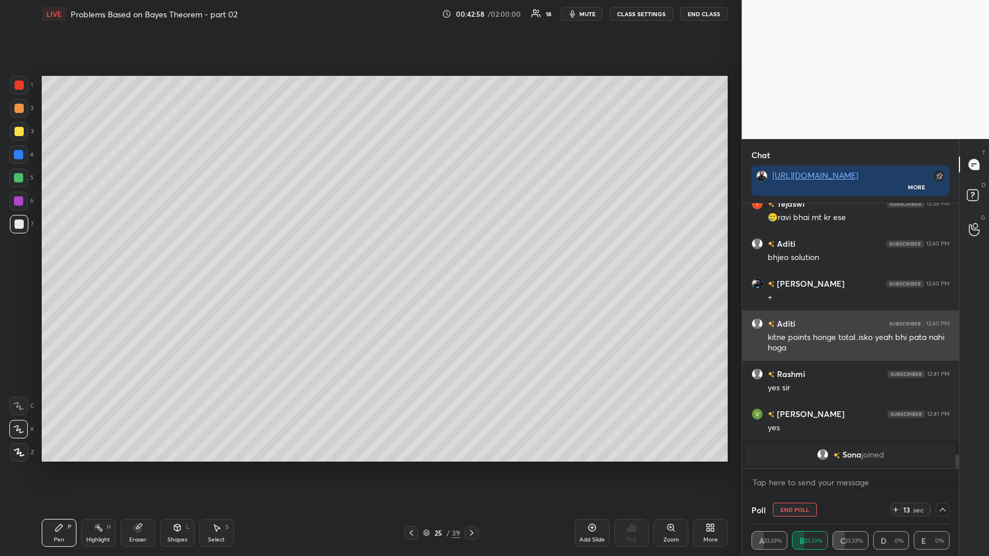
scroll to position [4939, 0]
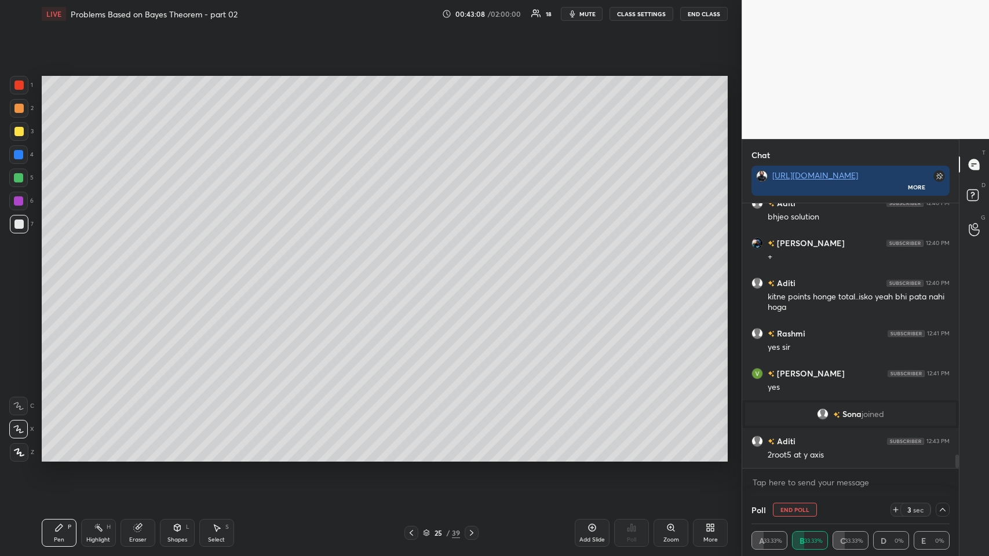
click at [145, 272] on div "Eraser" at bounding box center [138, 533] width 35 height 28
click at [56, 272] on icon at bounding box center [58, 527] width 9 height 9
click at [24, 108] on div at bounding box center [19, 108] width 19 height 19
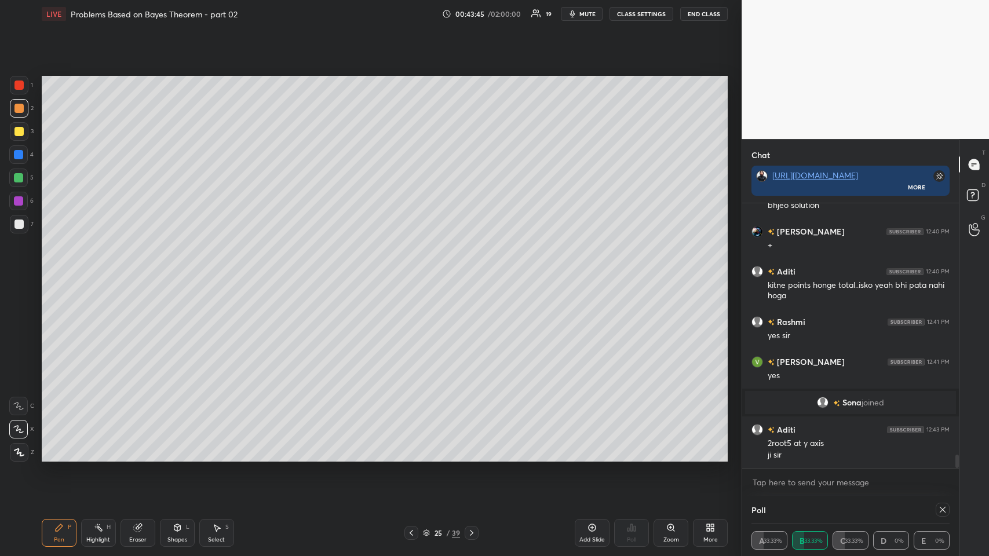
click at [16, 132] on div at bounding box center [18, 131] width 9 height 9
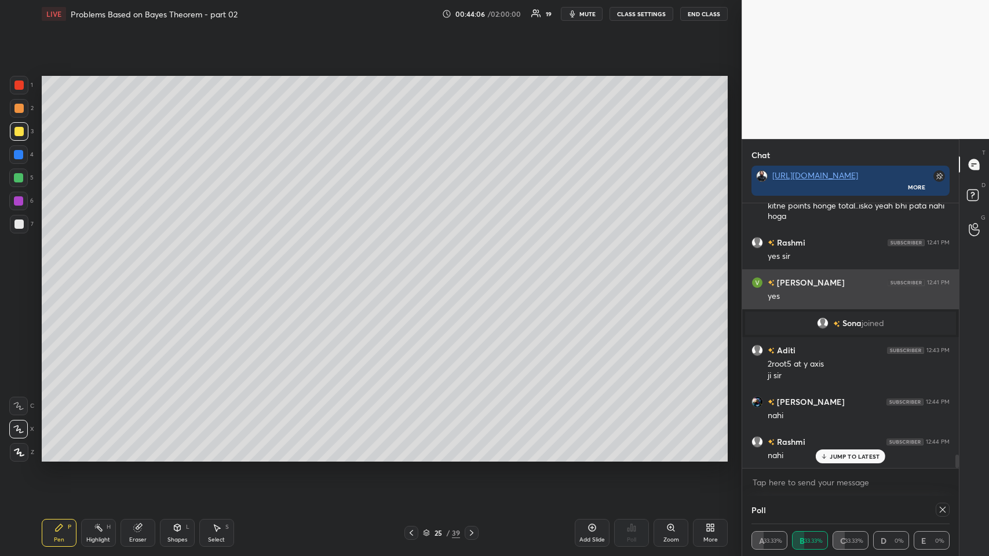
scroll to position [5070, 0]
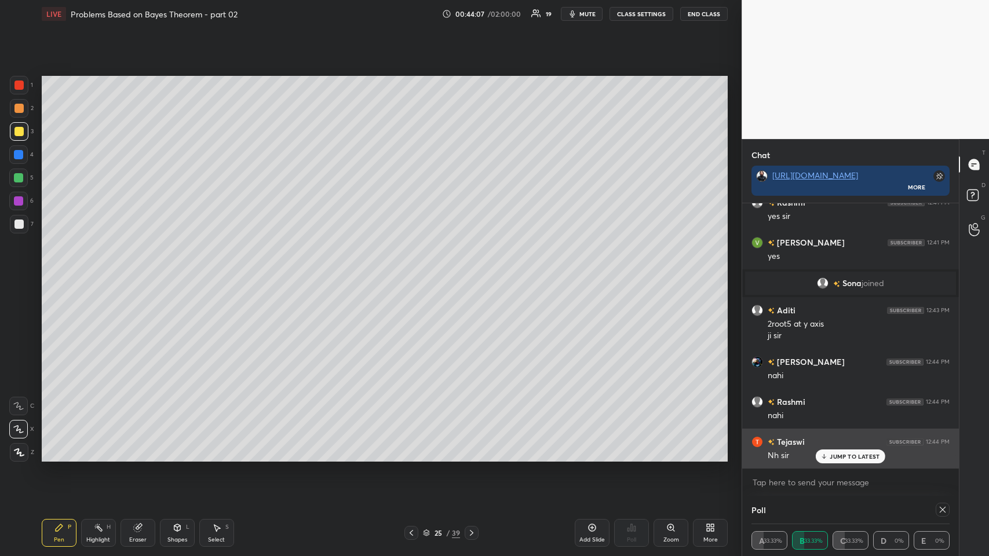
click at [415, 272] on p "JUMP TO LATEST" at bounding box center [855, 456] width 50 height 7
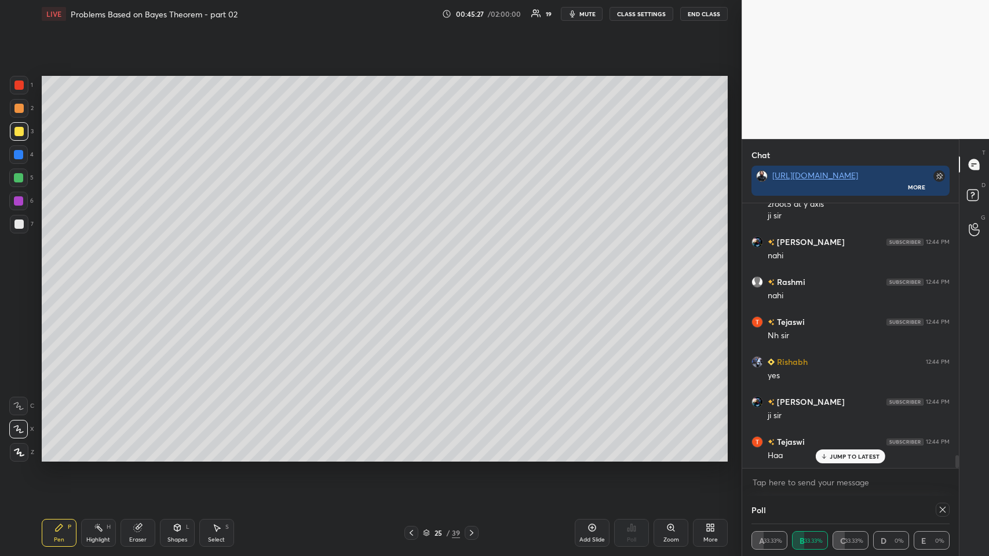
scroll to position [5230, 0]
click at [415, 272] on p "JUMP TO LATEST" at bounding box center [855, 456] width 50 height 7
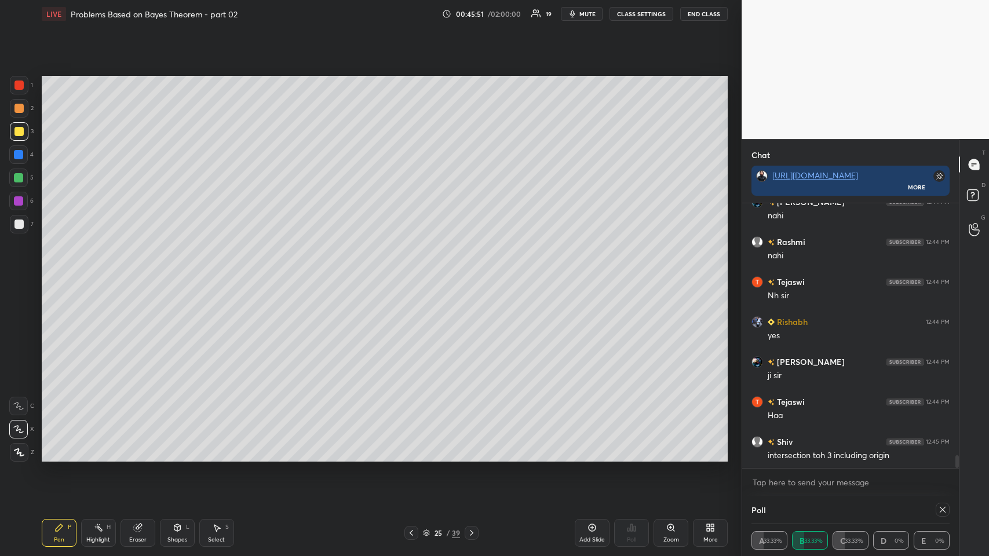
click at [415, 272] on div "Add Slide" at bounding box center [592, 533] width 35 height 28
click at [175, 272] on icon at bounding box center [177, 527] width 9 height 9
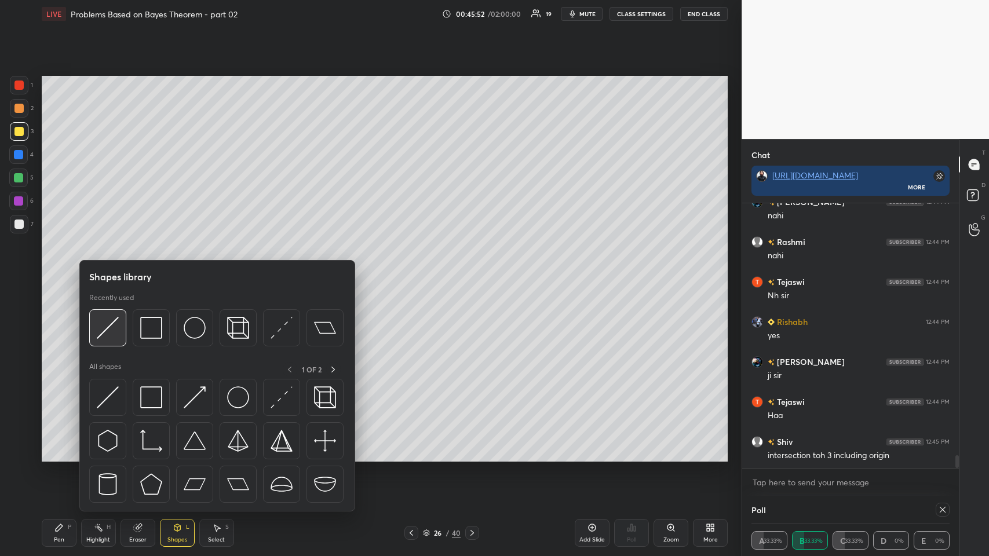
click at [108, 272] on img at bounding box center [108, 328] width 22 height 22
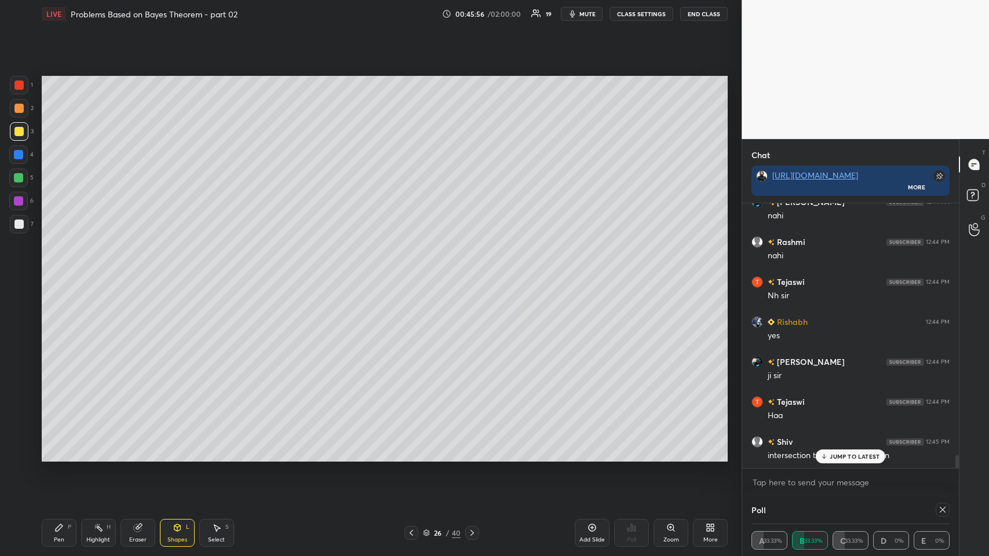
scroll to position [5270, 0]
click at [58, 272] on div "Pen P" at bounding box center [59, 533] width 35 height 28
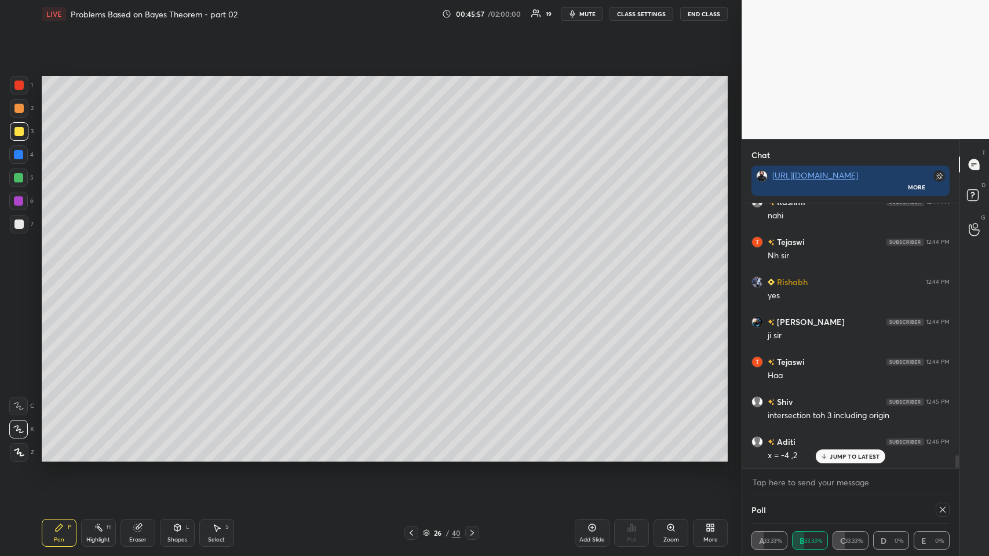
click at [166, 272] on div "Shapes L" at bounding box center [177, 533] width 35 height 28
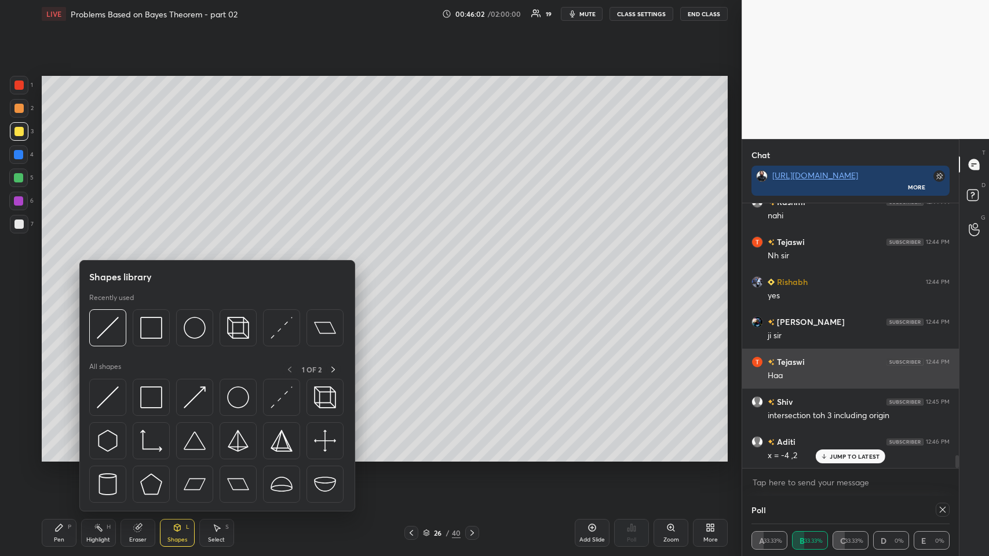
click at [238, 272] on img at bounding box center [238, 398] width 22 height 22
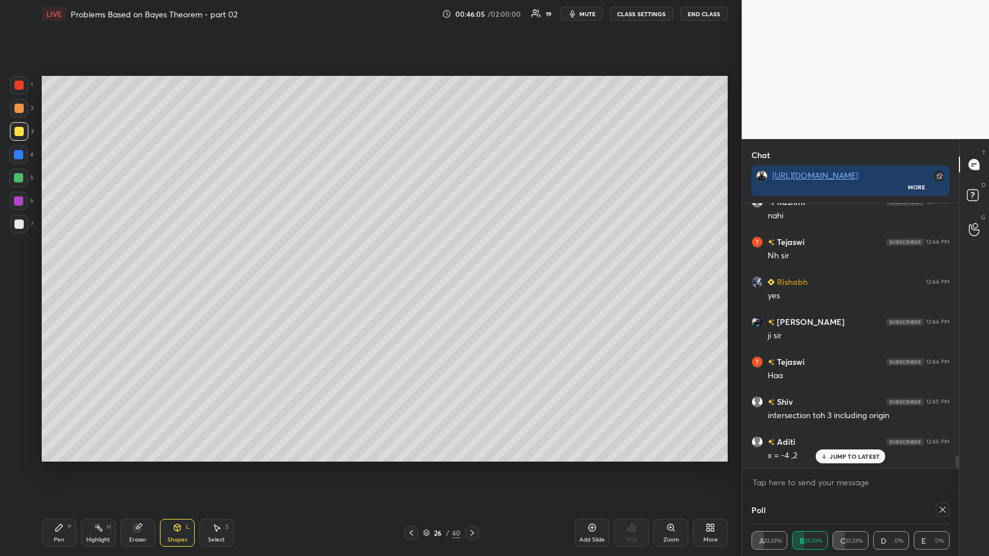
click at [174, 272] on div "Shapes L" at bounding box center [177, 533] width 35 height 28
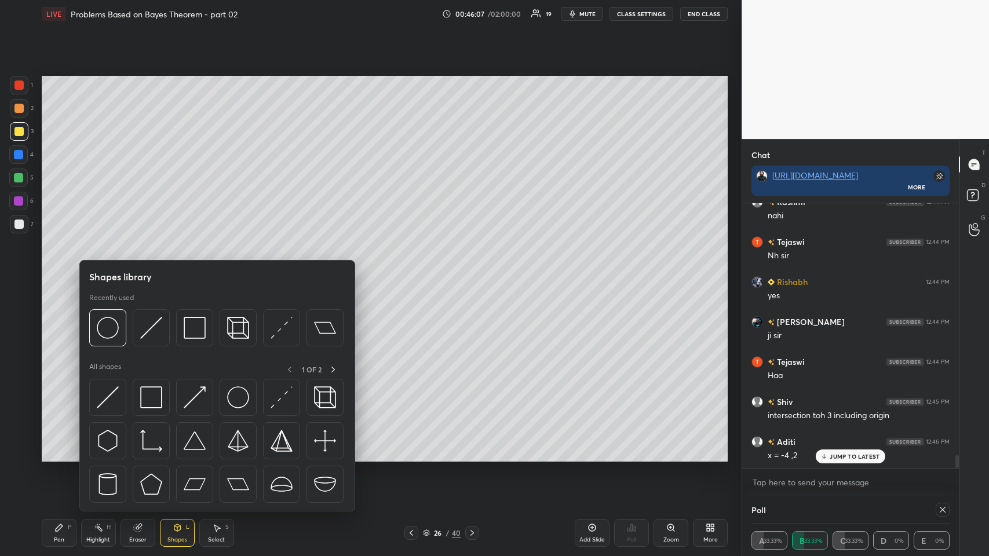
click at [63, 272] on icon at bounding box center [58, 527] width 9 height 9
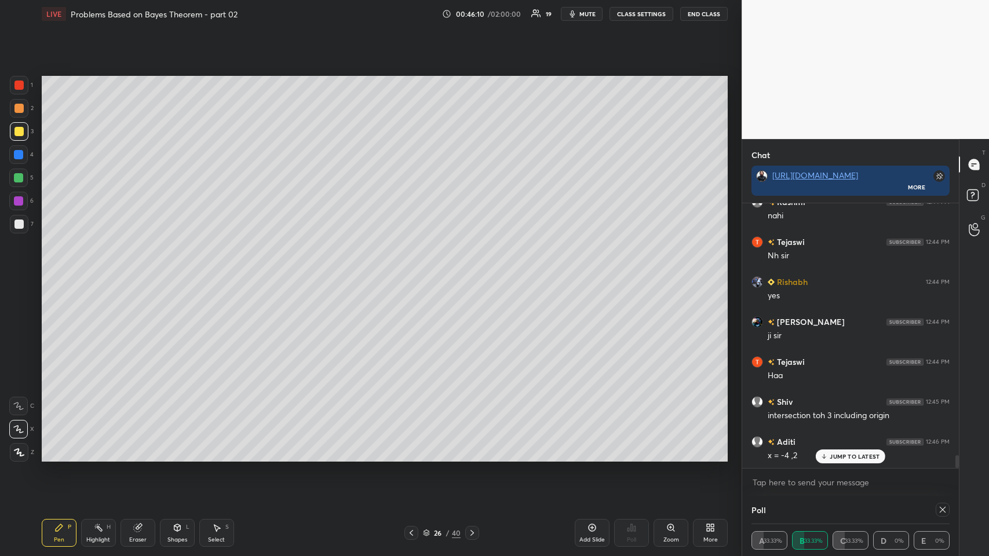
scroll to position [5310, 0]
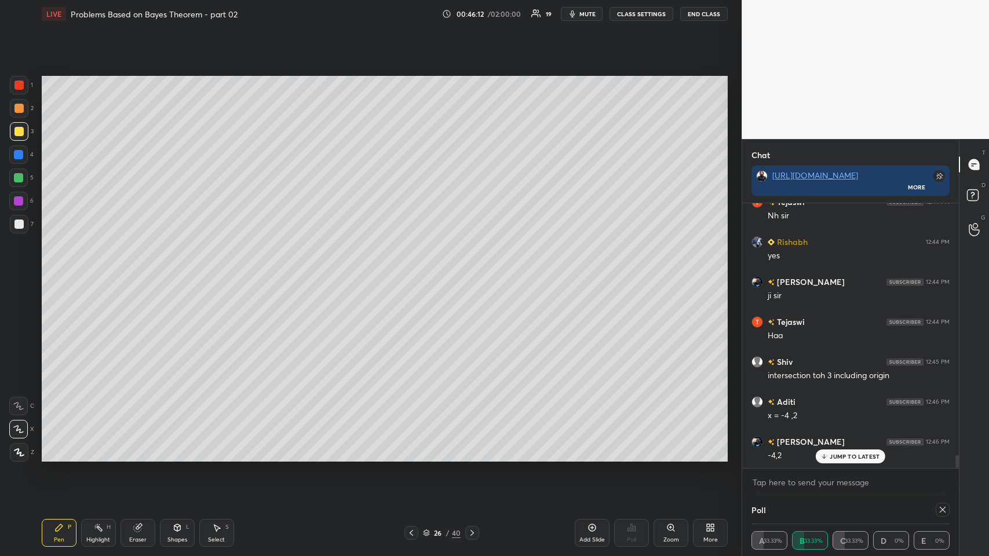
click at [177, 272] on div "Shapes L" at bounding box center [177, 533] width 35 height 28
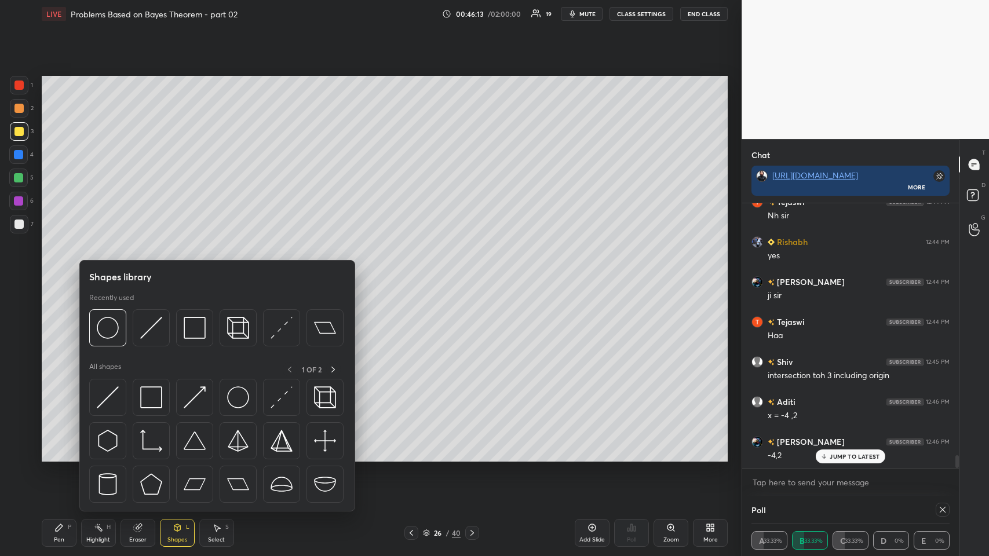
click at [54, 272] on div "Pen" at bounding box center [59, 540] width 10 height 6
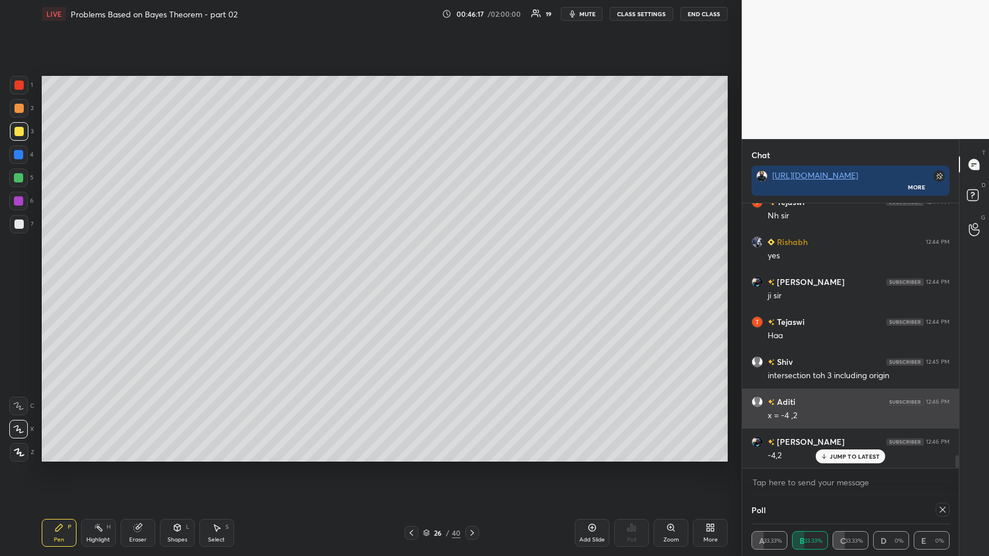
scroll to position [5350, 0]
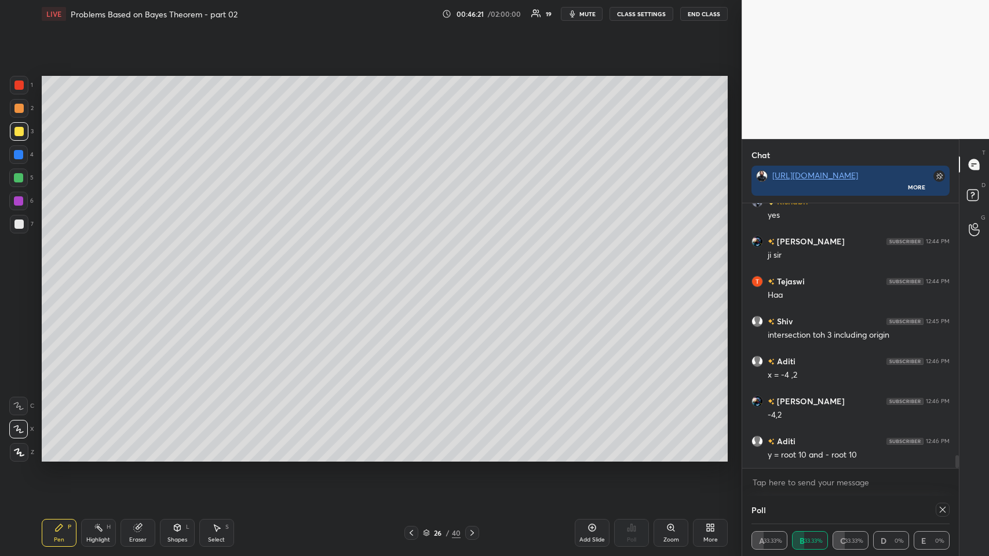
click at [132, 272] on div "Eraser" at bounding box center [138, 533] width 35 height 28
click at [53, 272] on div "Pen P" at bounding box center [59, 533] width 35 height 28
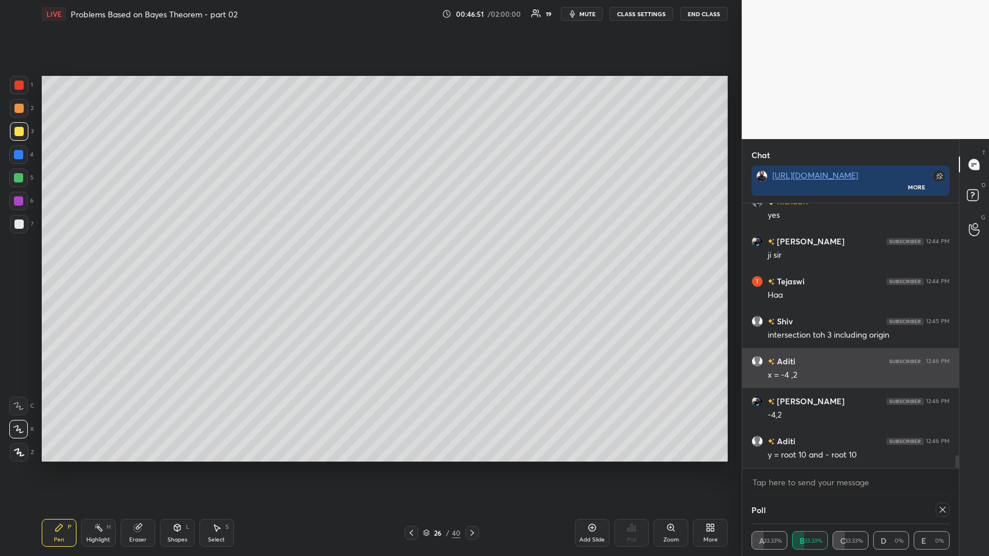
scroll to position [5390, 0]
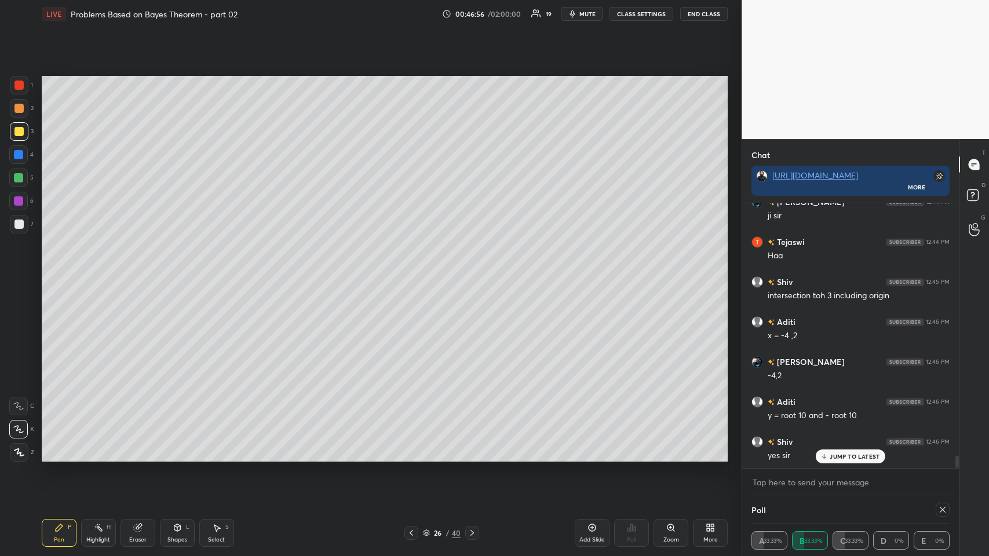
click at [415, 272] on icon at bounding box center [592, 527] width 9 height 9
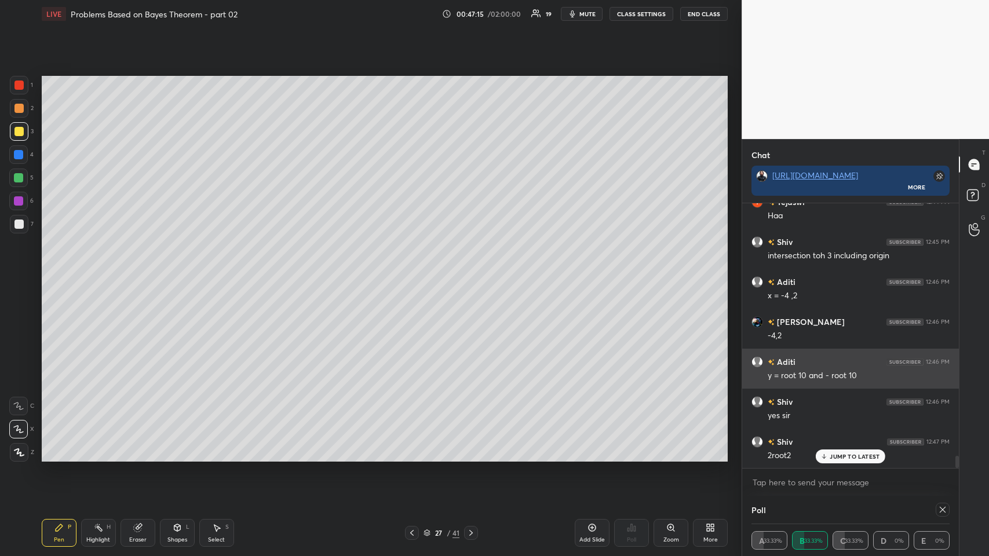
scroll to position [5470, 0]
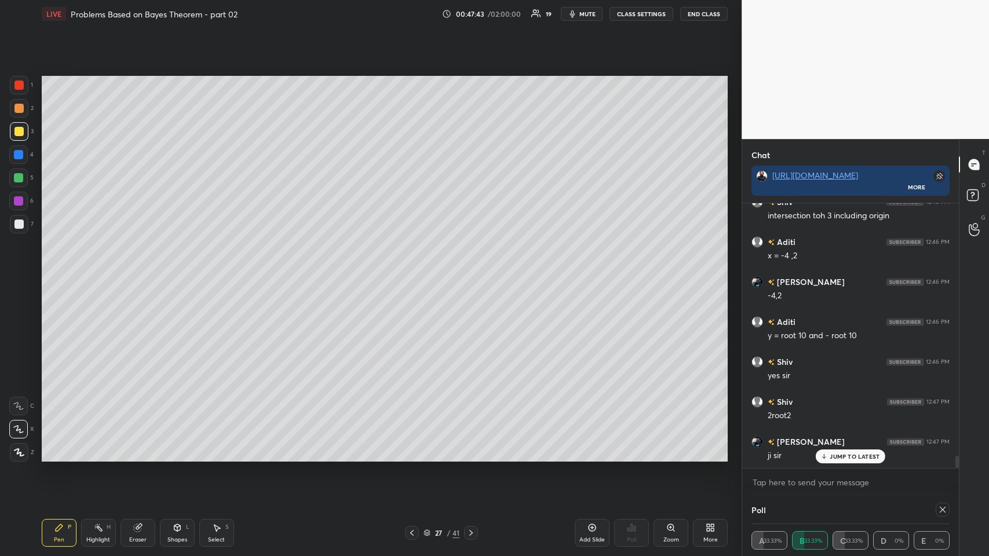
click at [16, 108] on div at bounding box center [18, 108] width 9 height 9
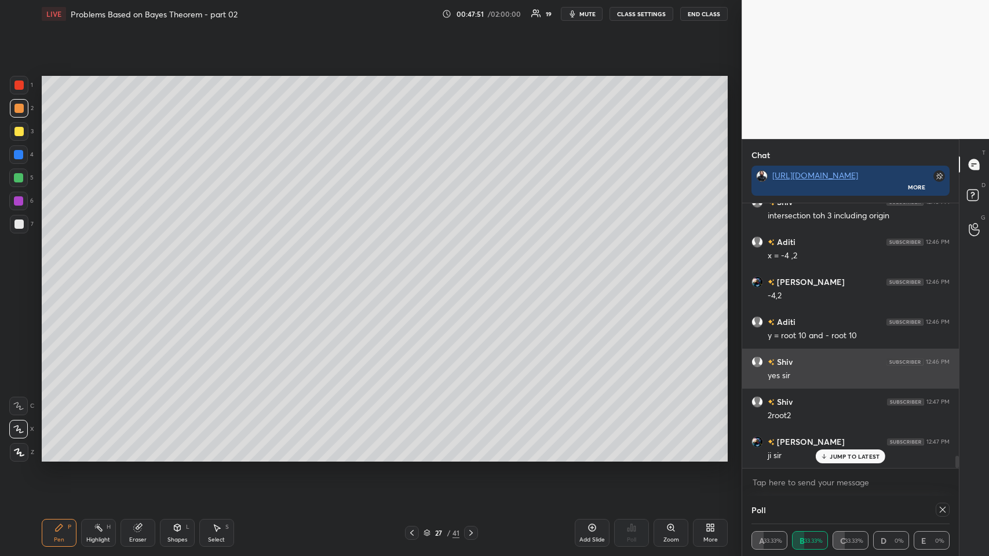
scroll to position [5510, 0]
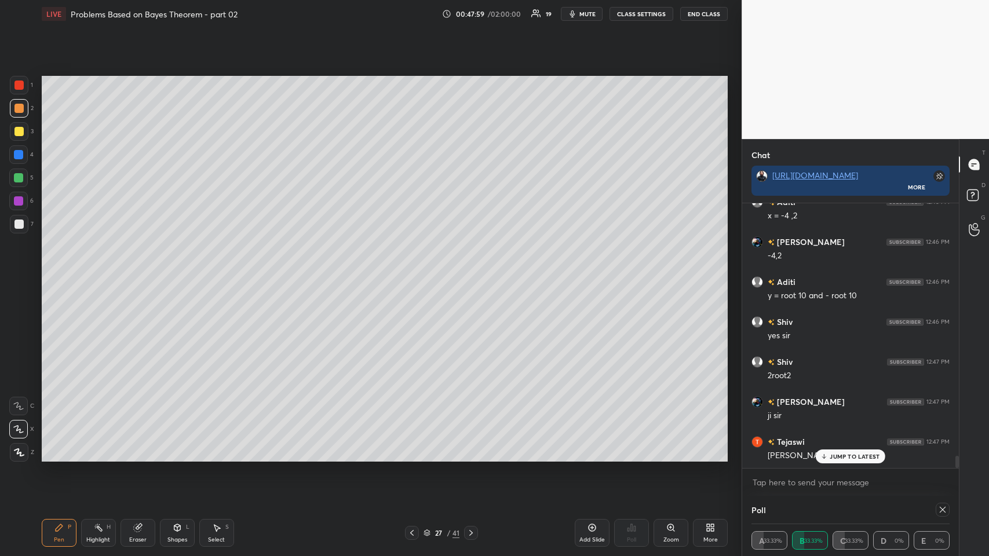
click at [133, 272] on icon at bounding box center [137, 527] width 9 height 9
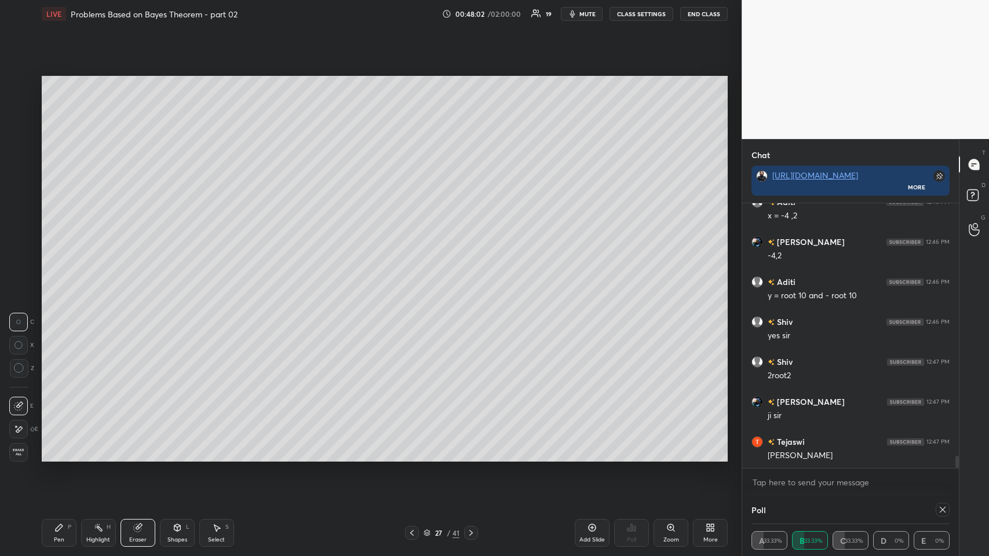
scroll to position [5550, 0]
click at [56, 272] on icon at bounding box center [58, 527] width 9 height 9
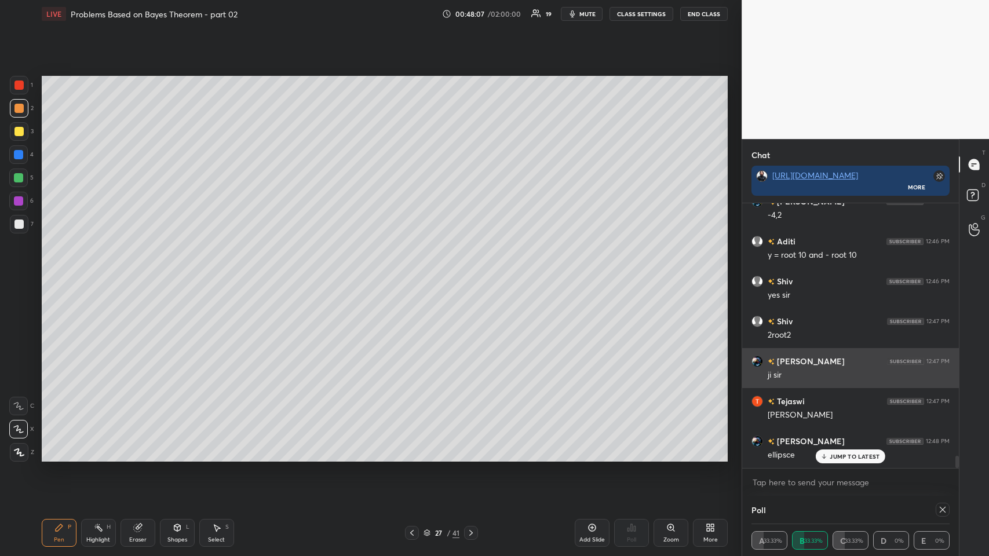
scroll to position [5577, 0]
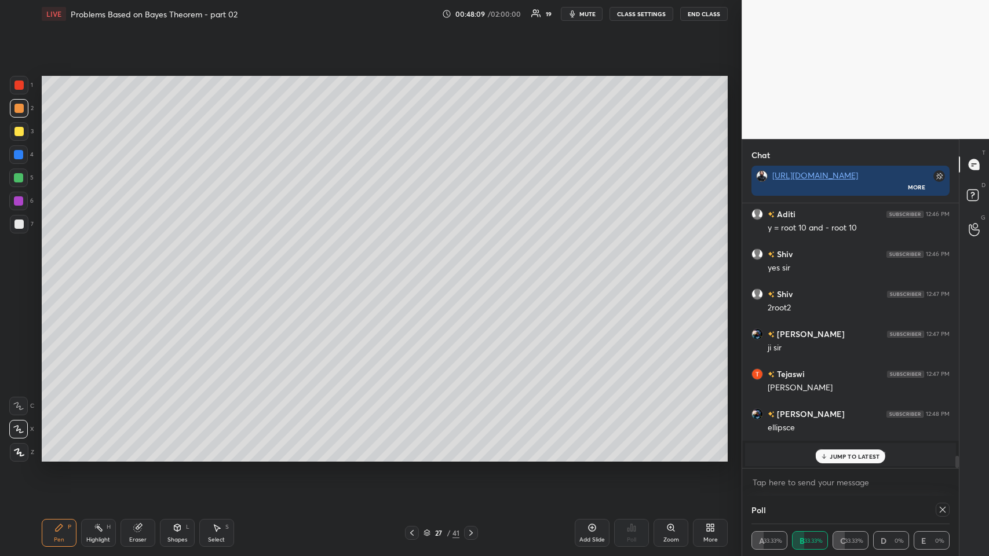
click at [415, 272] on div "JUMP TO LATEST" at bounding box center [851, 457] width 70 height 14
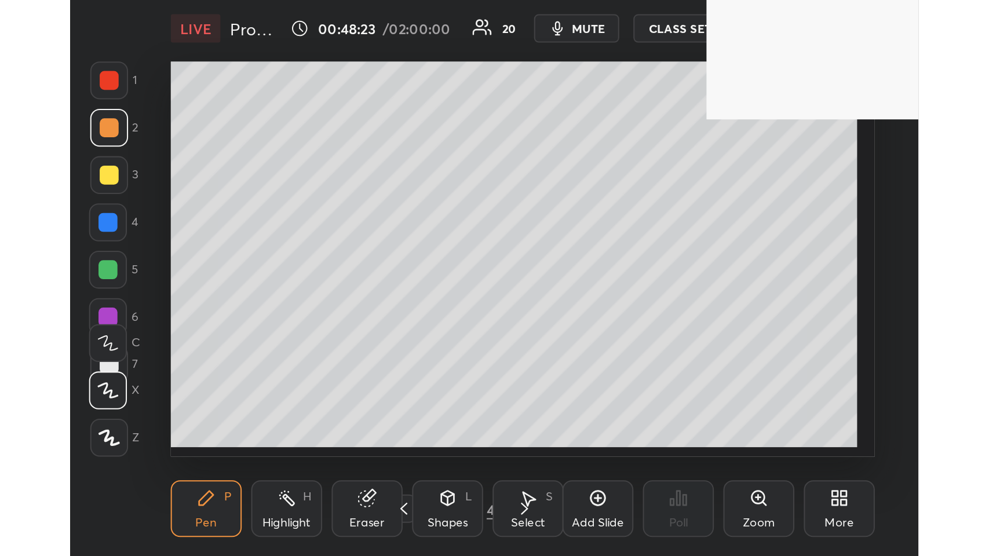
scroll to position [198, 369]
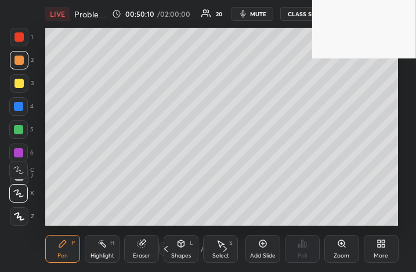
click at [384, 253] on div "More" at bounding box center [380, 256] width 14 height 6
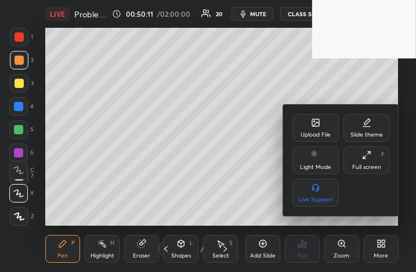
click at [366, 160] on div "Full screen F" at bounding box center [366, 161] width 46 height 28
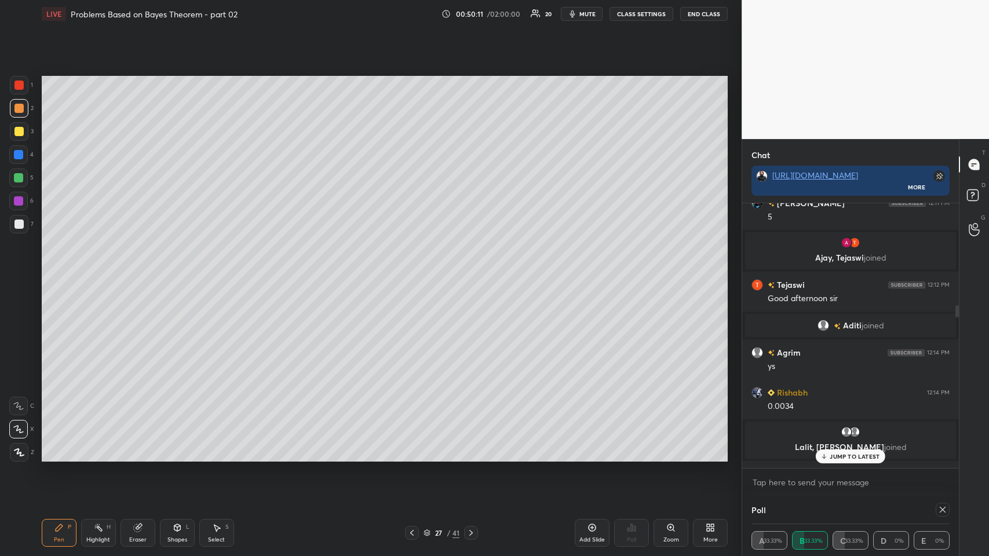
scroll to position [57483, 57269]
click at [415, 272] on p "JUMP TO LATEST" at bounding box center [855, 456] width 50 height 7
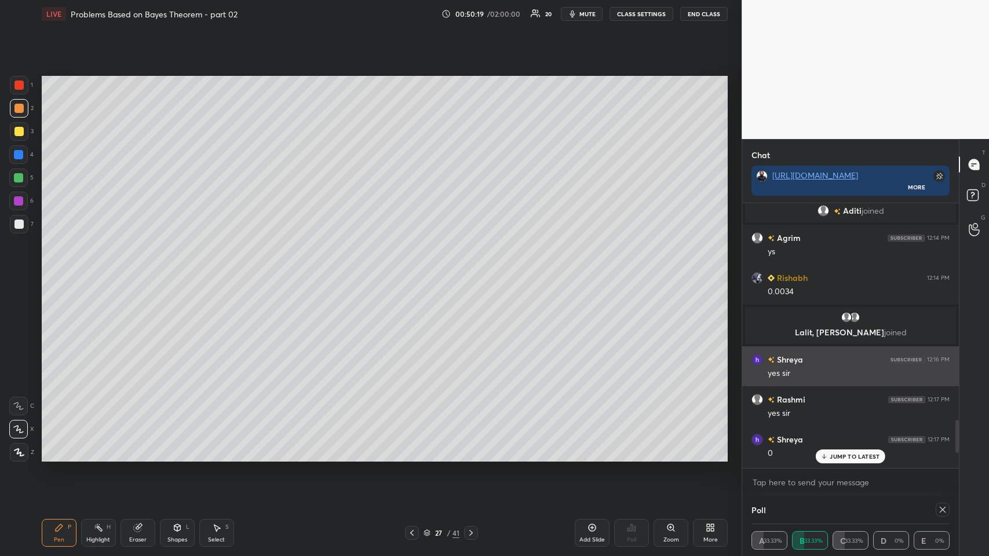
scroll to position [1746, 0]
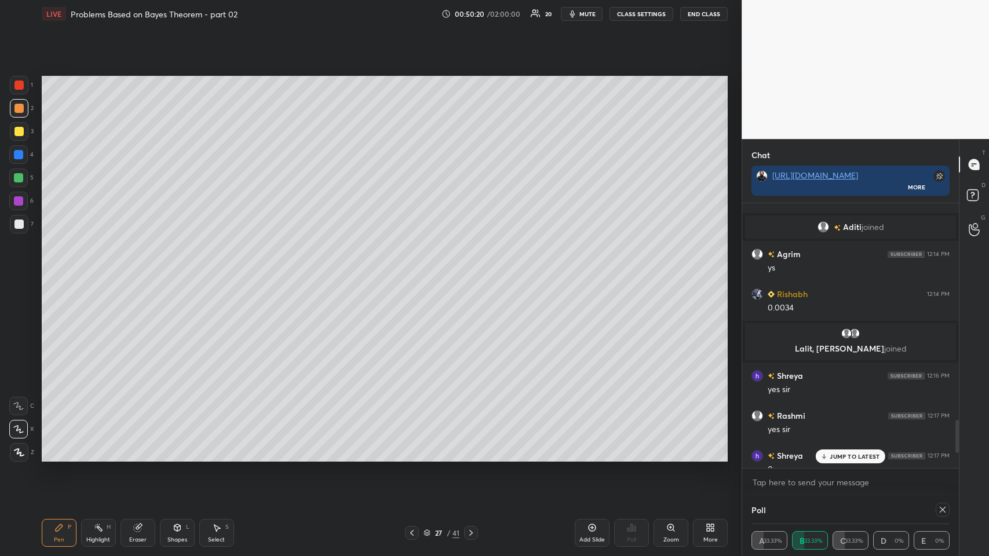
click at [415, 272] on p "JUMP TO LATEST" at bounding box center [855, 456] width 50 height 7
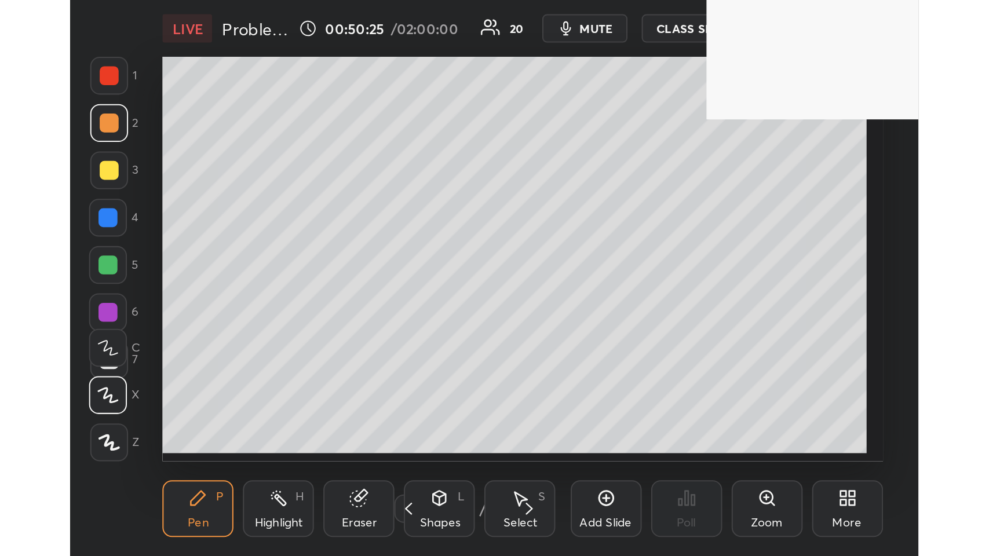
scroll to position [198, 369]
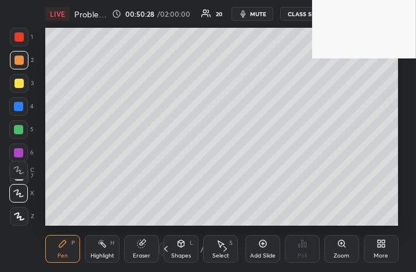
click at [390, 248] on div "More" at bounding box center [380, 249] width 35 height 28
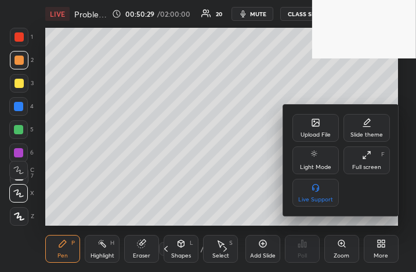
click at [372, 158] on div "Full screen F" at bounding box center [366, 161] width 46 height 28
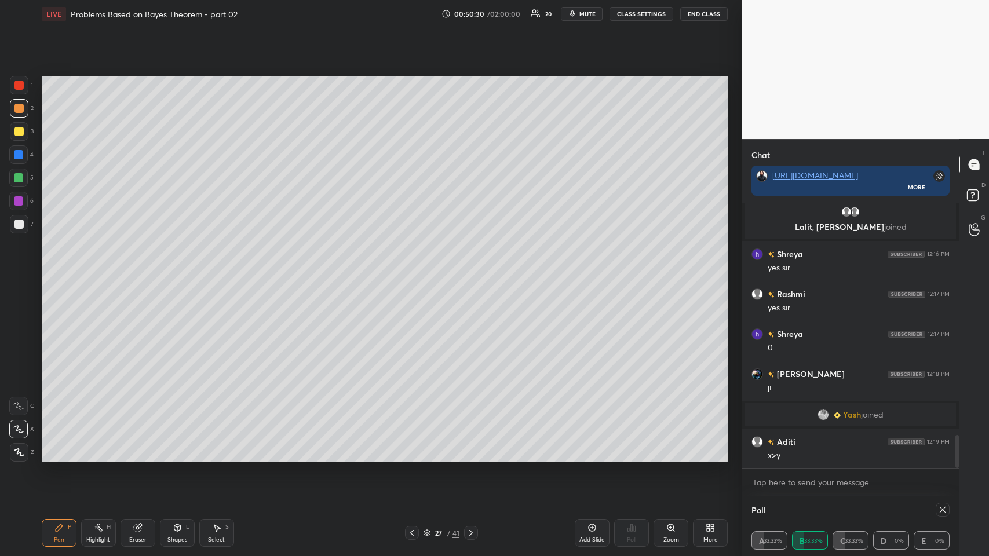
scroll to position [57483, 57269]
click at [415, 272] on div at bounding box center [943, 510] width 14 height 14
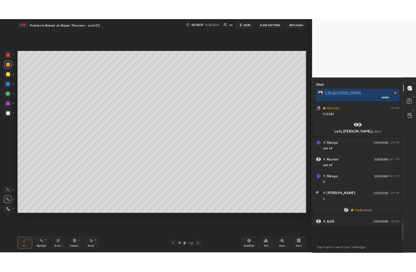
scroll to position [225, 213]
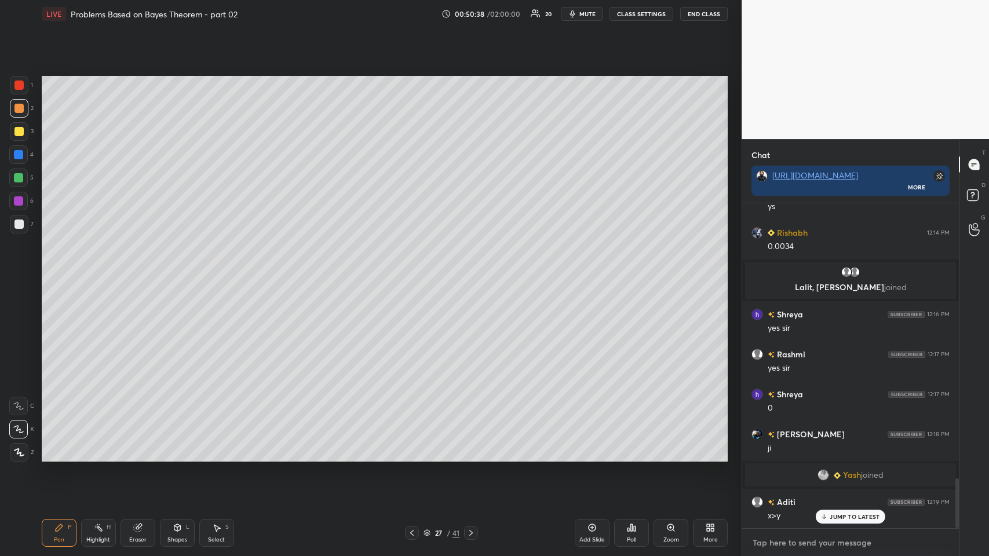
click at [415, 272] on textarea at bounding box center [851, 543] width 198 height 19
click at [415, 272] on p "JUMP TO LATEST" at bounding box center [855, 517] width 50 height 7
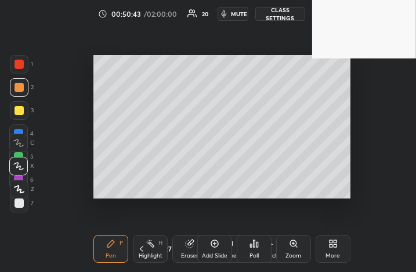
scroll to position [198, 274]
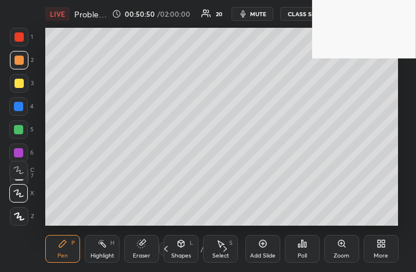
click at [377, 237] on div "More" at bounding box center [380, 249] width 35 height 28
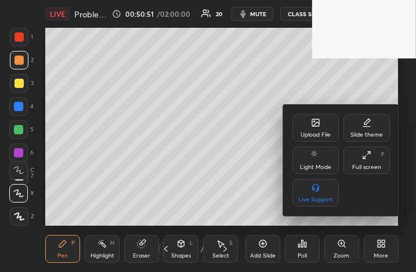
click at [371, 165] on div "Full screen" at bounding box center [366, 168] width 29 height 6
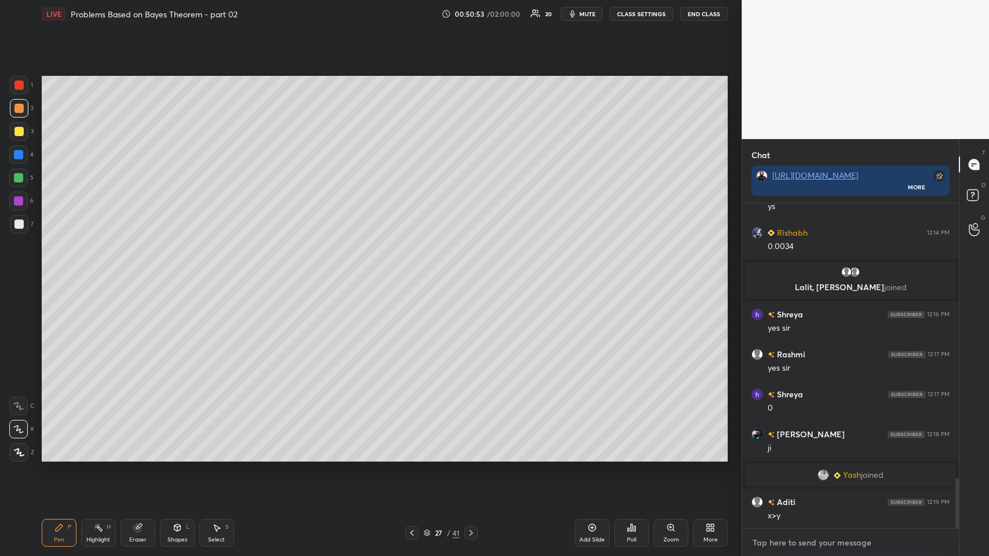
click at [415, 272] on textarea at bounding box center [851, 543] width 198 height 19
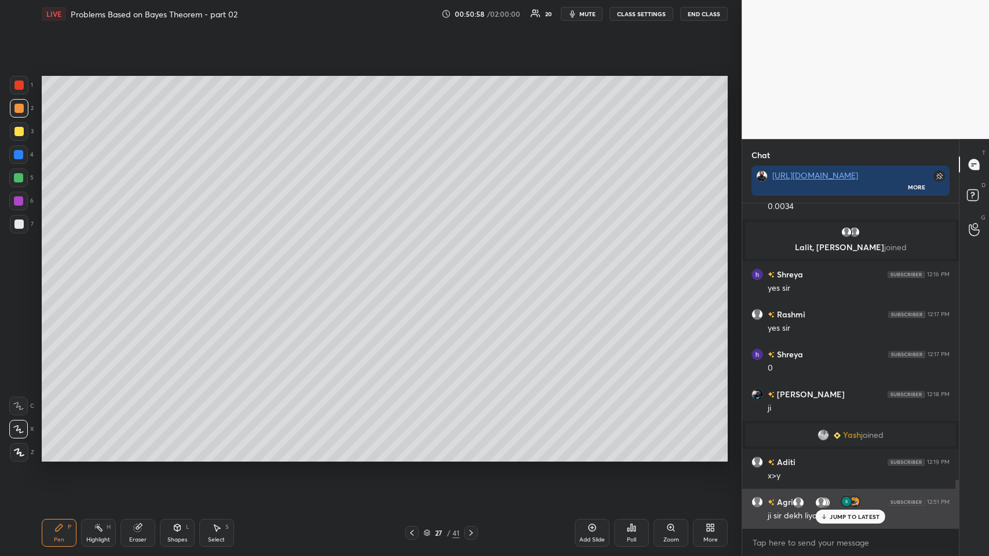
click at [415, 272] on div "[PERSON_NAME] 12:51 PM ji sir dekh liya" at bounding box center [851, 509] width 217 height 40
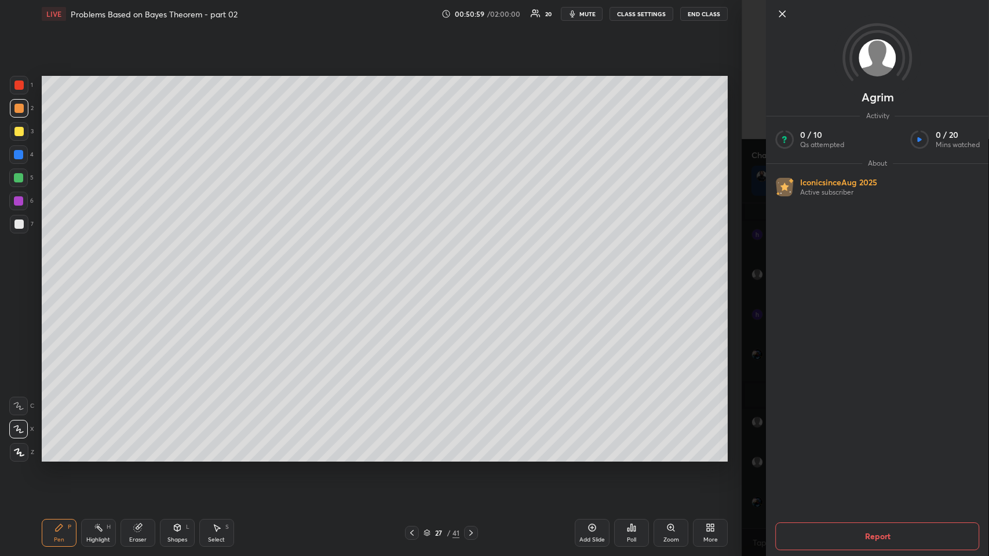
click at [415, 272] on div "[PERSON_NAME] Activity 0 / 10 Qs attempted 0 / 20 Mins watched About Iconic sin…" at bounding box center [866, 278] width 248 height 556
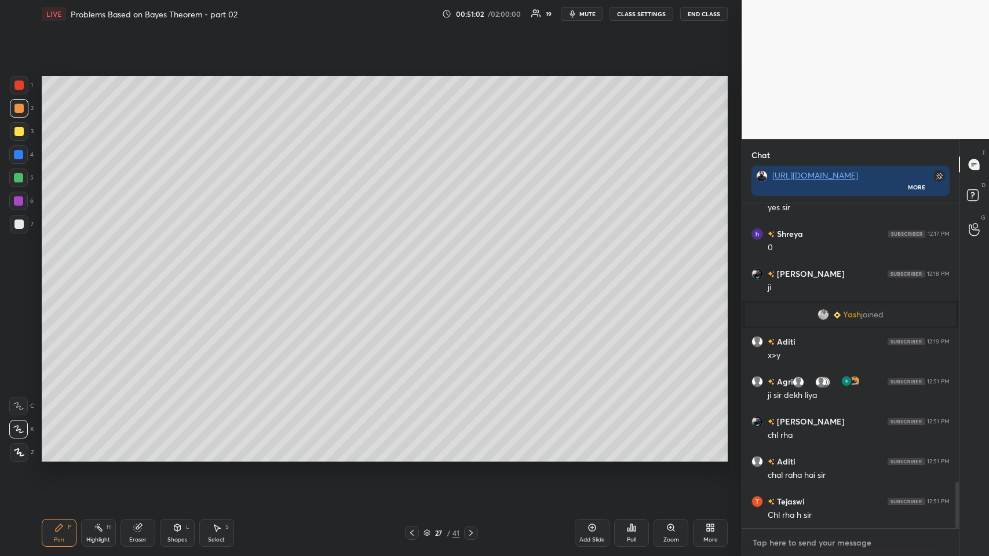
click at [415, 272] on textarea at bounding box center [851, 543] width 198 height 19
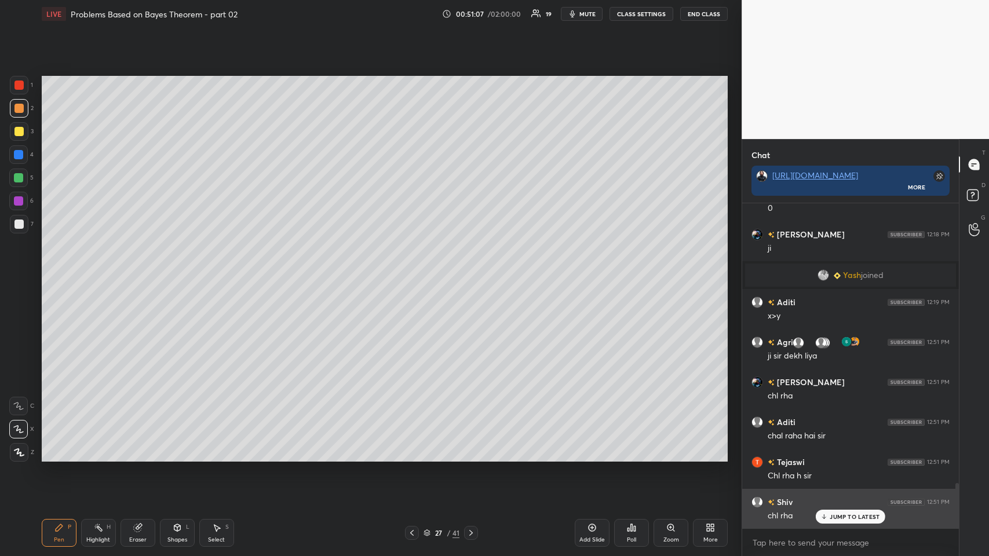
click at [415, 272] on p "JUMP TO LATEST" at bounding box center [855, 517] width 50 height 7
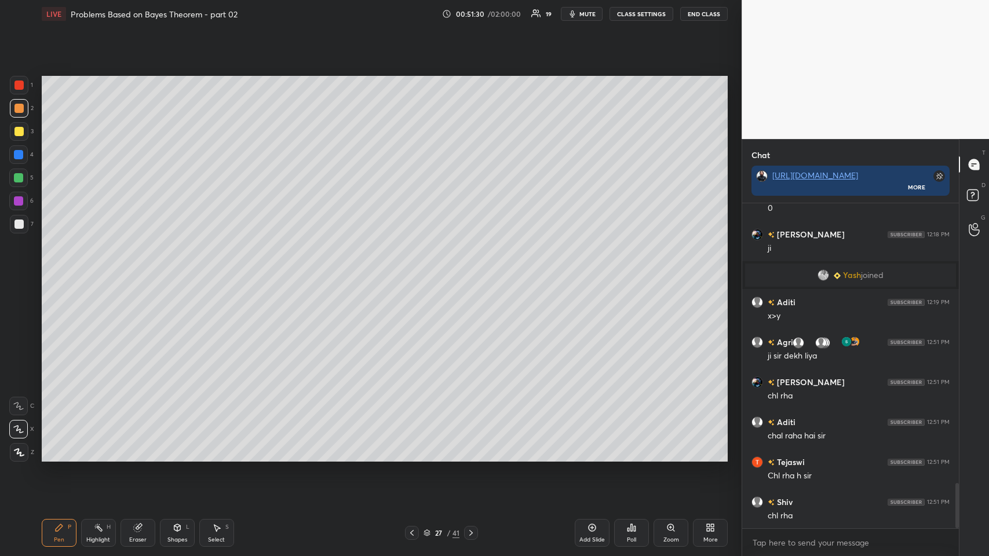
click at [415, 272] on div "Add Slide" at bounding box center [592, 533] width 35 height 28
click at [167, 272] on div "Shapes L" at bounding box center [177, 533] width 35 height 28
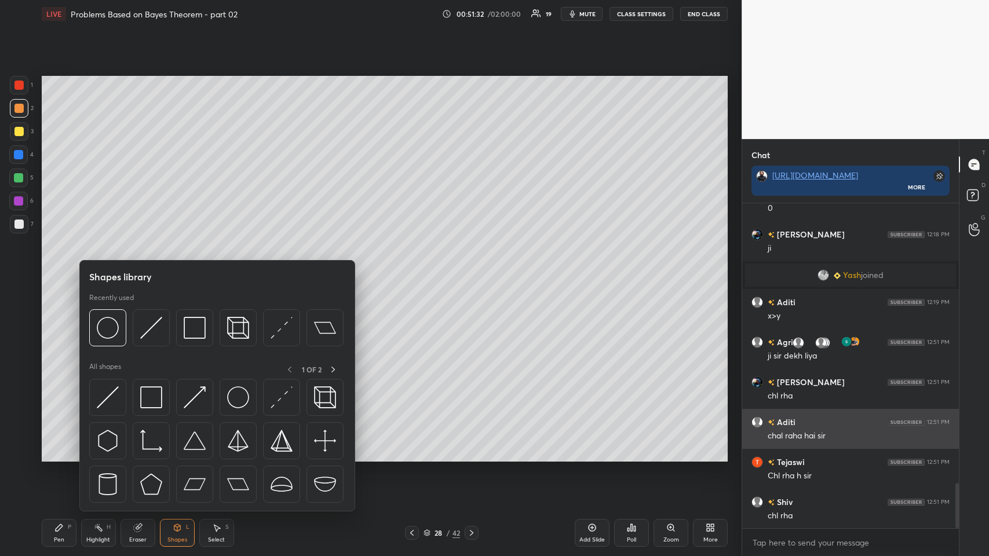
click at [145, 272] on img at bounding box center [151, 328] width 22 height 22
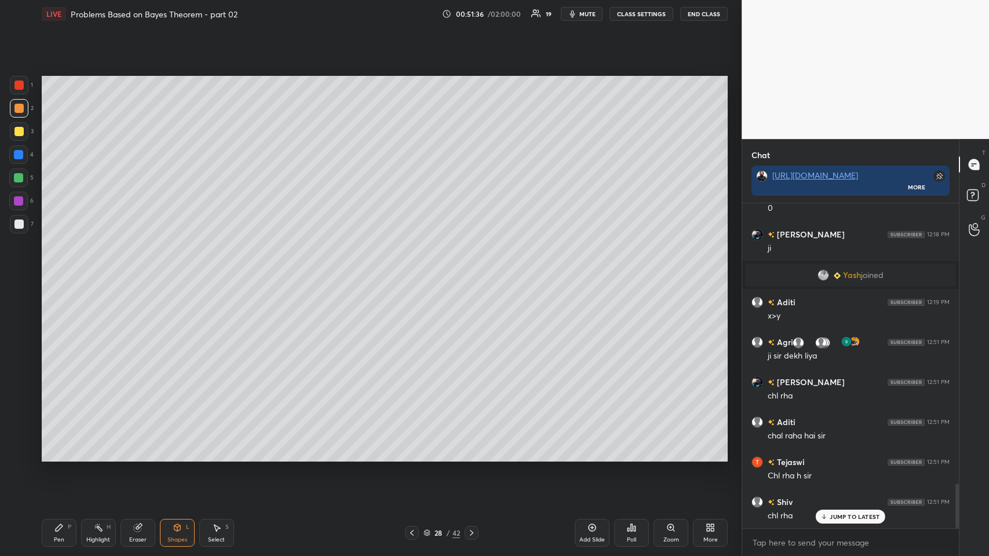
click at [173, 272] on div "Shapes L" at bounding box center [177, 533] width 35 height 28
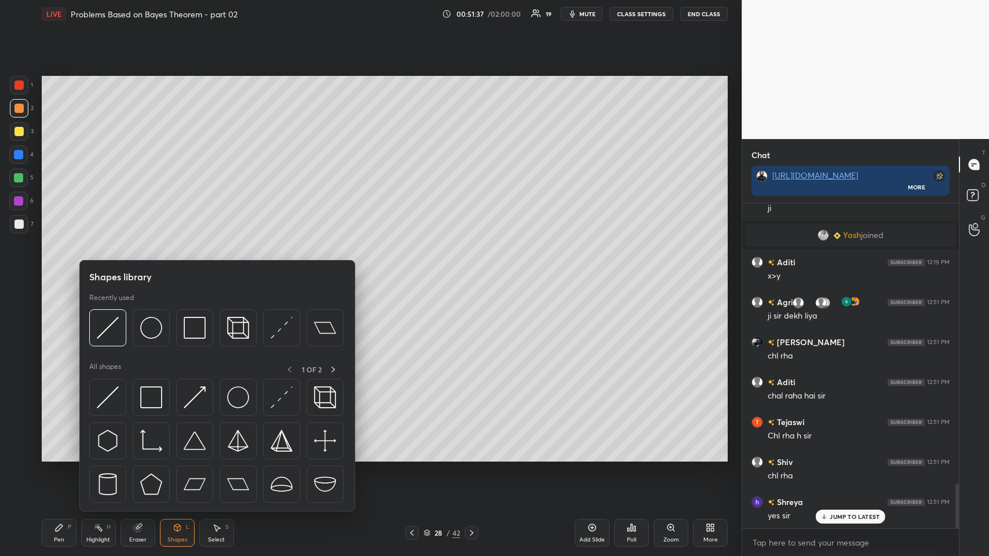
click at [68, 272] on div "Pen P" at bounding box center [59, 533] width 35 height 28
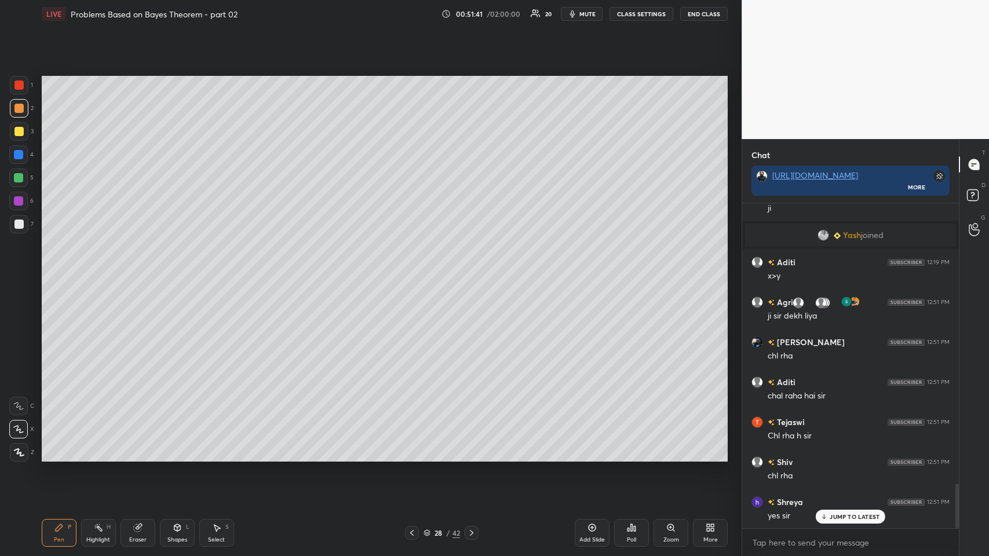
click at [138, 272] on div "Eraser" at bounding box center [138, 533] width 35 height 28
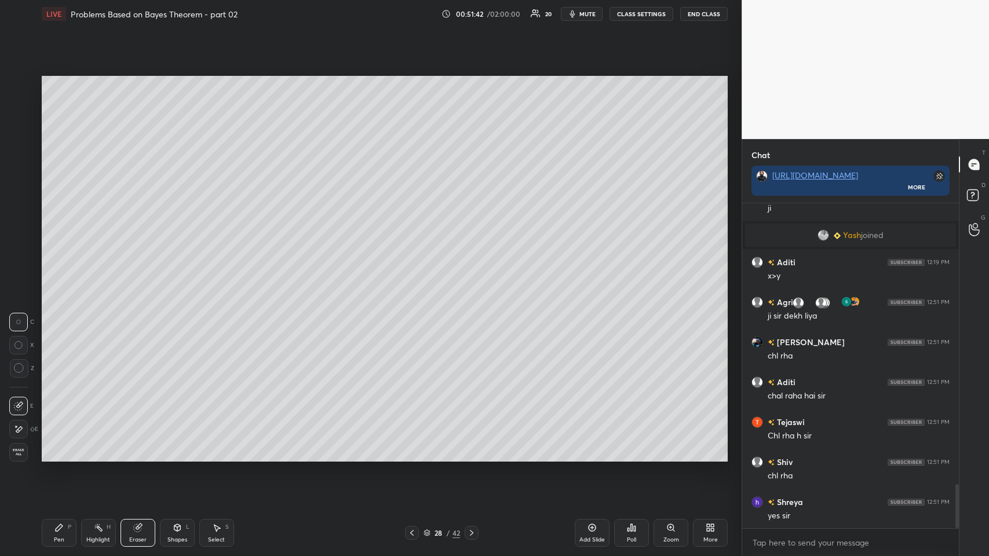
scroll to position [2076, 0]
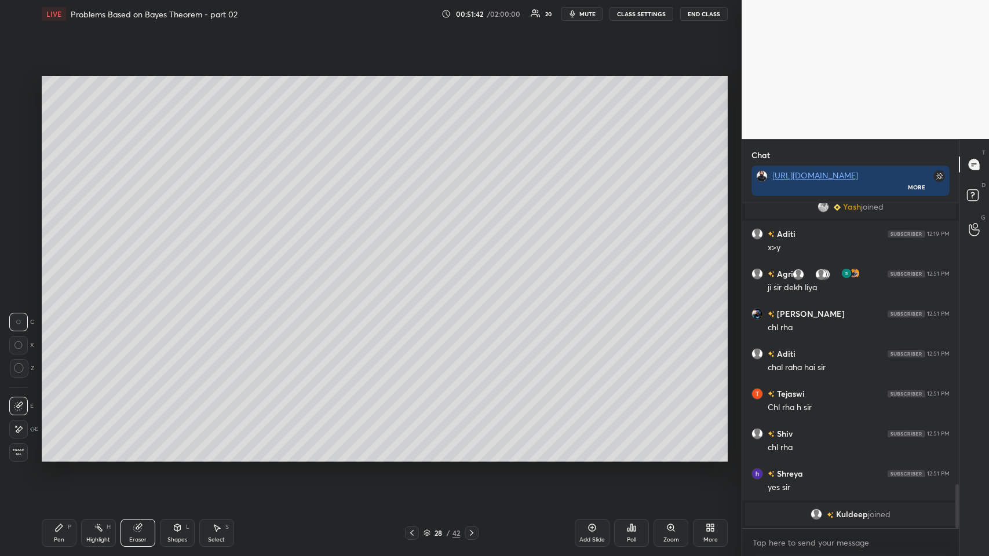
click at [56, 272] on div "Pen P" at bounding box center [59, 533] width 35 height 28
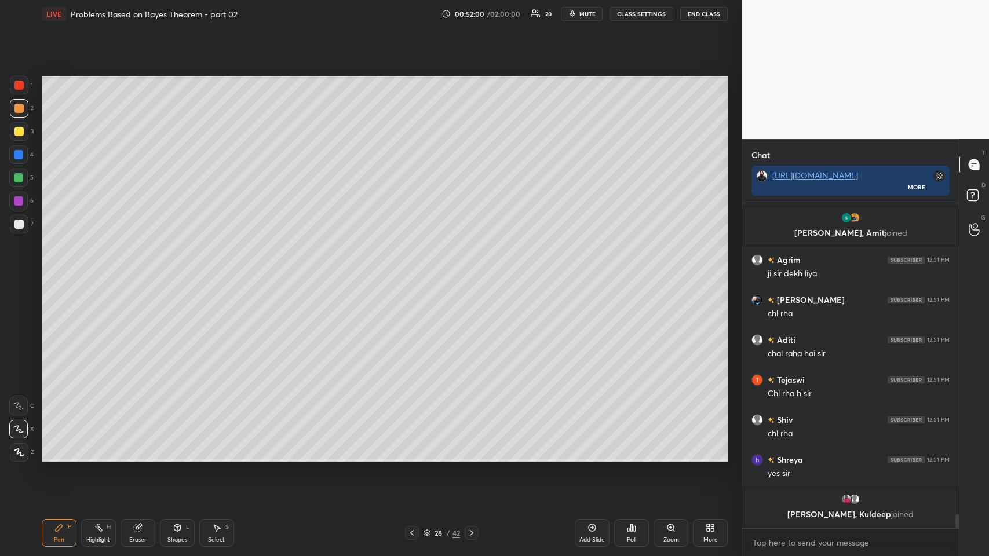
scroll to position [7072, 0]
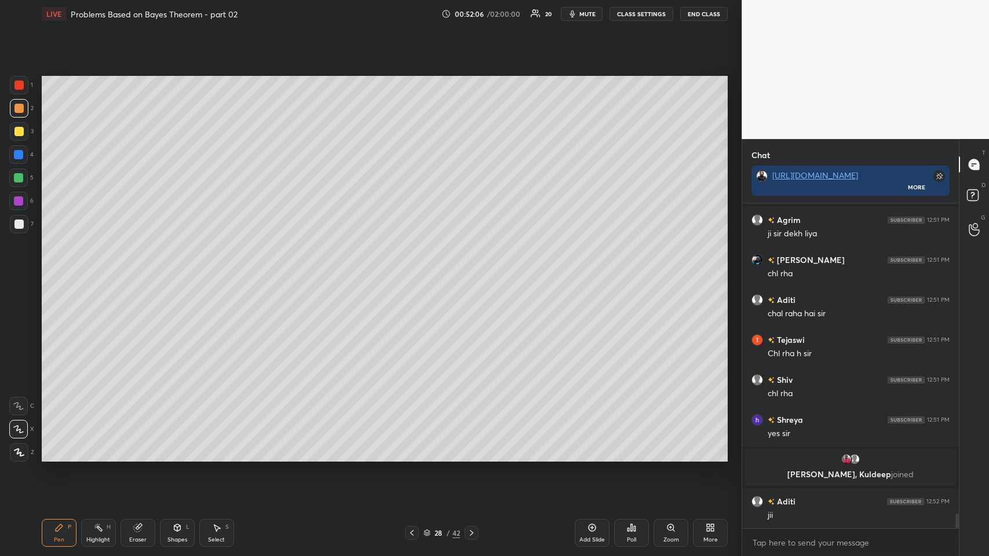
click at [56, 272] on icon at bounding box center [59, 528] width 7 height 7
click at [15, 272] on icon at bounding box center [18, 406] width 10 height 8
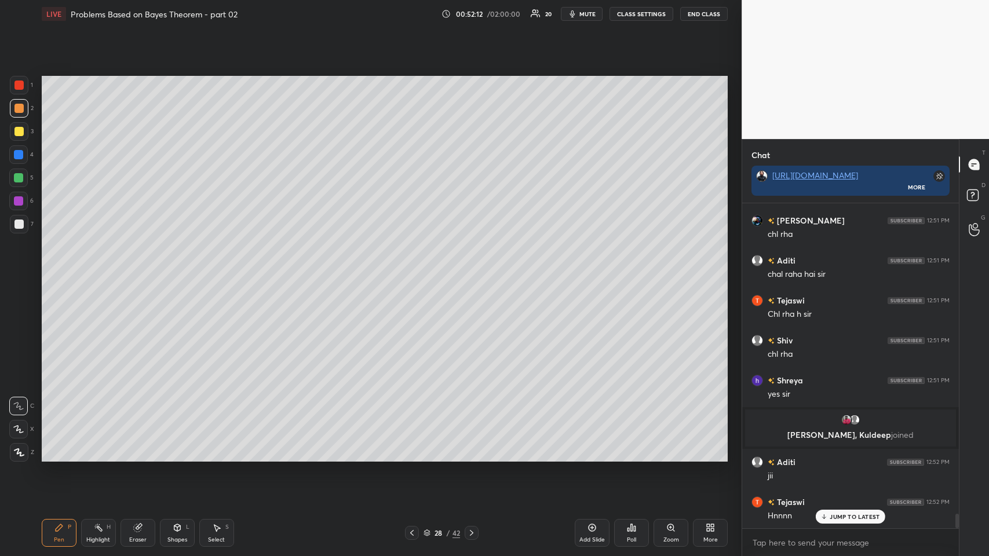
click at [16, 272] on icon at bounding box center [19, 453] width 10 height 8
click at [19, 132] on div at bounding box center [18, 131] width 9 height 9
click at [60, 272] on icon at bounding box center [59, 528] width 7 height 7
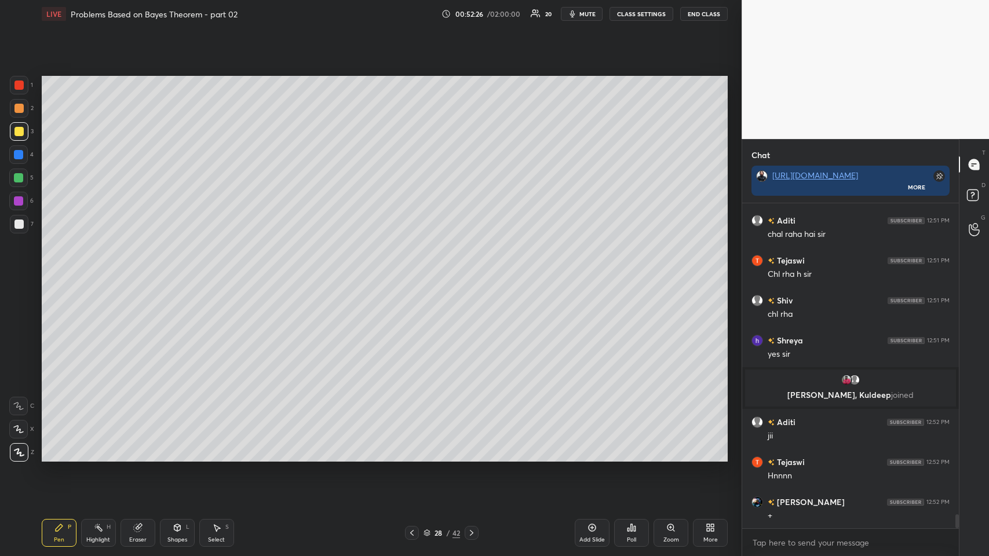
scroll to position [7191, 0]
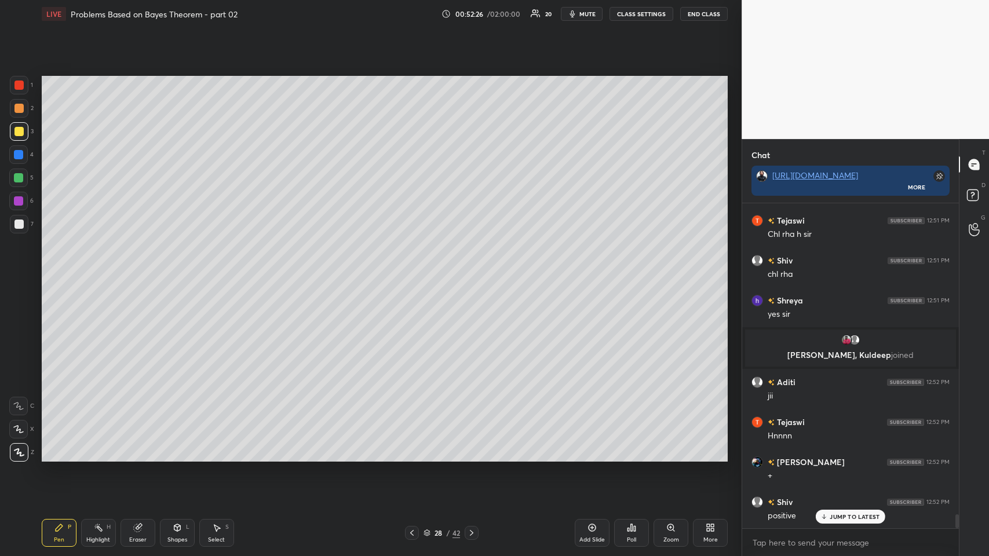
click at [16, 113] on div at bounding box center [19, 108] width 19 height 19
click at [19, 272] on icon at bounding box center [18, 429] width 10 height 8
click at [21, 229] on div at bounding box center [19, 224] width 19 height 19
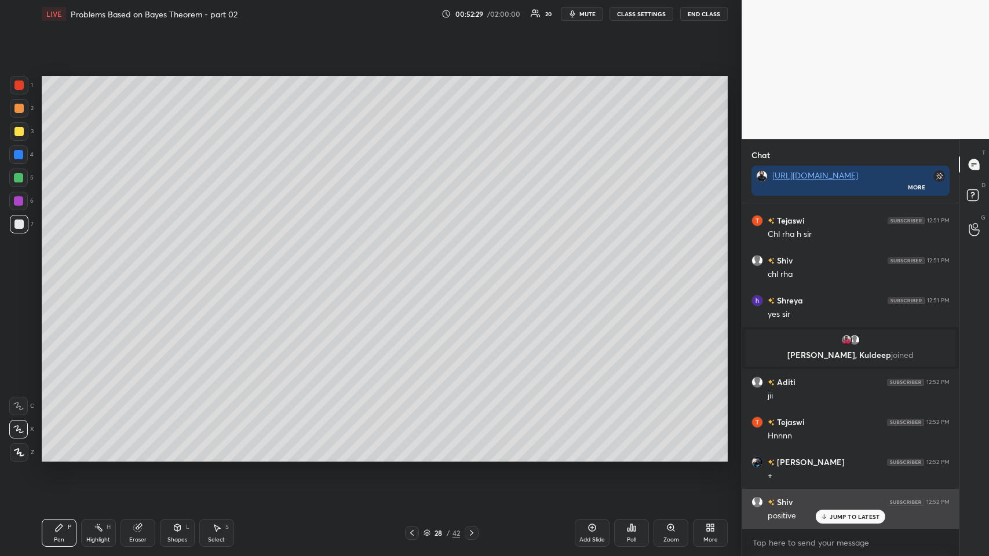
click at [415, 272] on p "JUMP TO LATEST" at bounding box center [855, 517] width 50 height 7
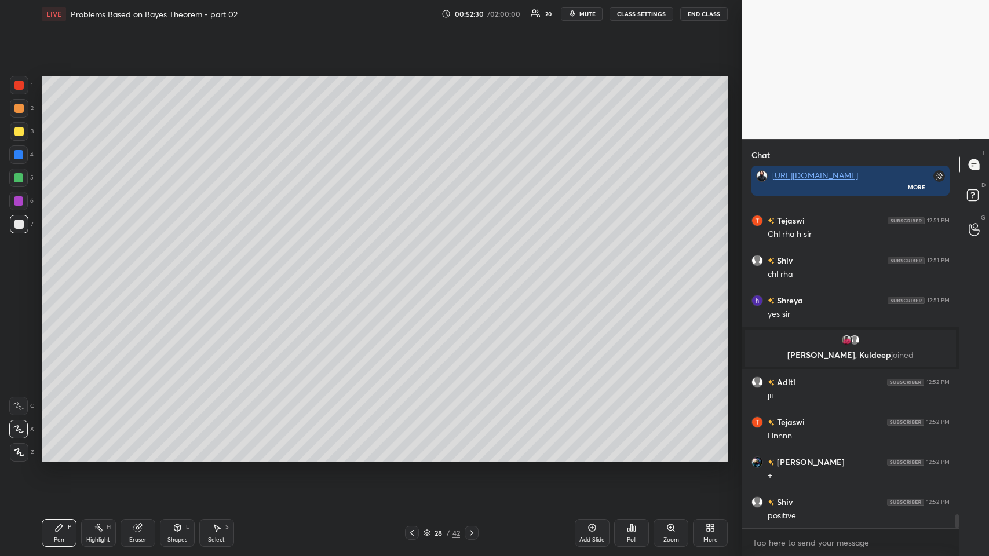
click at [414, 272] on icon at bounding box center [412, 533] width 9 height 9
click at [412, 272] on icon at bounding box center [411, 533] width 3 height 6
click at [413, 272] on icon at bounding box center [411, 533] width 3 height 6
click at [410, 272] on icon at bounding box center [412, 533] width 9 height 9
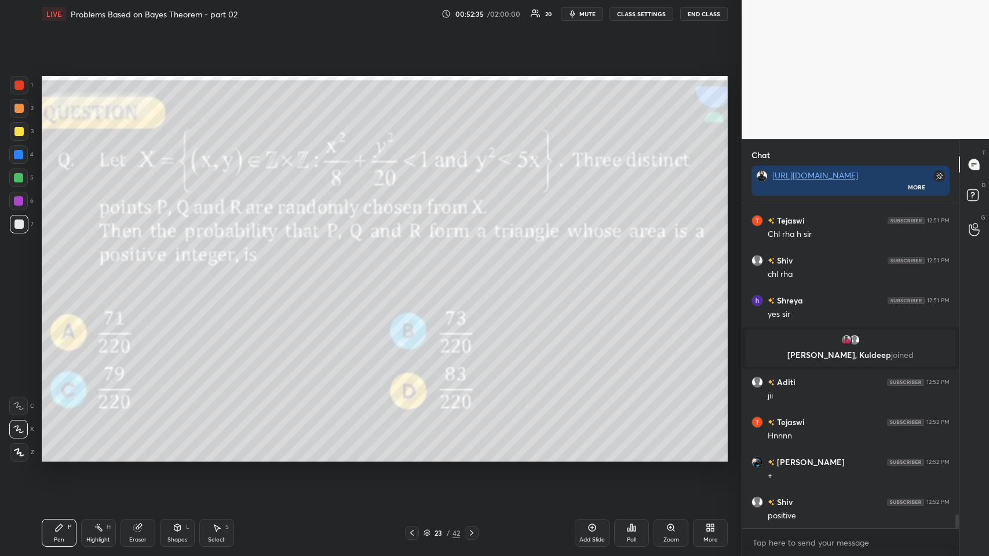
click at [415, 272] on icon at bounding box center [471, 533] width 3 height 6
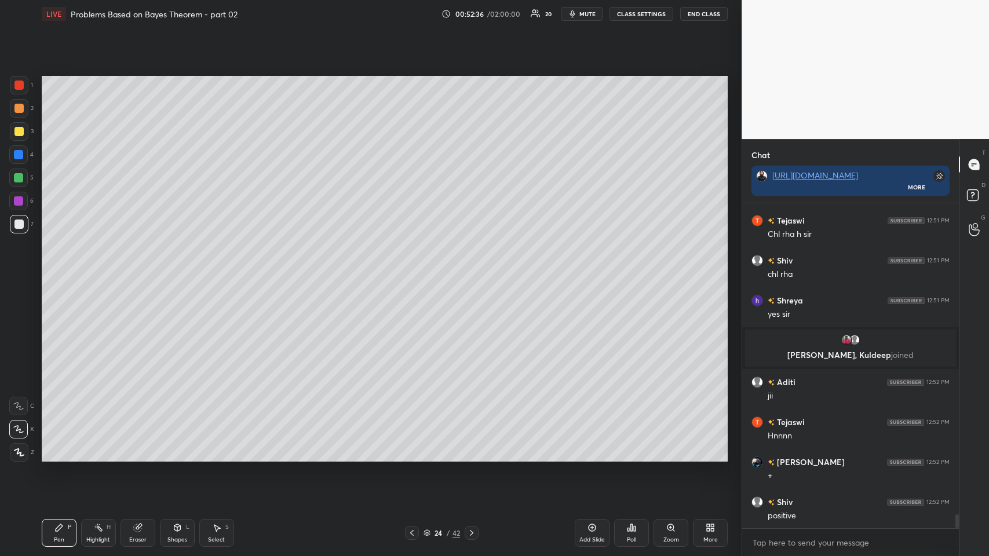
click at [415, 272] on icon at bounding box center [471, 533] width 9 height 9
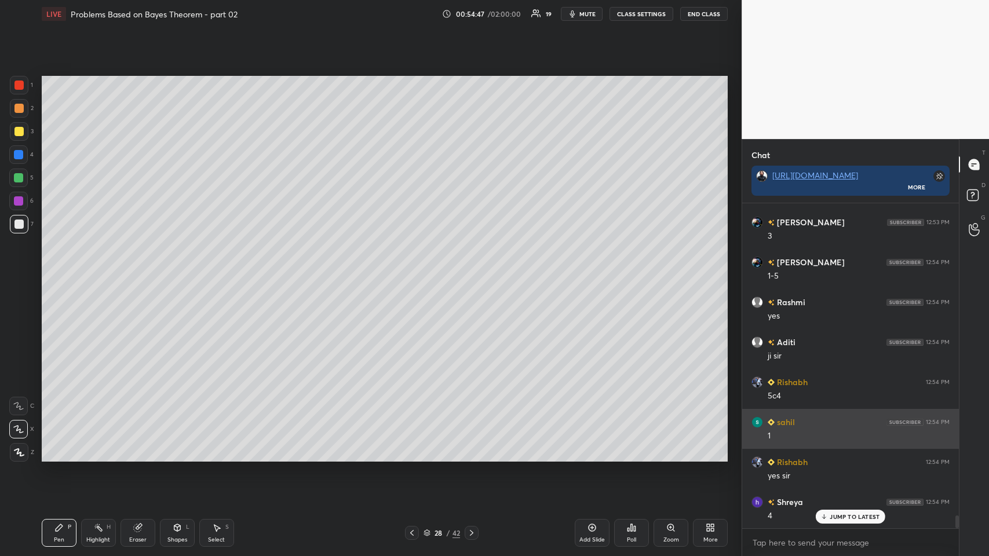
scroll to position [7951, 0]
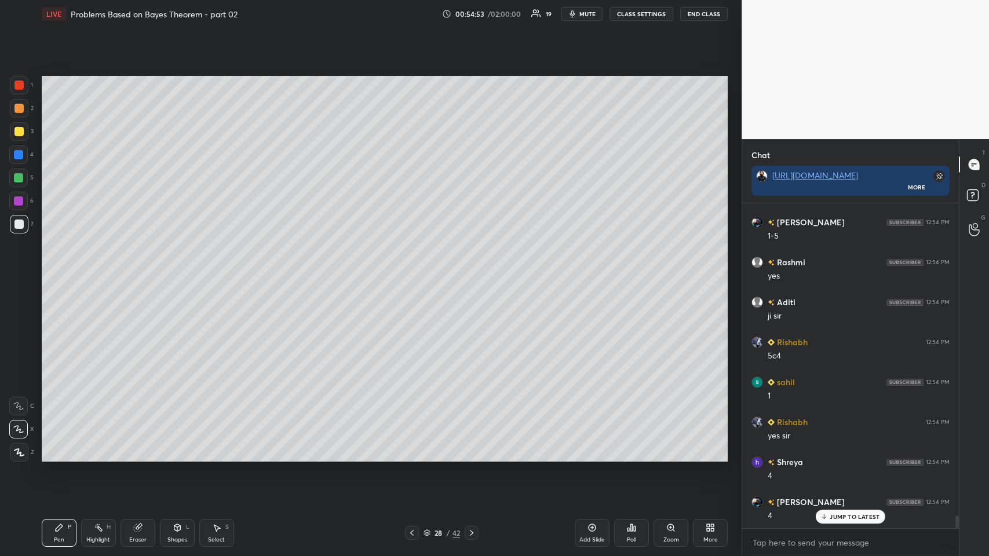
click at [415, 272] on div "Add Slide" at bounding box center [592, 533] width 35 height 28
click at [163, 272] on div "Shapes L" at bounding box center [177, 533] width 35 height 28
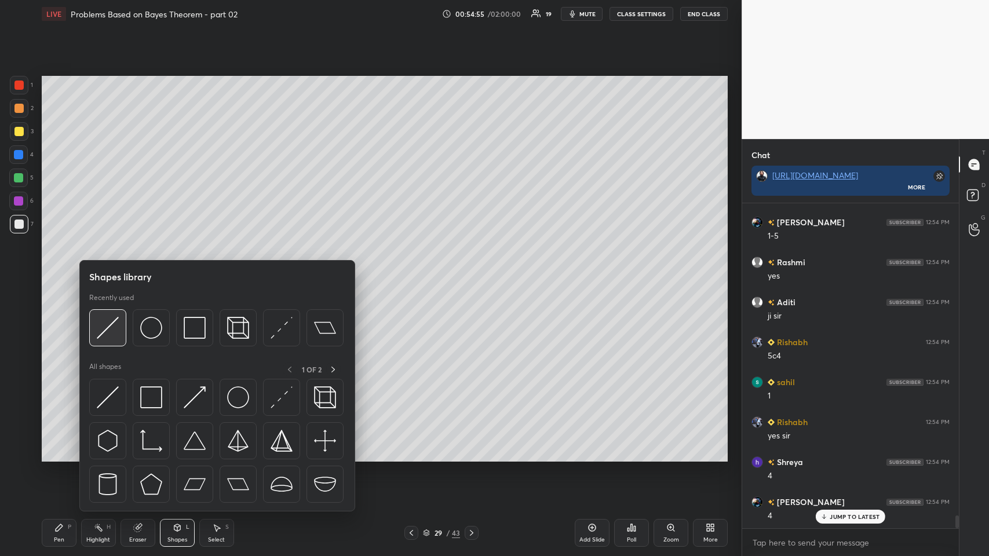
click at [111, 272] on img at bounding box center [108, 328] width 22 height 22
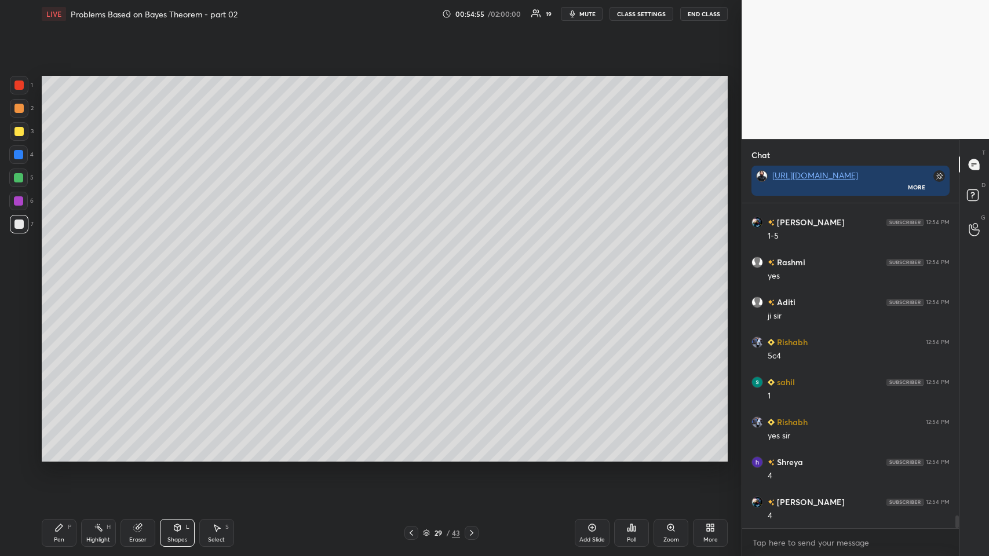
scroll to position [7991, 0]
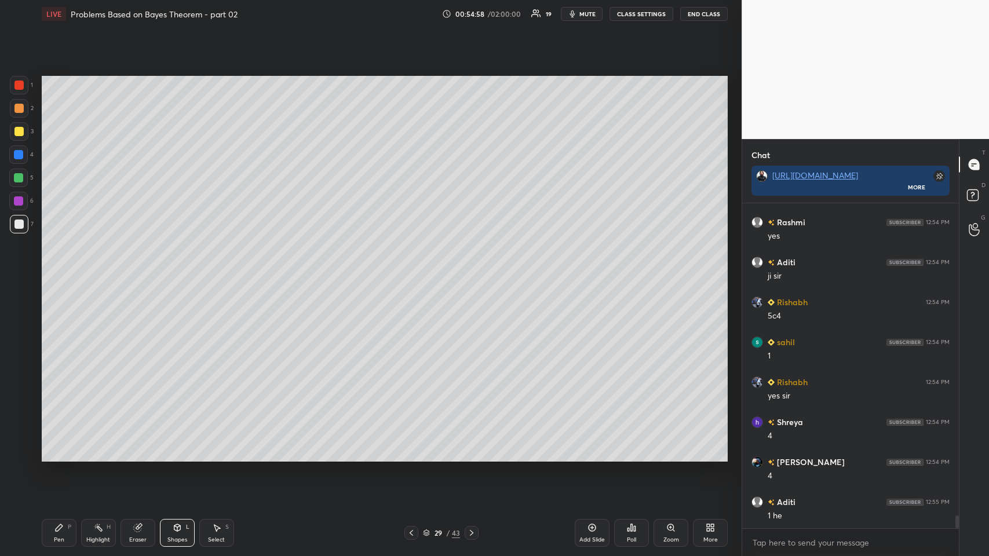
click at [412, 272] on icon at bounding box center [411, 533] width 9 height 9
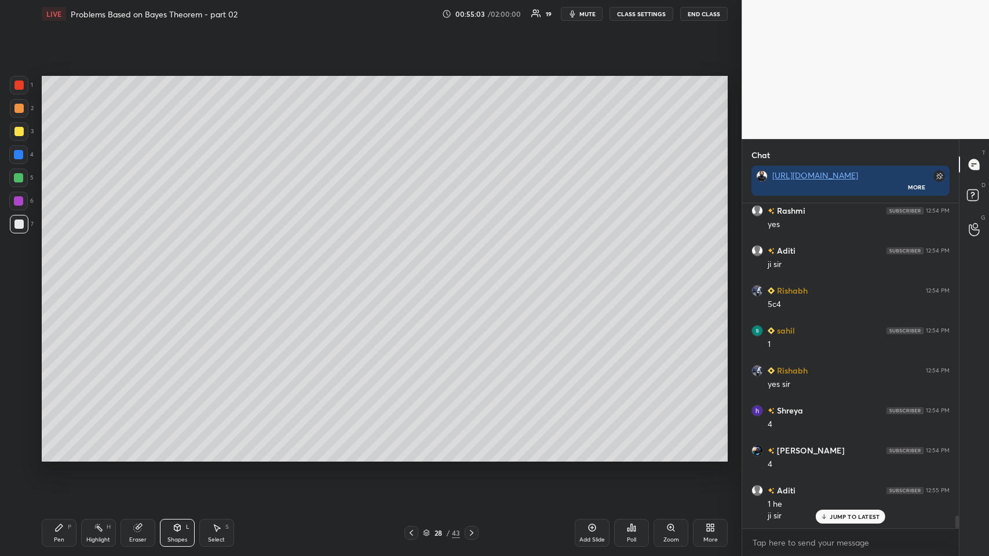
click at [415, 272] on icon at bounding box center [471, 533] width 9 height 9
click at [16, 85] on div at bounding box center [18, 85] width 9 height 9
click at [57, 272] on icon at bounding box center [58, 527] width 9 height 9
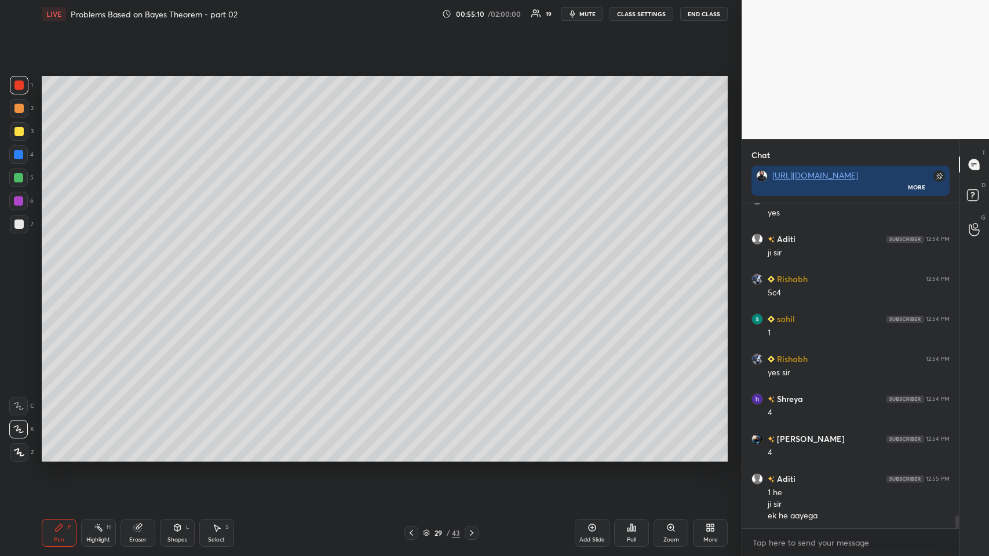
click at [135, 272] on icon at bounding box center [137, 529] width 8 height 8
click at [59, 272] on icon at bounding box center [59, 528] width 7 height 7
click at [19, 222] on div at bounding box center [18, 224] width 9 height 9
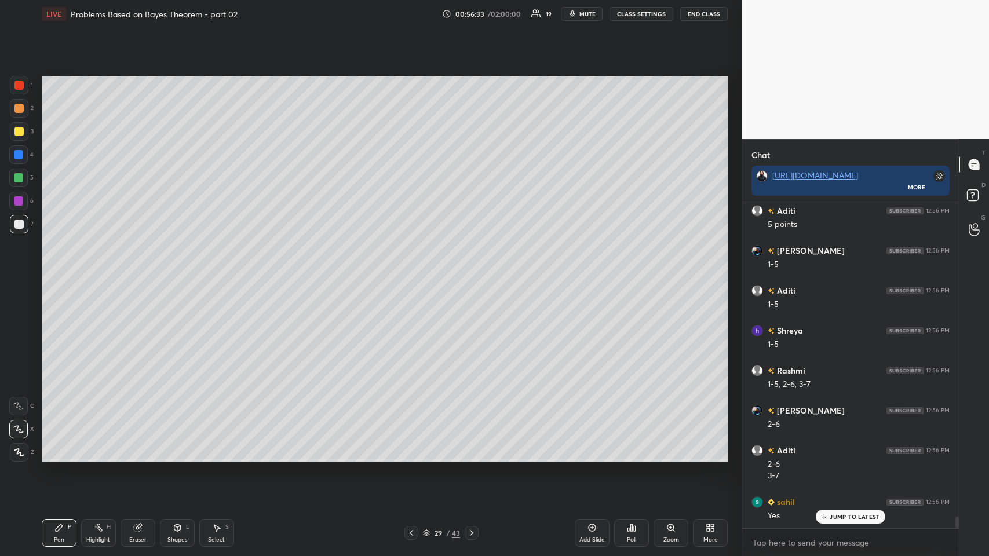
scroll to position [8701, 0]
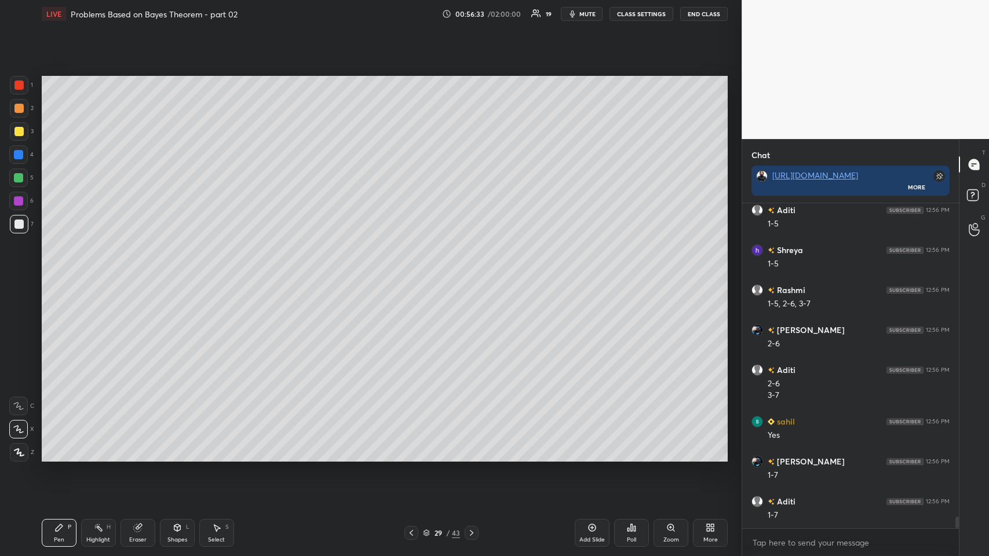
click at [19, 229] on div at bounding box center [19, 224] width 19 height 19
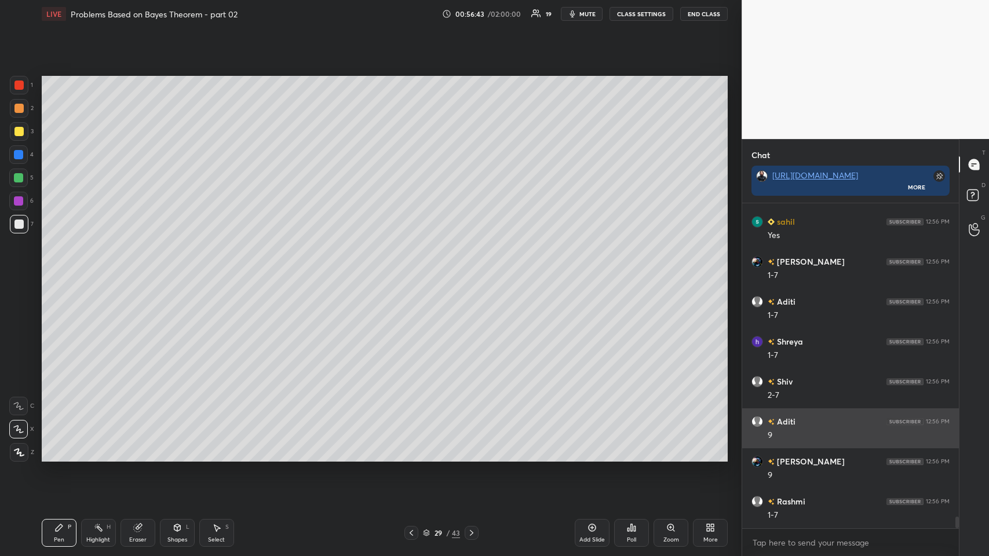
scroll to position [8941, 0]
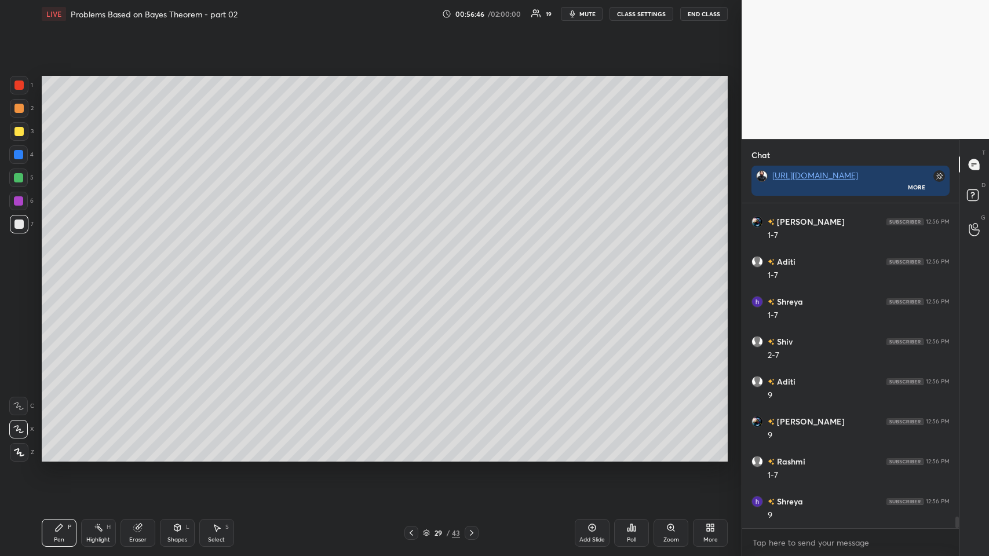
click at [415, 272] on icon at bounding box center [592, 527] width 9 height 9
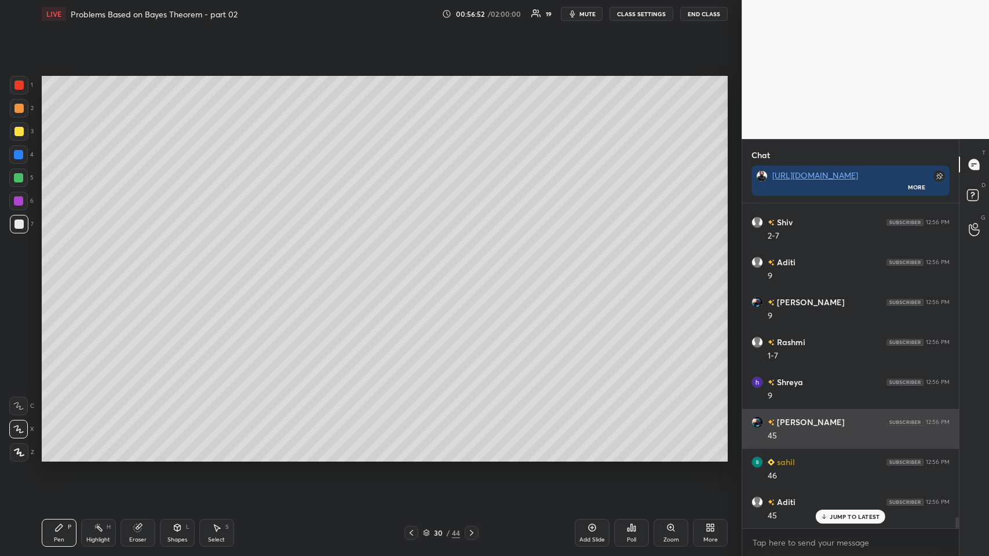
scroll to position [9101, 0]
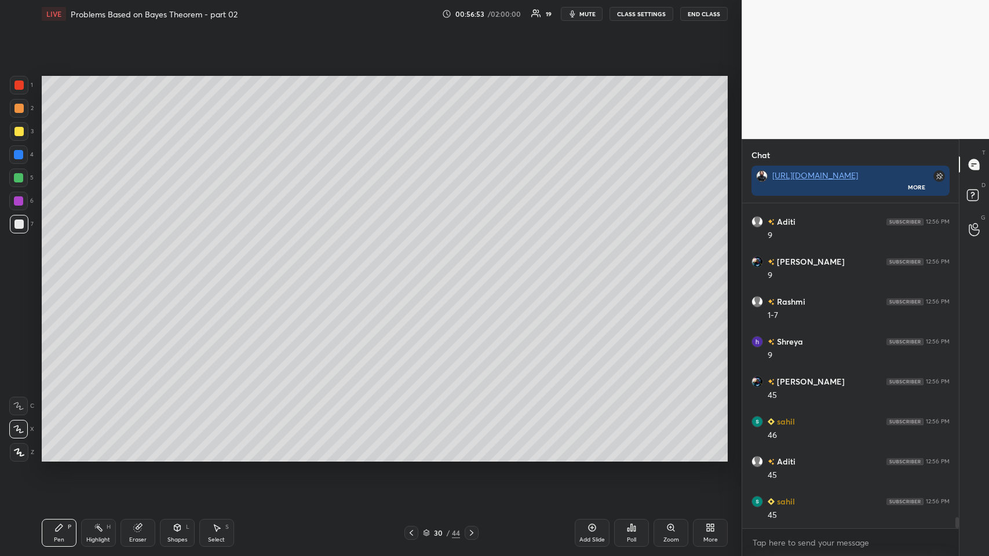
click at [413, 272] on icon at bounding box center [411, 533] width 9 height 9
click at [415, 272] on icon at bounding box center [471, 533] width 9 height 9
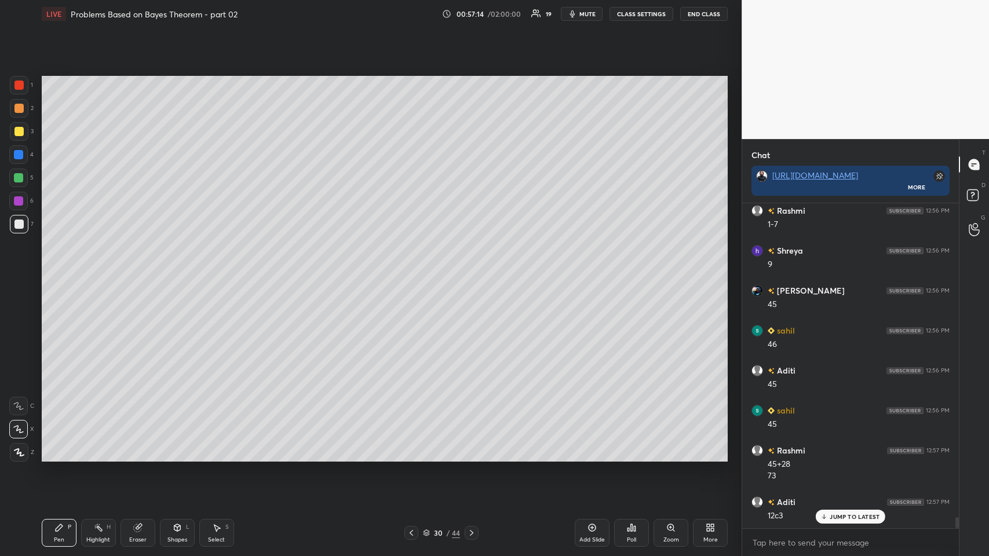
scroll to position [9232, 0]
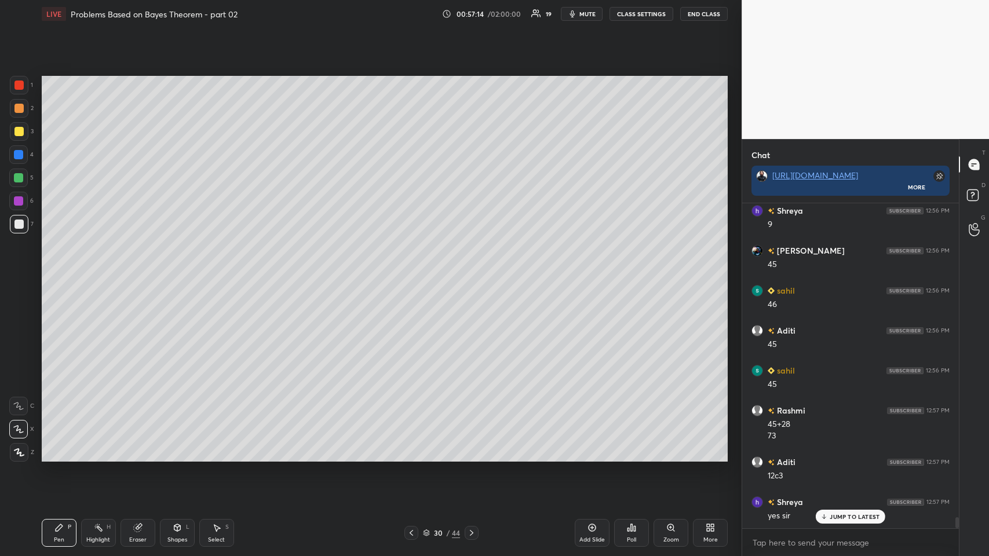
click at [415, 272] on icon at bounding box center [592, 527] width 9 height 9
click at [170, 272] on div "Shapes L" at bounding box center [177, 533] width 35 height 28
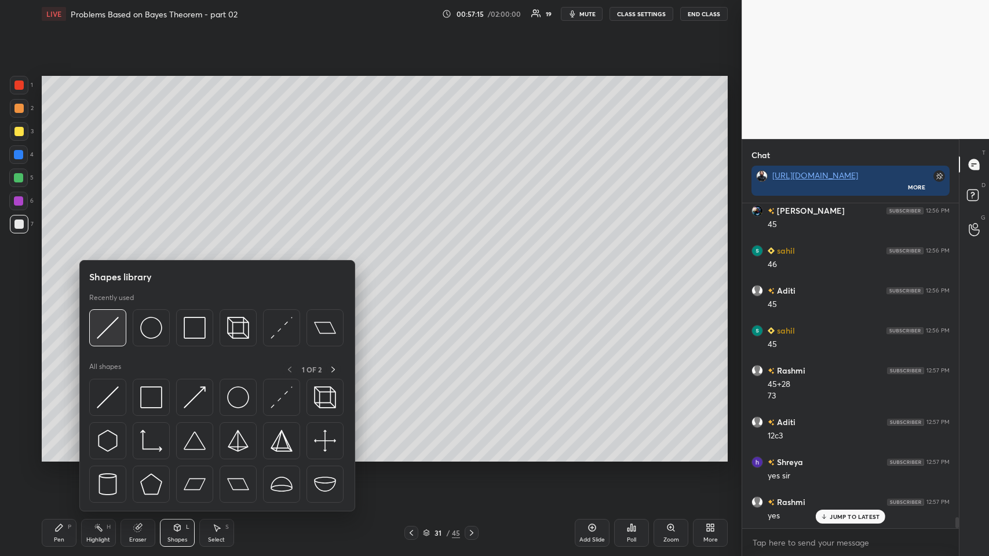
click at [112, 272] on img at bounding box center [108, 328] width 22 height 22
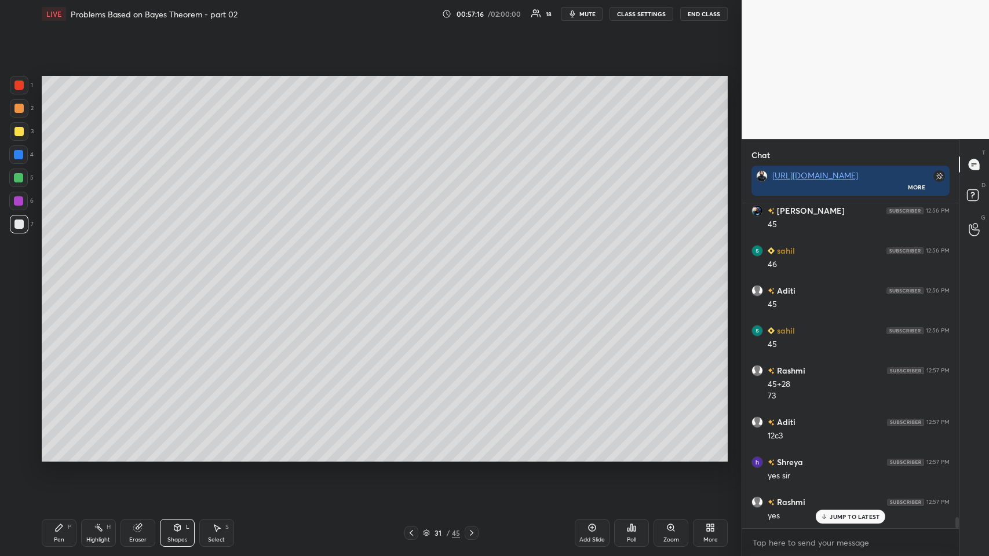
scroll to position [9313, 0]
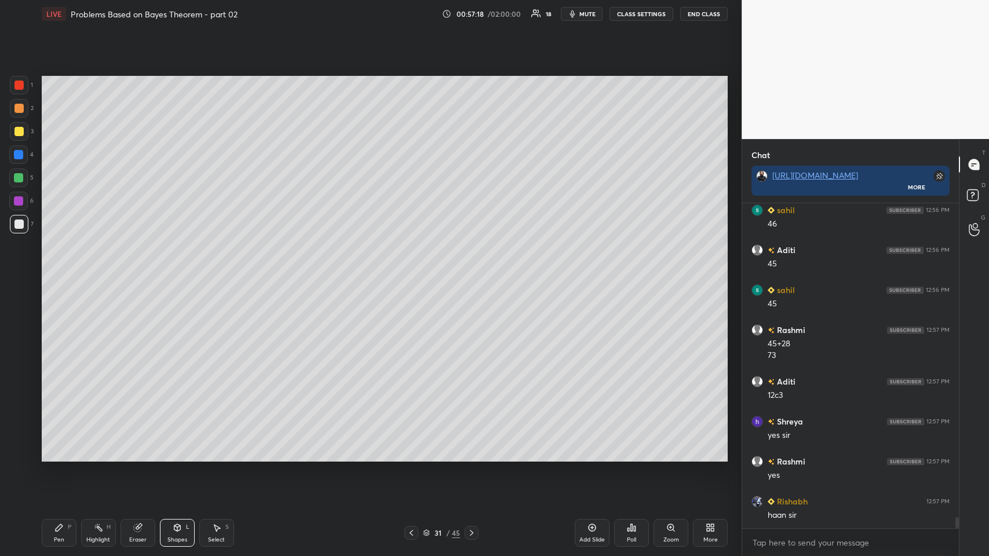
click at [50, 272] on div "Pen P" at bounding box center [59, 533] width 35 height 28
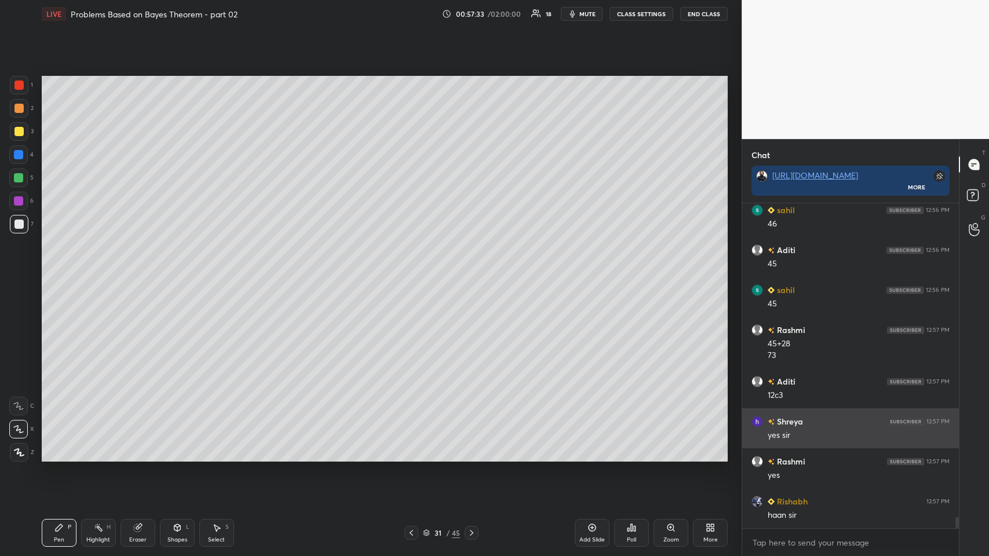
scroll to position [9363, 0]
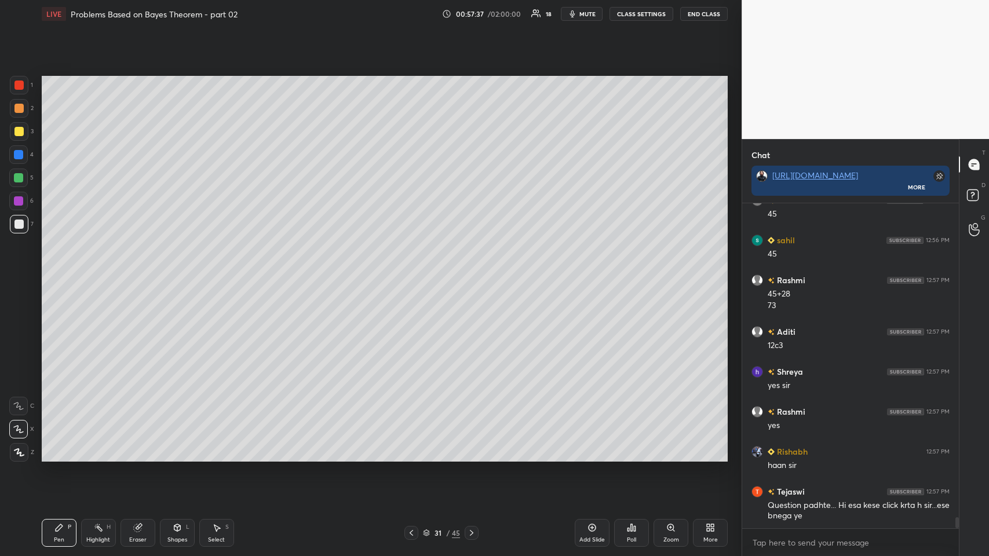
click at [19, 106] on div at bounding box center [18, 108] width 9 height 9
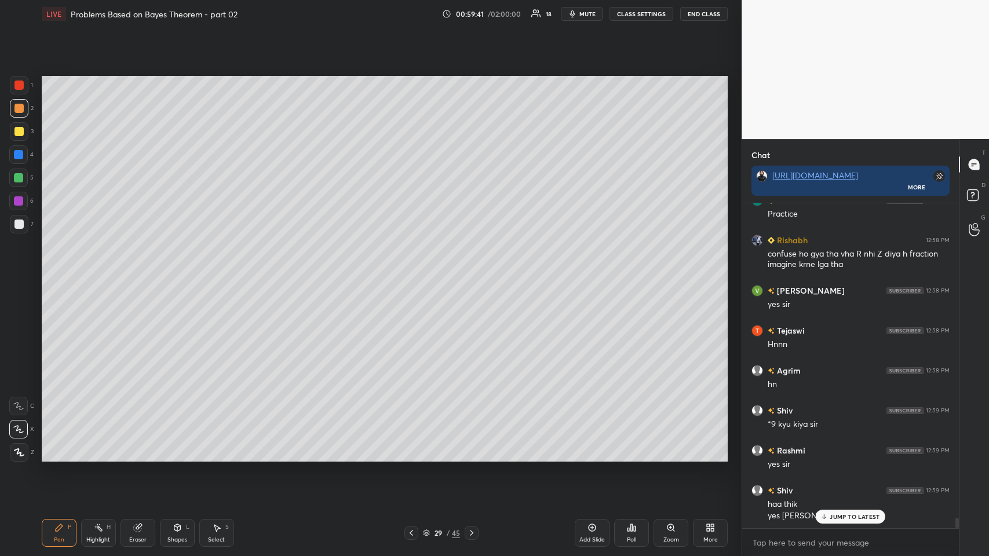
scroll to position [9756, 0]
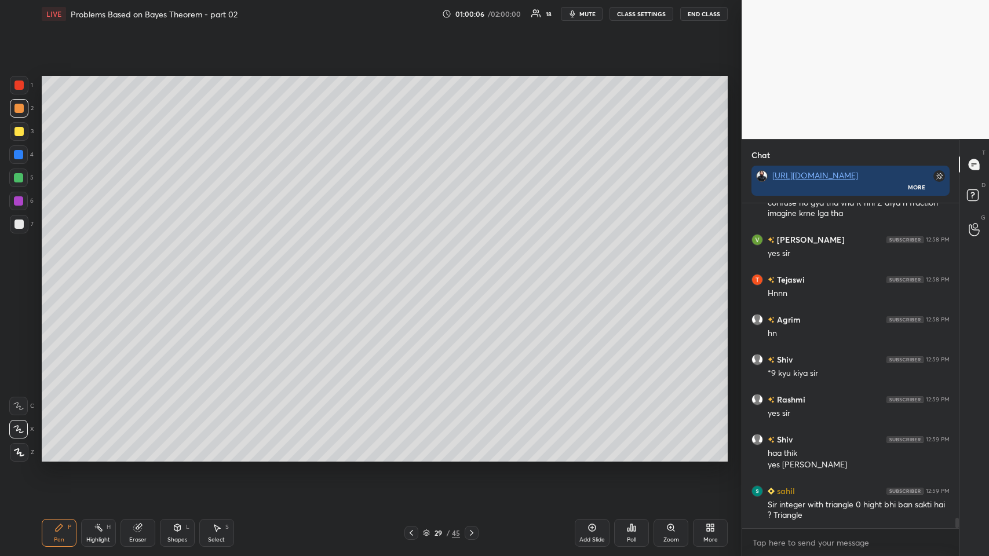
click at [415, 272] on icon at bounding box center [471, 533] width 9 height 9
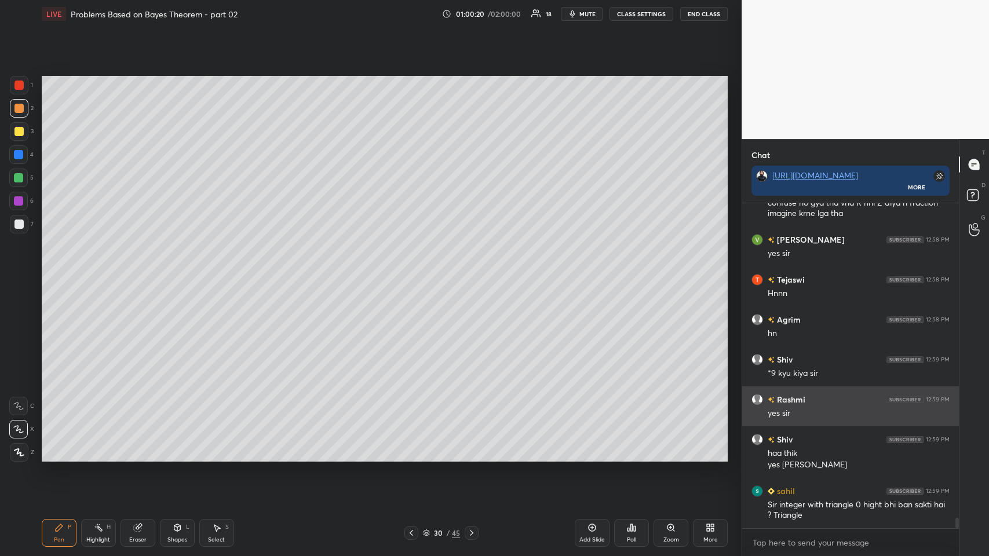
scroll to position [9795, 0]
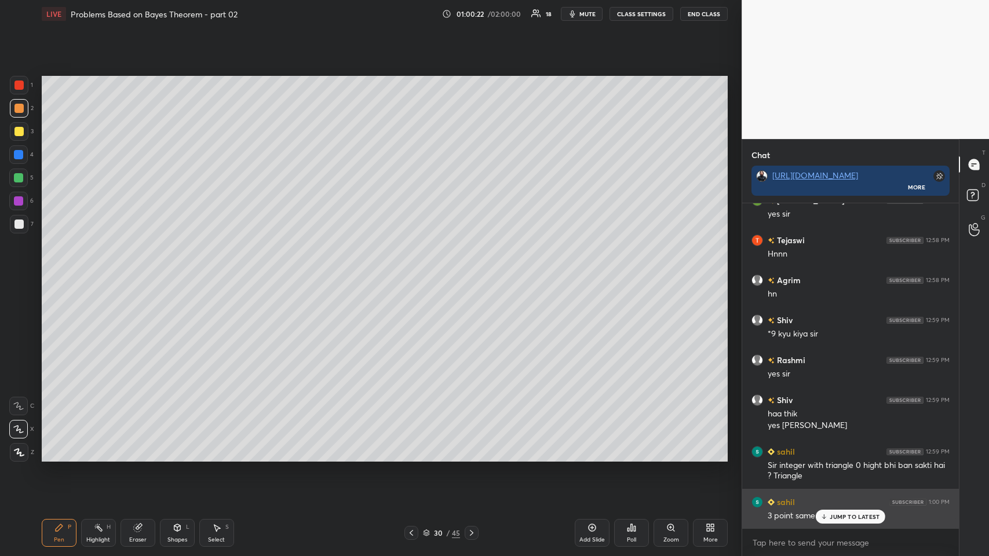
click at [415, 272] on p "JUMP TO LATEST" at bounding box center [855, 517] width 50 height 7
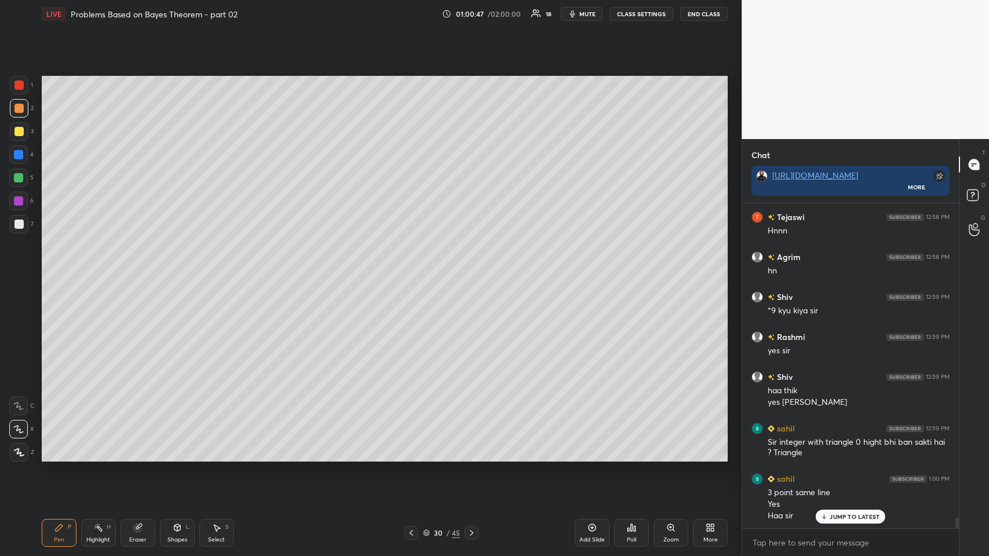
scroll to position [9846, 0]
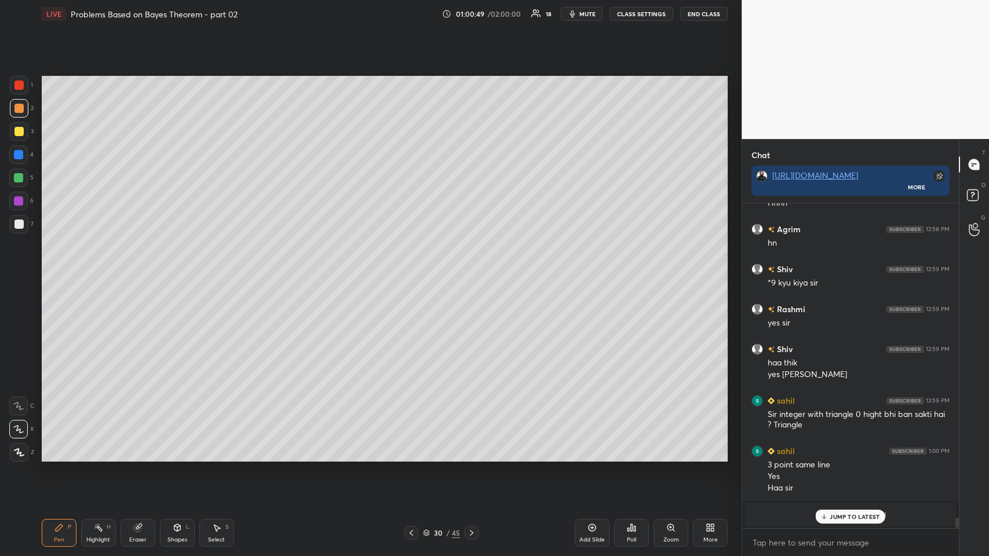
click at [415, 272] on div "JUMP TO LATEST" at bounding box center [851, 517] width 70 height 14
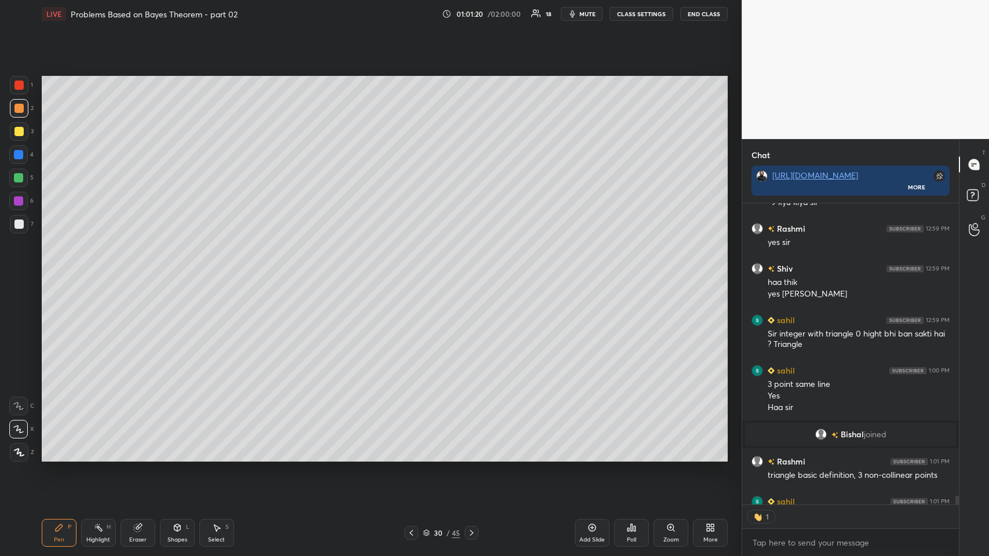
scroll to position [9950, 0]
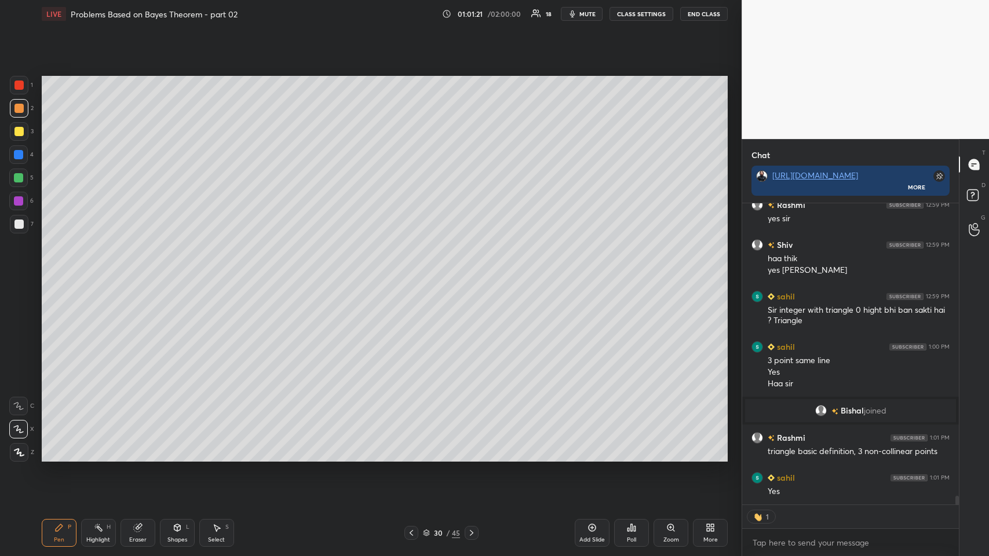
click at [139, 272] on icon at bounding box center [139, 527] width 6 height 6
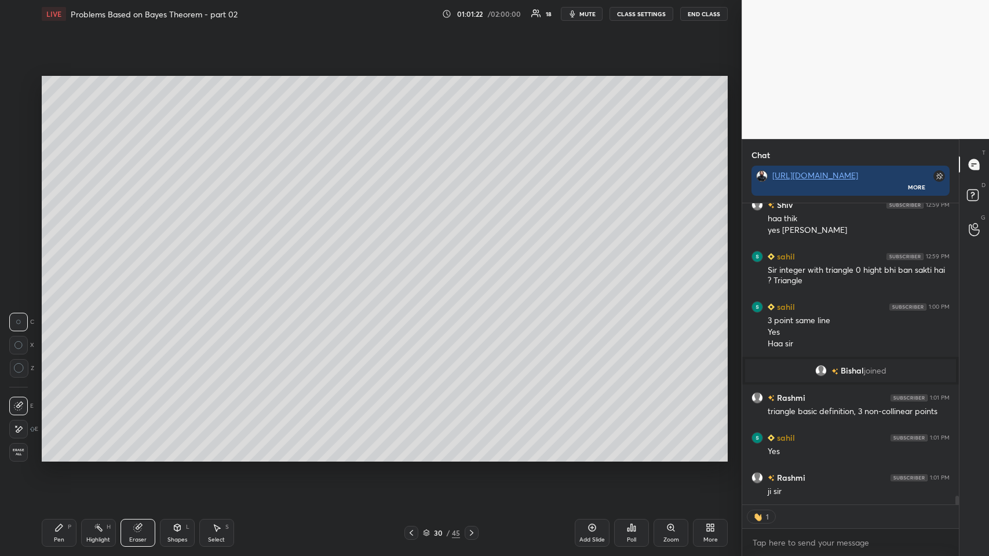
click at [415, 272] on icon at bounding box center [592, 527] width 9 height 9
click at [20, 272] on div at bounding box center [18, 322] width 19 height 19
click at [65, 272] on div "Pen P" at bounding box center [59, 533] width 35 height 28
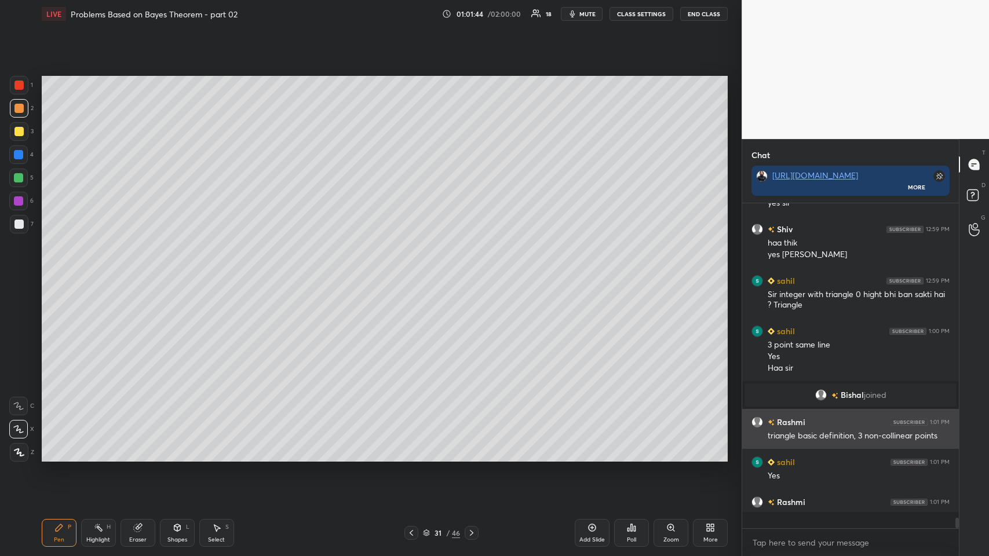
scroll to position [322, 213]
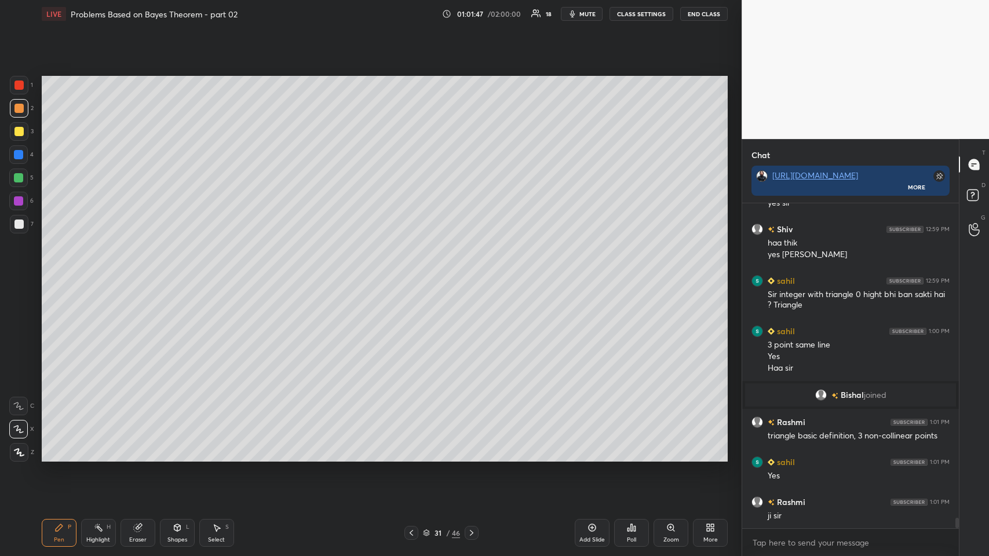
click at [139, 272] on div "Eraser" at bounding box center [138, 533] width 35 height 28
click at [15, 272] on span "Erase all" at bounding box center [18, 453] width 17 height 8
click at [415, 272] on div at bounding box center [412, 533] width 14 height 14
click at [414, 272] on icon at bounding box center [411, 533] width 9 height 9
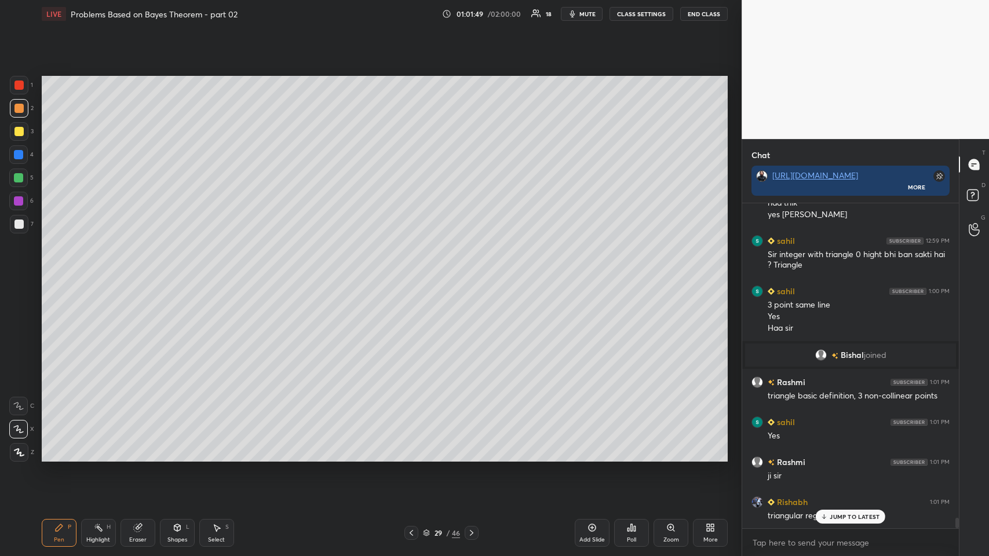
click at [413, 272] on icon at bounding box center [411, 533] width 9 height 9
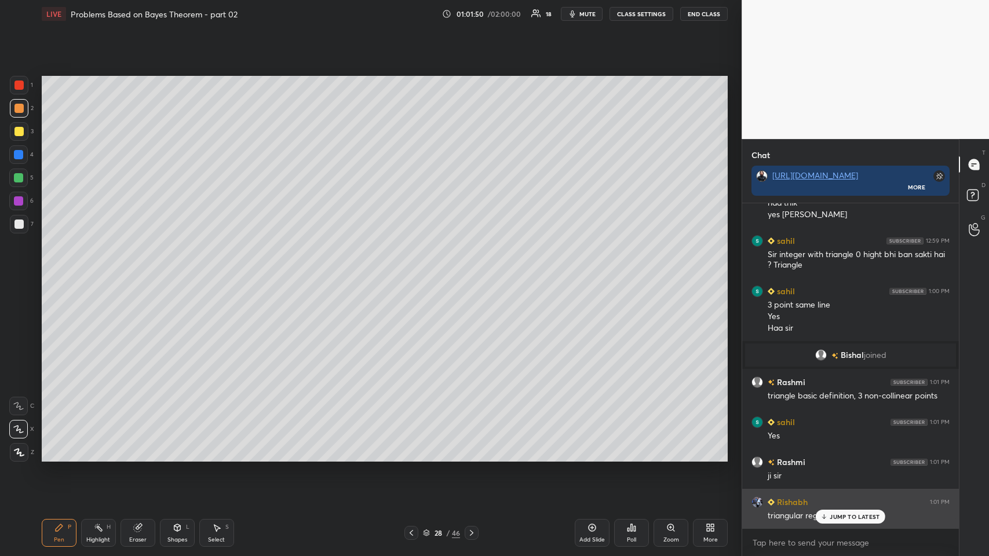
click at [415, 272] on icon at bounding box center [825, 517] width 8 height 7
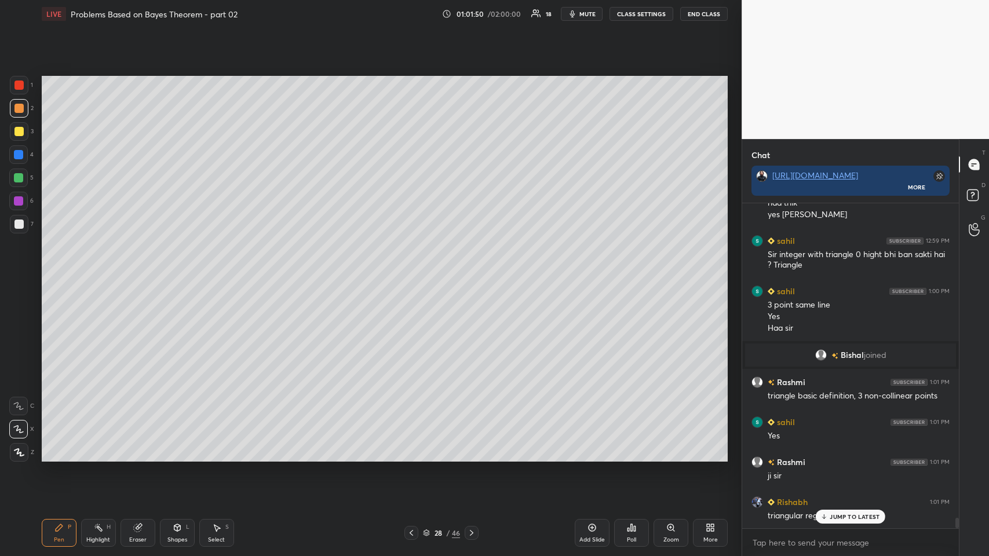
scroll to position [10046, 0]
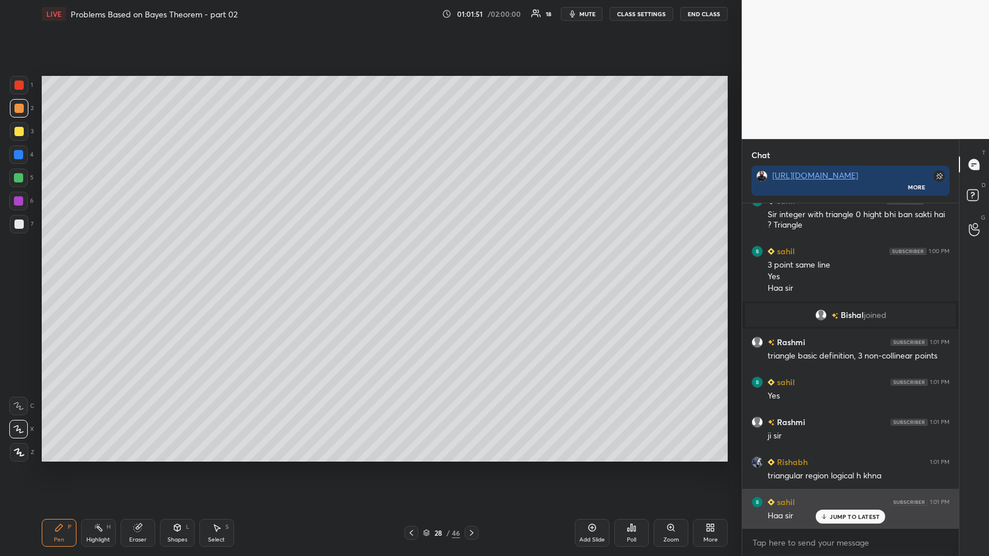
click at [415, 272] on p "JUMP TO LATEST" at bounding box center [855, 517] width 50 height 7
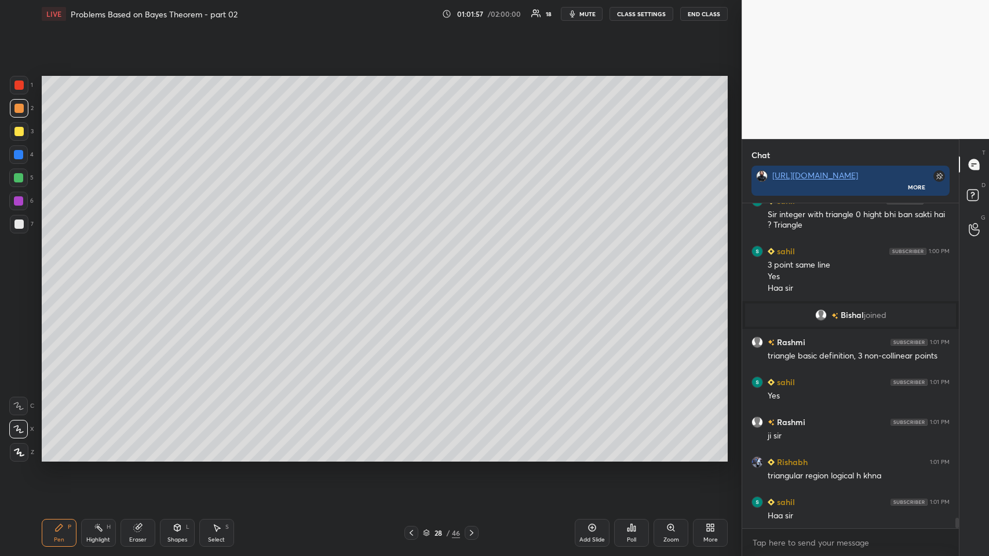
click at [412, 272] on icon at bounding box center [411, 533] width 9 height 9
click at [415, 272] on icon at bounding box center [471, 533] width 9 height 9
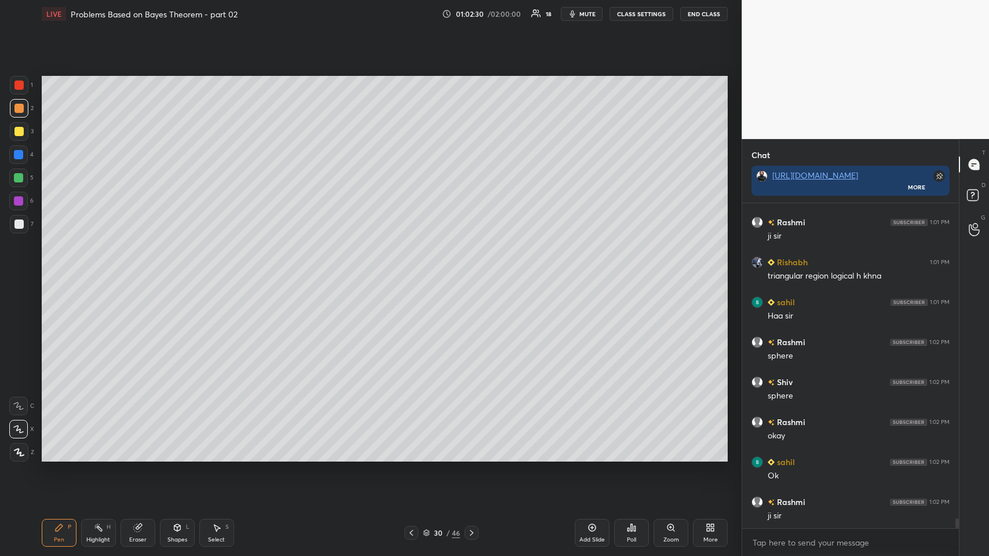
scroll to position [10287, 0]
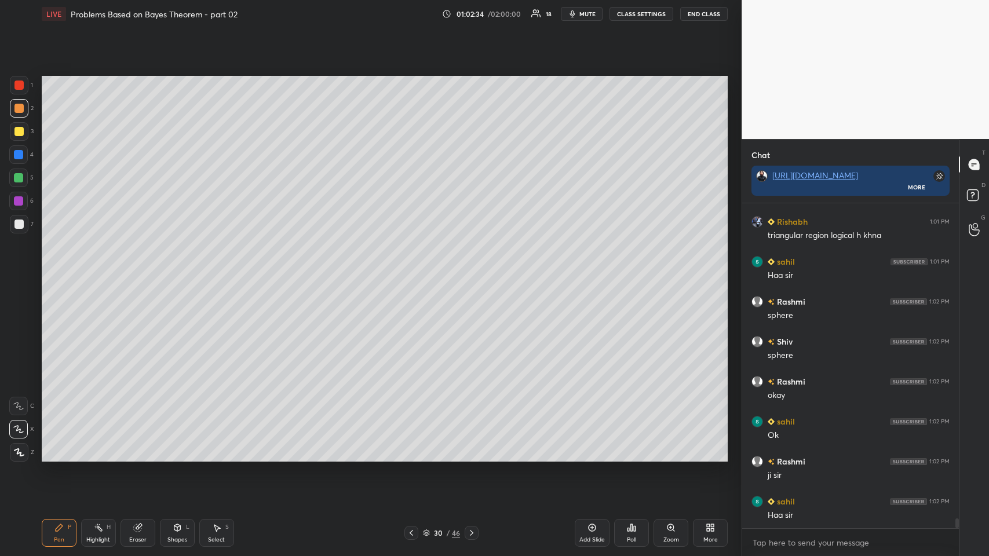
click at [415, 272] on div at bounding box center [412, 533] width 14 height 14
click at [415, 272] on icon at bounding box center [411, 533] width 9 height 9
click at [413, 272] on icon at bounding box center [411, 533] width 9 height 9
click at [415, 272] on icon at bounding box center [411, 533] width 9 height 9
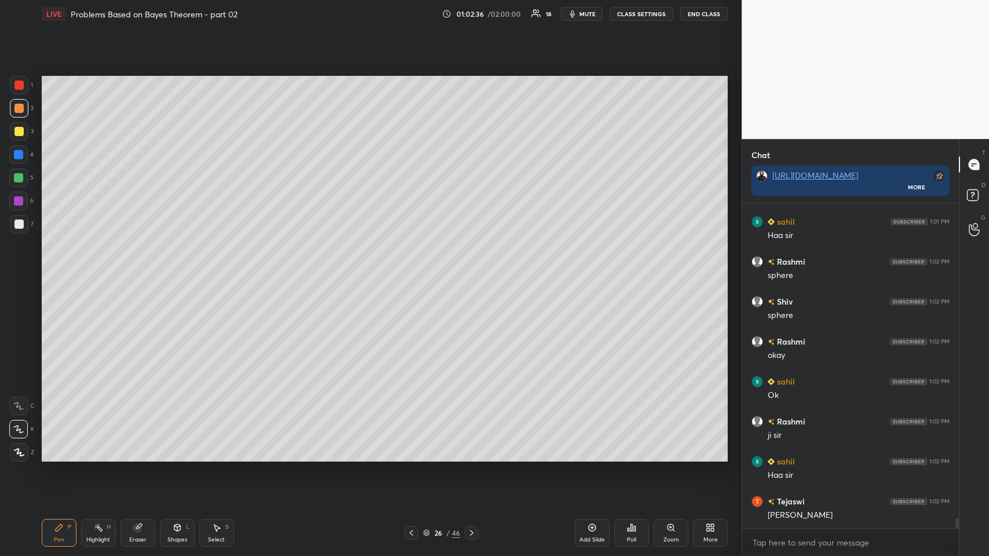
click at [414, 272] on icon at bounding box center [411, 533] width 9 height 9
click at [415, 272] on icon at bounding box center [411, 533] width 9 height 9
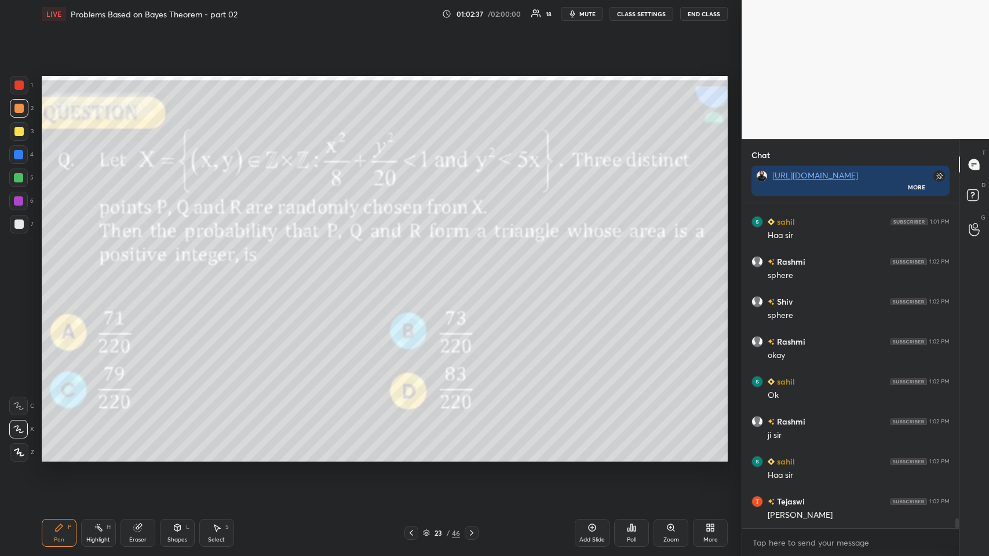
click at [415, 272] on icon at bounding box center [411, 533] width 9 height 9
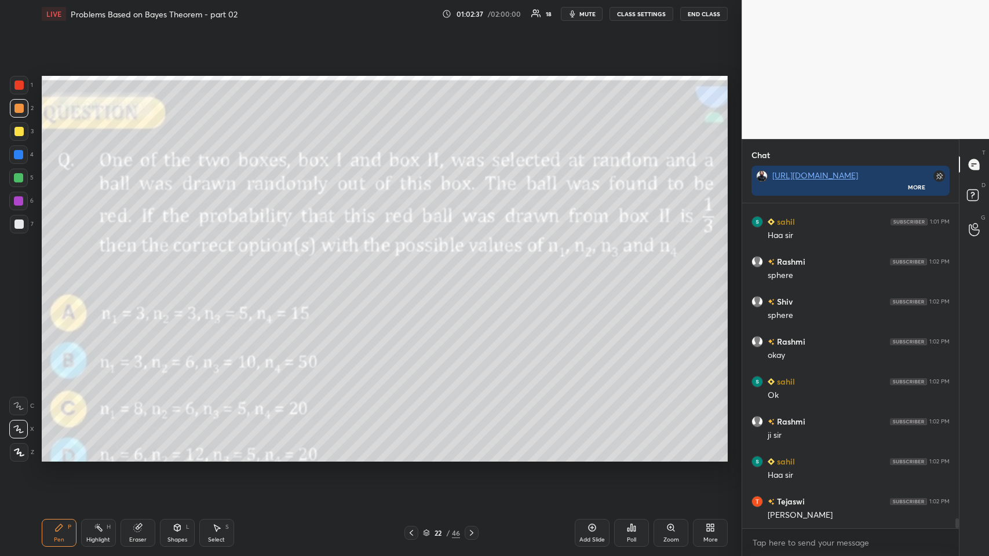
click at [414, 272] on icon at bounding box center [411, 533] width 9 height 9
click at [413, 272] on icon at bounding box center [411, 533] width 9 height 9
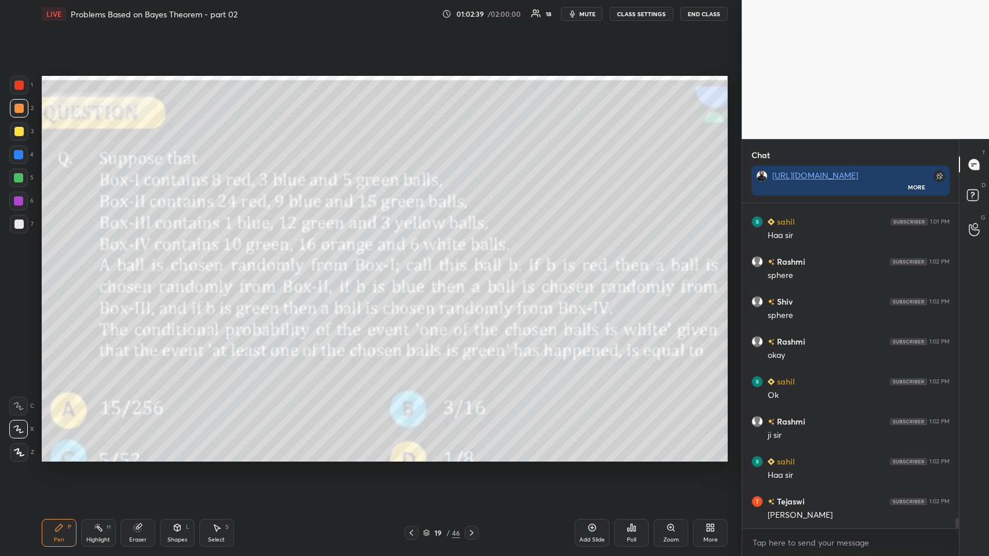
click at [413, 272] on icon at bounding box center [411, 533] width 9 height 9
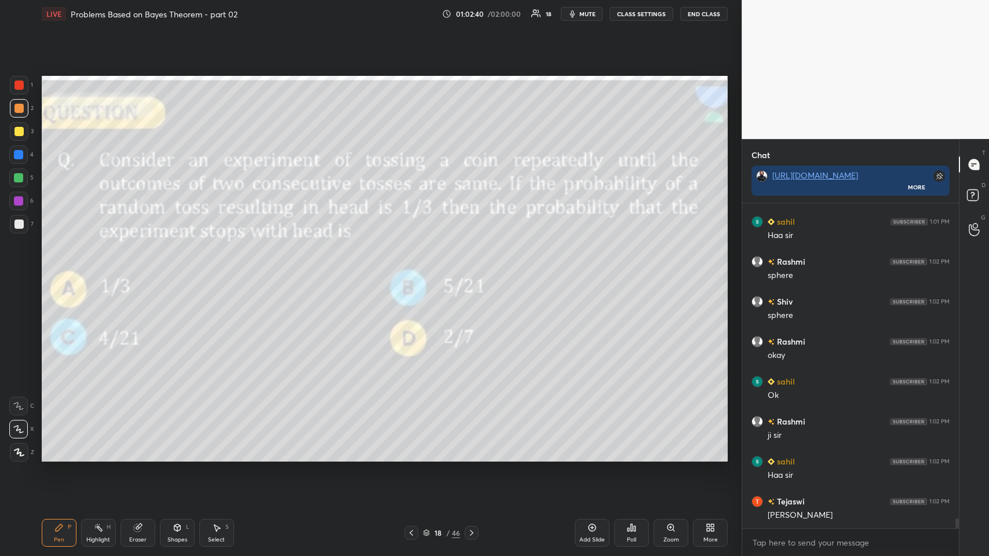
click at [415, 272] on icon at bounding box center [471, 533] width 9 height 9
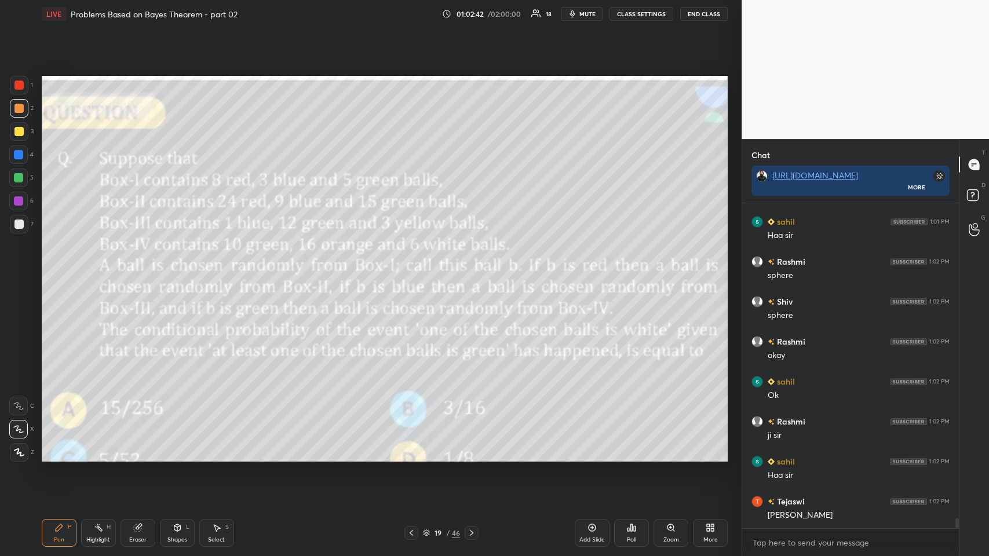
click at [412, 272] on icon at bounding box center [411, 533] width 9 height 9
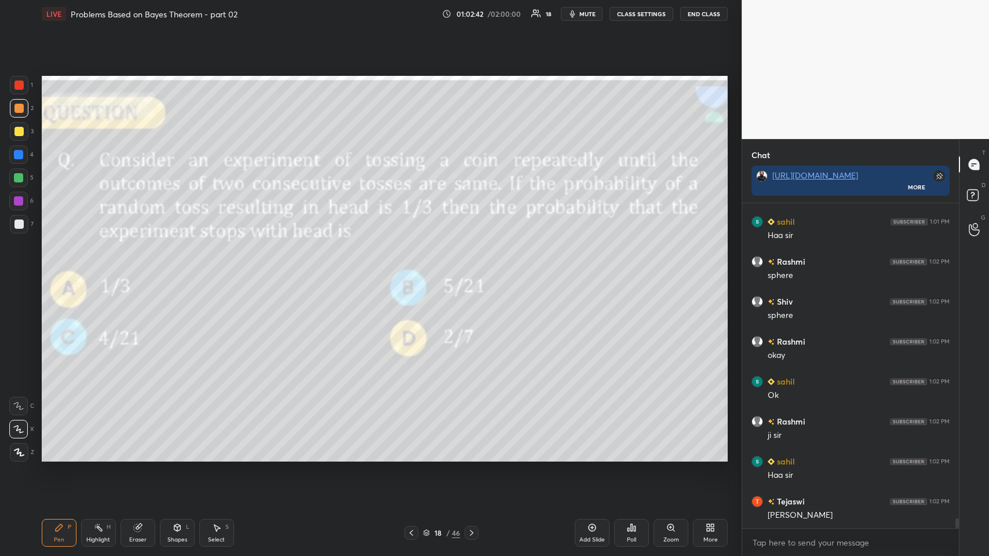
click at [412, 272] on icon at bounding box center [411, 533] width 9 height 9
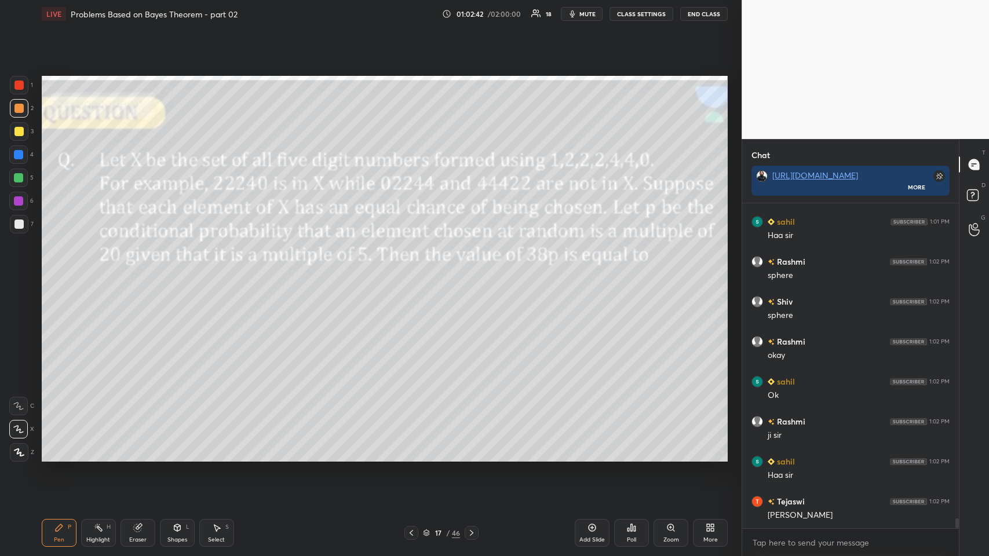
click at [410, 272] on icon at bounding box center [411, 533] width 9 height 9
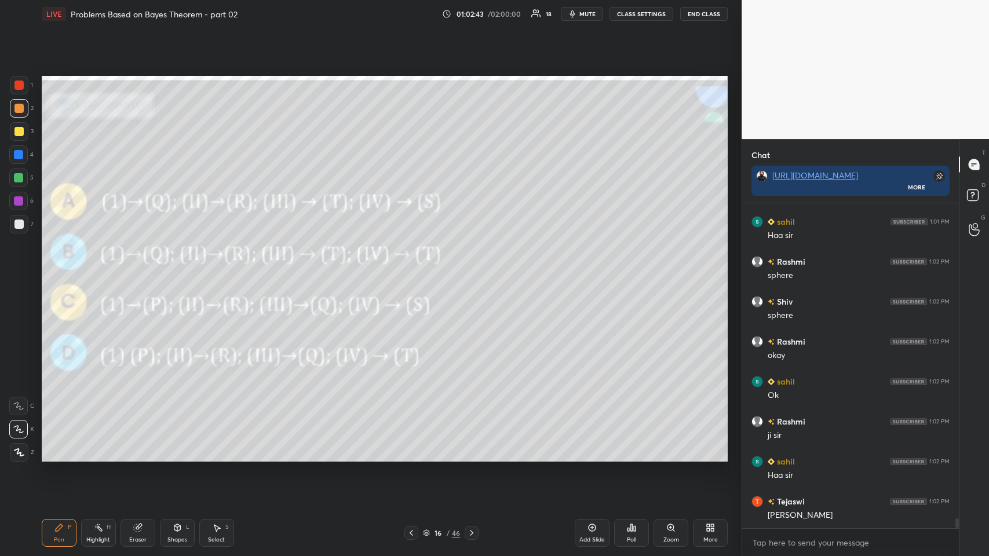
click at [412, 272] on icon at bounding box center [411, 533] width 9 height 9
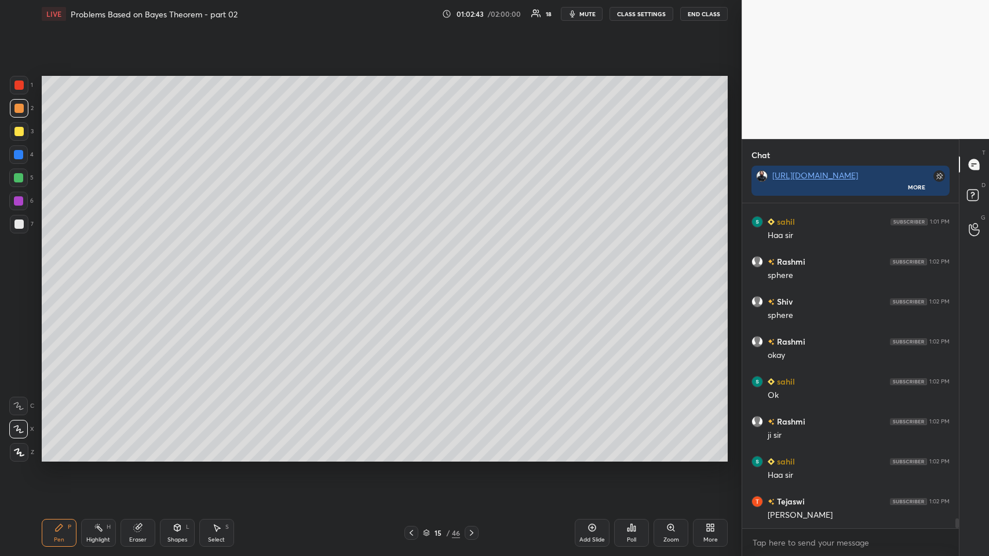
click at [412, 272] on icon at bounding box center [411, 533] width 9 height 9
click at [410, 272] on icon at bounding box center [411, 533] width 9 height 9
click at [412, 272] on icon at bounding box center [411, 533] width 9 height 9
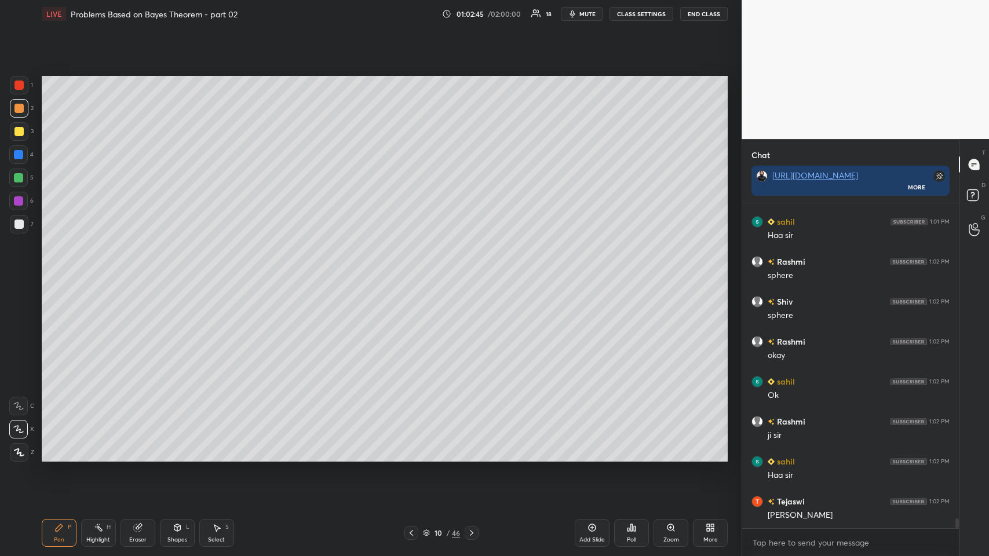
click at [410, 272] on icon at bounding box center [411, 533] width 9 height 9
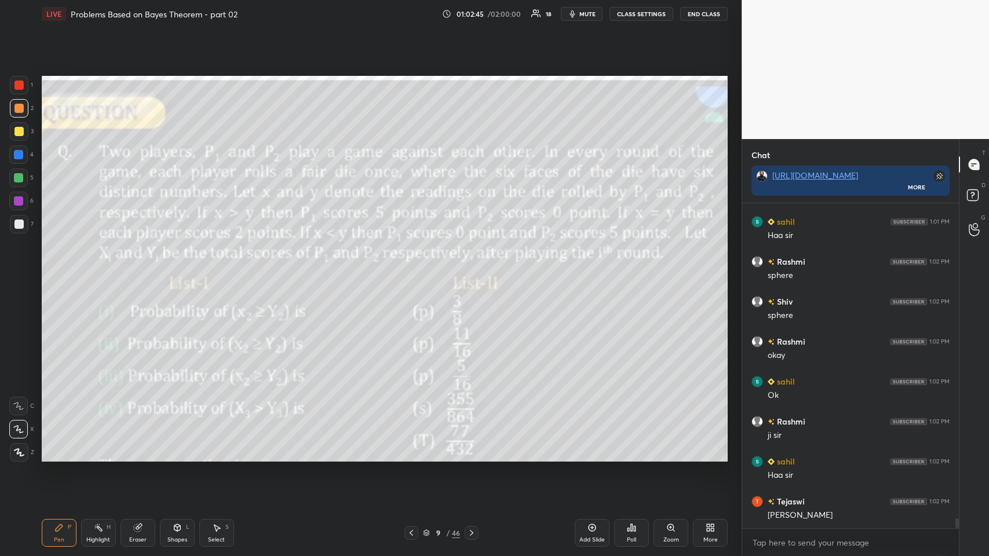
click at [410, 272] on icon at bounding box center [411, 533] width 9 height 9
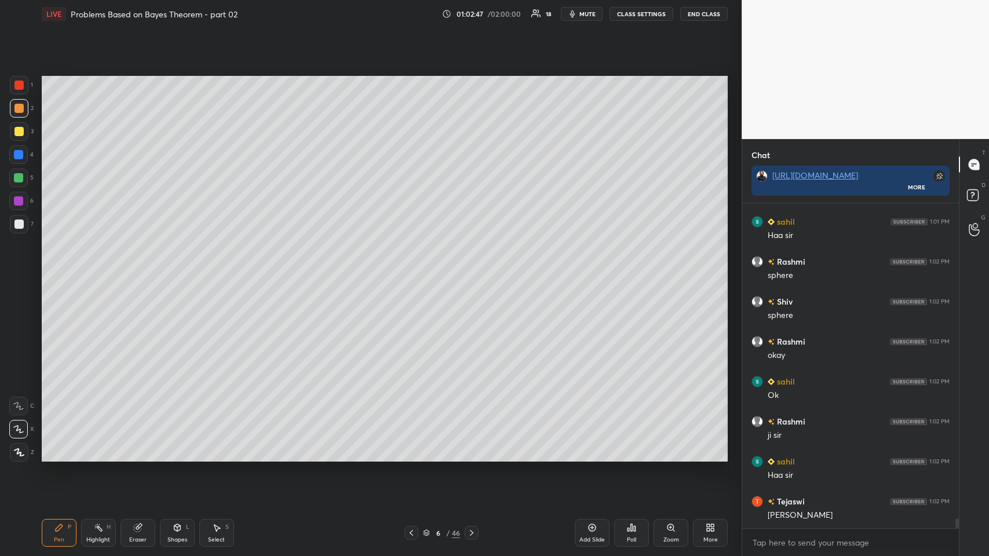
click at [415, 272] on div at bounding box center [472, 533] width 14 height 14
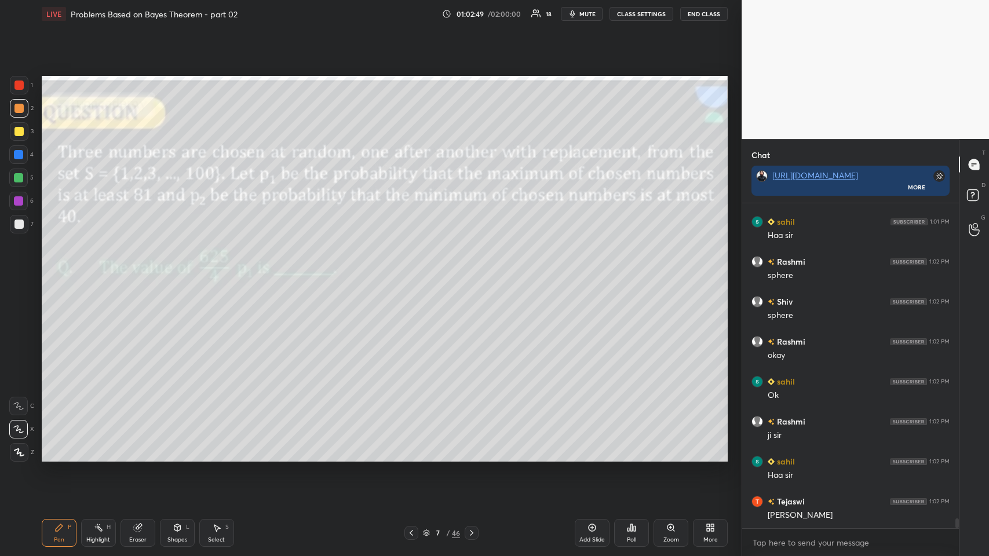
click at [59, 272] on icon at bounding box center [58, 527] width 9 height 9
click at [410, 272] on icon at bounding box center [411, 533] width 9 height 9
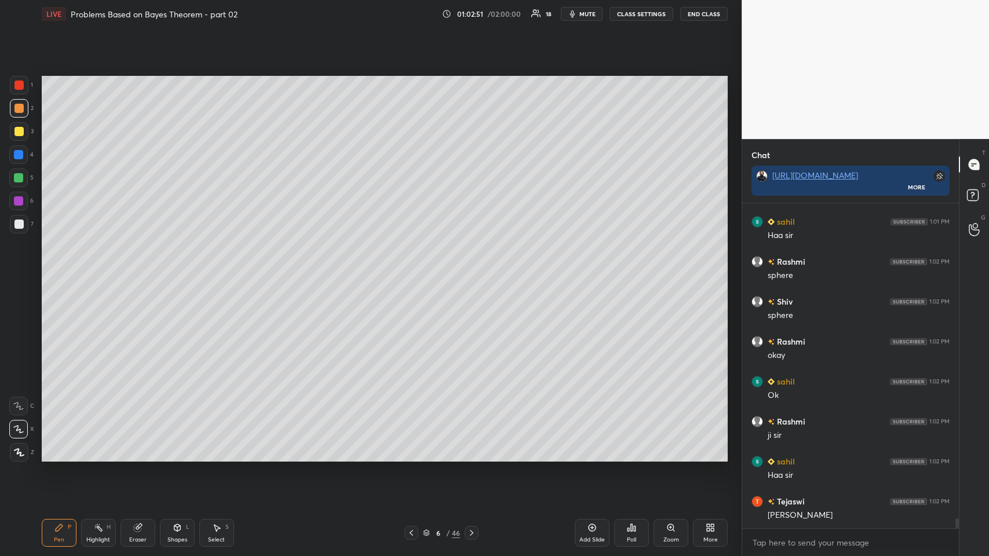
click at [415, 272] on icon at bounding box center [471, 533] width 9 height 9
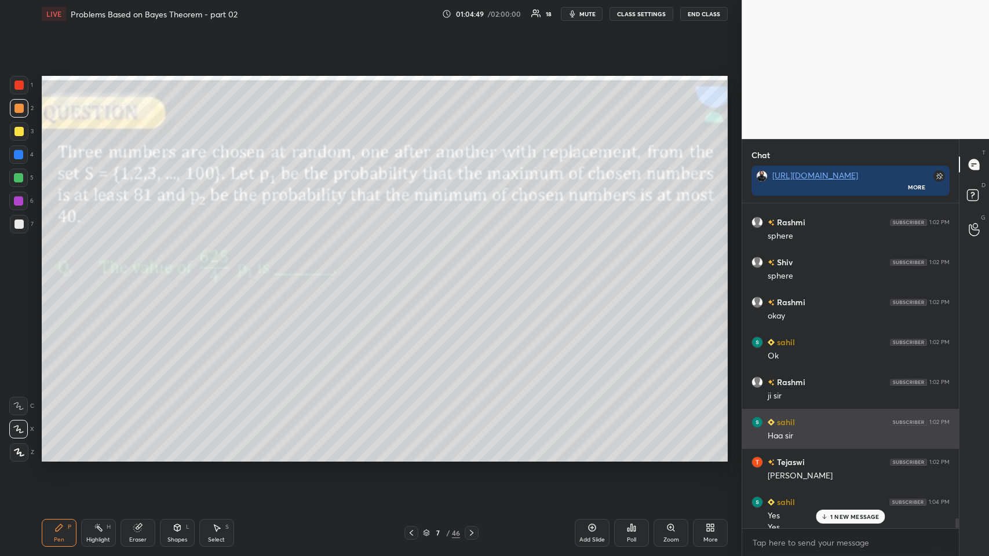
scroll to position [10378, 0]
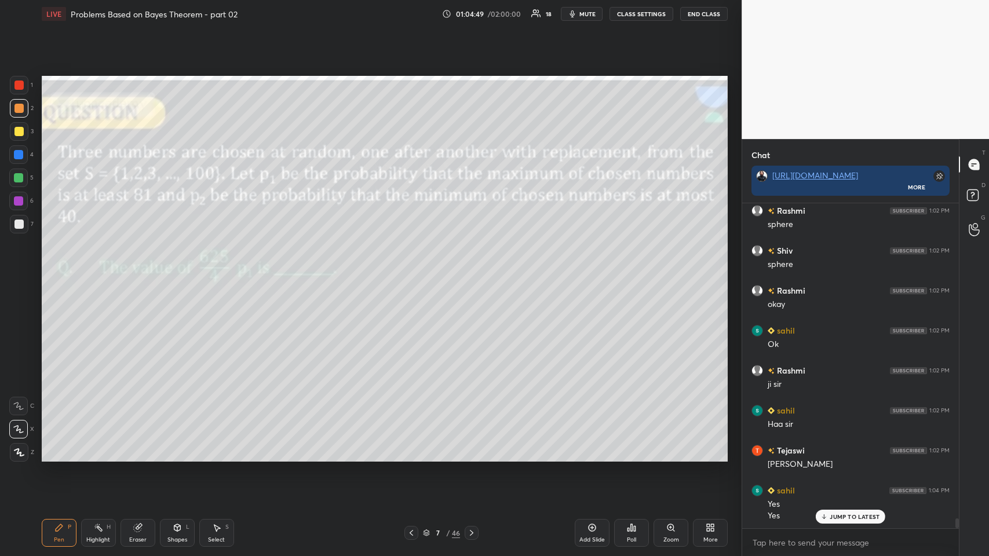
click at [136, 272] on icon at bounding box center [137, 529] width 8 height 8
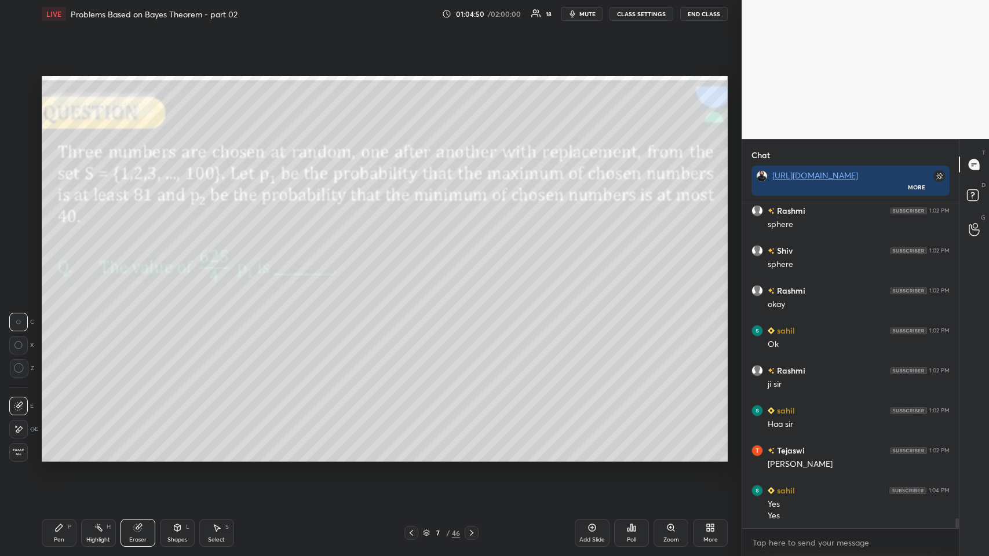
scroll to position [10418, 0]
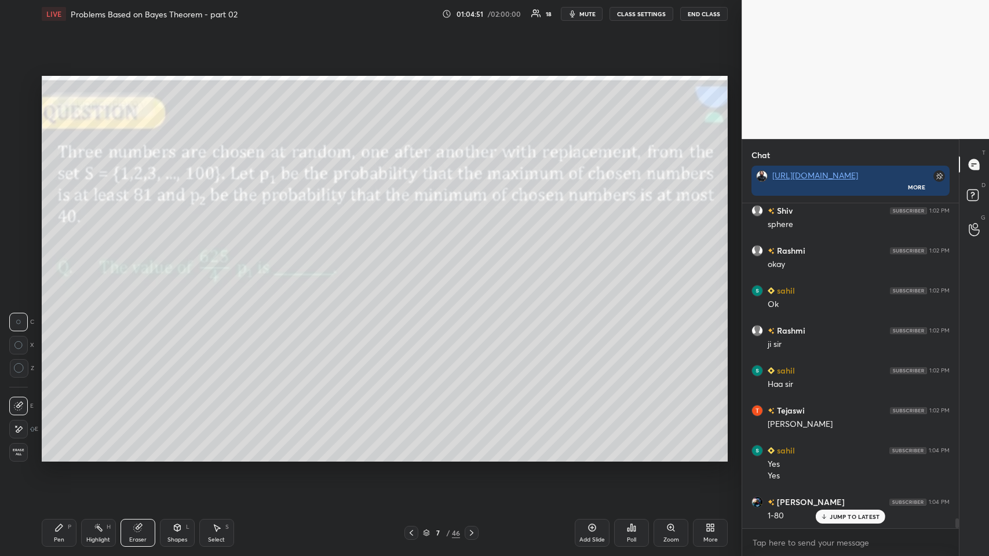
click at [60, 272] on icon at bounding box center [58, 527] width 9 height 9
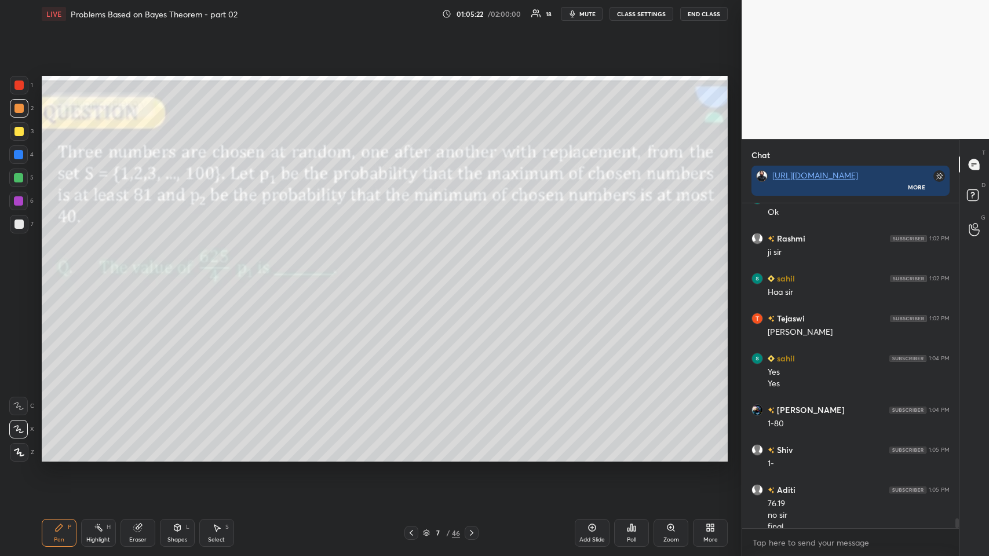
scroll to position [10521, 0]
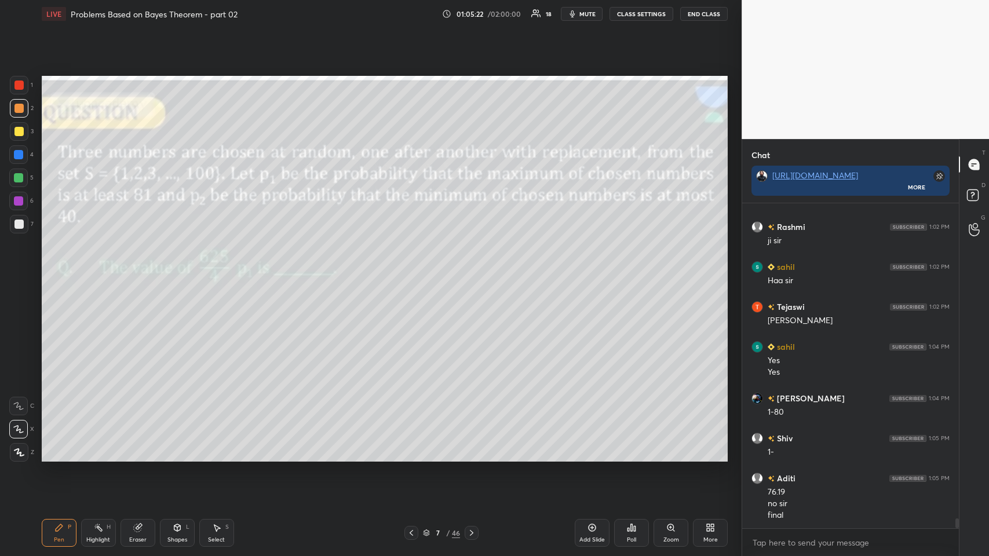
click at [141, 272] on icon at bounding box center [137, 527] width 9 height 9
click at [59, 272] on icon at bounding box center [58, 527] width 9 height 9
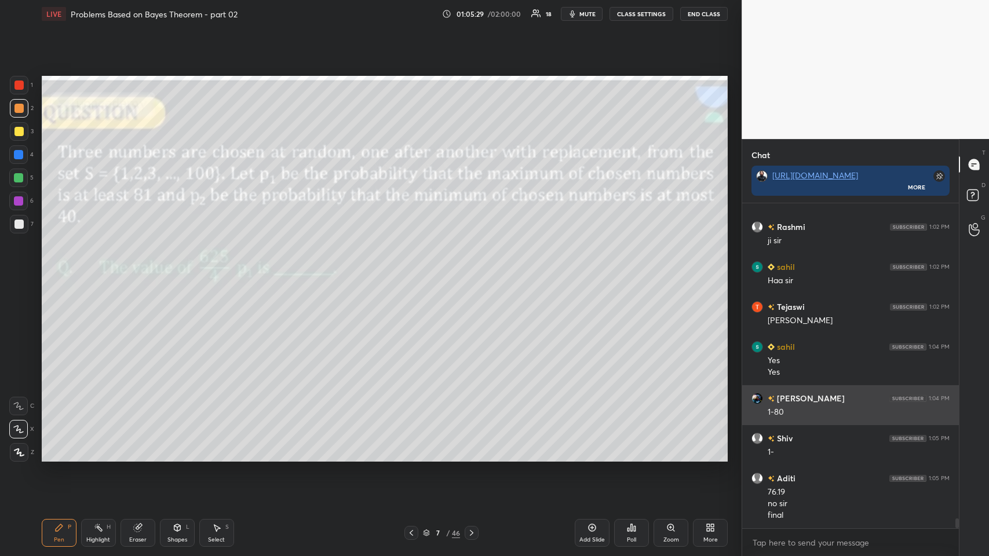
scroll to position [10561, 0]
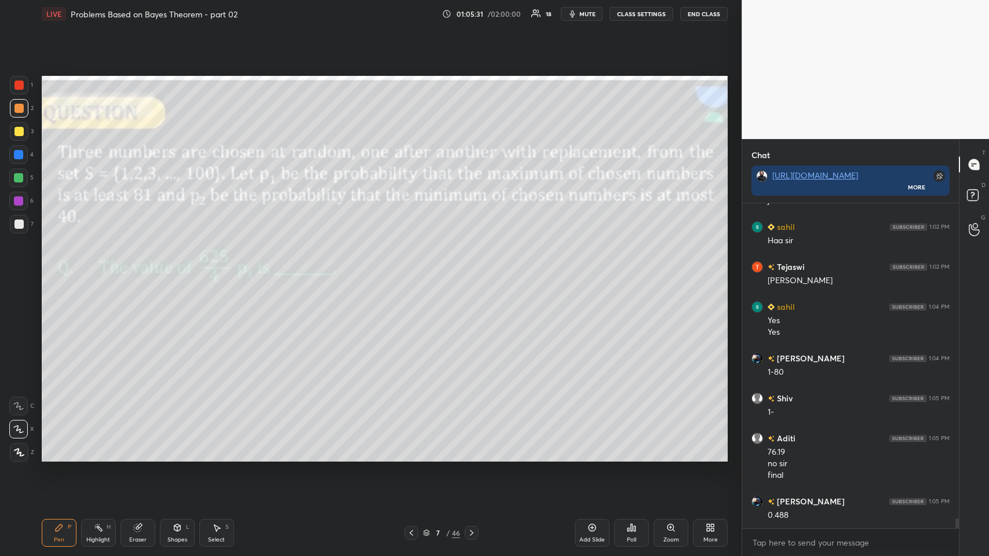
click at [140, 272] on icon at bounding box center [139, 527] width 6 height 6
click at [56, 272] on icon at bounding box center [59, 528] width 7 height 7
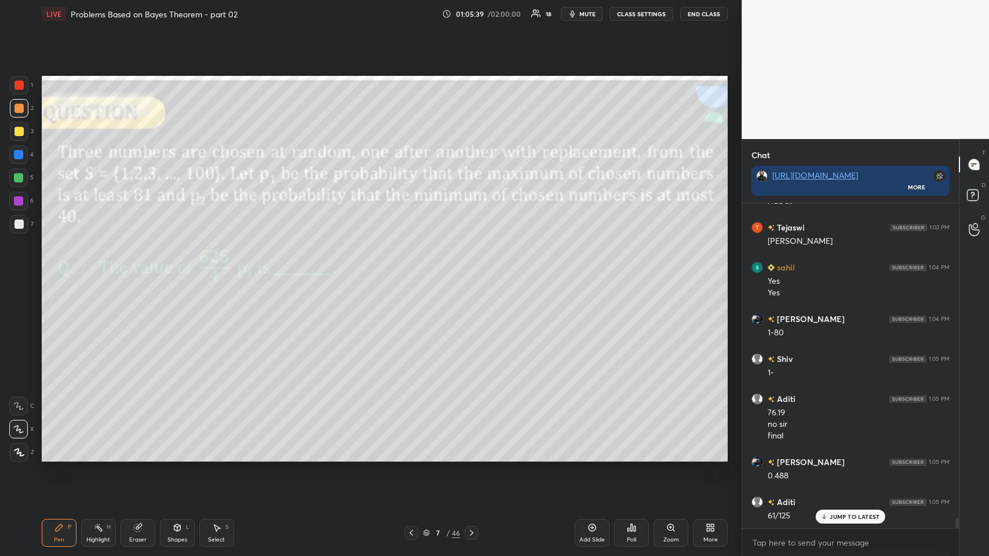
scroll to position [10629, 0]
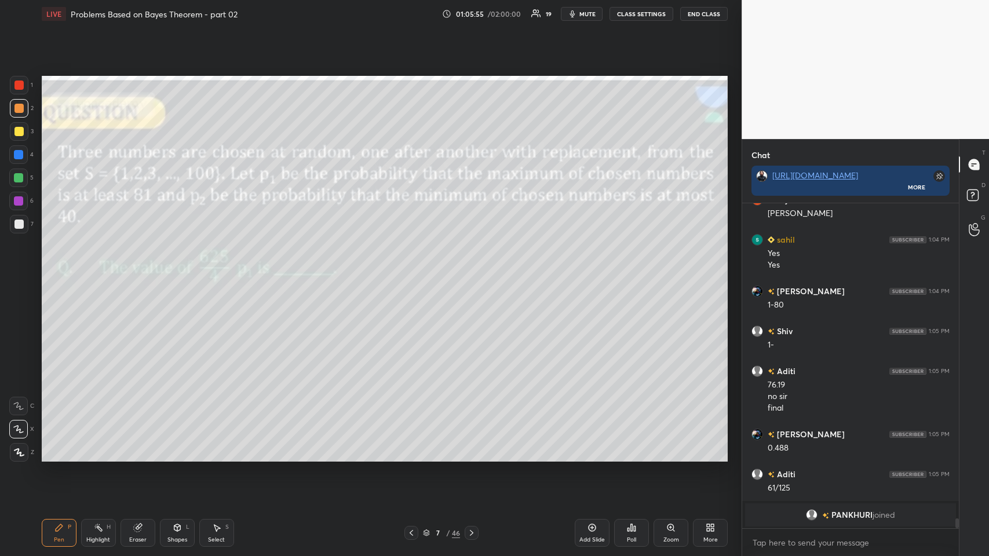
click at [415, 272] on div at bounding box center [472, 533] width 14 height 14
click at [134, 272] on icon at bounding box center [137, 527] width 9 height 9
click at [62, 272] on icon at bounding box center [58, 527] width 9 height 9
click at [413, 272] on icon at bounding box center [411, 533] width 9 height 9
click at [415, 272] on icon at bounding box center [471, 533] width 9 height 9
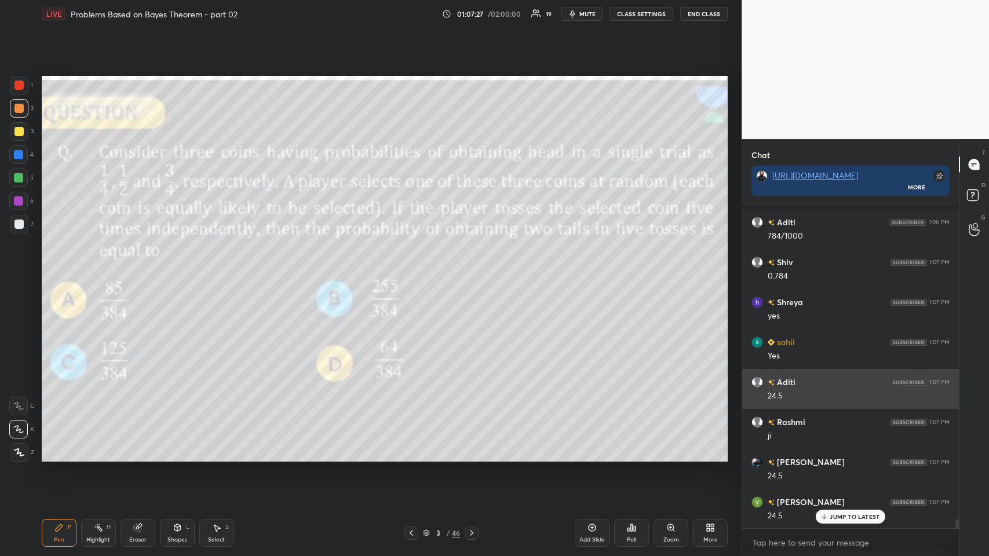
scroll to position [10960, 0]
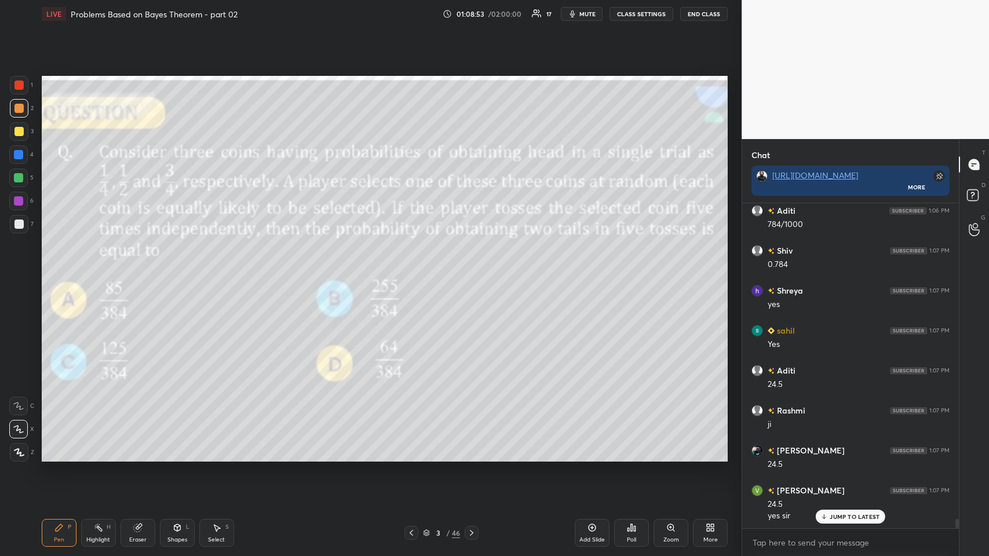
click at [415, 272] on p "JUMP TO LATEST" at bounding box center [855, 517] width 50 height 7
click at [178, 272] on icon at bounding box center [177, 528] width 6 height 7
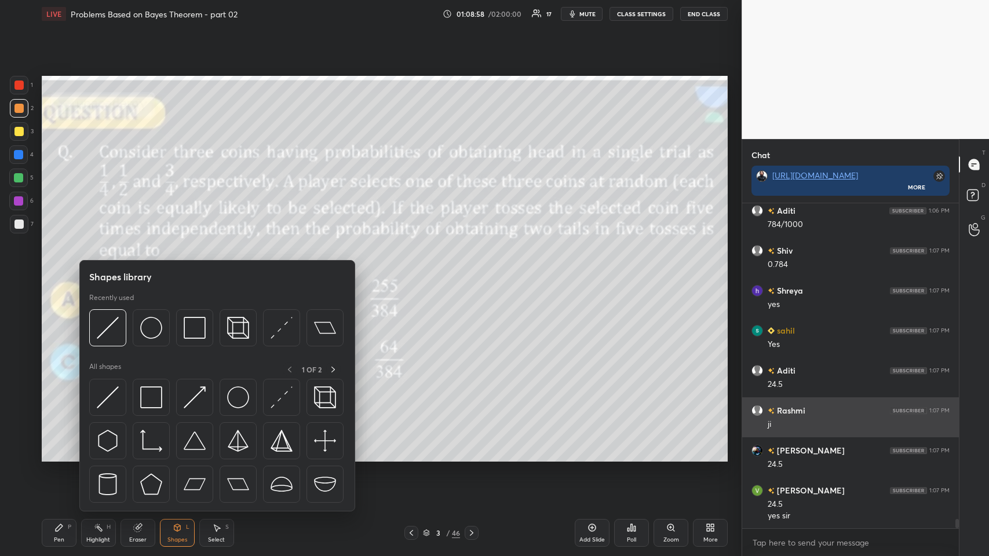
click at [152, 272] on img at bounding box center [151, 328] width 22 height 22
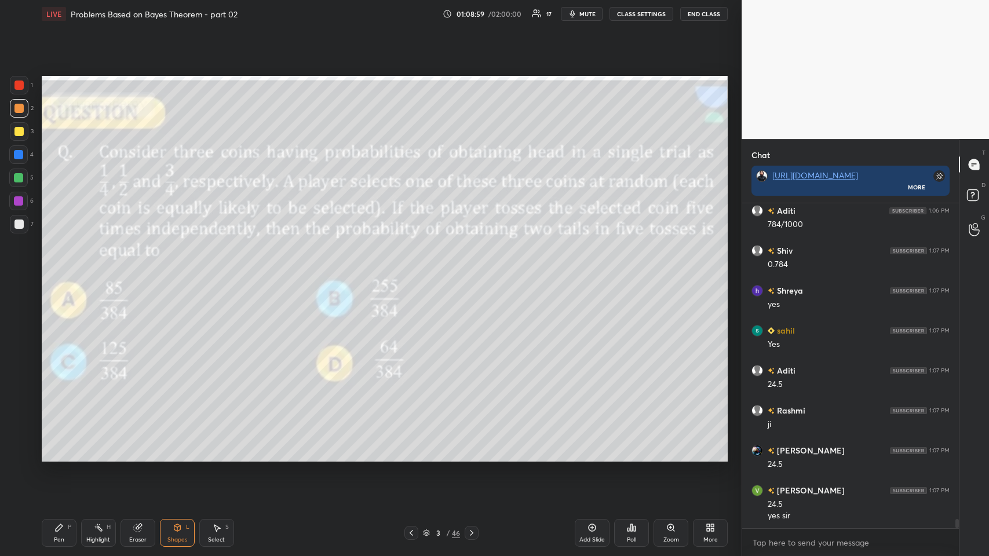
click at [173, 272] on div "Shapes" at bounding box center [178, 540] width 20 height 6
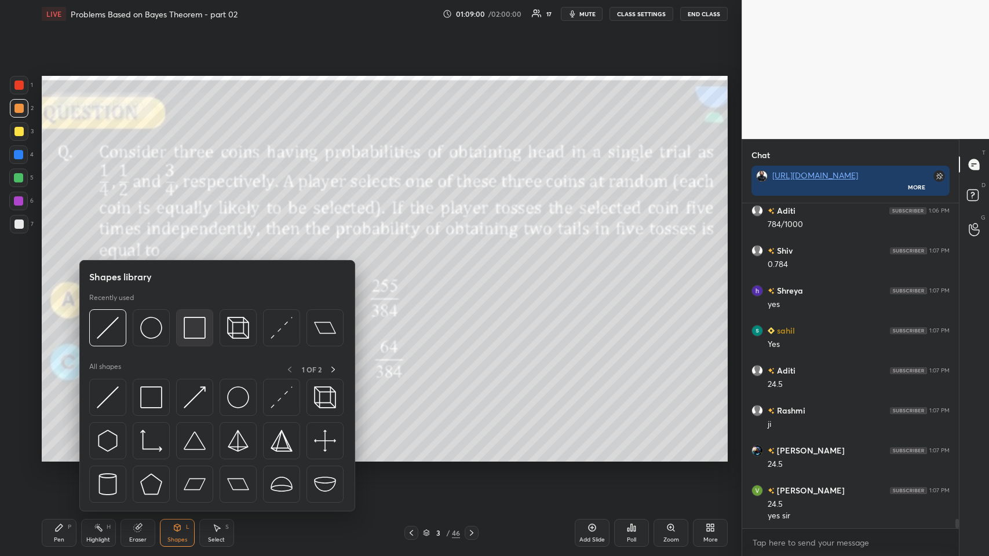
click at [197, 272] on img at bounding box center [195, 328] width 22 height 22
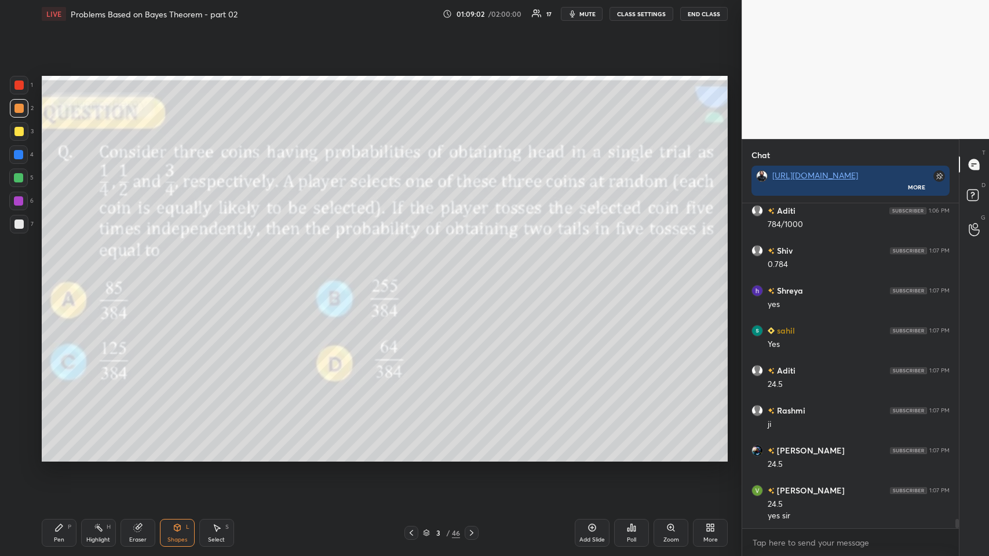
click at [59, 272] on icon at bounding box center [58, 527] width 9 height 9
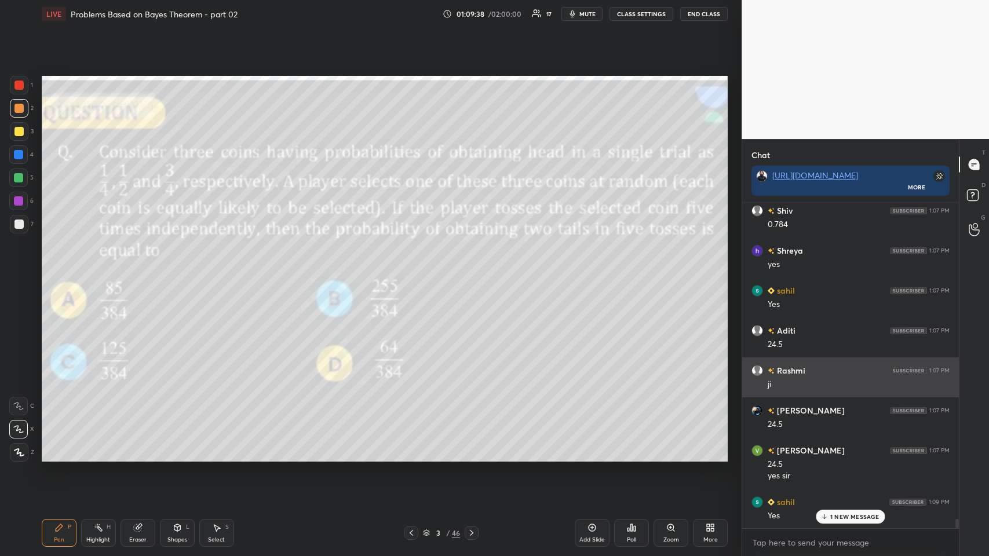
scroll to position [11040, 0]
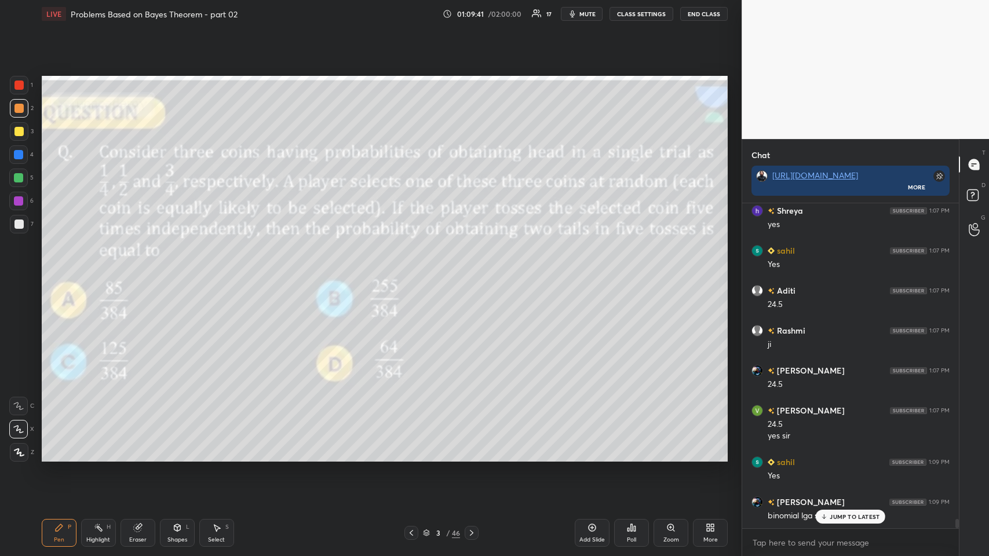
click at [415, 272] on icon at bounding box center [825, 517] width 8 height 7
click at [52, 272] on div "Pen P" at bounding box center [59, 533] width 35 height 28
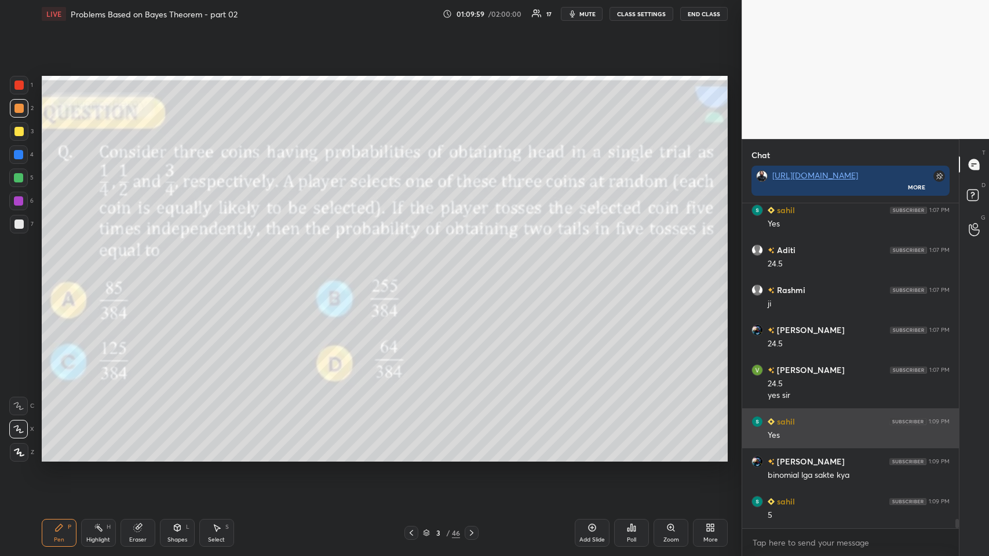
scroll to position [11121, 0]
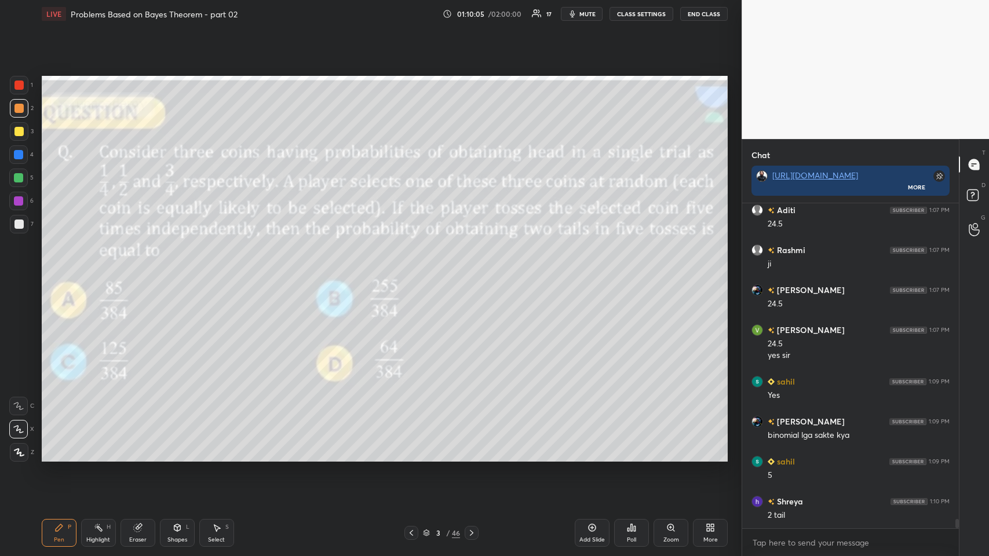
click at [415, 272] on icon at bounding box center [592, 527] width 9 height 9
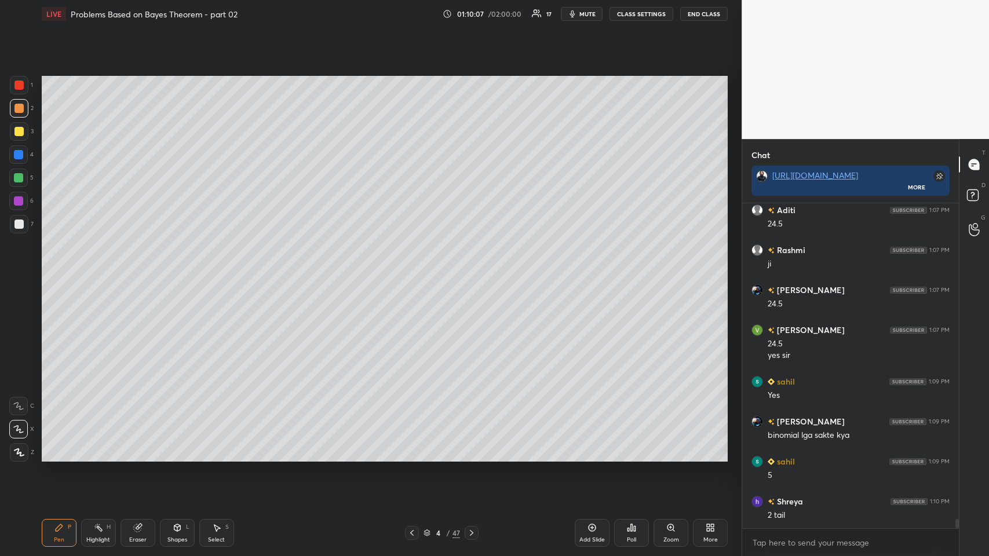
click at [16, 108] on div at bounding box center [18, 108] width 9 height 9
click at [134, 272] on div "Eraser" at bounding box center [138, 533] width 35 height 28
click at [20, 272] on span "Erase all" at bounding box center [18, 453] width 17 height 8
click at [22, 109] on div at bounding box center [18, 108] width 9 height 9
click at [19, 177] on div at bounding box center [18, 177] width 9 height 9
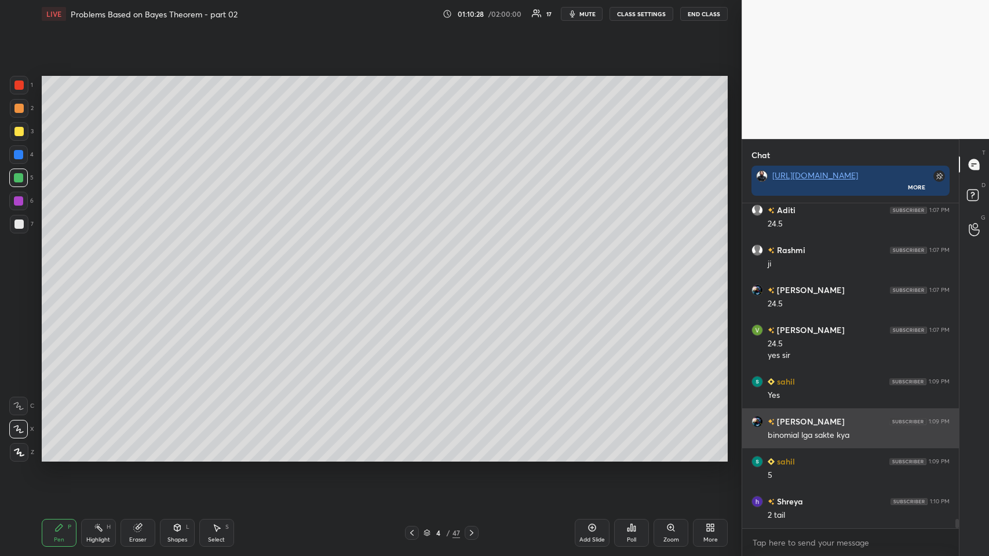
scroll to position [11160, 0]
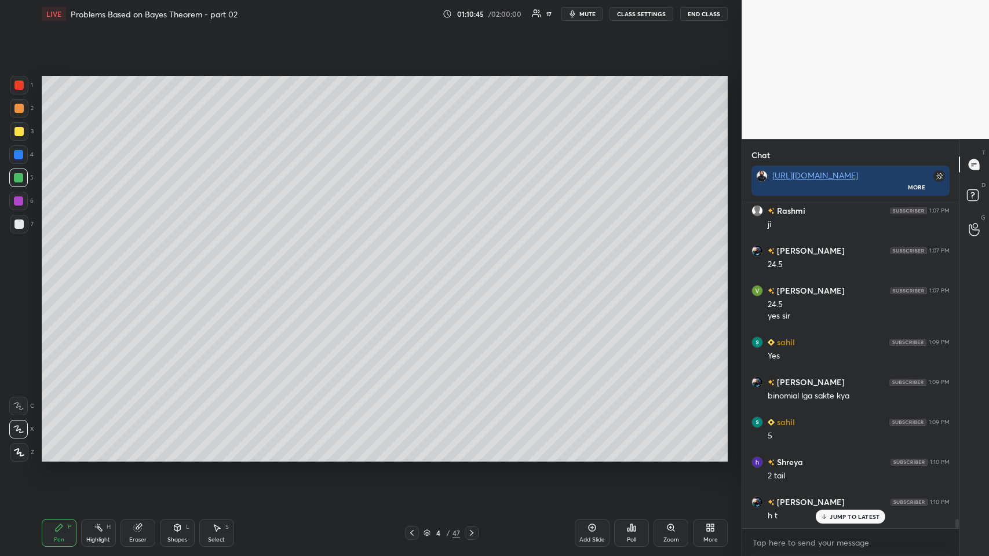
click at [14, 127] on div at bounding box center [18, 131] width 9 height 9
click at [412, 272] on icon at bounding box center [412, 533] width 9 height 9
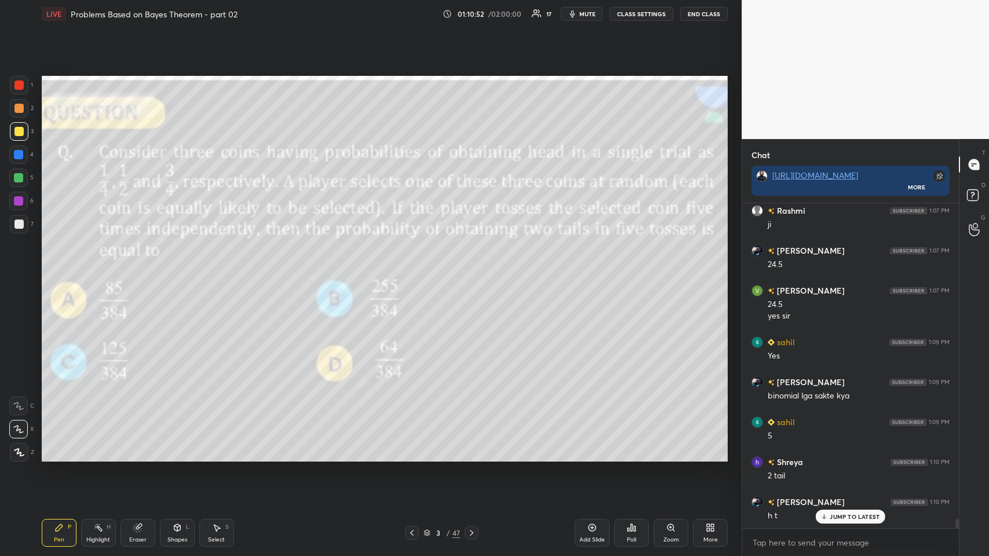
click at [415, 272] on icon at bounding box center [471, 533] width 9 height 9
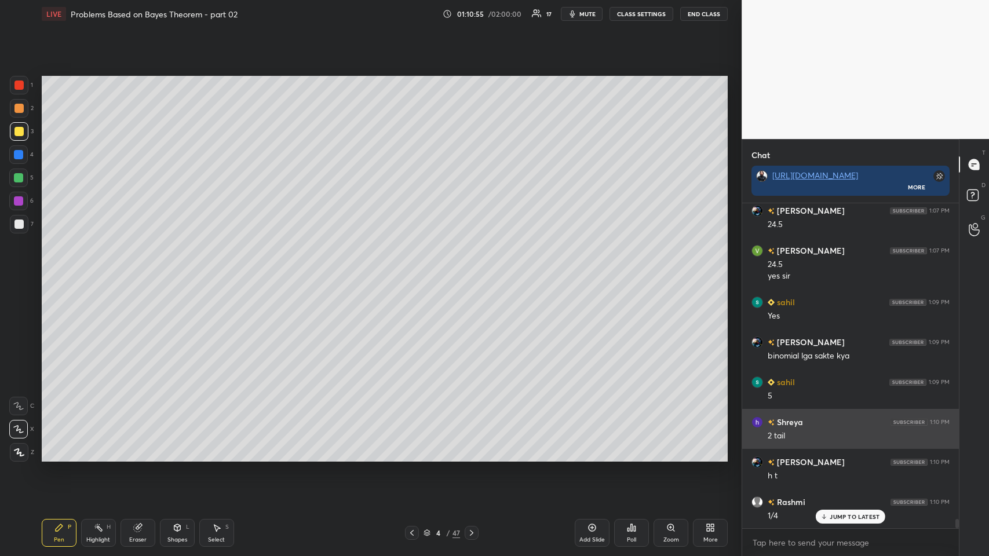
scroll to position [11240, 0]
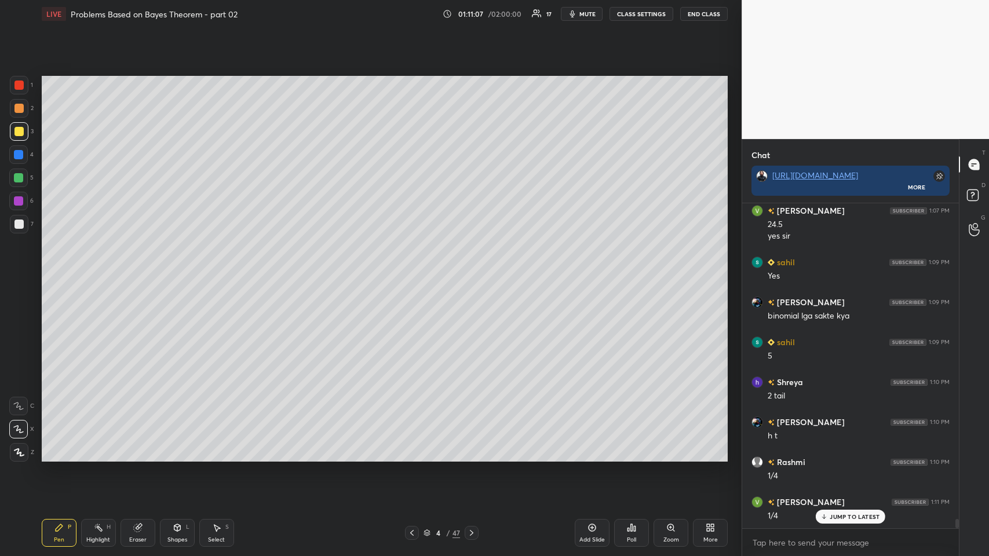
click at [18, 114] on div at bounding box center [19, 108] width 19 height 19
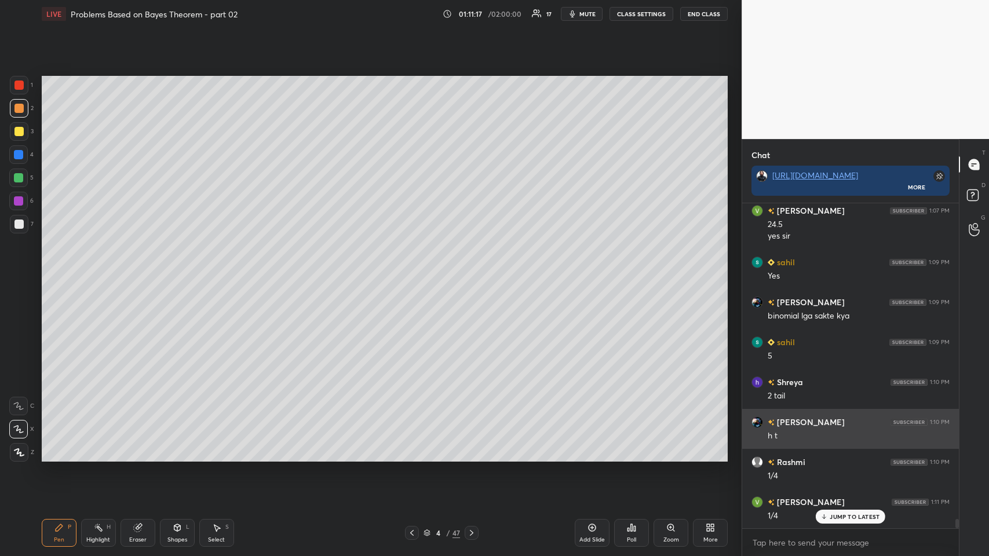
scroll to position [11281, 0]
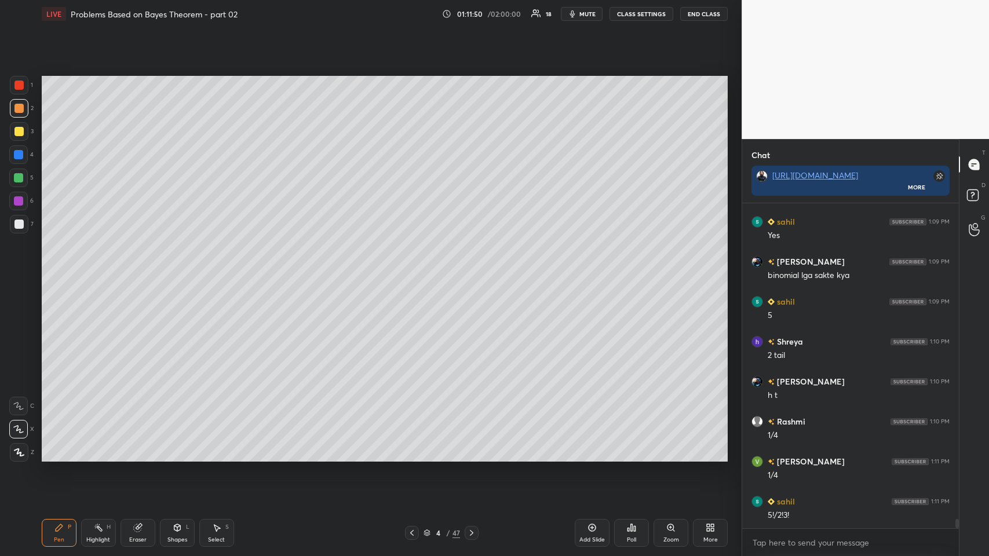
click at [21, 134] on div at bounding box center [18, 131] width 9 height 9
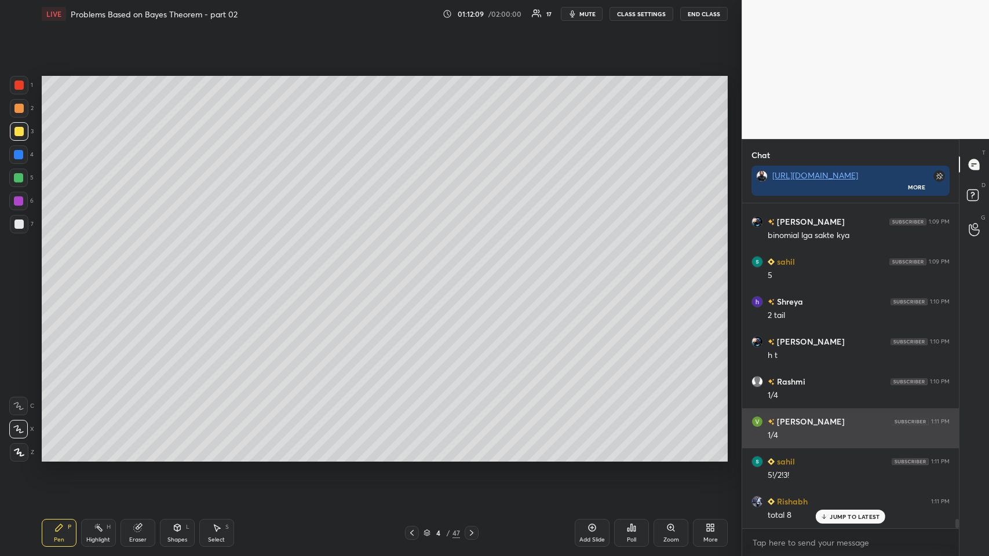
scroll to position [11360, 0]
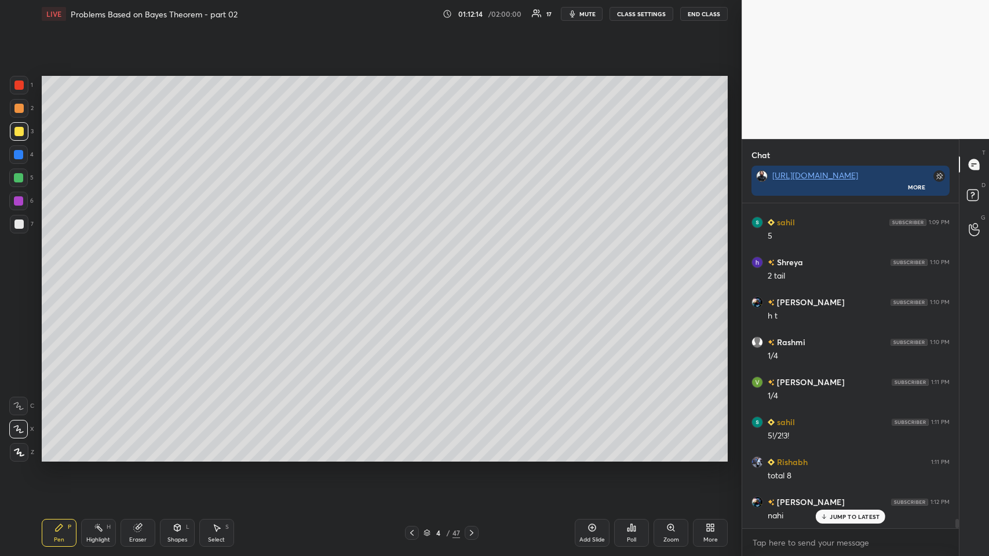
click at [415, 272] on icon at bounding box center [592, 527] width 9 height 9
click at [21, 130] on div at bounding box center [18, 131] width 9 height 9
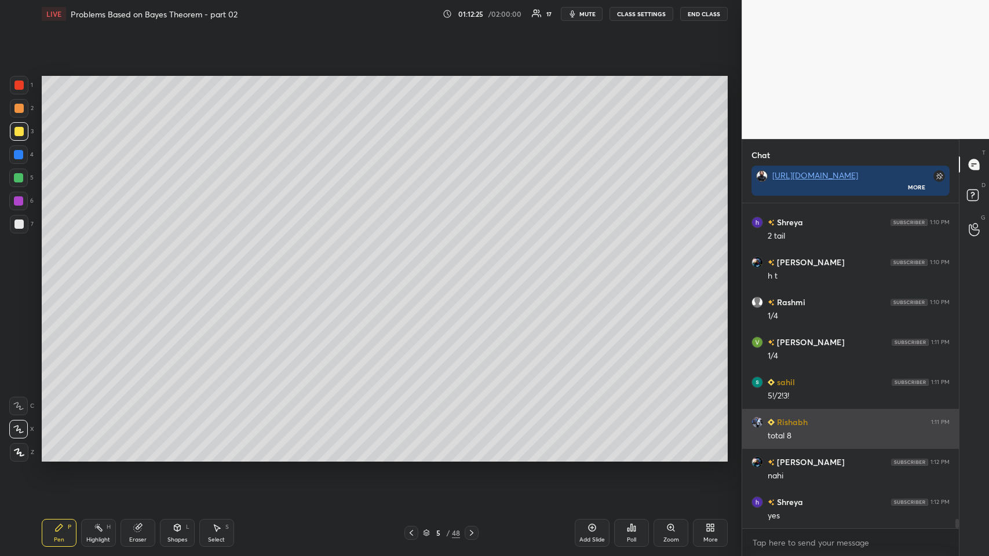
scroll to position [11440, 0]
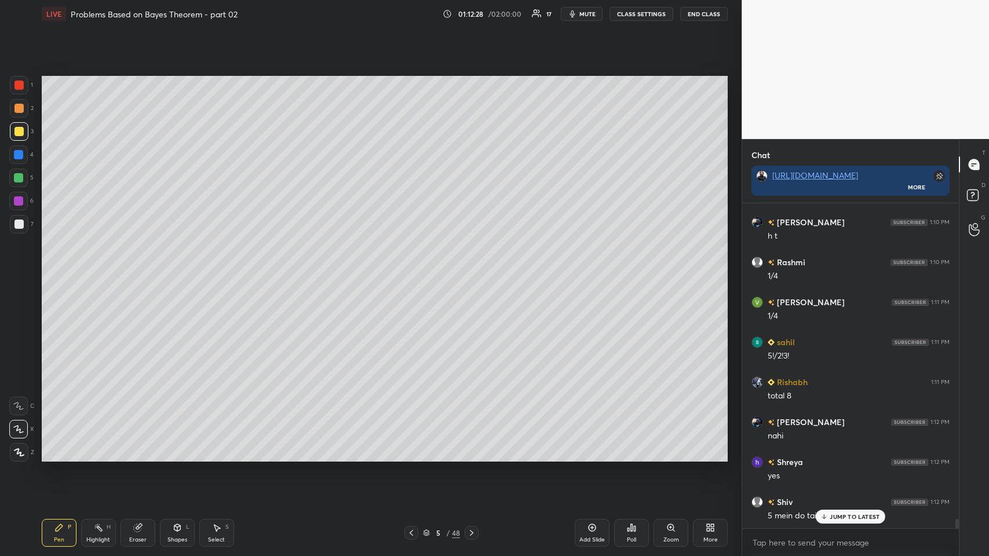
click at [415, 272] on icon at bounding box center [825, 517] width 8 height 7
click at [21, 111] on div at bounding box center [18, 108] width 9 height 9
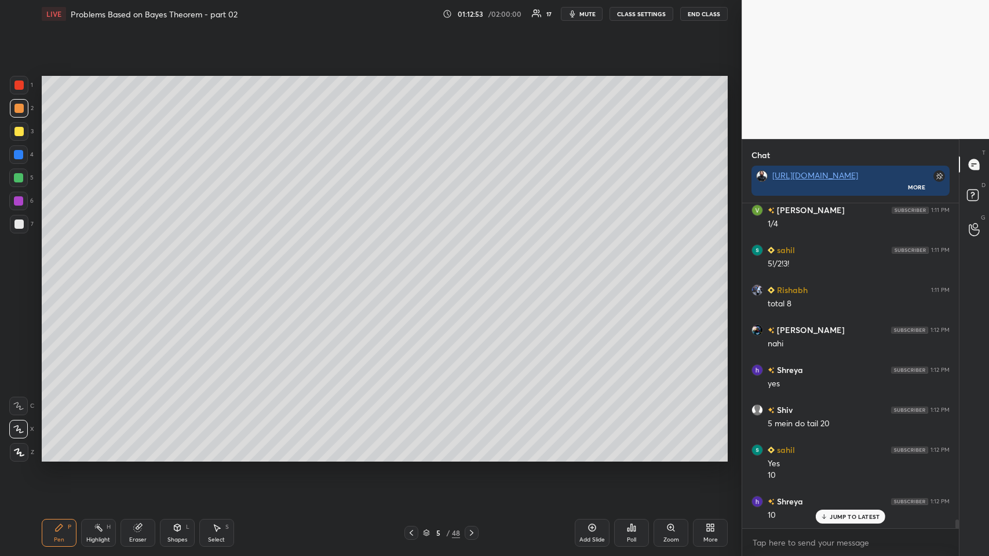
scroll to position [11572, 0]
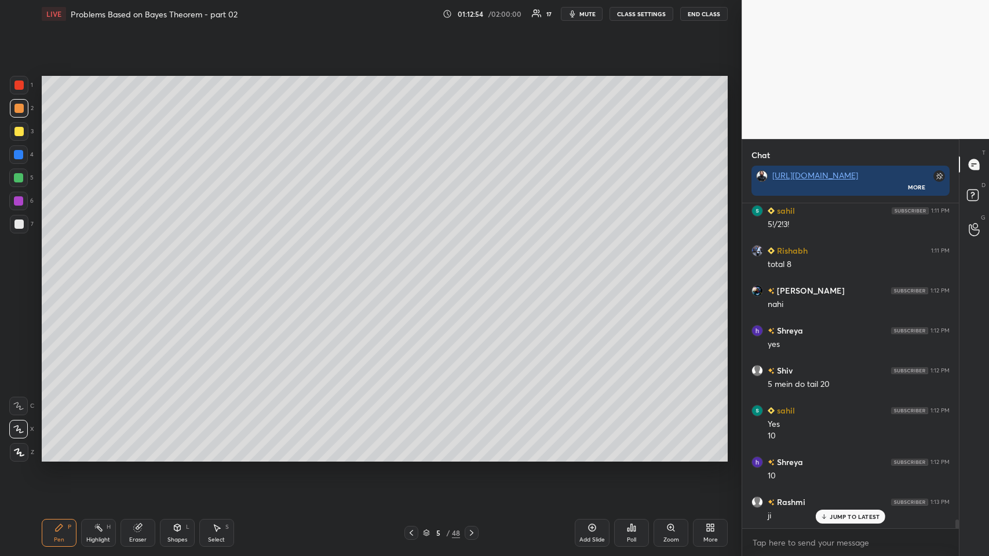
click at [217, 272] on icon at bounding box center [216, 527] width 9 height 9
click at [61, 272] on icon at bounding box center [58, 527] width 9 height 9
click at [415, 272] on div "Add Slide" at bounding box center [592, 533] width 35 height 28
click at [22, 133] on div at bounding box center [18, 131] width 9 height 9
click at [408, 272] on icon at bounding box center [411, 533] width 9 height 9
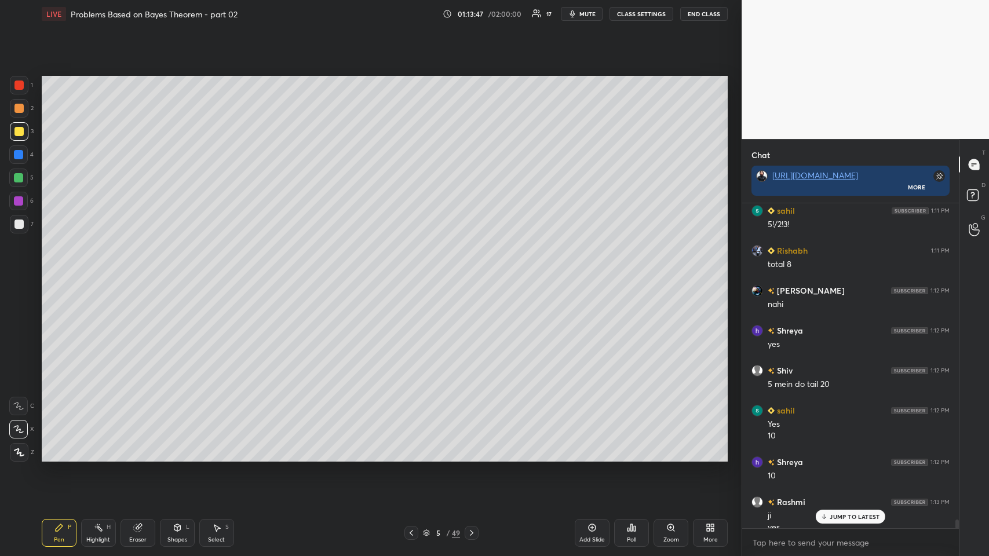
scroll to position [11583, 0]
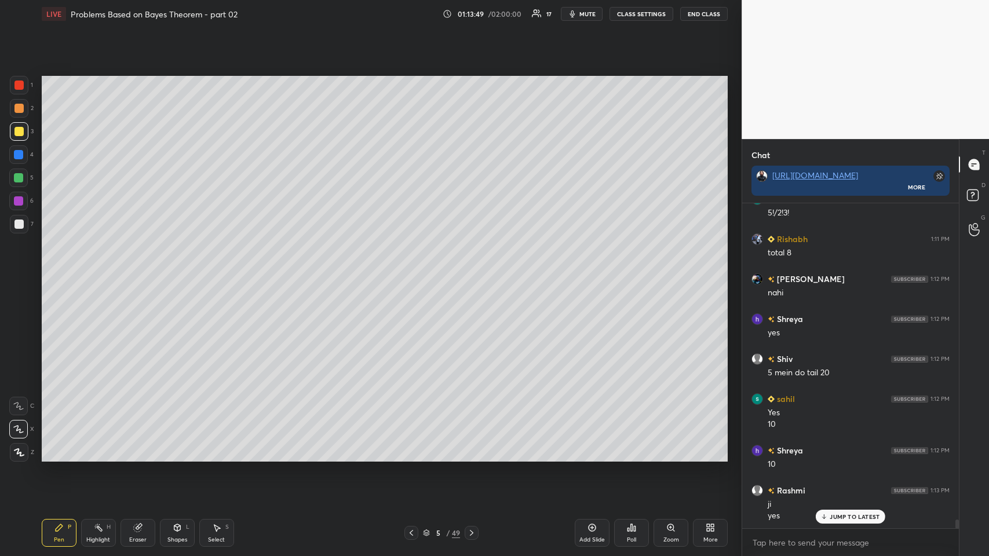
click at [412, 272] on icon at bounding box center [411, 533] width 9 height 9
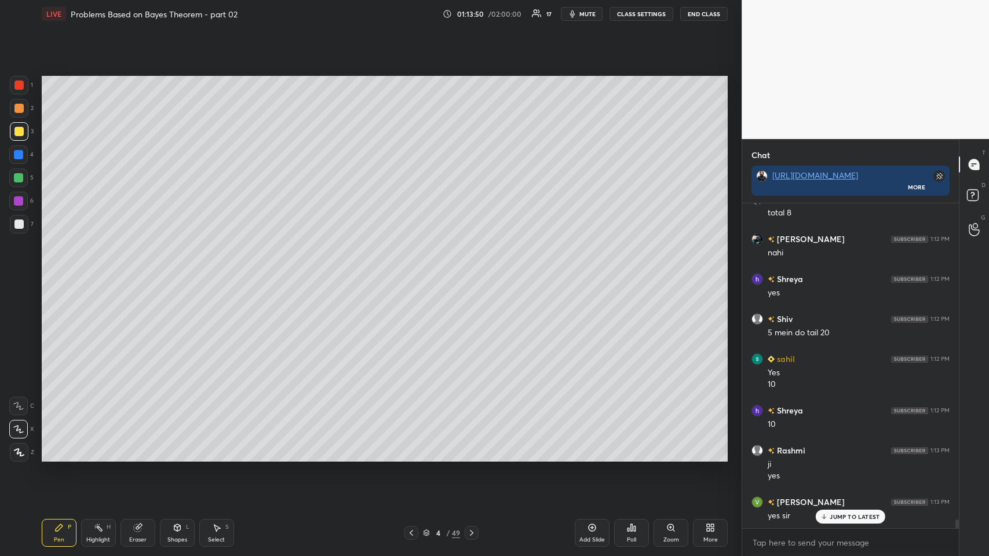
click at [415, 272] on icon at bounding box center [471, 533] width 9 height 9
click at [415, 272] on div "Add Slide" at bounding box center [592, 533] width 35 height 28
click at [177, 272] on icon at bounding box center [177, 527] width 9 height 9
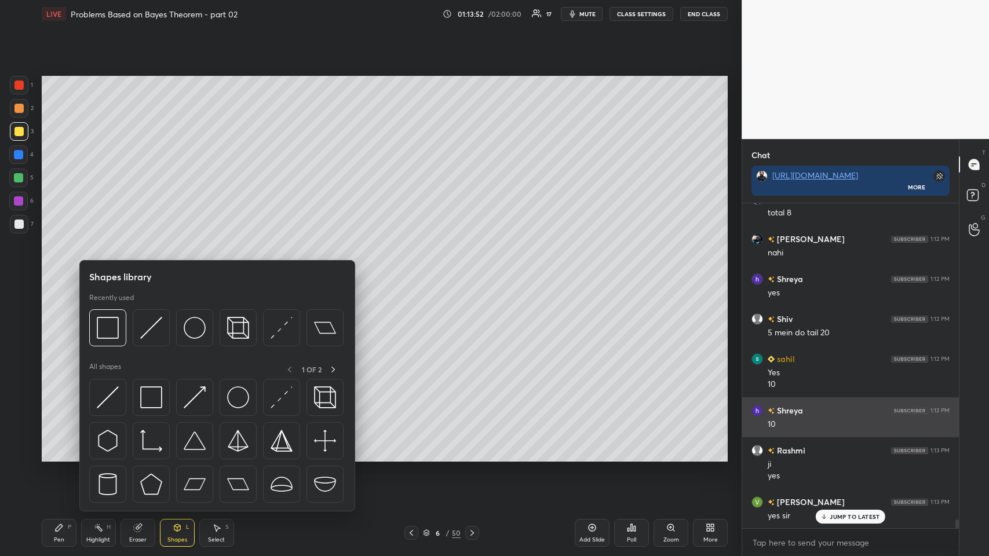
click at [110, 272] on img at bounding box center [108, 328] width 22 height 22
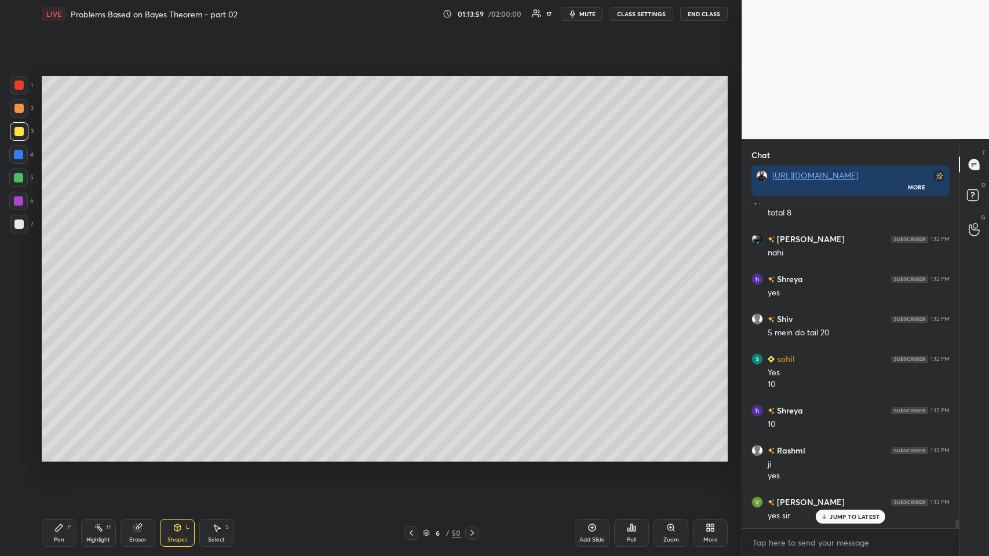
click at [58, 272] on div "Pen P" at bounding box center [59, 533] width 35 height 28
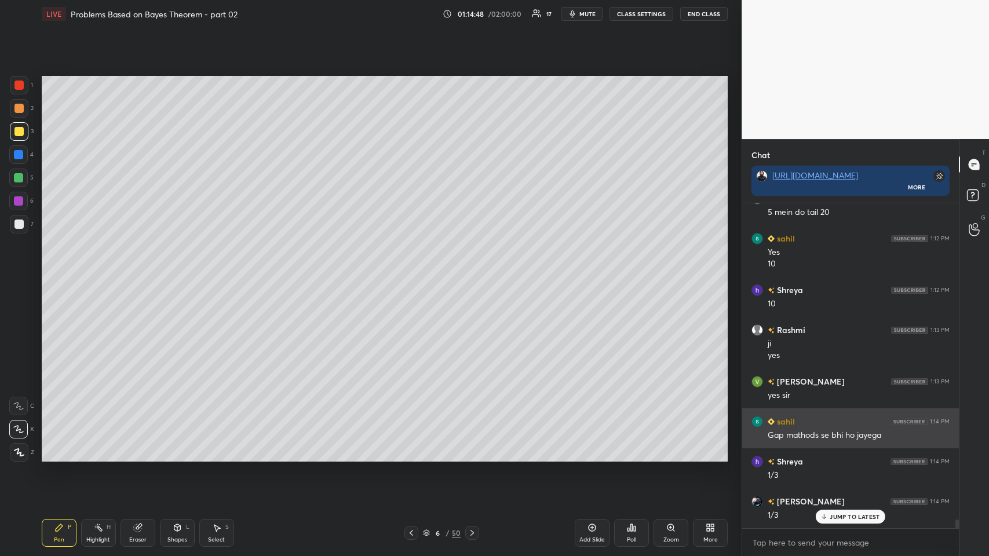
scroll to position [11783, 0]
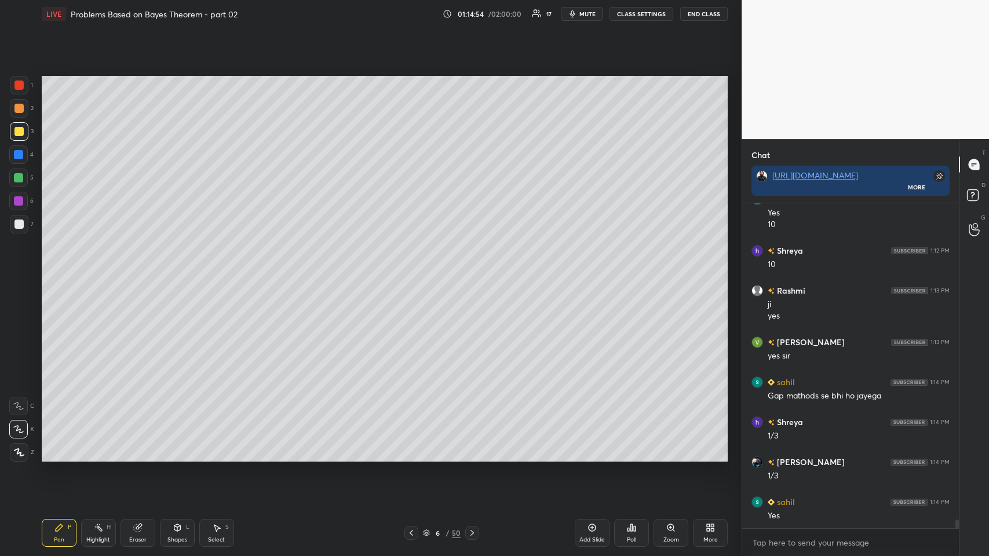
click at [412, 272] on icon at bounding box center [411, 533] width 9 height 9
click at [413, 272] on icon at bounding box center [411, 533] width 9 height 9
click at [414, 272] on icon at bounding box center [411, 533] width 9 height 9
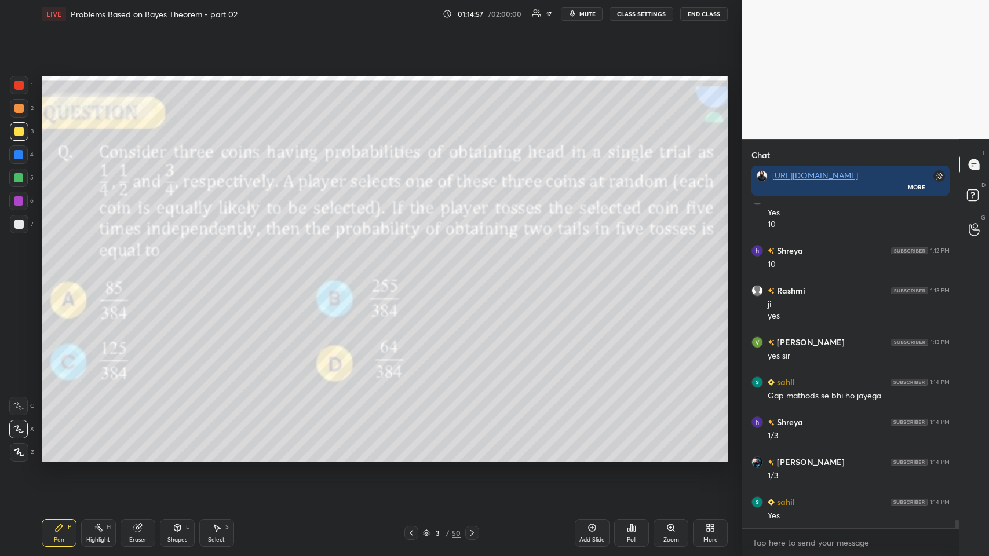
click at [415, 272] on icon at bounding box center [472, 533] width 9 height 9
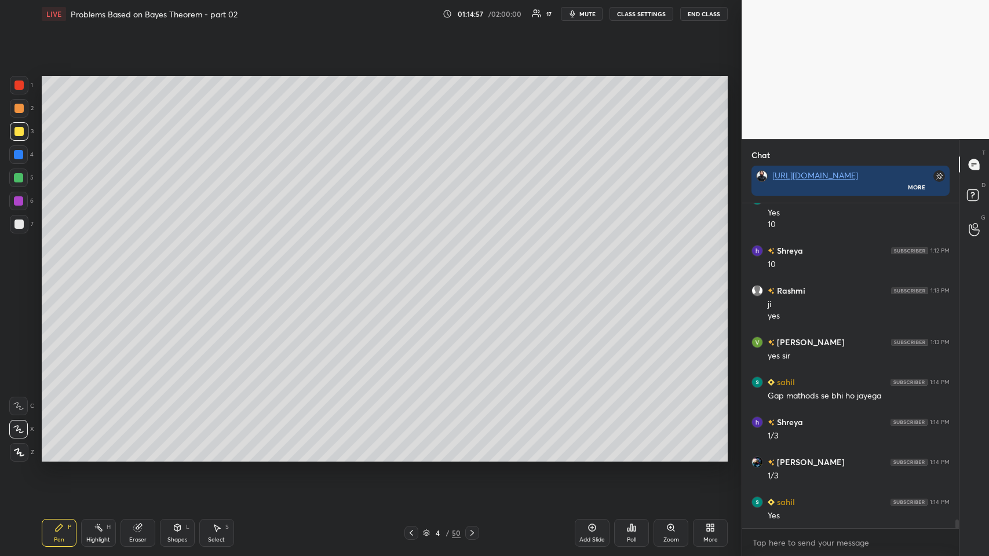
click at [415, 272] on icon at bounding box center [472, 533] width 9 height 9
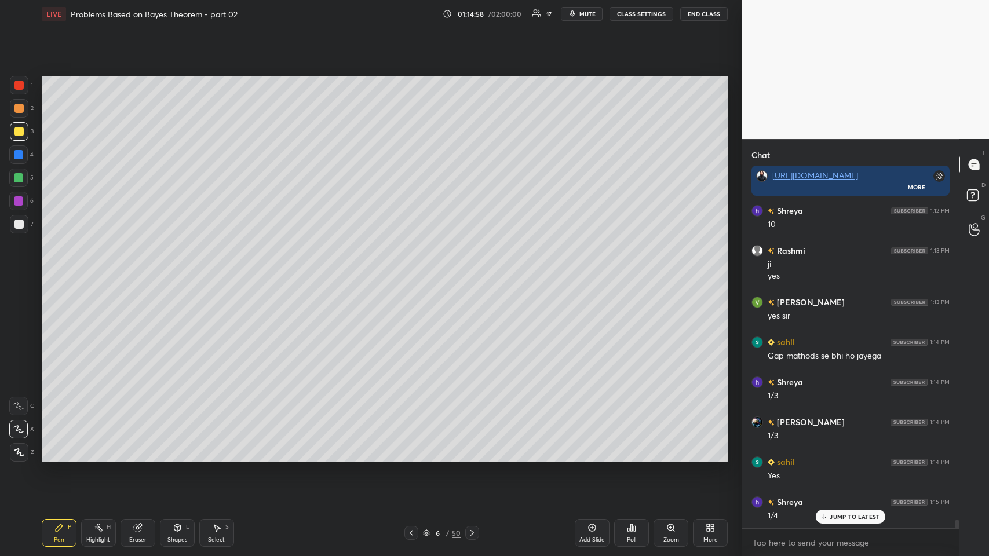
click at [415, 272] on icon at bounding box center [472, 533] width 9 height 9
click at [413, 272] on icon at bounding box center [411, 533] width 9 height 9
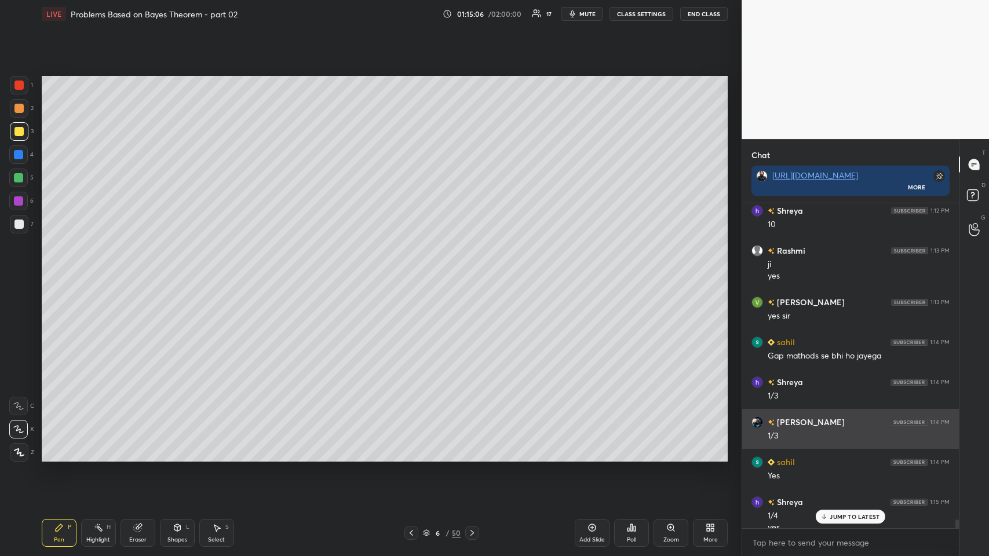
scroll to position [11835, 0]
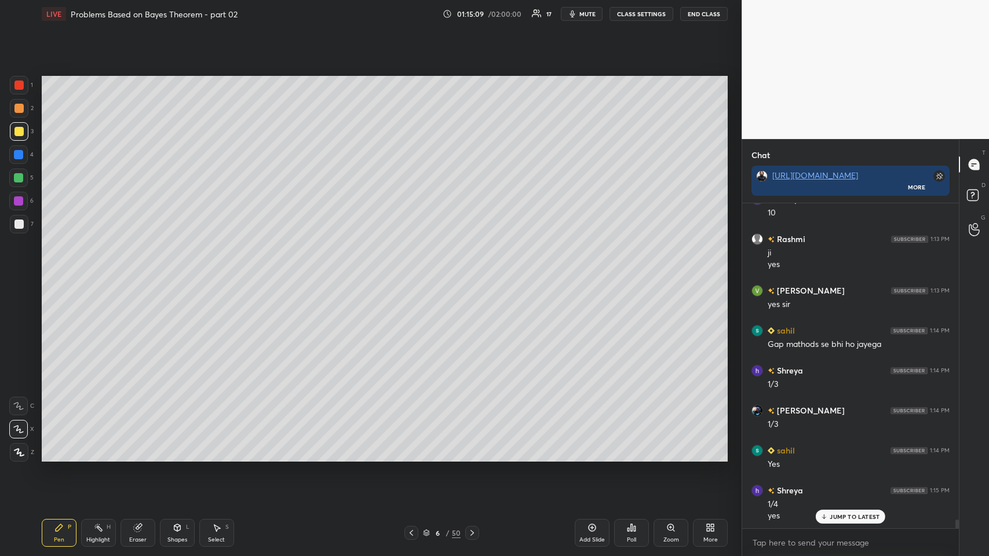
click at [17, 224] on div at bounding box center [18, 224] width 9 height 9
click at [410, 272] on icon at bounding box center [411, 533] width 9 height 9
click at [410, 272] on icon at bounding box center [411, 533] width 3 height 6
click at [410, 272] on icon at bounding box center [411, 533] width 9 height 9
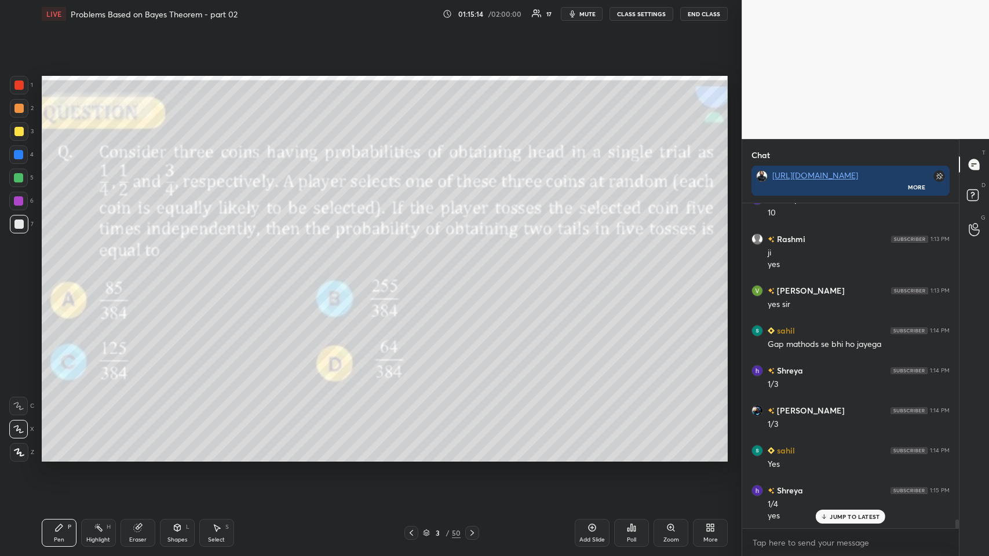
click at [415, 272] on icon at bounding box center [472, 533] width 9 height 9
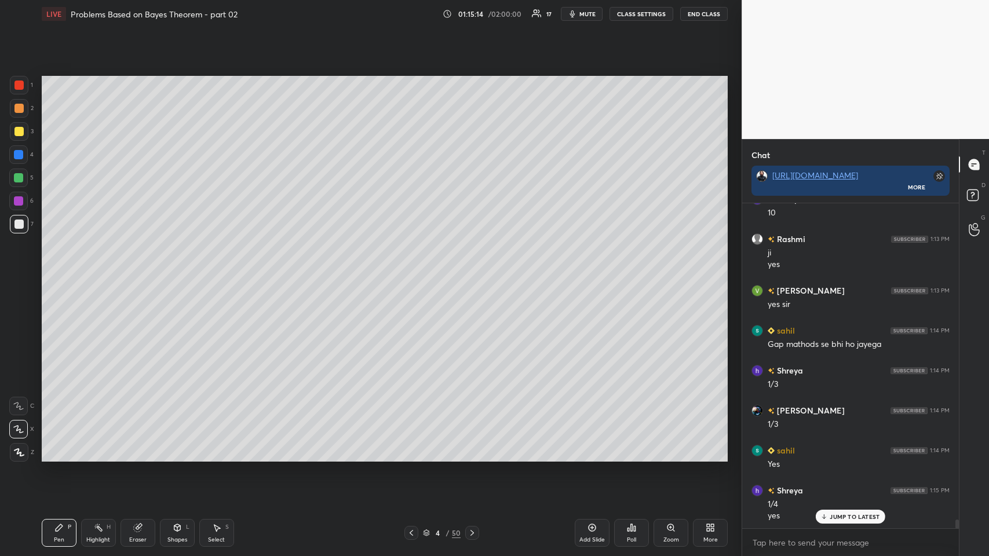
click at [415, 272] on icon at bounding box center [472, 533] width 9 height 9
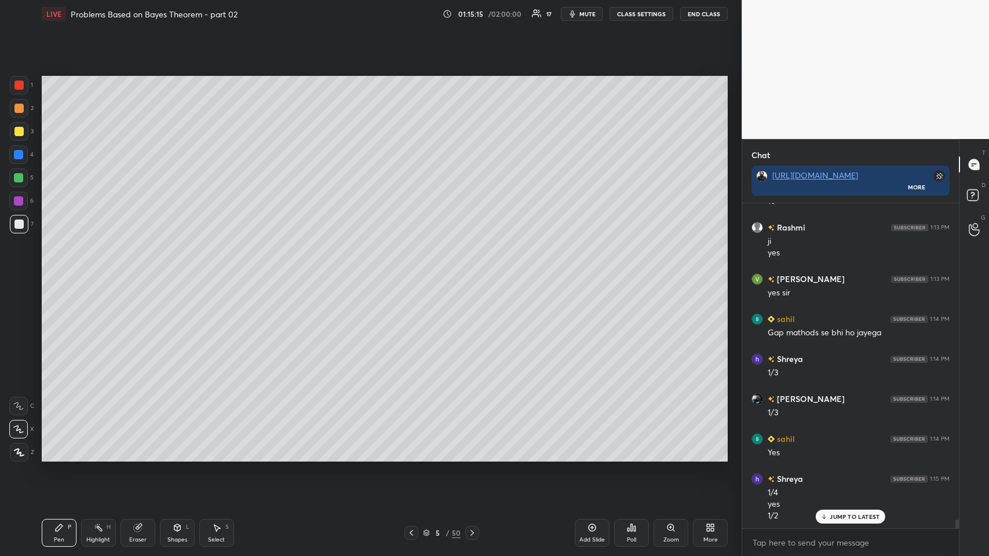
click at [415, 272] on icon at bounding box center [472, 533] width 9 height 9
click at [406, 272] on div at bounding box center [412, 533] width 14 height 14
click at [410, 272] on icon at bounding box center [411, 533] width 9 height 9
click at [409, 272] on icon at bounding box center [411, 533] width 9 height 9
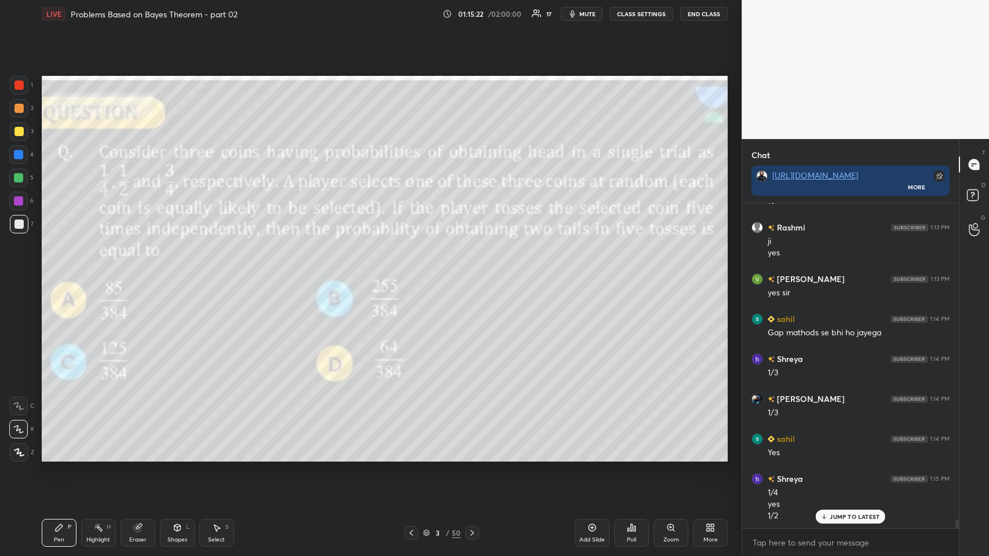
click at [415, 272] on icon at bounding box center [472, 533] width 9 height 9
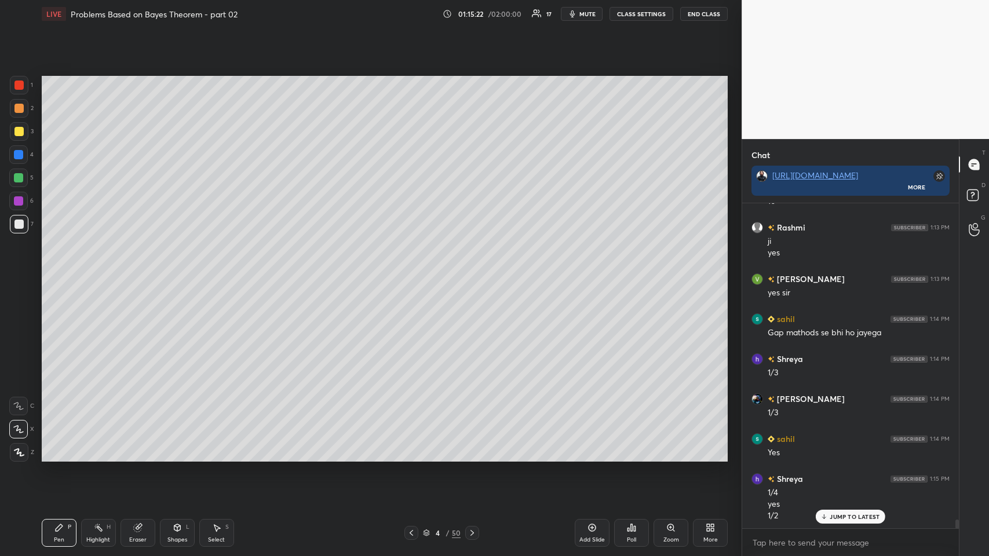
click at [415, 272] on icon at bounding box center [472, 533] width 9 height 9
click at [415, 272] on icon at bounding box center [472, 533] width 3 height 6
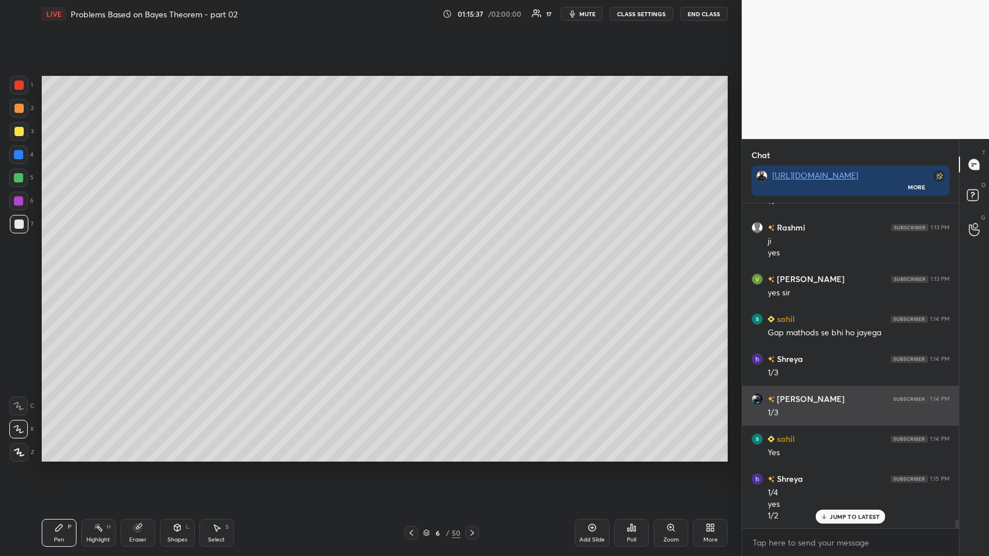
scroll to position [11886, 0]
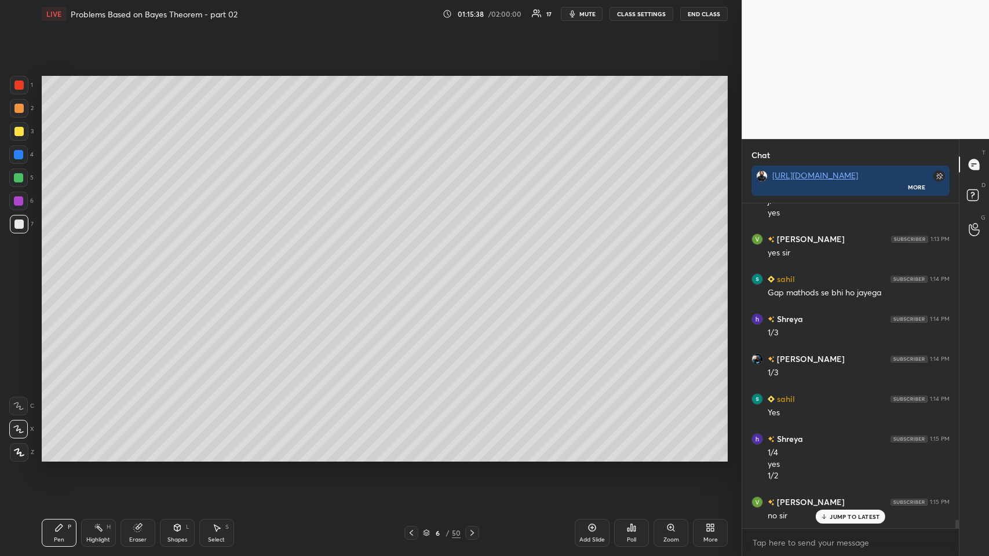
click at [415, 272] on div "Add Slide" at bounding box center [592, 533] width 35 height 28
click at [13, 130] on div at bounding box center [19, 131] width 19 height 19
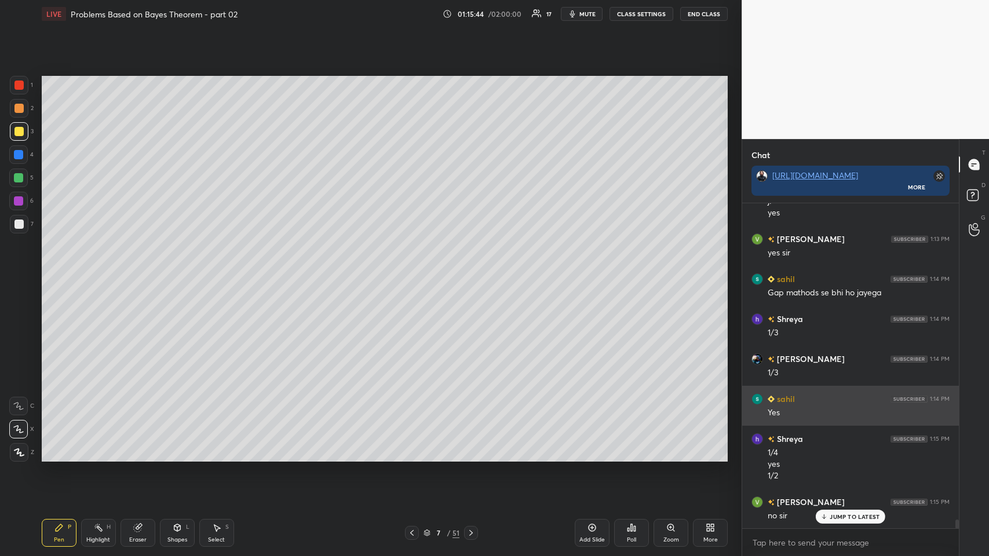
scroll to position [11927, 0]
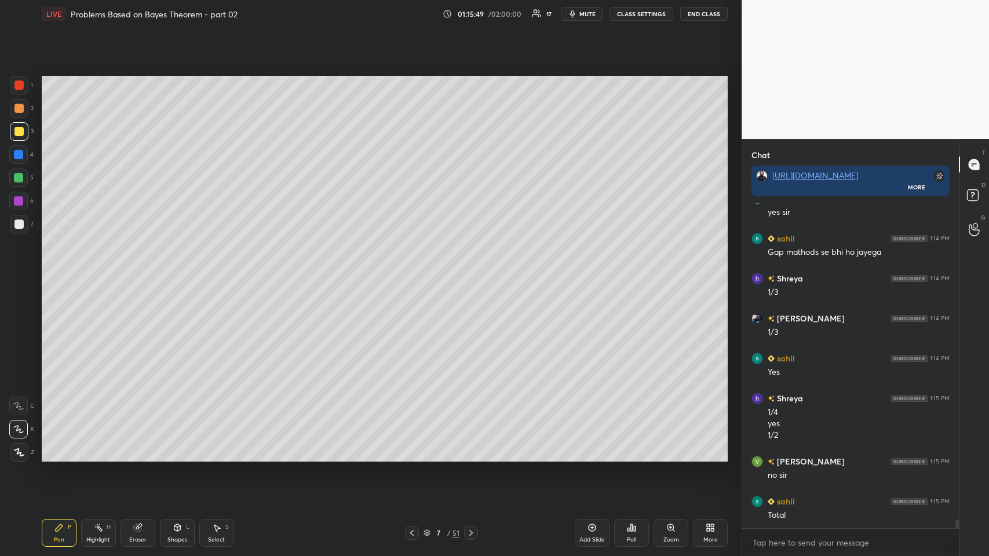
click at [412, 272] on icon at bounding box center [412, 533] width 9 height 9
click at [415, 272] on icon at bounding box center [471, 533] width 9 height 9
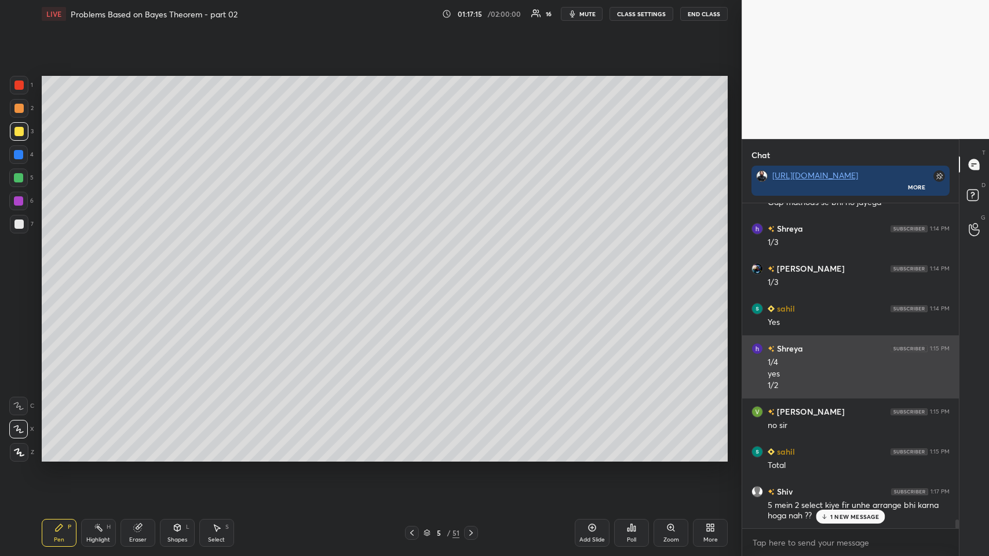
scroll to position [12017, 0]
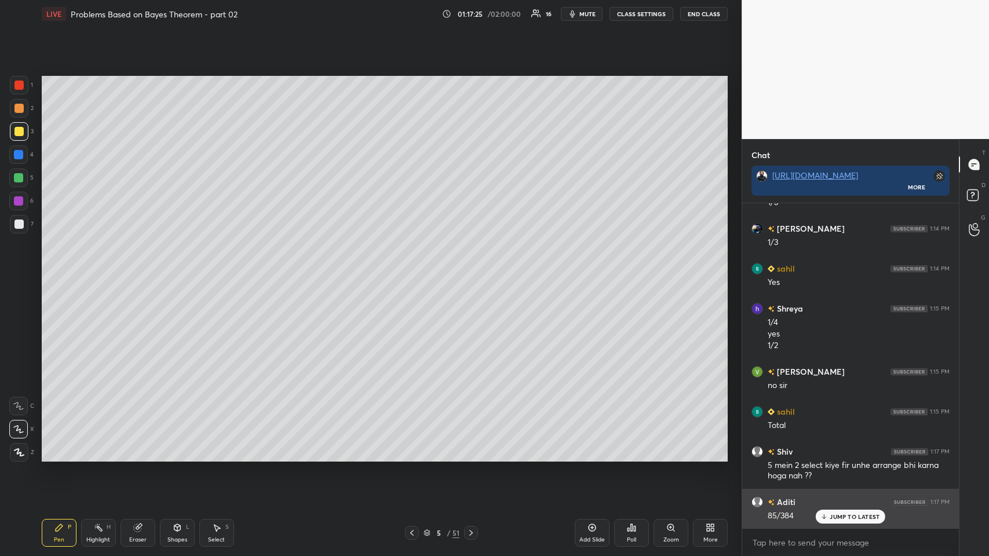
click at [415, 272] on p "JUMP TO LATEST" at bounding box center [855, 517] width 50 height 7
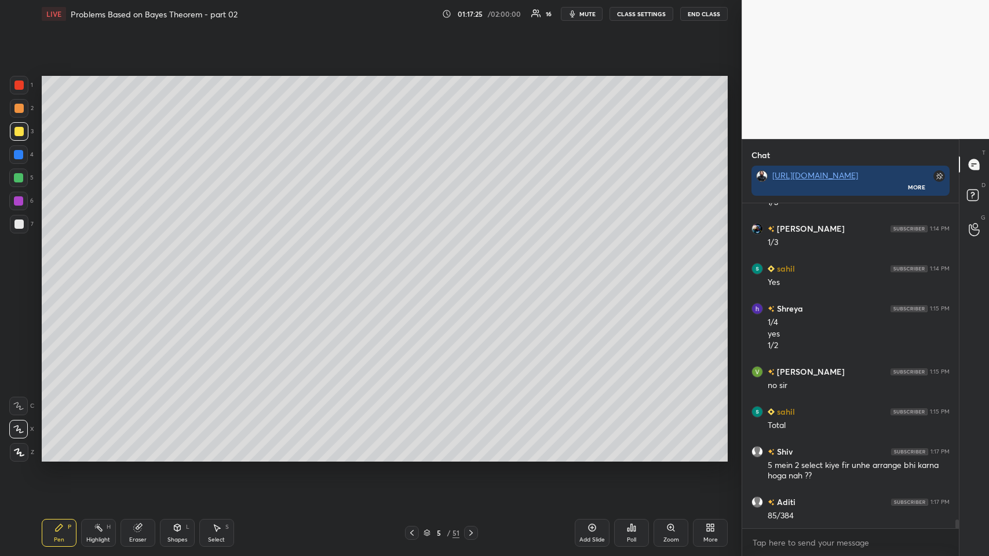
click at [415, 272] on div "Add Slide" at bounding box center [592, 533] width 35 height 28
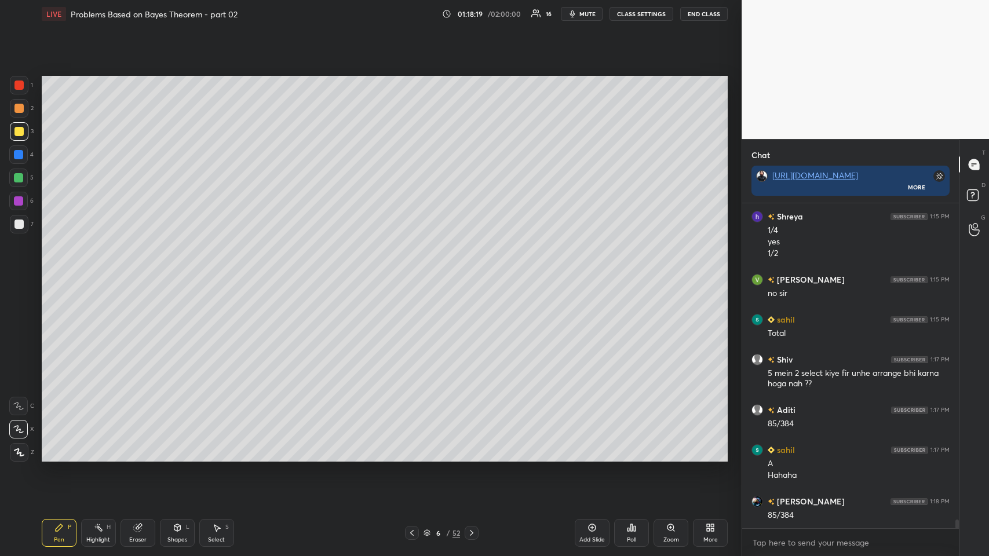
scroll to position [12148, 0]
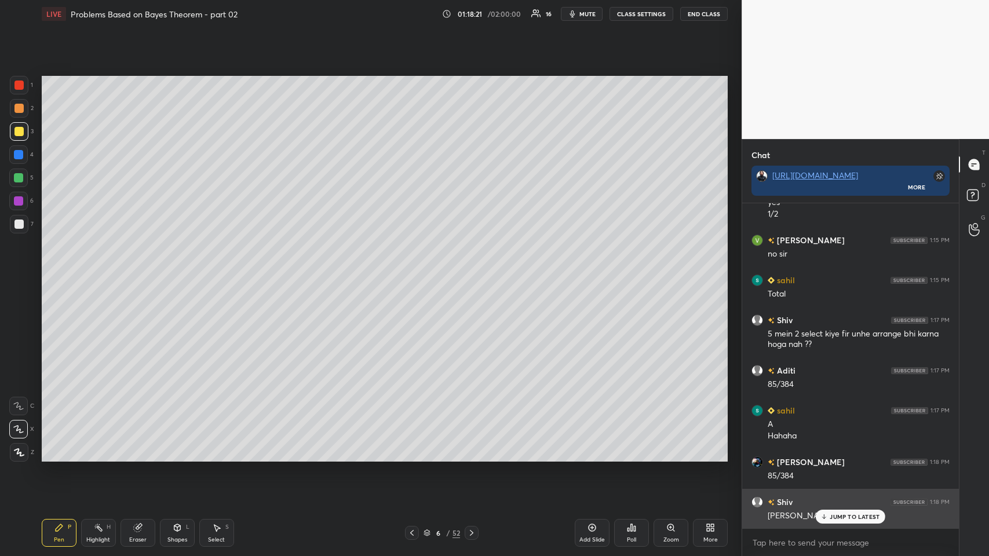
click at [415, 272] on icon at bounding box center [825, 517] width 8 height 7
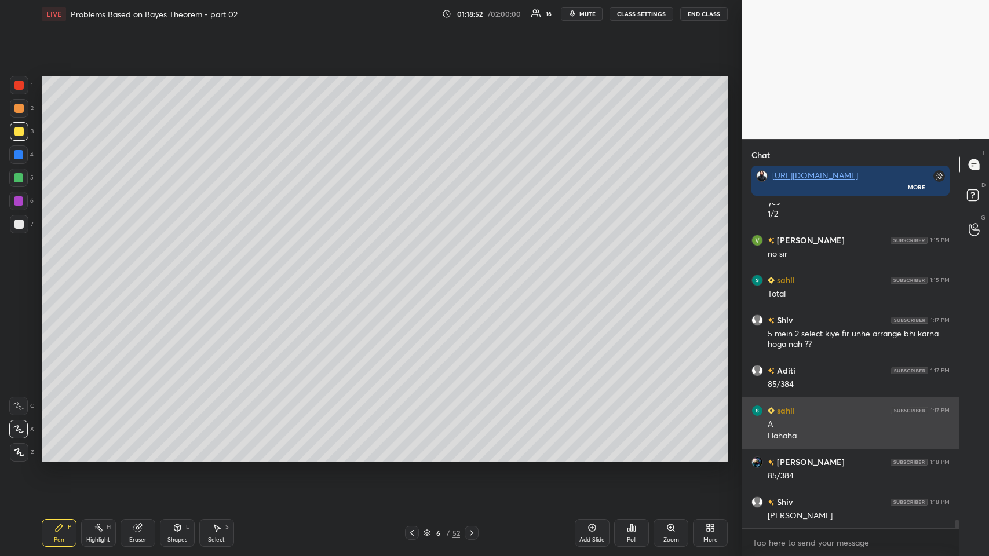
scroll to position [12188, 0]
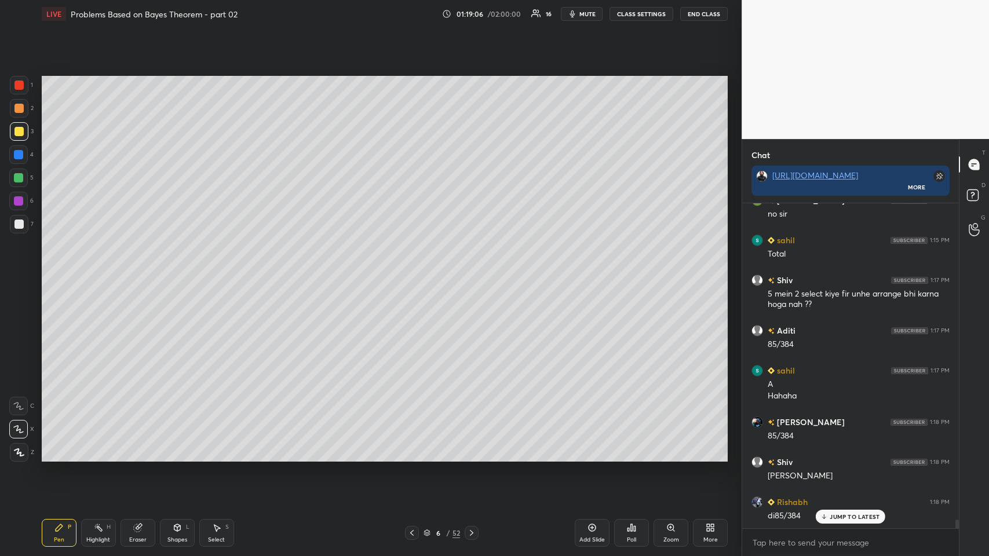
click at [413, 272] on icon at bounding box center [411, 533] width 3 height 6
click at [414, 272] on icon at bounding box center [412, 533] width 9 height 9
click at [415, 272] on icon at bounding box center [471, 533] width 9 height 9
click at [415, 272] on icon at bounding box center [471, 533] width 3 height 6
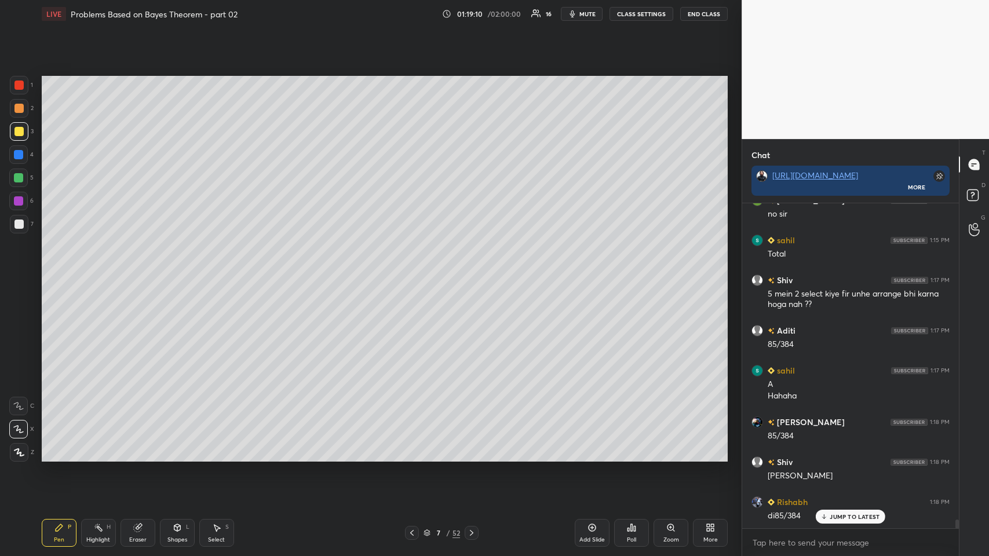
click at [415, 272] on icon at bounding box center [471, 533] width 9 height 9
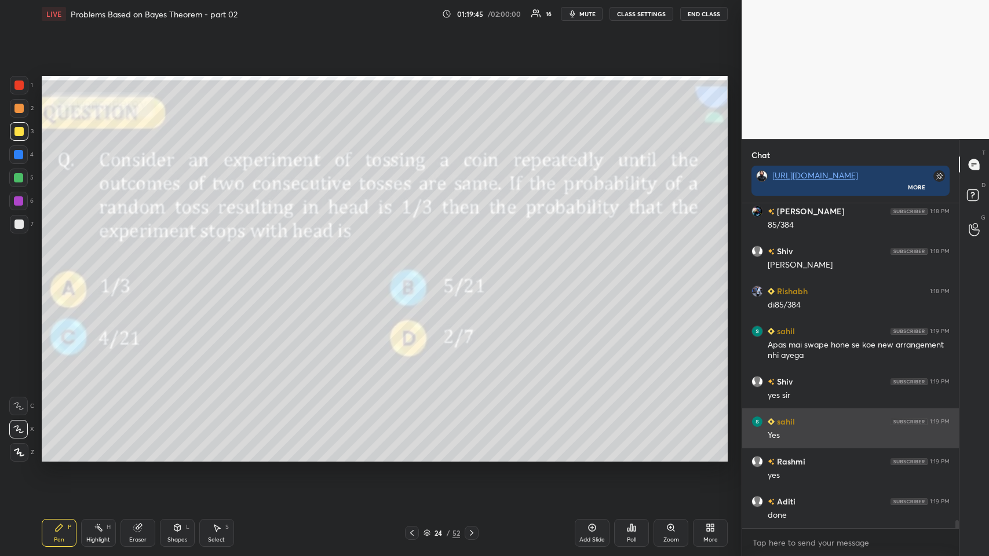
scroll to position [12439, 0]
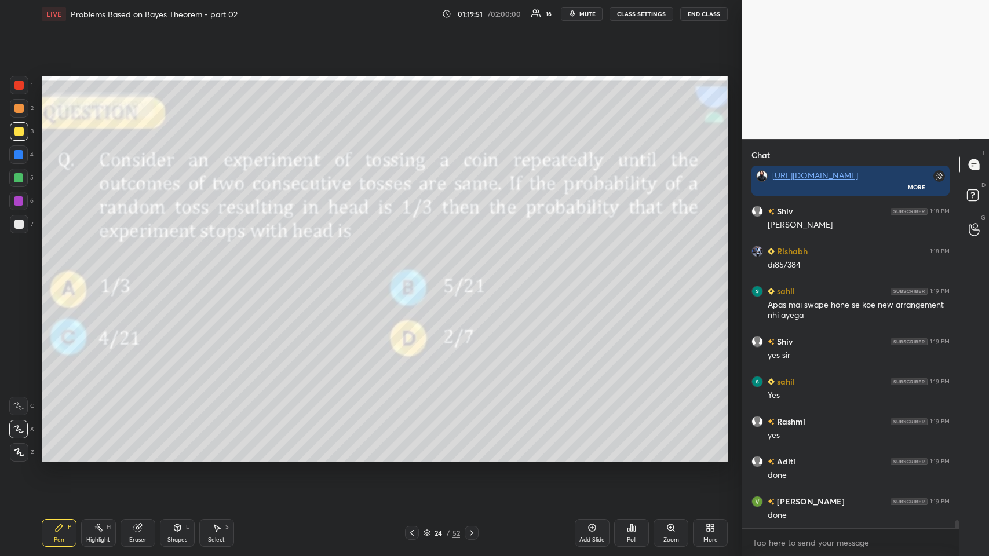
click at [415, 272] on icon at bounding box center [471, 533] width 3 height 6
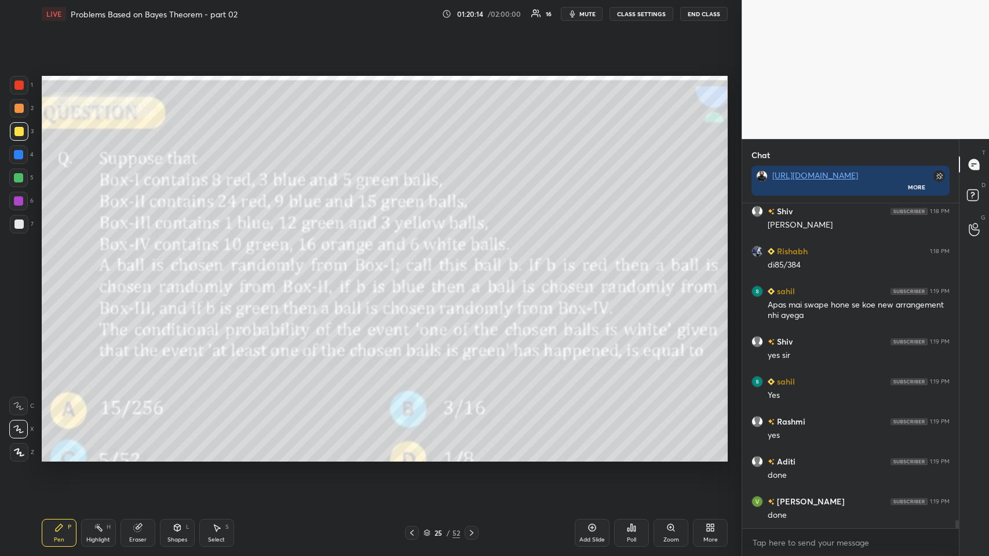
click at [415, 272] on icon at bounding box center [471, 533] width 3 height 6
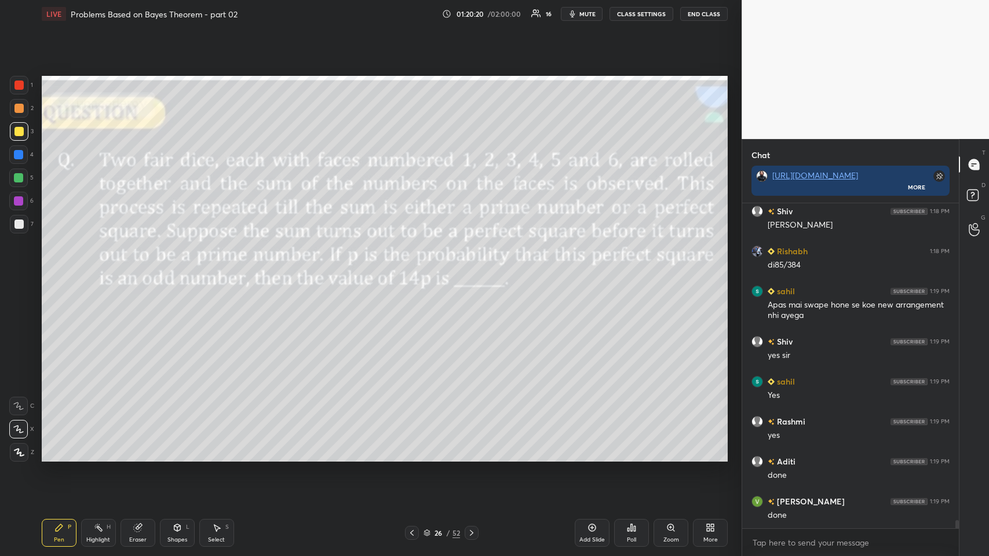
click at [415, 272] on icon at bounding box center [471, 533] width 9 height 9
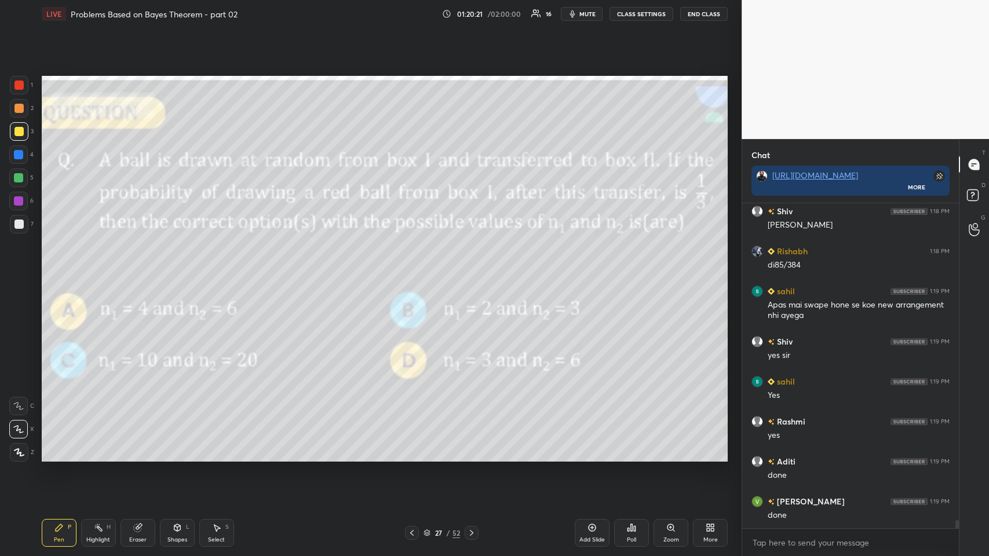
click at [415, 272] on icon at bounding box center [471, 533] width 9 height 9
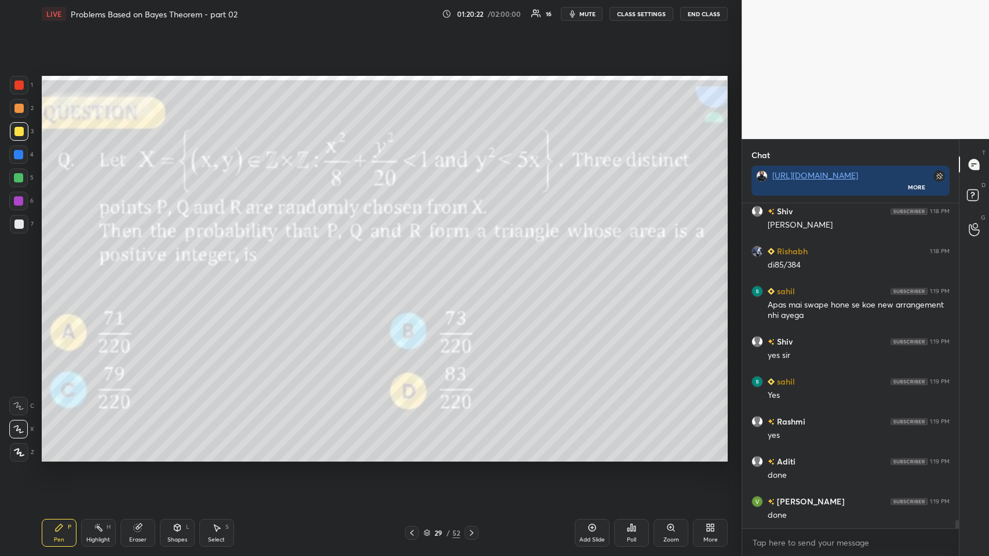
click at [415, 272] on icon at bounding box center [471, 533] width 9 height 9
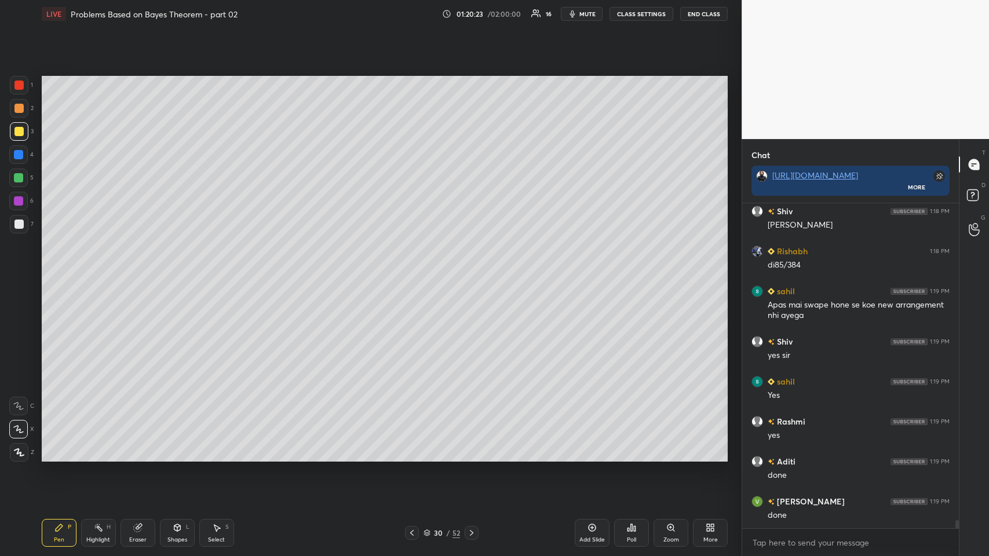
click at [415, 272] on icon at bounding box center [471, 533] width 9 height 9
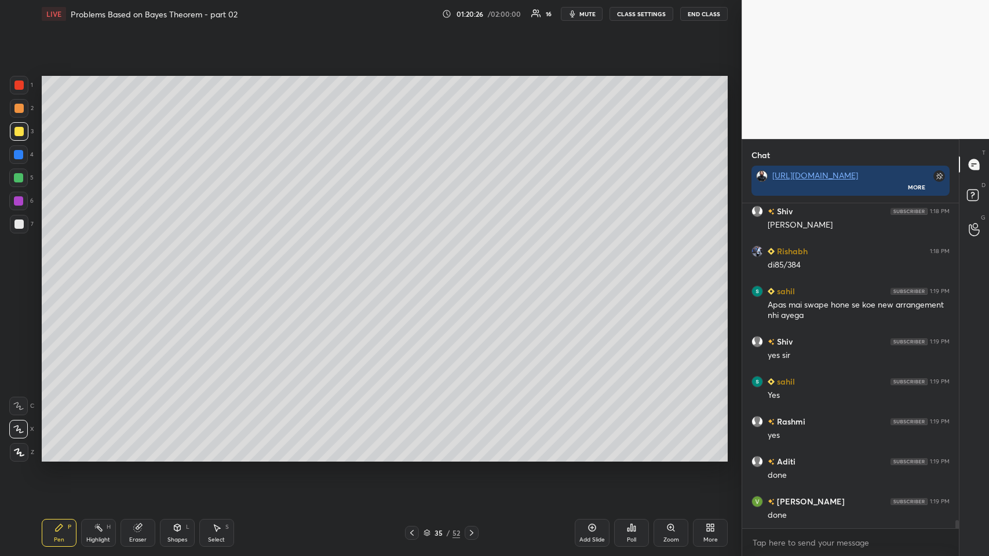
click at [415, 272] on icon at bounding box center [471, 533] width 9 height 9
click at [415, 272] on div at bounding box center [472, 533] width 14 height 14
click at [12, 105] on div at bounding box center [19, 108] width 19 height 19
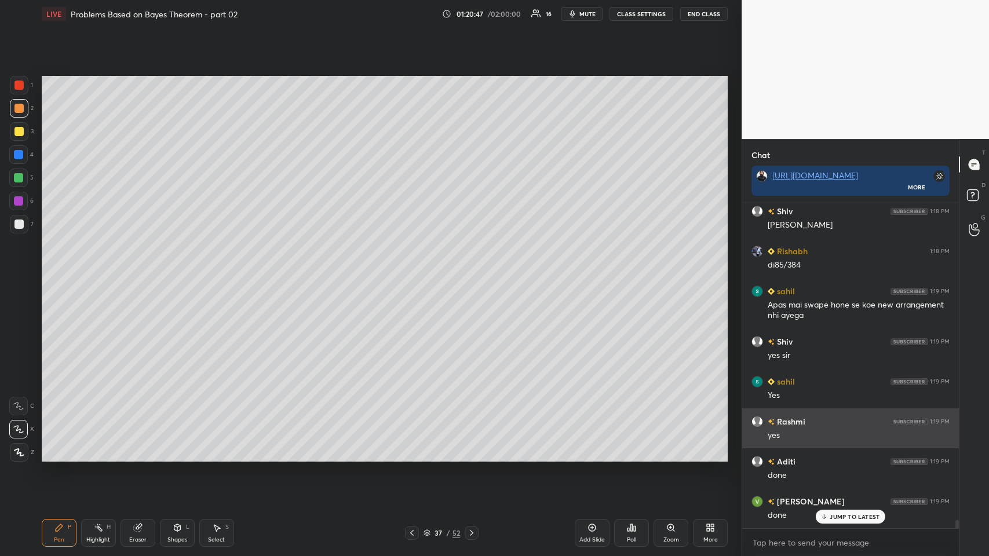
scroll to position [12479, 0]
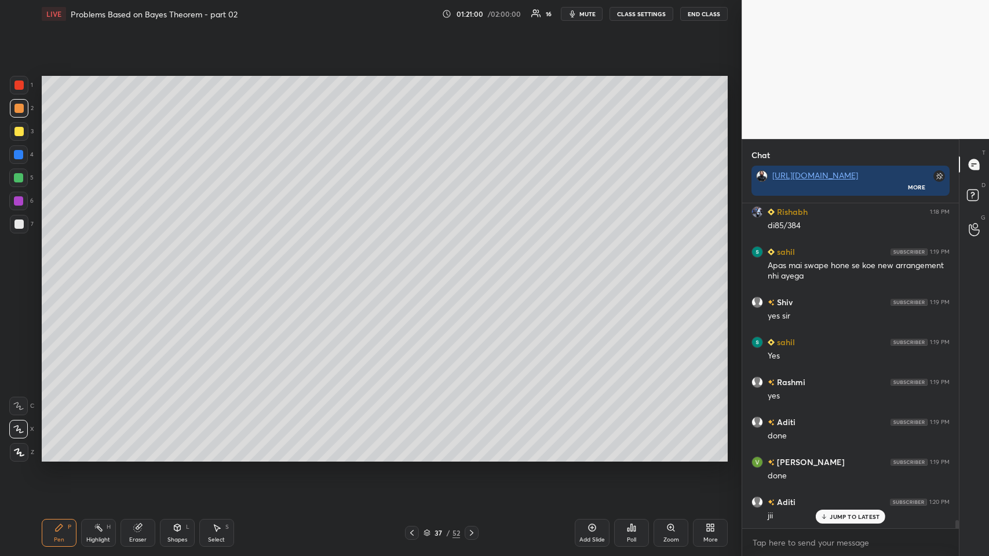
click at [137, 272] on icon at bounding box center [137, 529] width 8 height 8
click at [61, 272] on div "Pen P" at bounding box center [59, 533] width 35 height 28
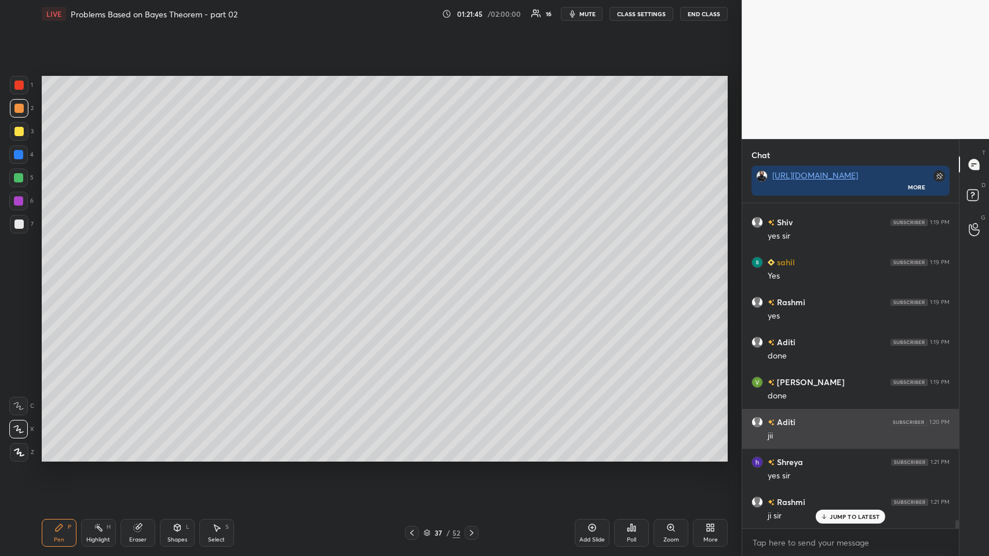
scroll to position [12599, 0]
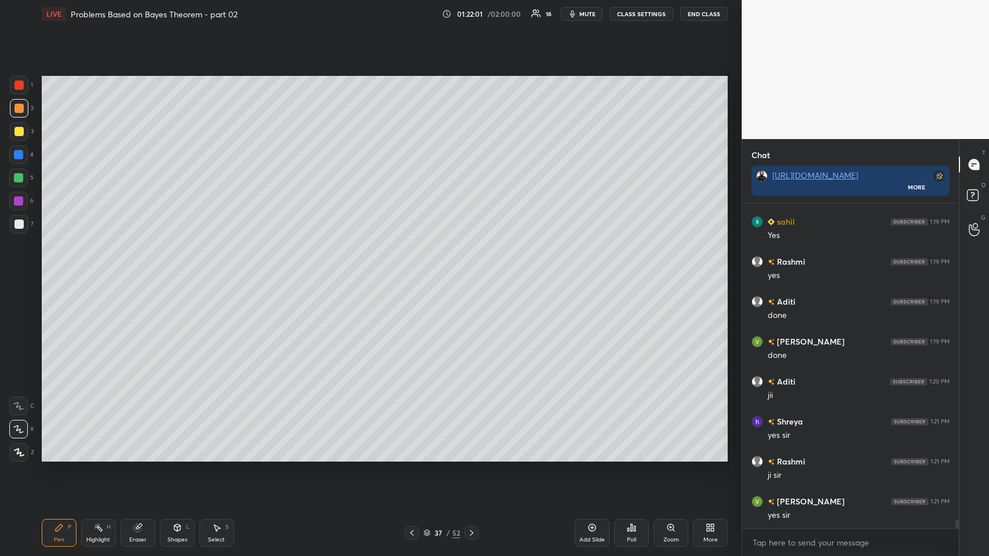
click at [133, 272] on icon at bounding box center [137, 527] width 9 height 9
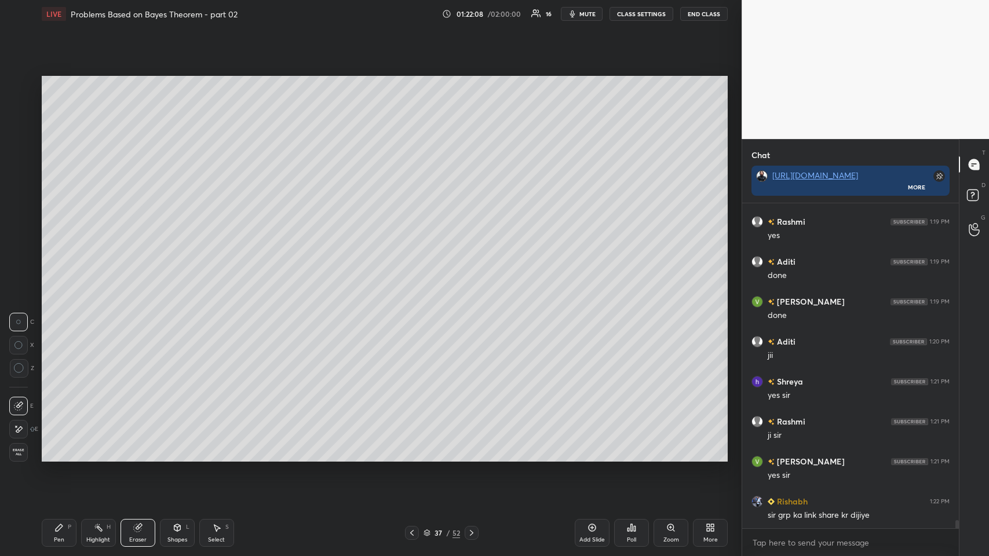
click at [415, 272] on icon at bounding box center [592, 527] width 9 height 9
click at [68, 272] on div "Pen P" at bounding box center [59, 533] width 35 height 28
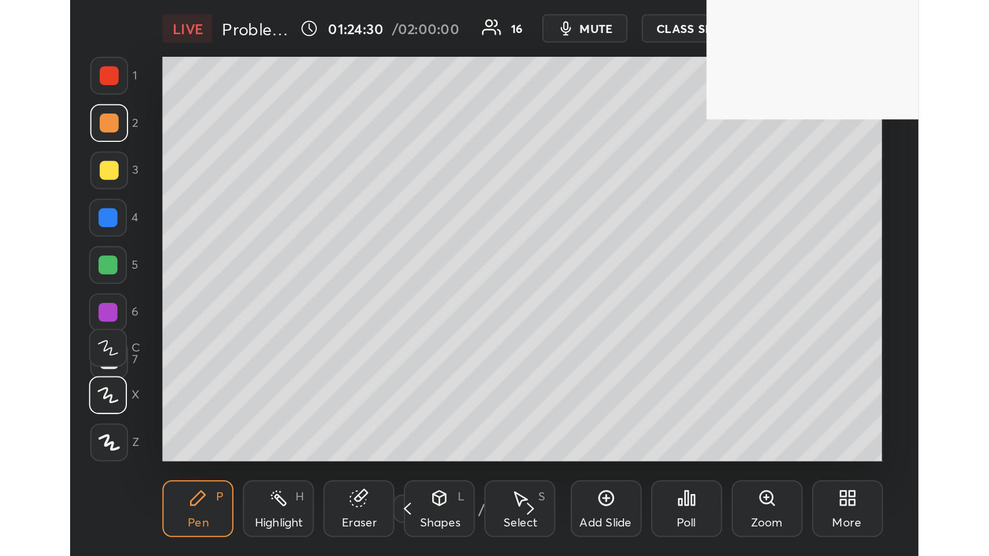
scroll to position [198, 369]
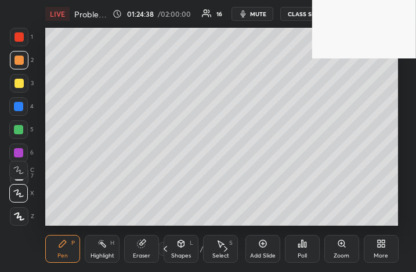
click at [389, 253] on div "More" at bounding box center [380, 249] width 35 height 28
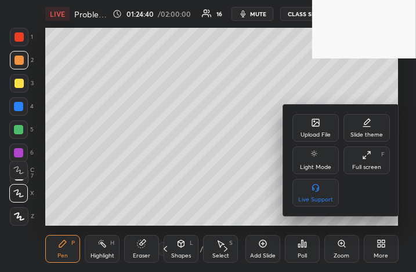
click at [376, 150] on div "Full screen F" at bounding box center [366, 161] width 46 height 28
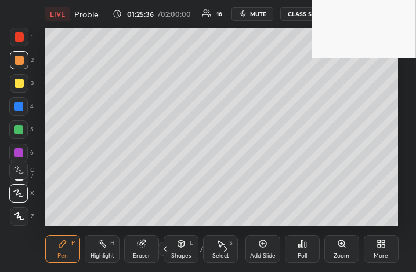
click at [381, 254] on div "More" at bounding box center [380, 256] width 14 height 6
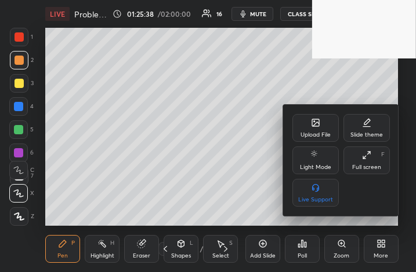
click at [376, 163] on div "Full screen F" at bounding box center [366, 161] width 46 height 28
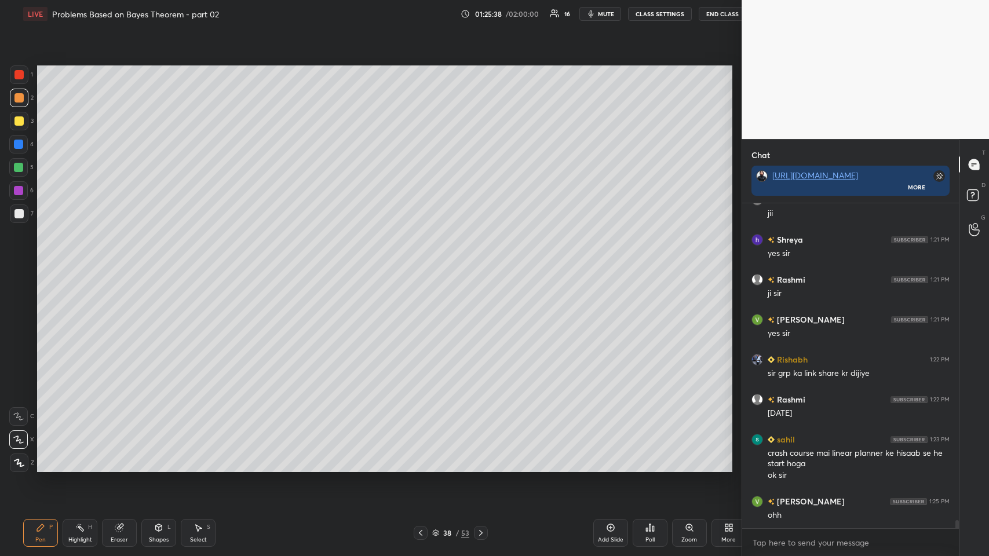
scroll to position [57483, 57269]
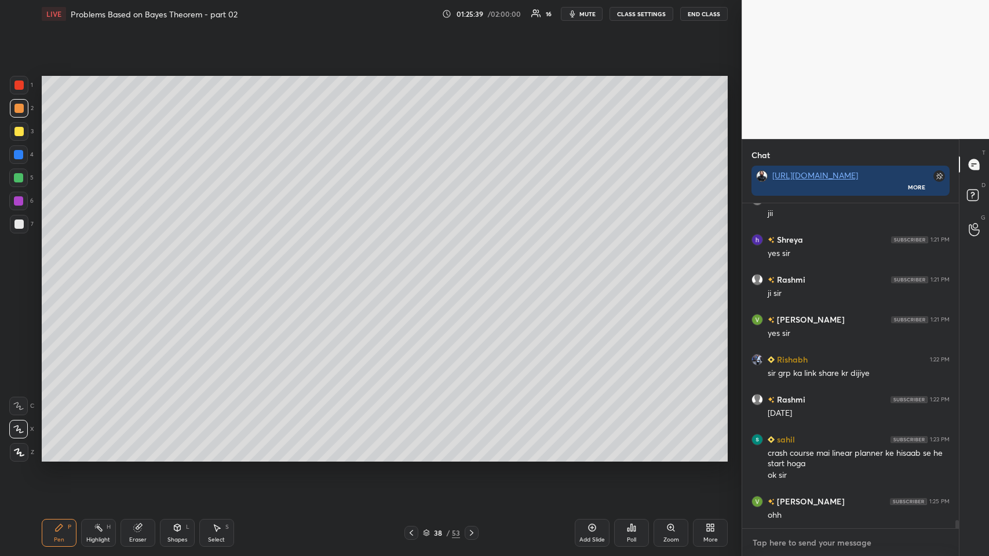
type textarea "x"
click at [415, 272] on textarea at bounding box center [851, 543] width 198 height 19
paste textarea "[URL][DOMAIN_NAME]"
type textarea "[URL][DOMAIN_NAME]"
type textarea "x"
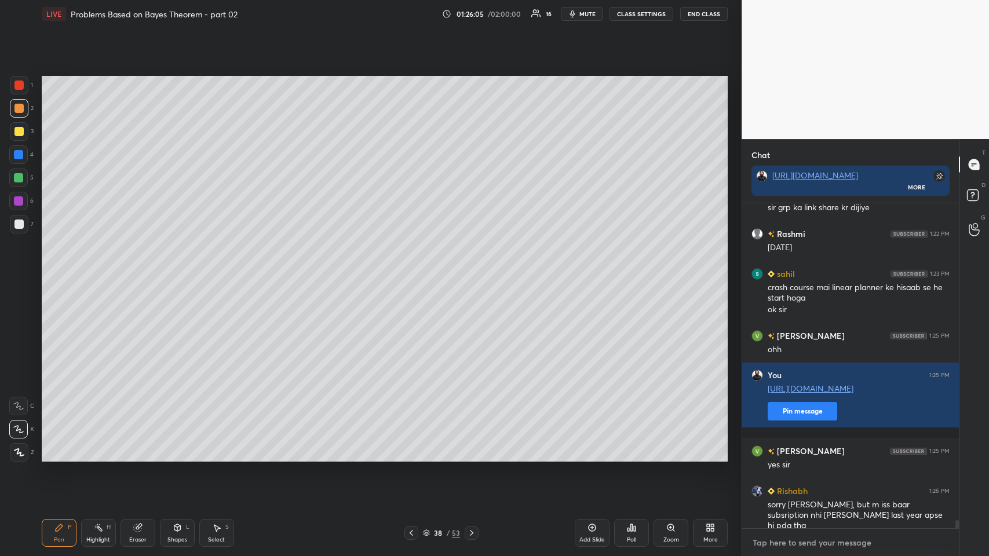
scroll to position [13087, 0]
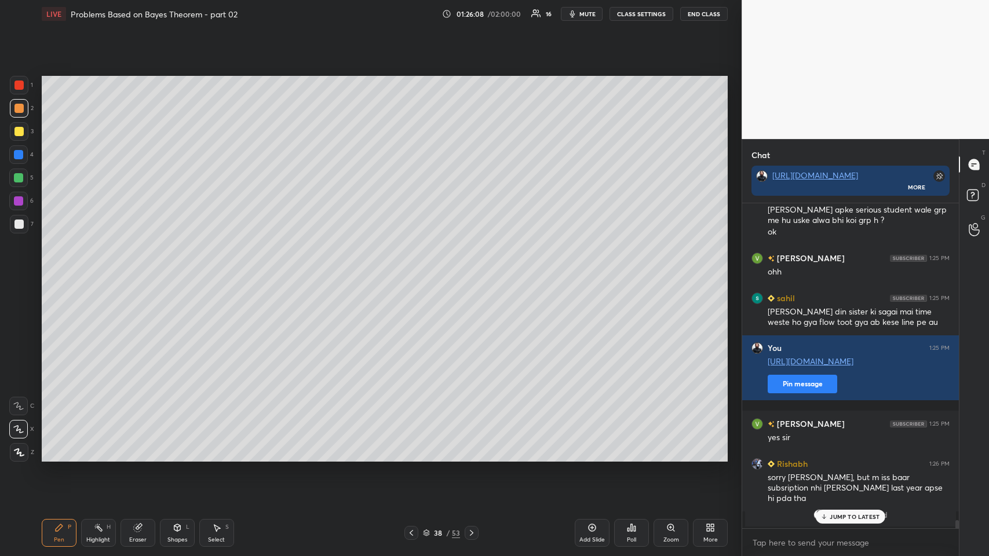
click at [415, 272] on icon at bounding box center [825, 517] width 8 height 7
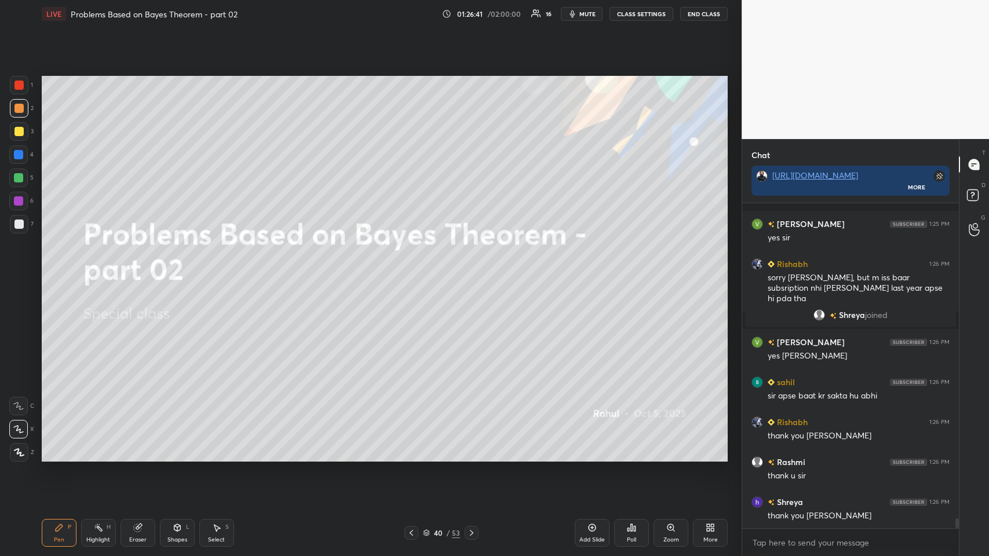
scroll to position [10160, 0]
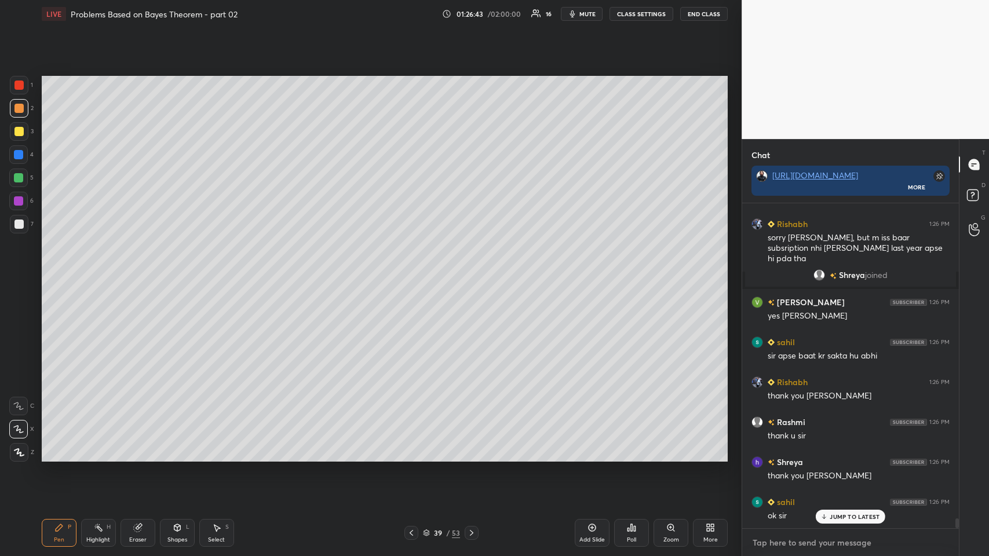
click at [415, 272] on textarea at bounding box center [851, 543] width 198 height 19
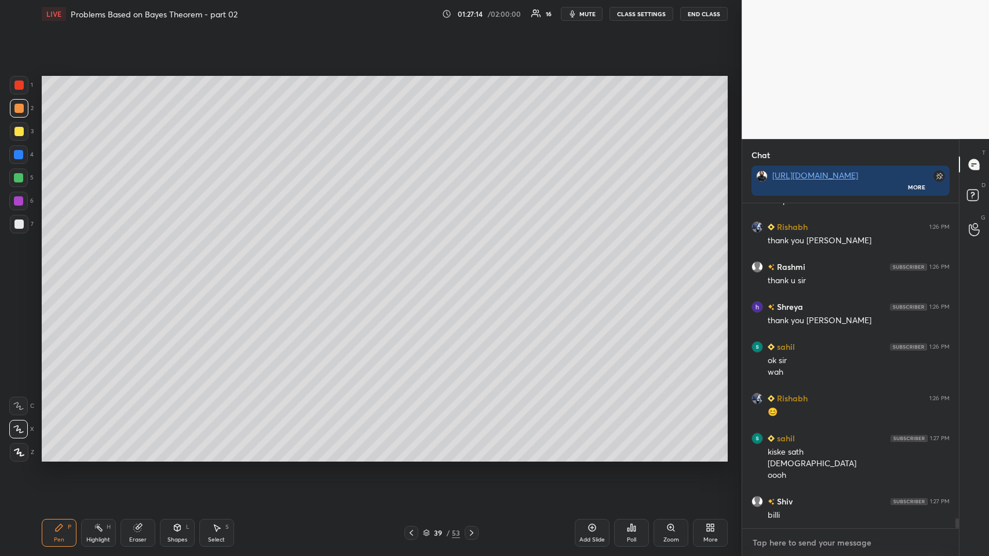
scroll to position [10354, 0]
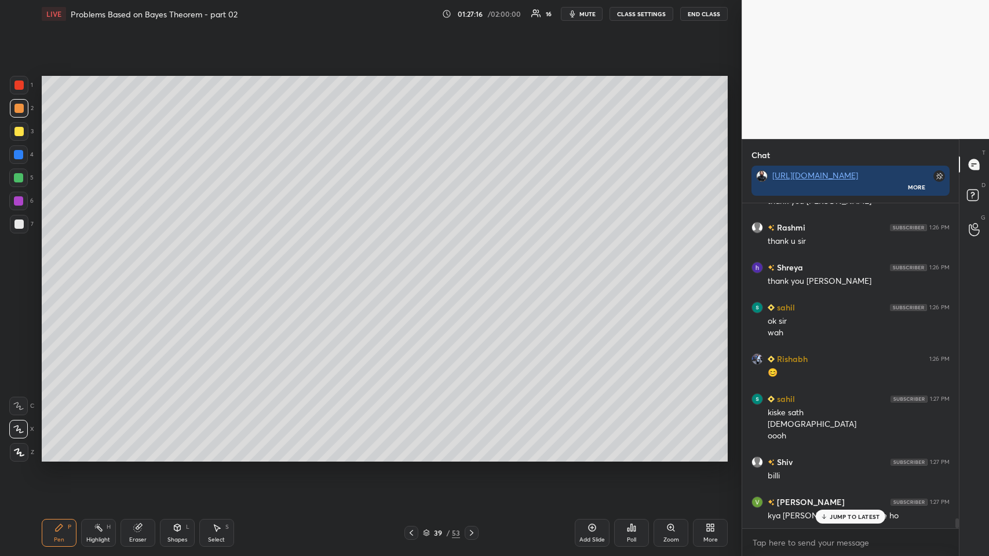
click at [415, 272] on icon at bounding box center [825, 517] width 8 height 7
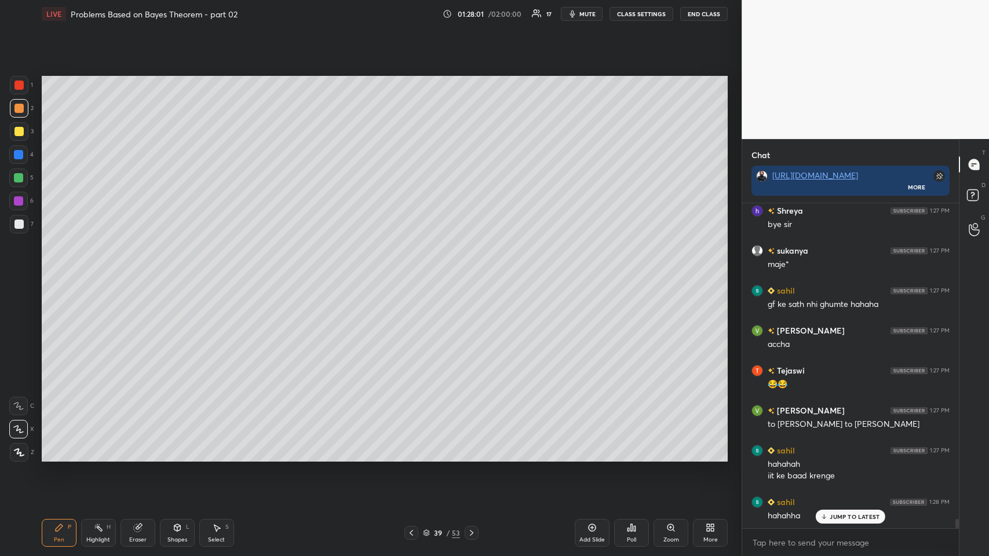
scroll to position [10806, 0]
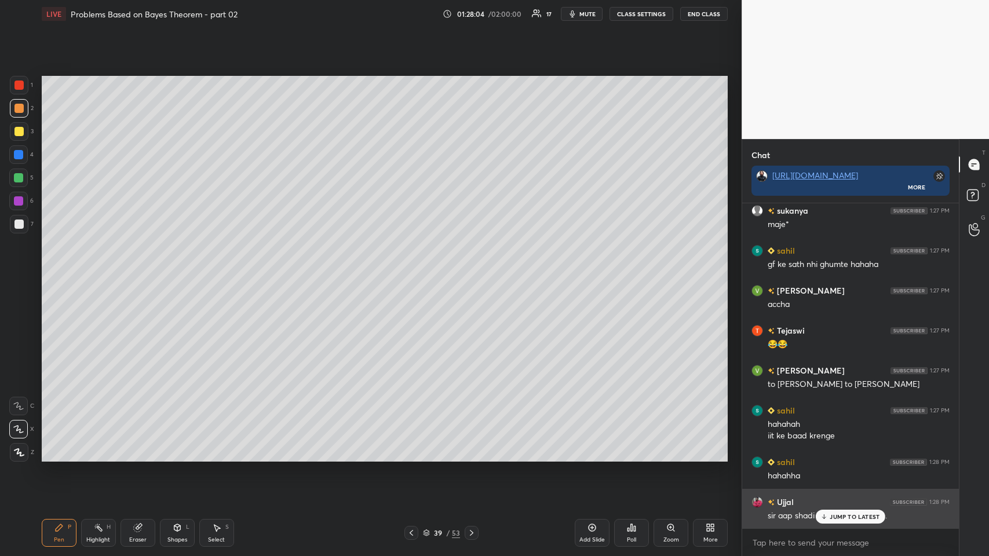
click at [415, 272] on div "JUMP TO LATEST" at bounding box center [851, 517] width 70 height 14
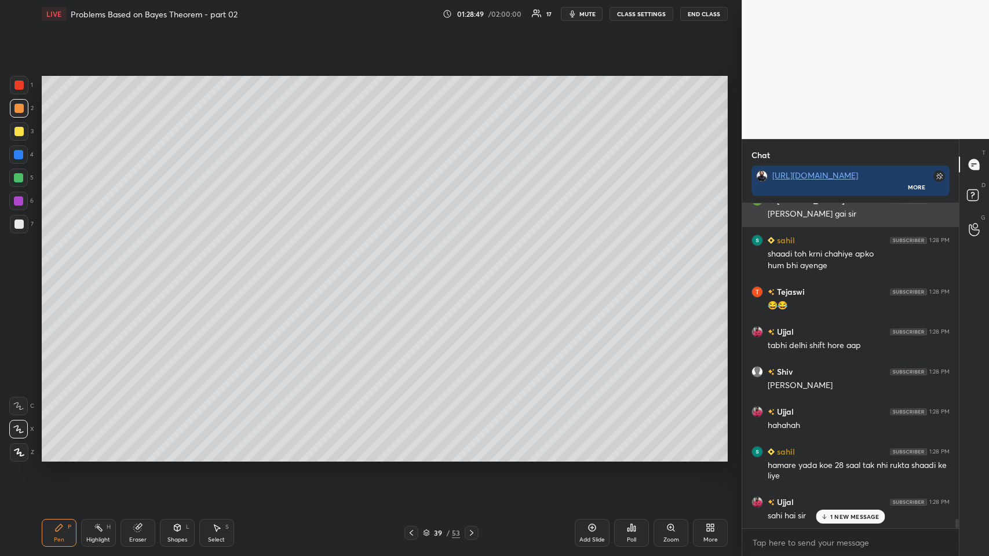
scroll to position [11200, 0]
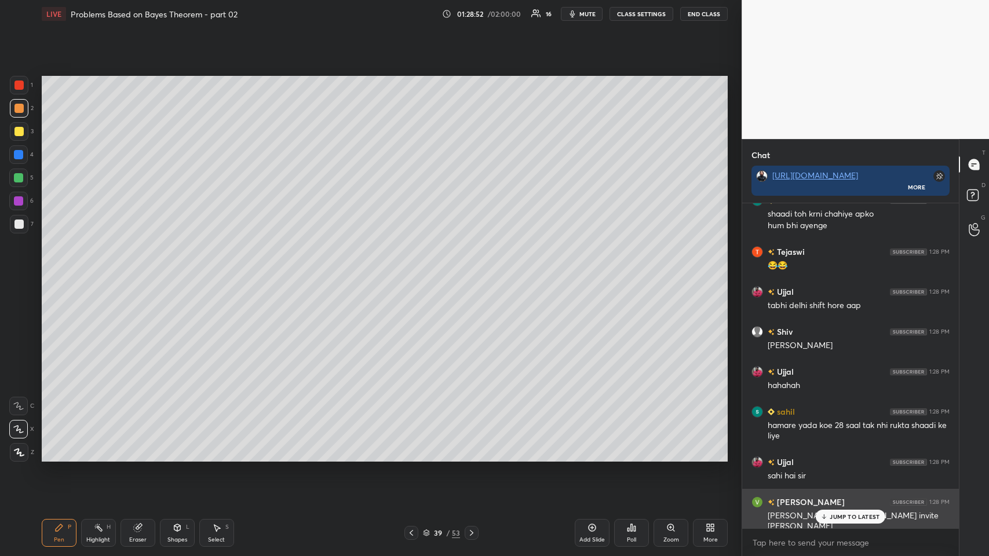
click at [415, 272] on p "JUMP TO LATEST" at bounding box center [855, 517] width 50 height 7
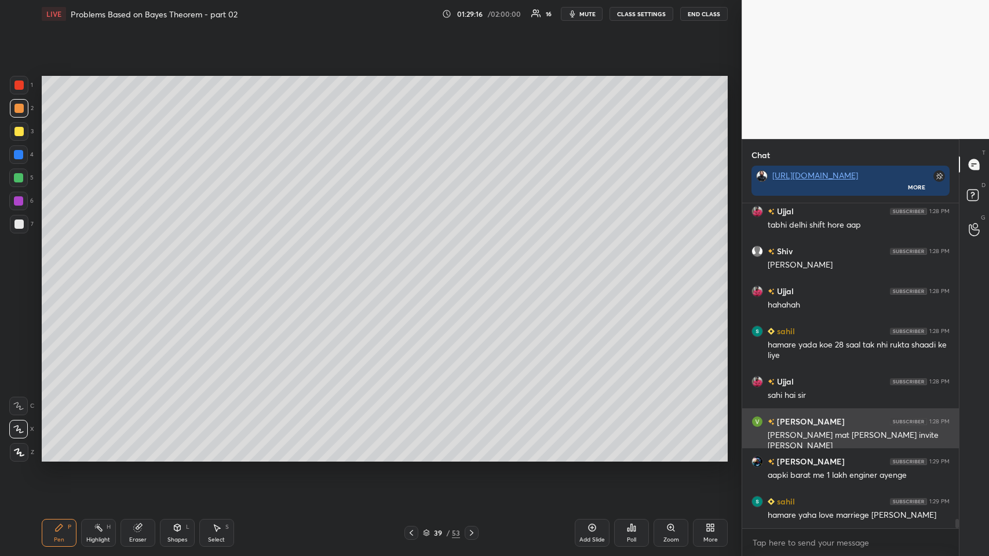
scroll to position [11320, 0]
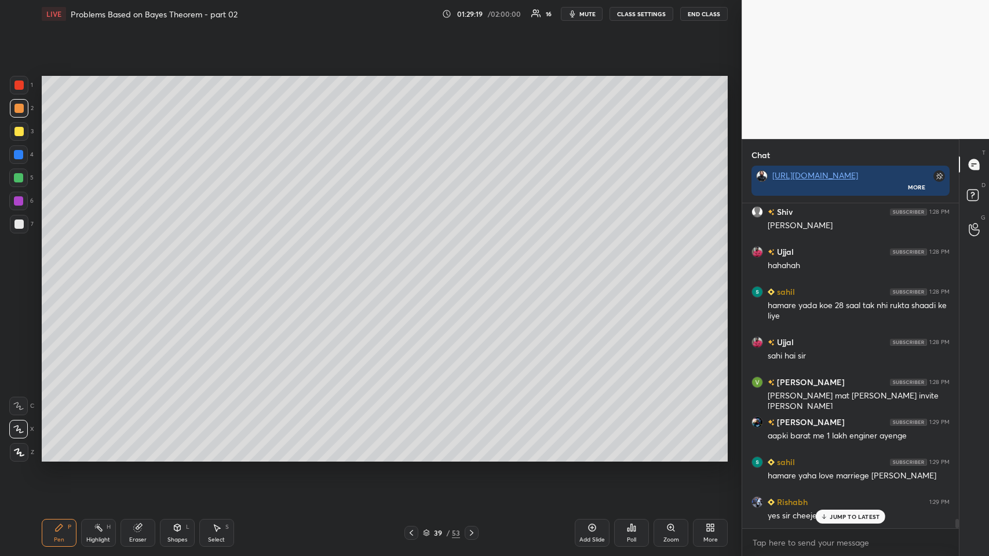
click at [415, 272] on icon at bounding box center [825, 517] width 8 height 7
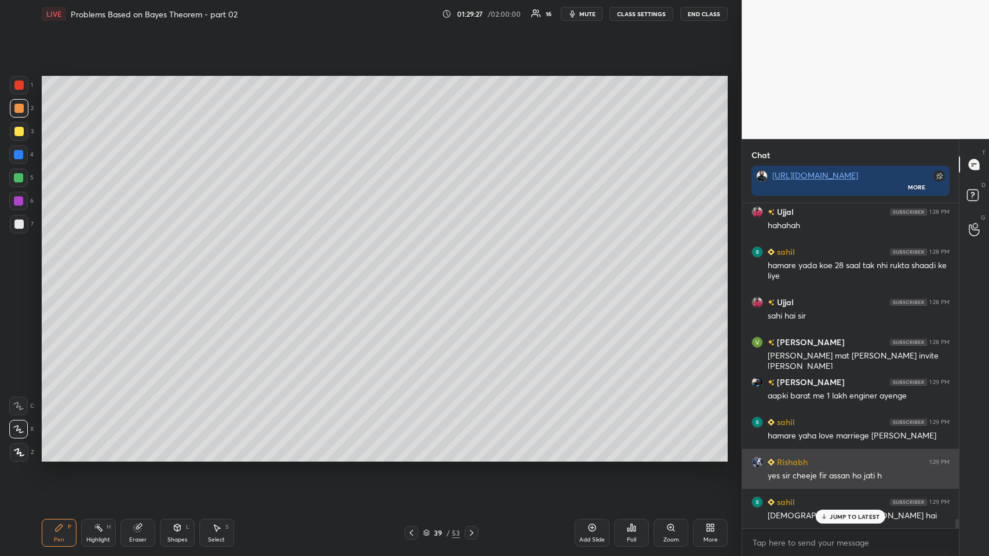
scroll to position [11371, 0]
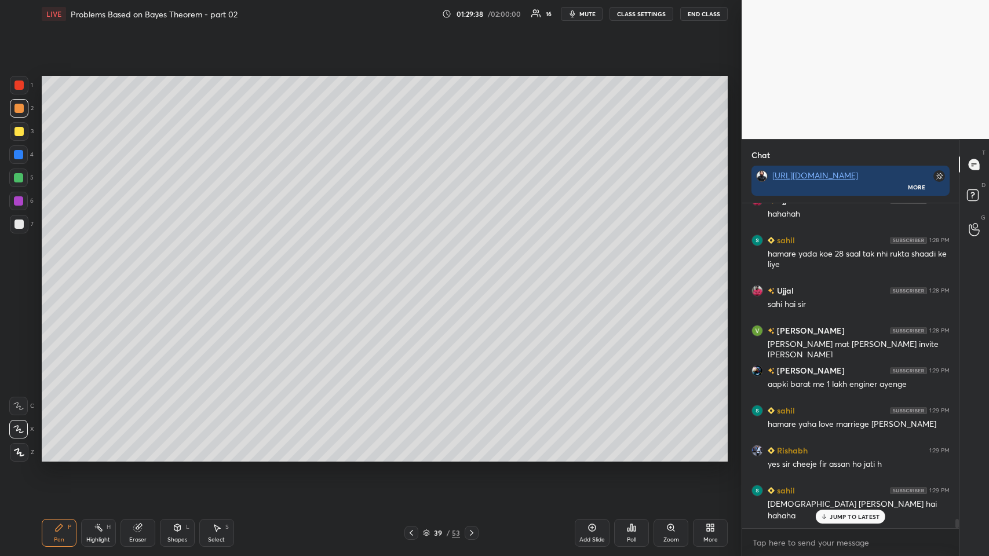
click at [415, 272] on p "JUMP TO LATEST" at bounding box center [855, 517] width 50 height 7
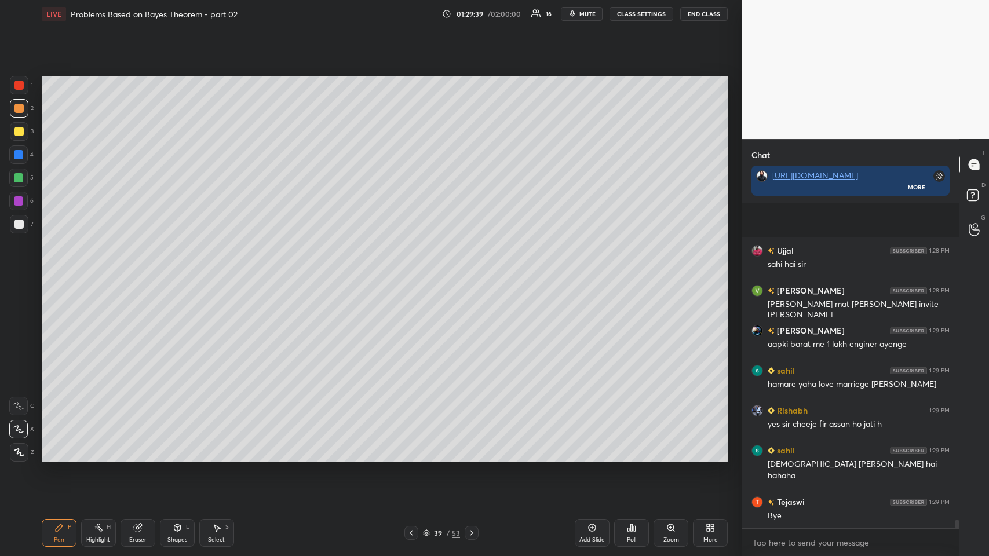
scroll to position [11492, 0]
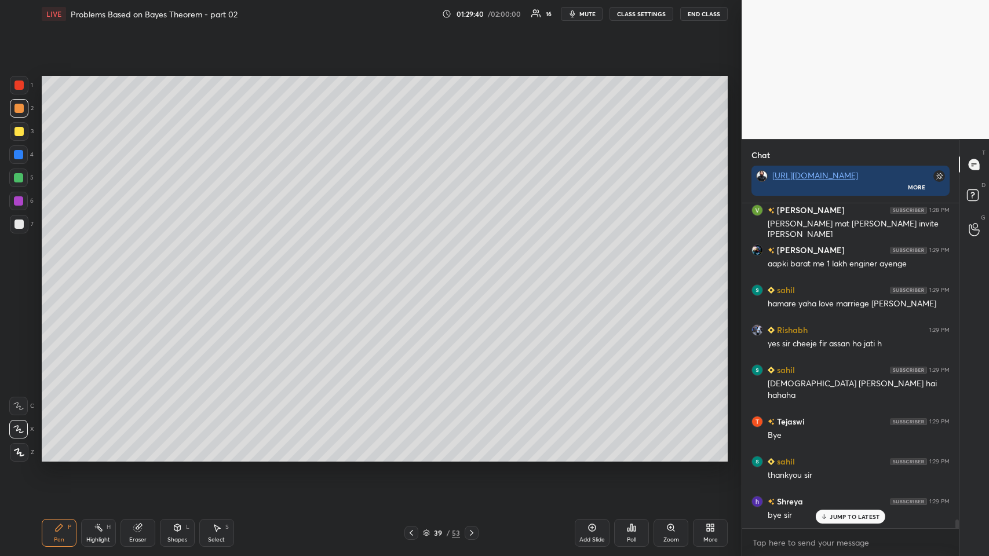
click at [415, 16] on button "End Class" at bounding box center [705, 14] width 48 height 14
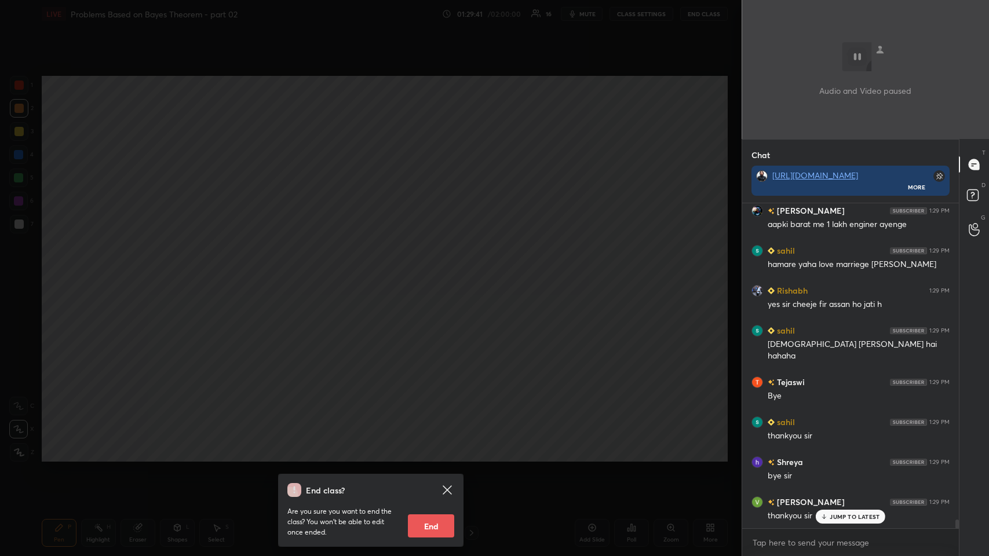
click at [415, 272] on button "End" at bounding box center [431, 526] width 46 height 23
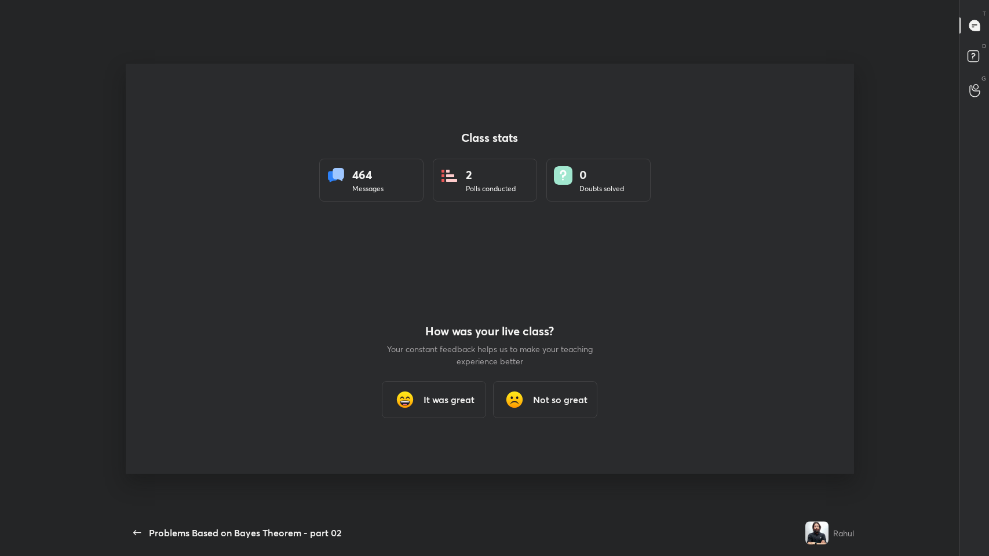
scroll to position [0, 0]
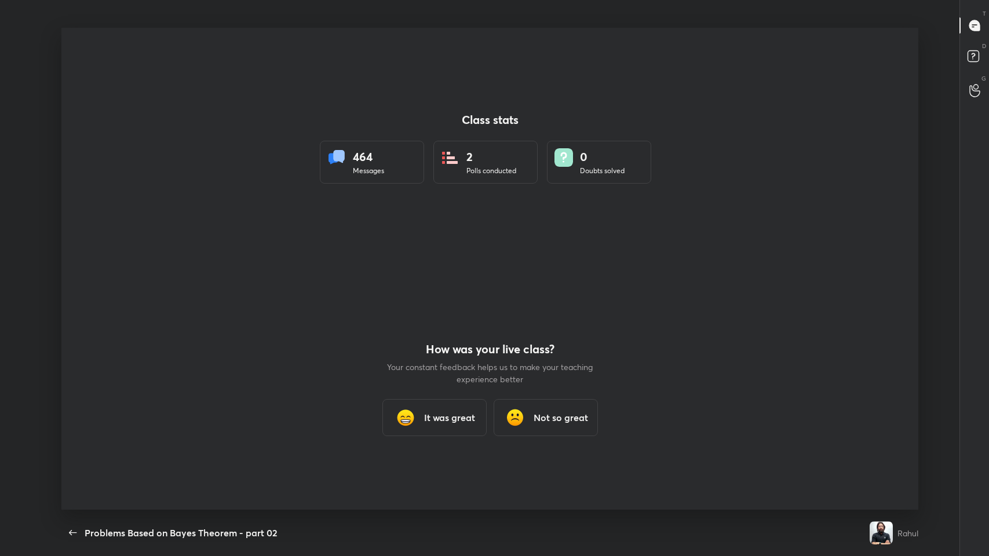
click at [415, 272] on h3 "It was great" at bounding box center [449, 418] width 51 height 14
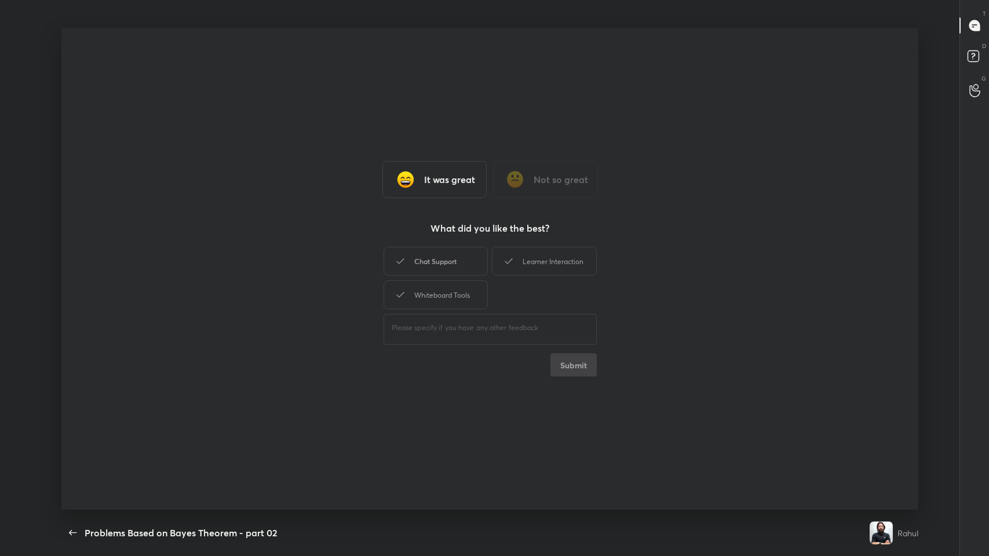
click at [415, 256] on div "Chat Support" at bounding box center [436, 261] width 104 height 29
click at [415, 272] on div "Whiteboard Tools" at bounding box center [436, 295] width 104 height 29
click at [415, 259] on div "Learner Interaction" at bounding box center [544, 261] width 104 height 29
click at [415, 272] on button "Submit" at bounding box center [574, 365] width 46 height 23
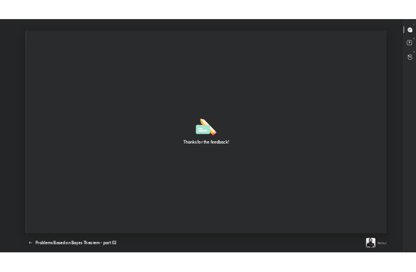
scroll to position [482, 980]
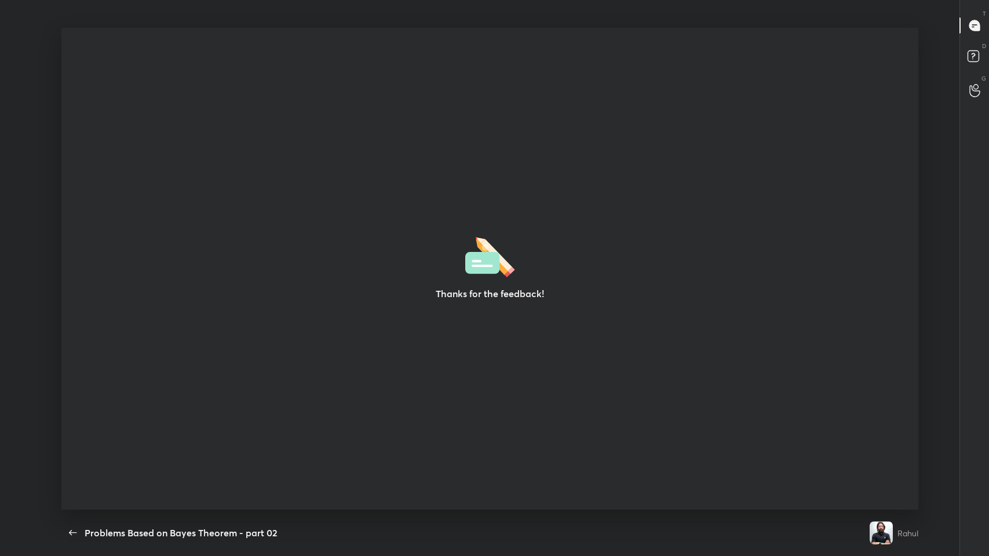
type textarea "x"
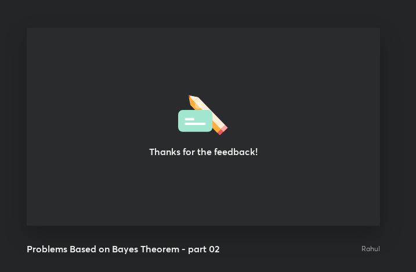
scroll to position [57767, 57559]
